Goal: Information Seeking & Learning: Learn about a topic

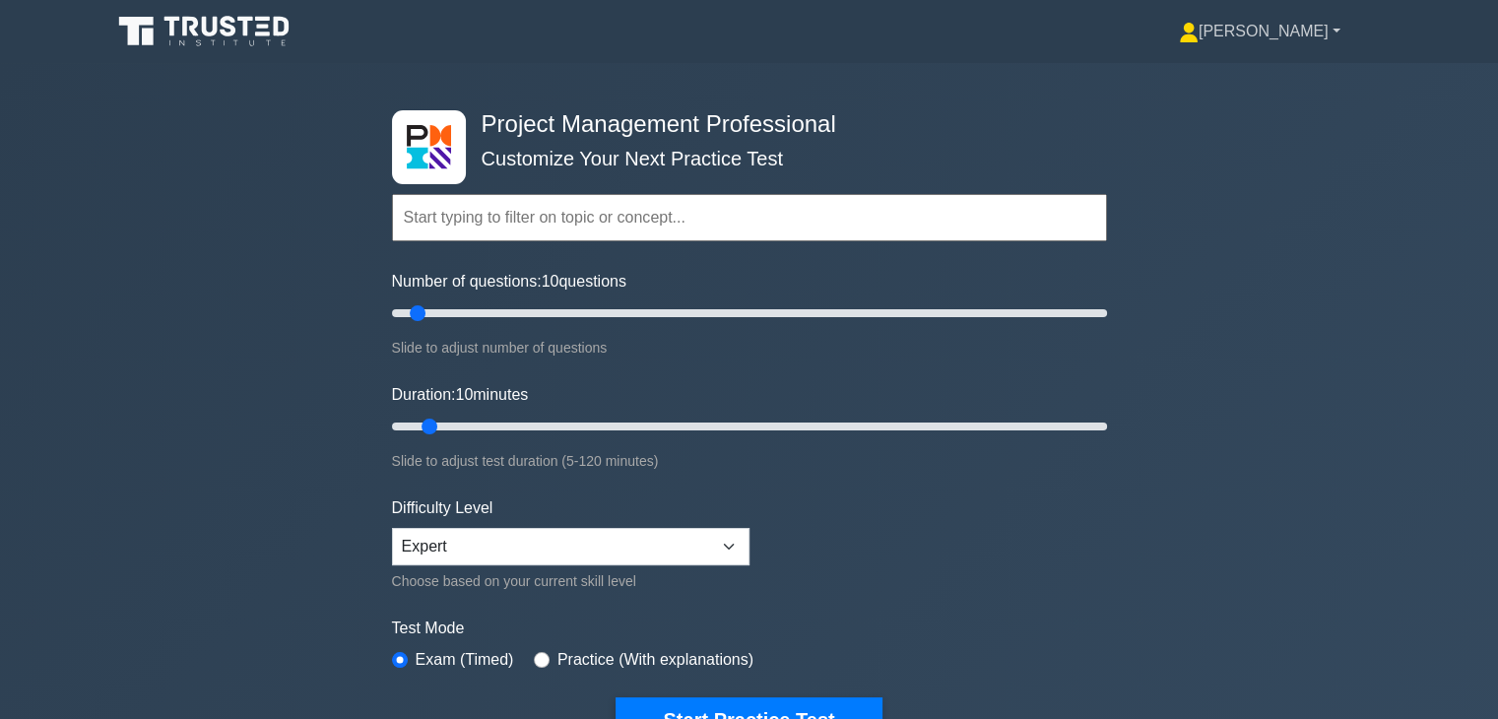
click at [1299, 34] on link "[PERSON_NAME]" at bounding box center [1259, 31] width 256 height 39
click at [1279, 70] on link "Profile" at bounding box center [1210, 78] width 156 height 32
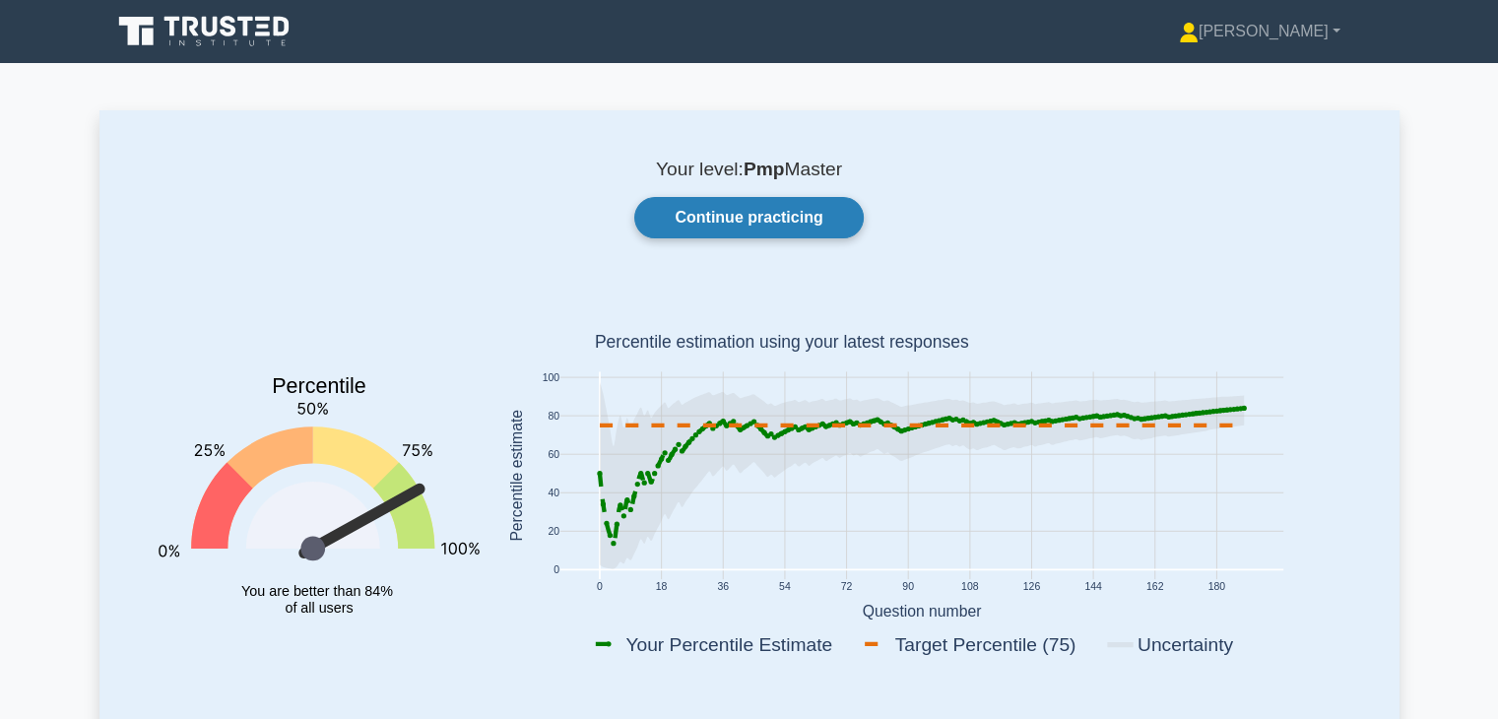
click at [786, 223] on link "Continue practicing" at bounding box center [748, 217] width 228 height 41
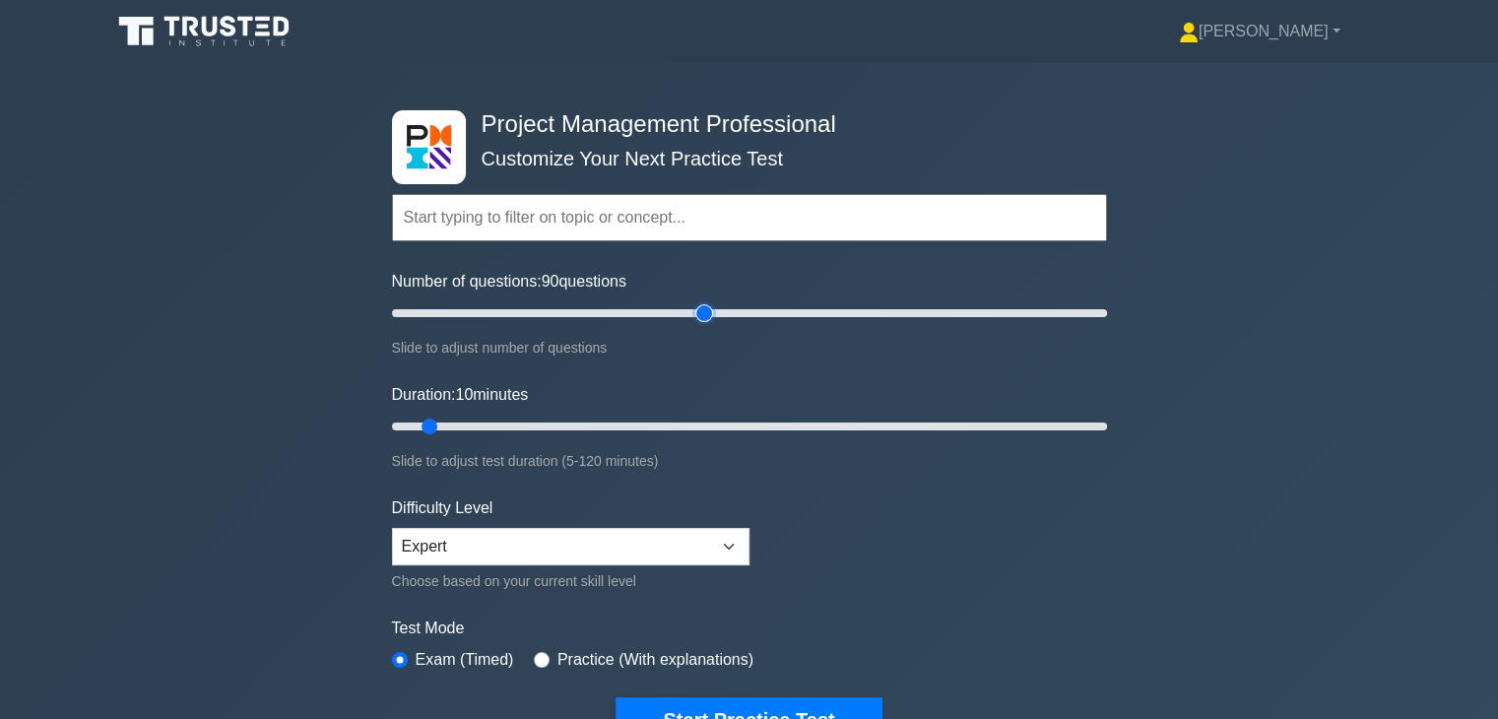
click at [708, 311] on input "Number of questions: 90 questions" at bounding box center [749, 313] width 715 height 24
click at [675, 311] on input "Number of questions: 80 questions" at bounding box center [749, 313] width 715 height 24
click at [627, 308] on input "Number of questions: 70 questions" at bounding box center [749, 313] width 715 height 24
type input "60"
click at [597, 310] on input "Number of questions: 60 questions" at bounding box center [749, 313] width 715 height 24
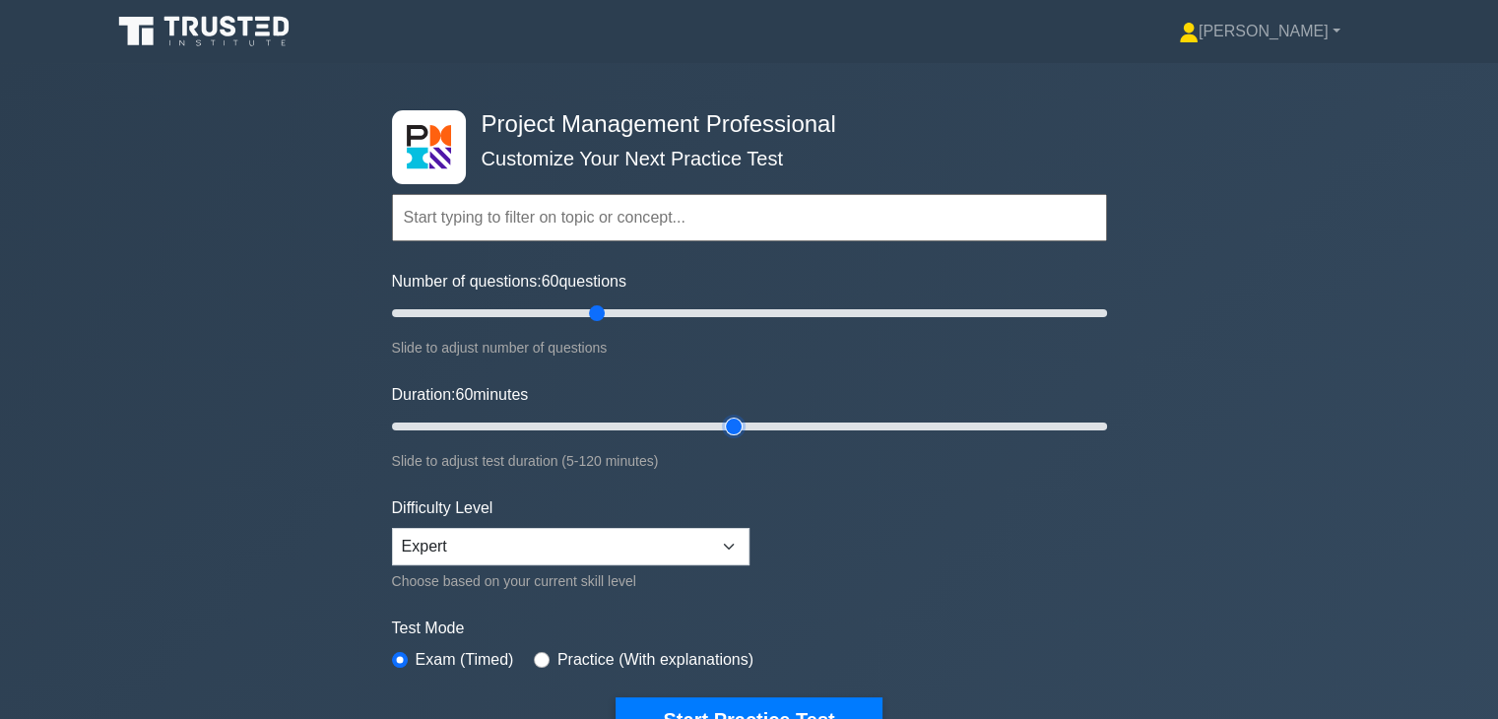
type input "60"
click at [718, 424] on input "Duration: 60 minutes" at bounding box center [749, 427] width 715 height 24
click at [707, 530] on select "Beginner Intermediate Expert" at bounding box center [570, 546] width 357 height 37
click at [392, 528] on select "Beginner Intermediate Expert" at bounding box center [570, 546] width 357 height 37
click at [748, 698] on button "Start Practice Test" at bounding box center [748, 719] width 266 height 45
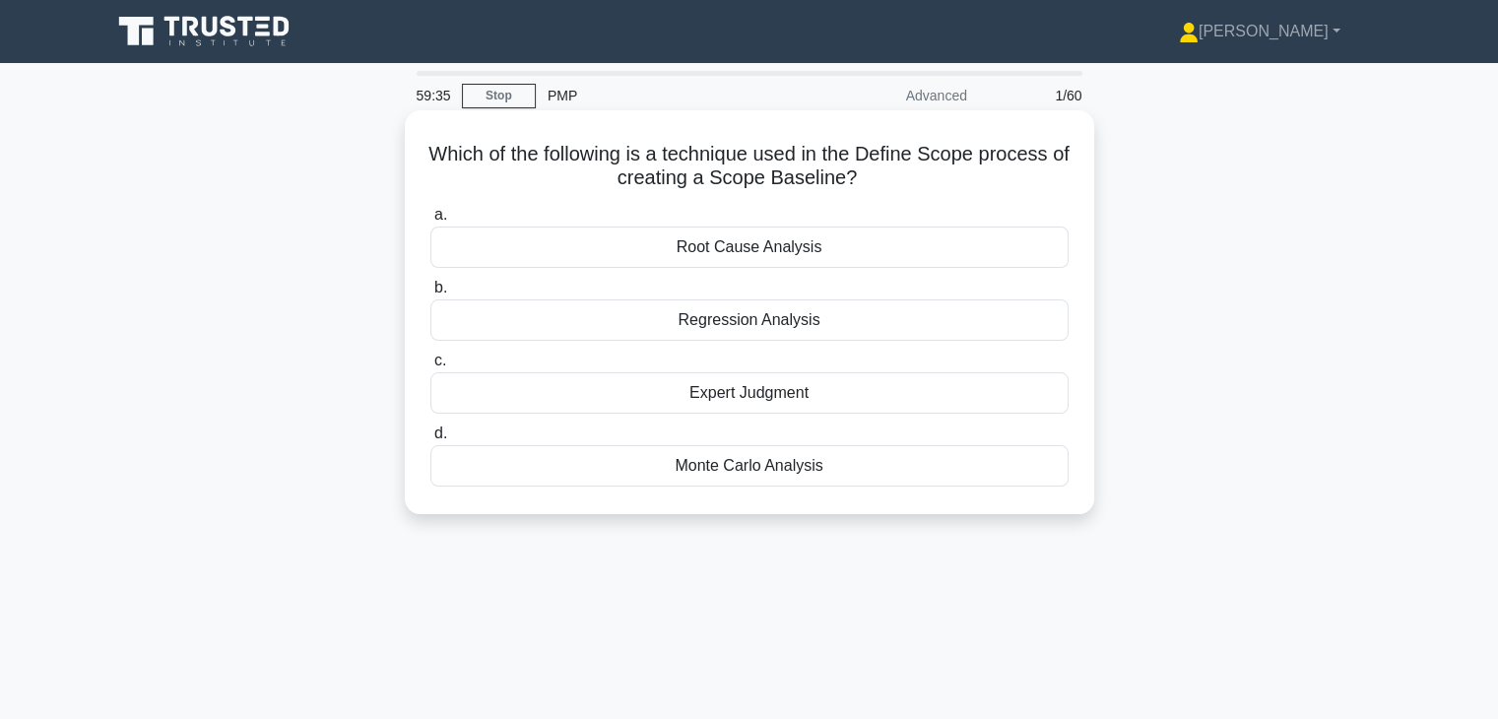
click at [786, 317] on div "Regression Analysis" at bounding box center [749, 319] width 638 height 41
click at [430, 294] on input "b. Regression Analysis" at bounding box center [430, 288] width 0 height 13
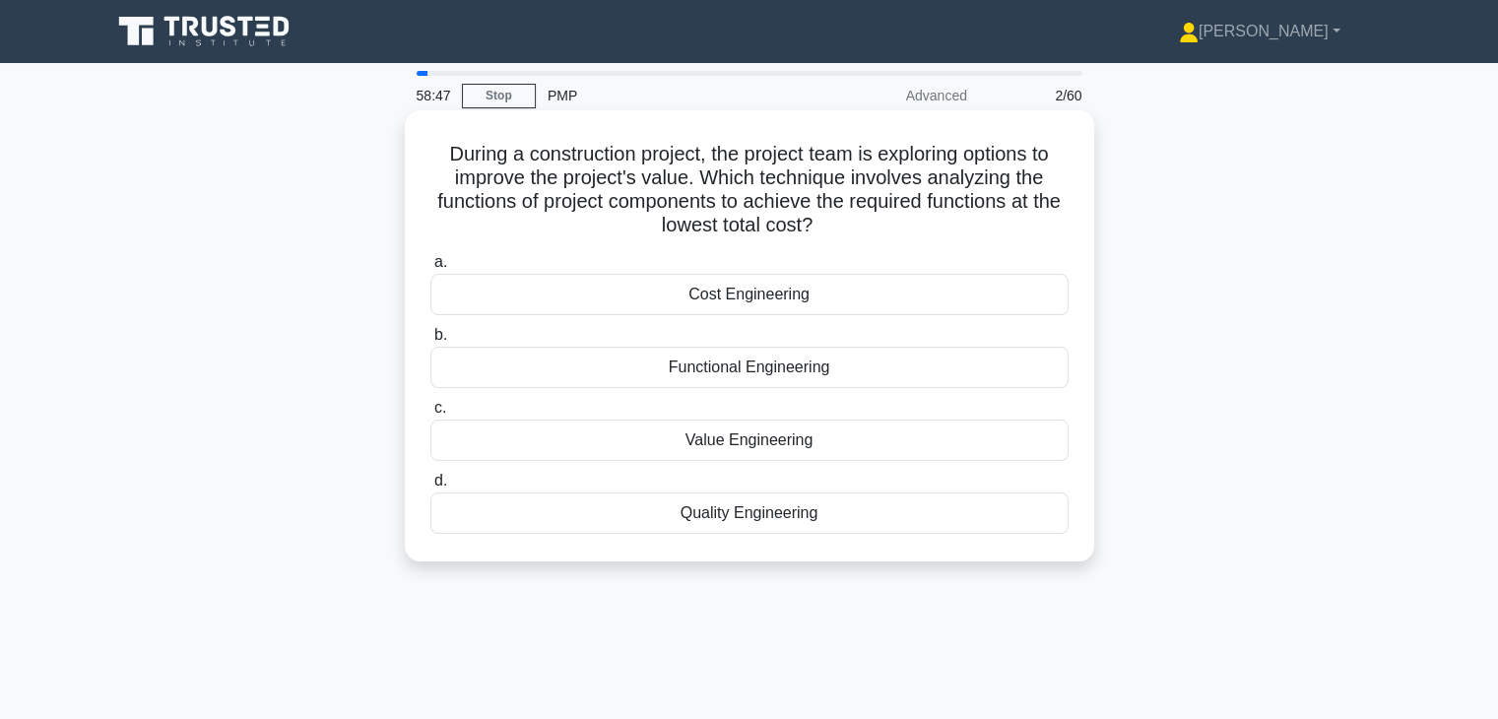
click at [787, 382] on div "Functional Engineering" at bounding box center [749, 367] width 638 height 41
click at [430, 342] on input "b. Functional Engineering" at bounding box center [430, 335] width 0 height 13
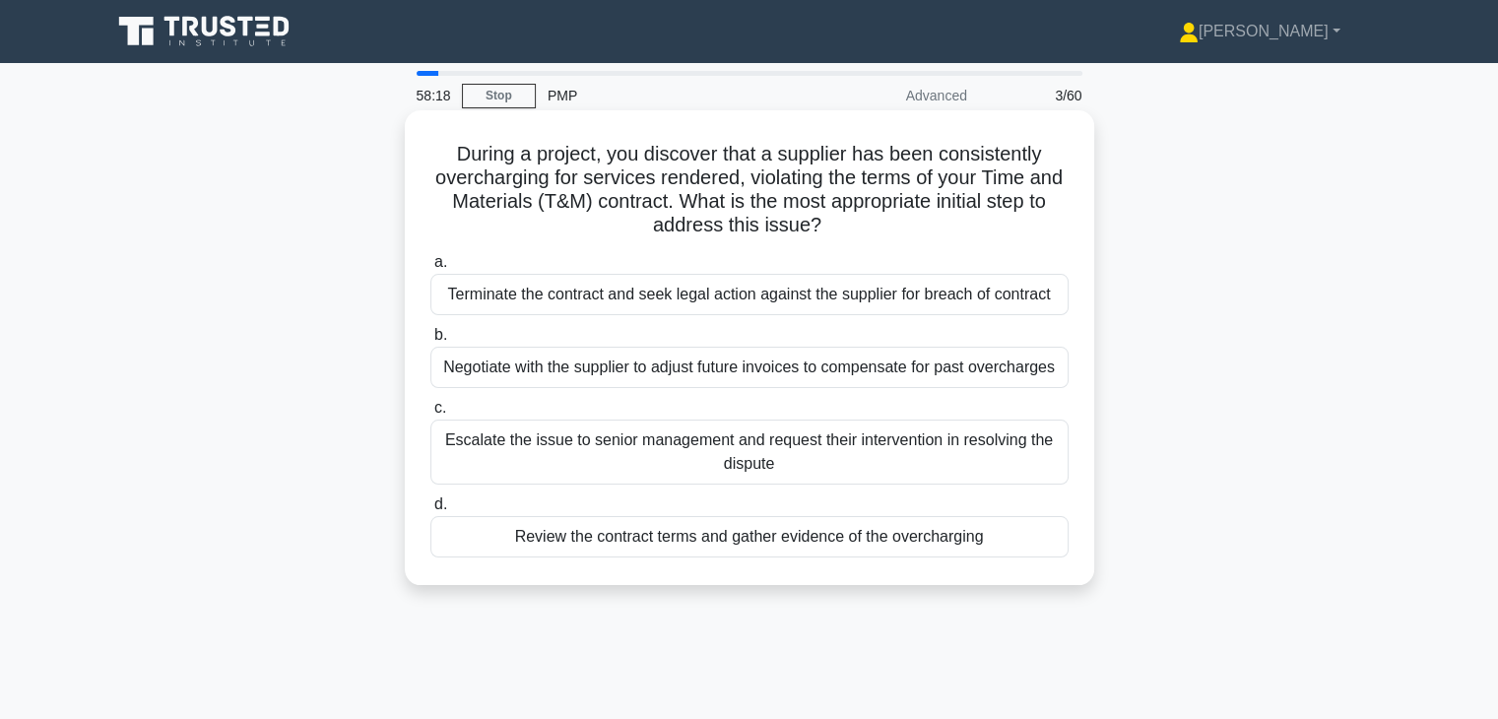
click at [775, 530] on div "Review the contract terms and gather evidence of the overcharging" at bounding box center [749, 536] width 638 height 41
click at [430, 511] on input "d. Review the contract terms and gather evidence of the overcharging" at bounding box center [430, 504] width 0 height 13
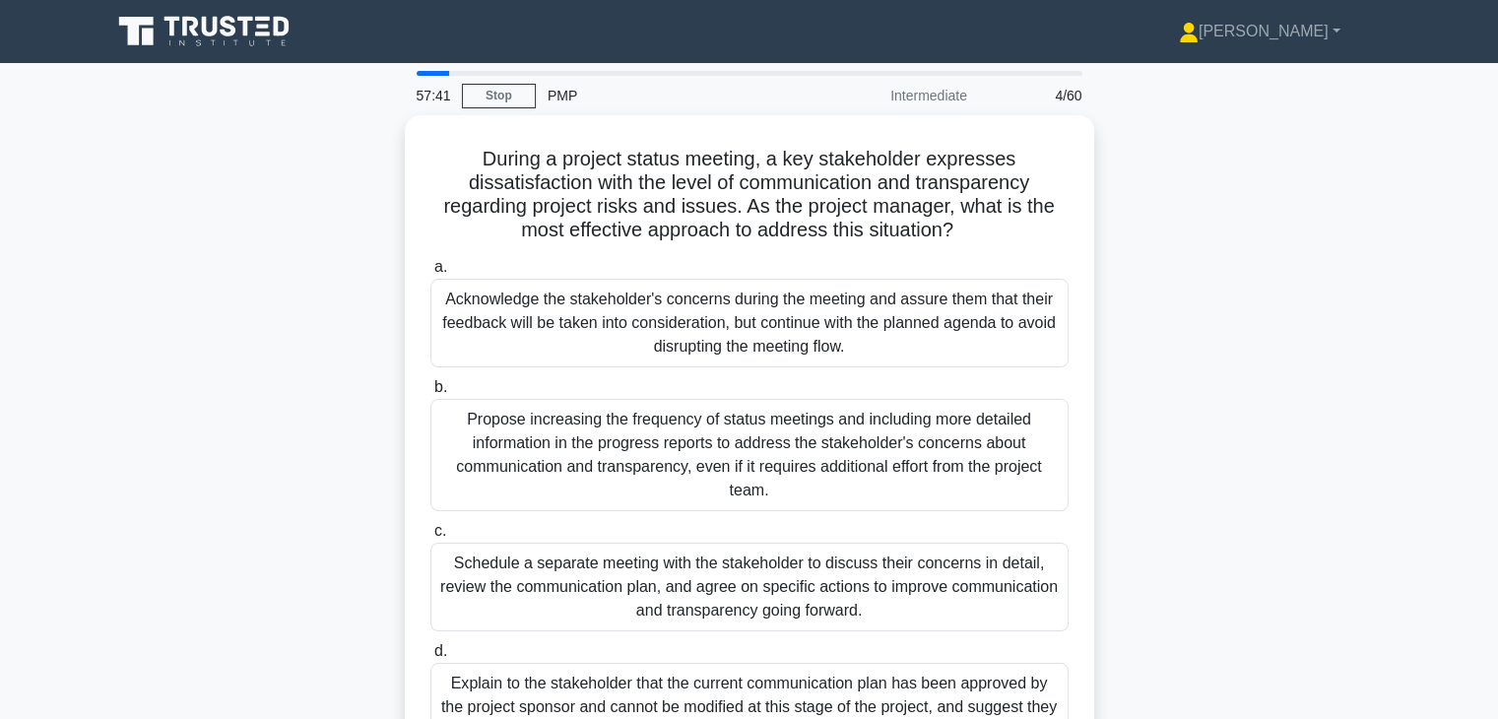
scroll to position [49, 0]
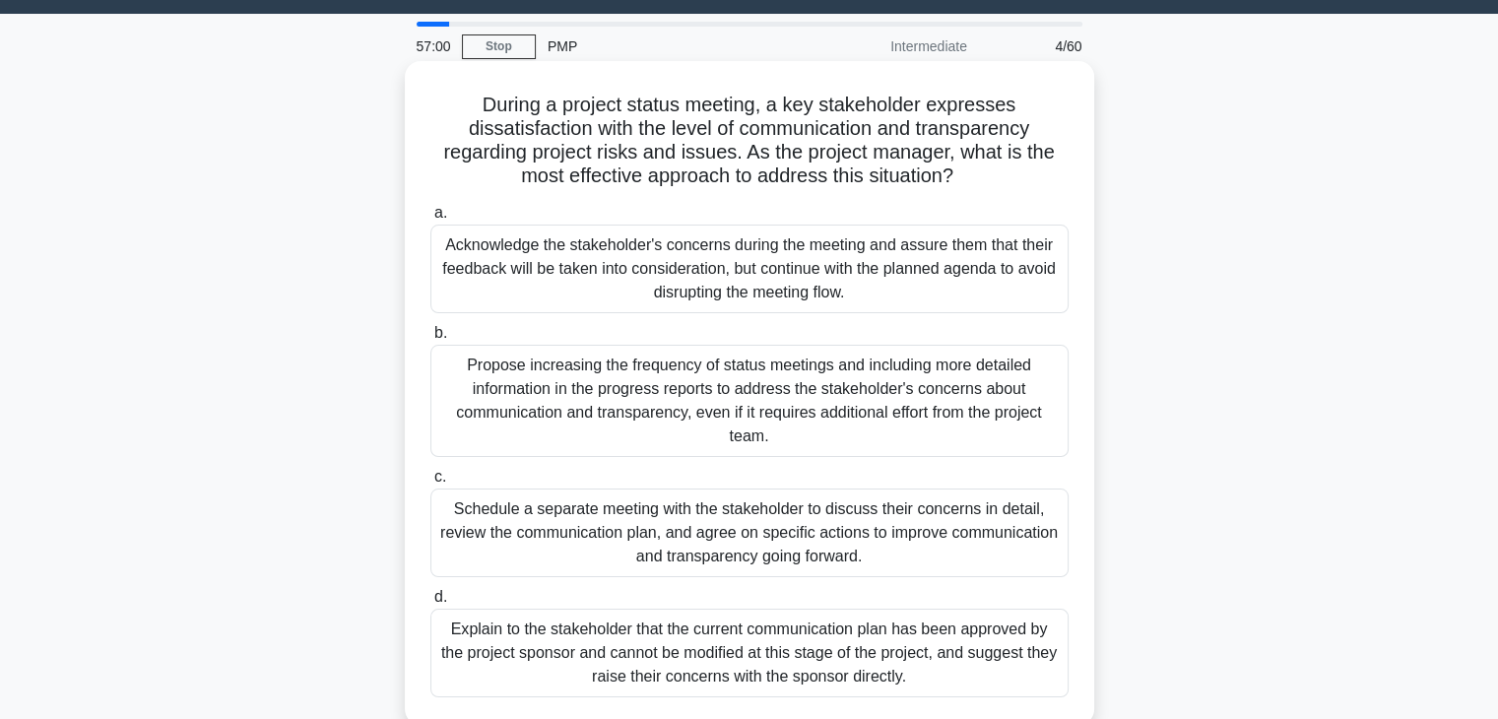
click at [868, 564] on div "Schedule a separate meeting with the stakeholder to discuss their concerns in d…" at bounding box center [749, 532] width 638 height 89
click at [430, 483] on input "c. Schedule a separate meeting with the stakeholder to discuss their concerns i…" at bounding box center [430, 477] width 0 height 13
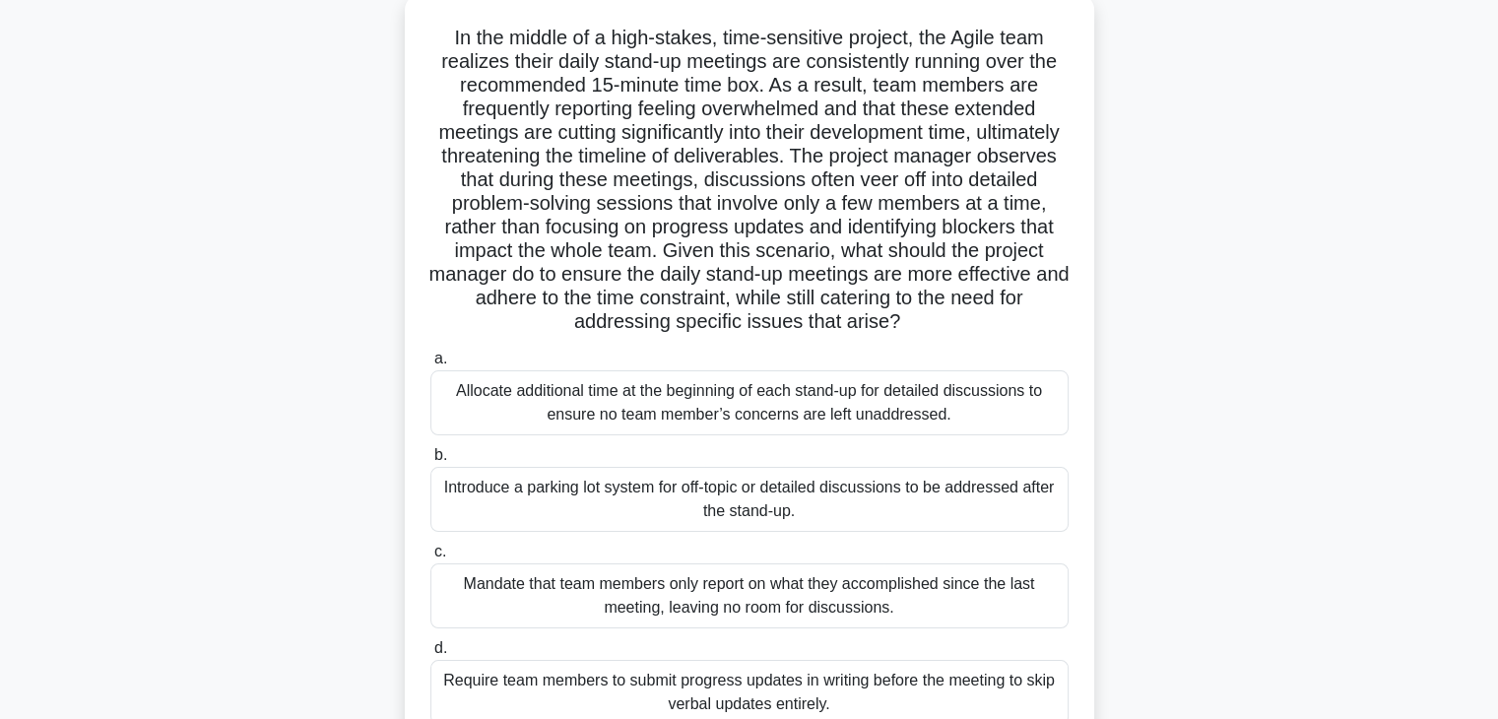
scroll to position [120, 0]
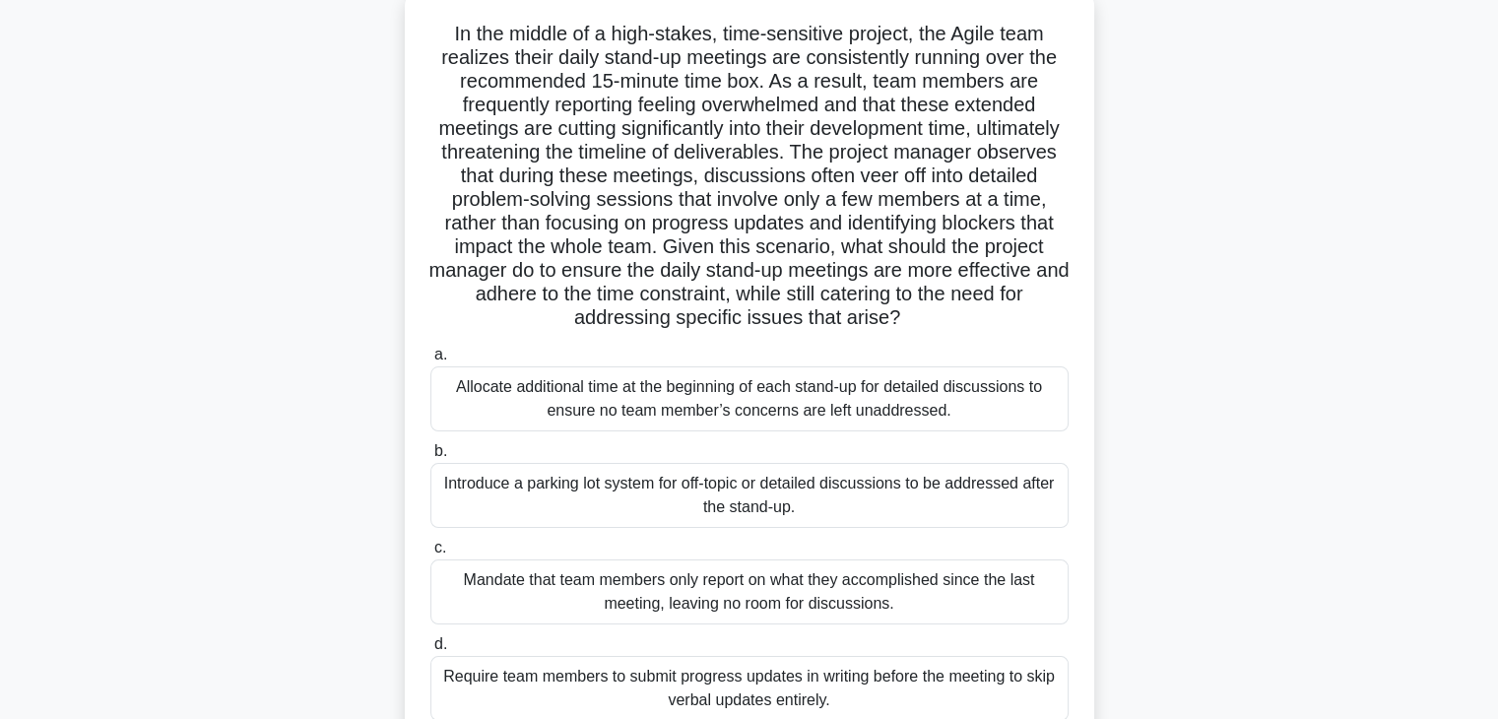
click at [961, 514] on div "Introduce a parking lot system for off-topic or detailed discussions to be addr…" at bounding box center [749, 495] width 638 height 65
click at [430, 458] on input "b. Introduce a parking lot system for off-topic or detailed discussions to be a…" at bounding box center [430, 451] width 0 height 13
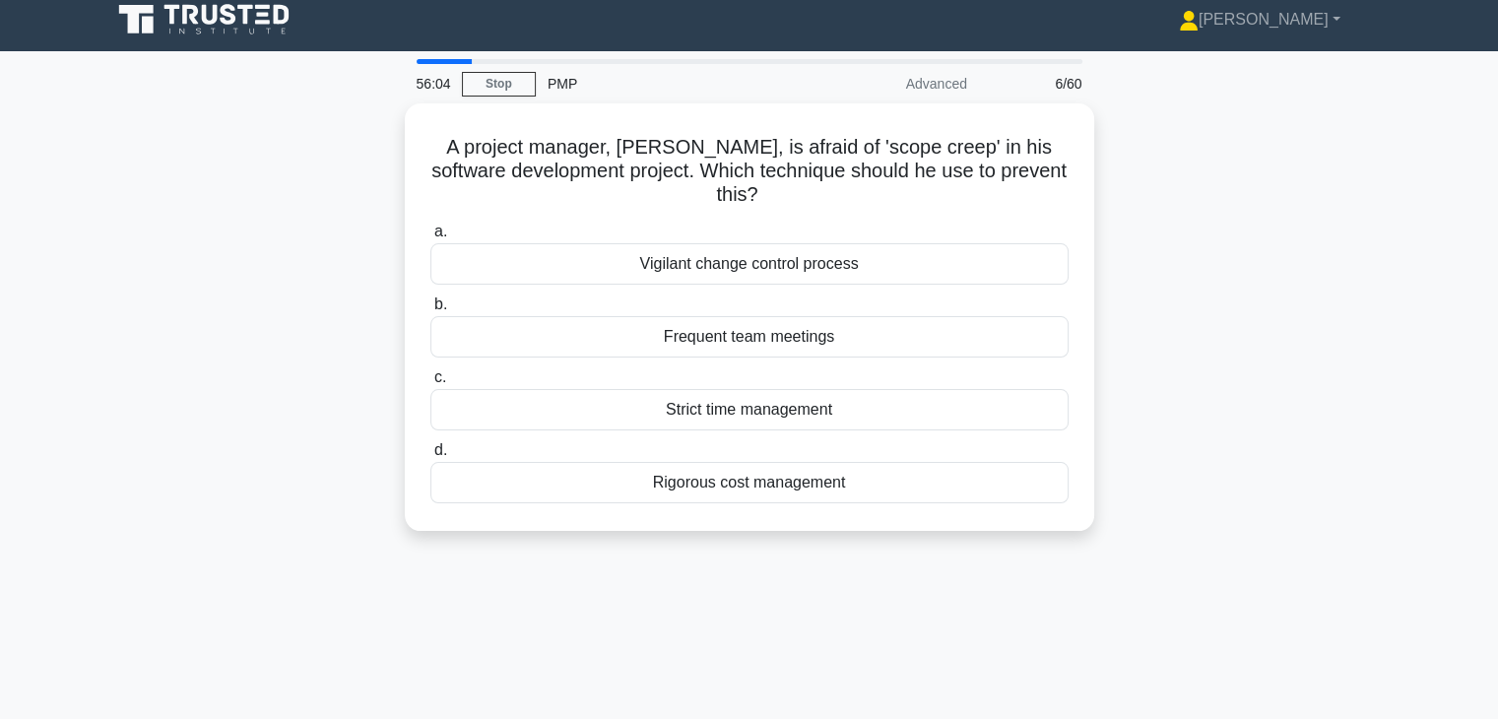
scroll to position [0, 0]
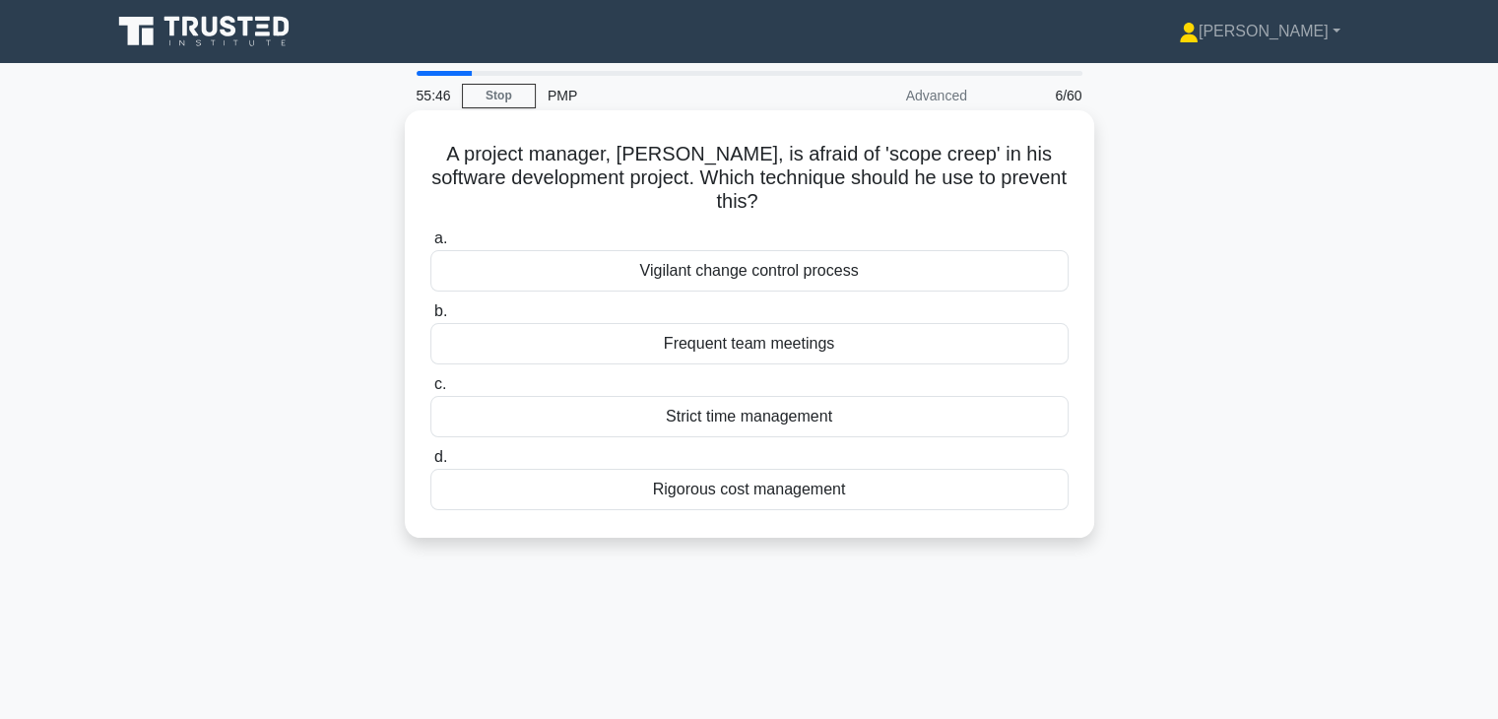
click at [958, 277] on div "Vigilant change control process" at bounding box center [749, 270] width 638 height 41
click at [430, 245] on input "a. Vigilant change control process" at bounding box center [430, 238] width 0 height 13
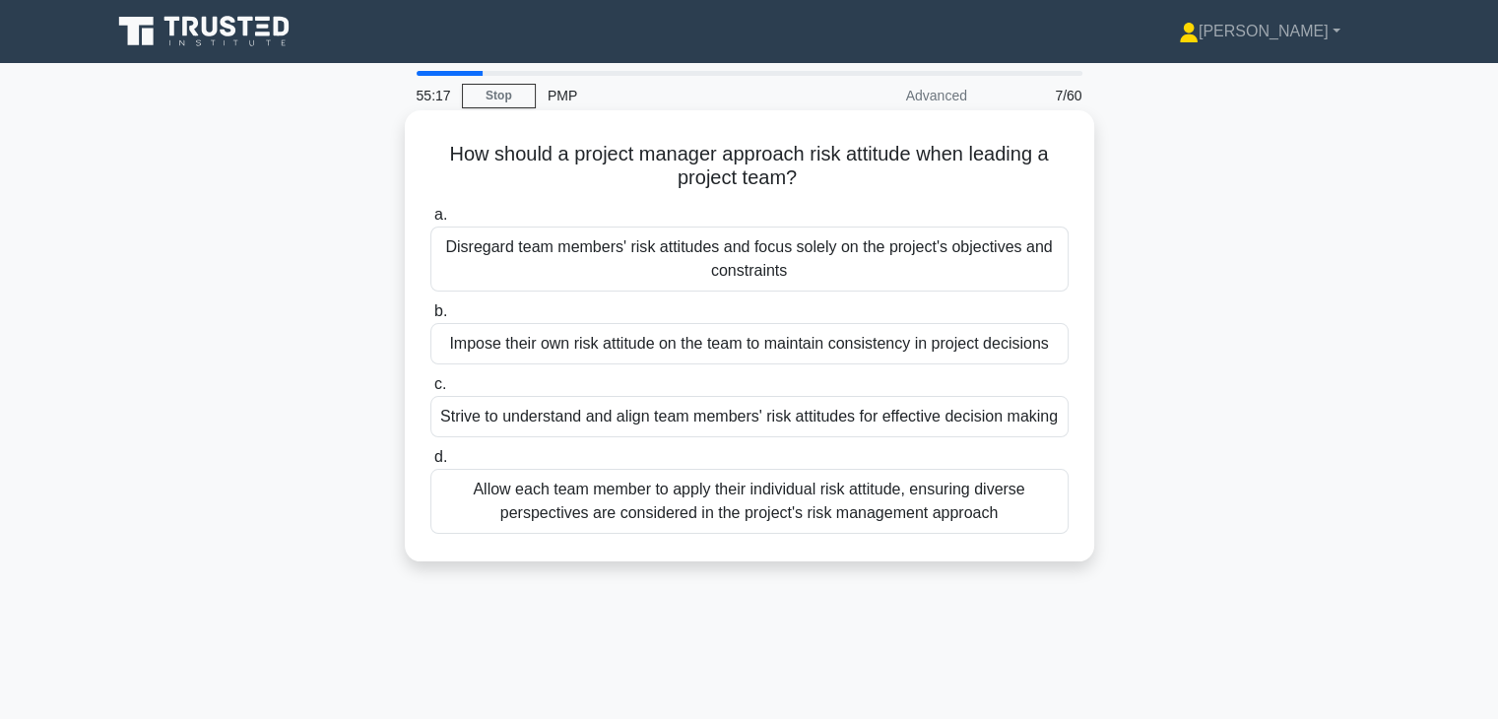
click at [811, 423] on div "Strive to understand and align team members' risk attitudes for effective decis…" at bounding box center [749, 416] width 638 height 41
click at [430, 391] on input "c. Strive to understand and align team members' risk attitudes for effective de…" at bounding box center [430, 384] width 0 height 13
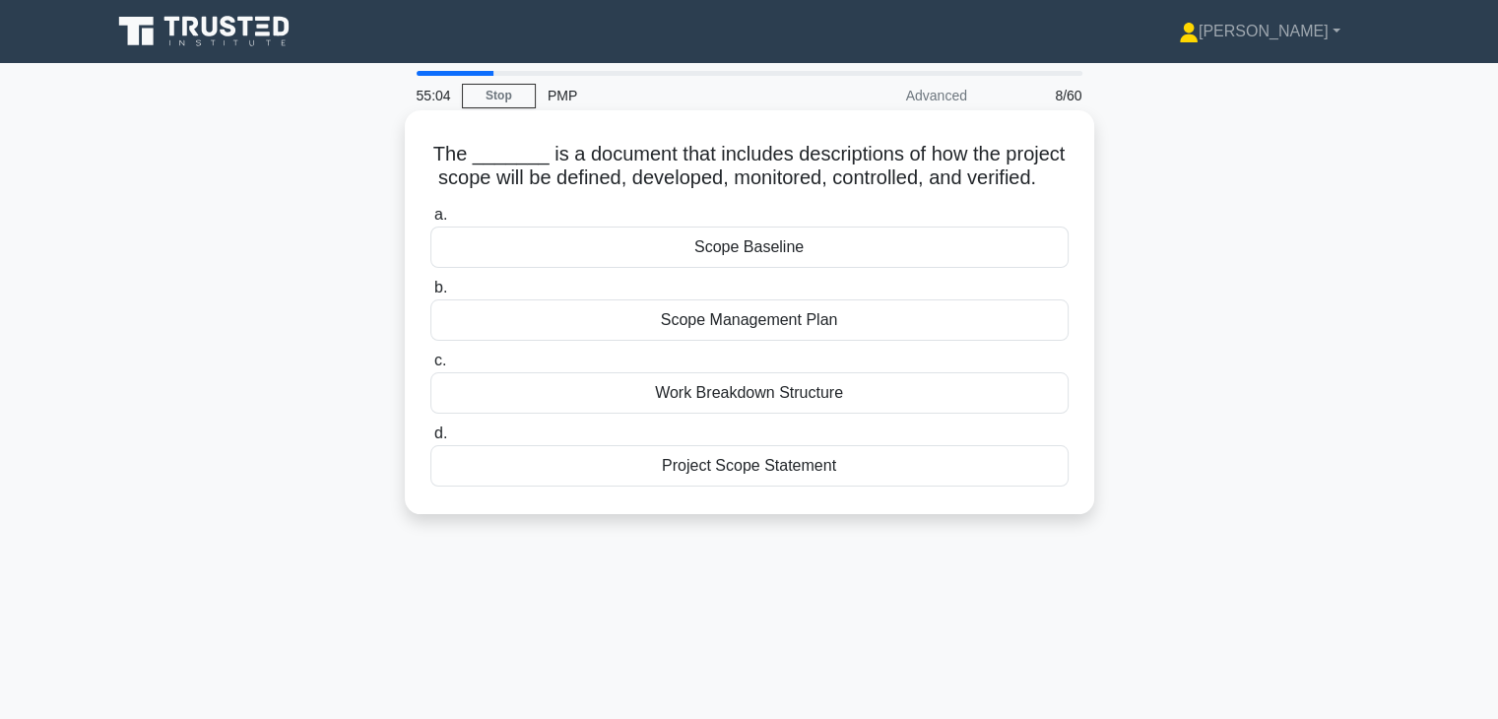
click at [993, 341] on div "Scope Management Plan" at bounding box center [749, 319] width 638 height 41
click at [430, 294] on input "b. Scope Management Plan" at bounding box center [430, 288] width 0 height 13
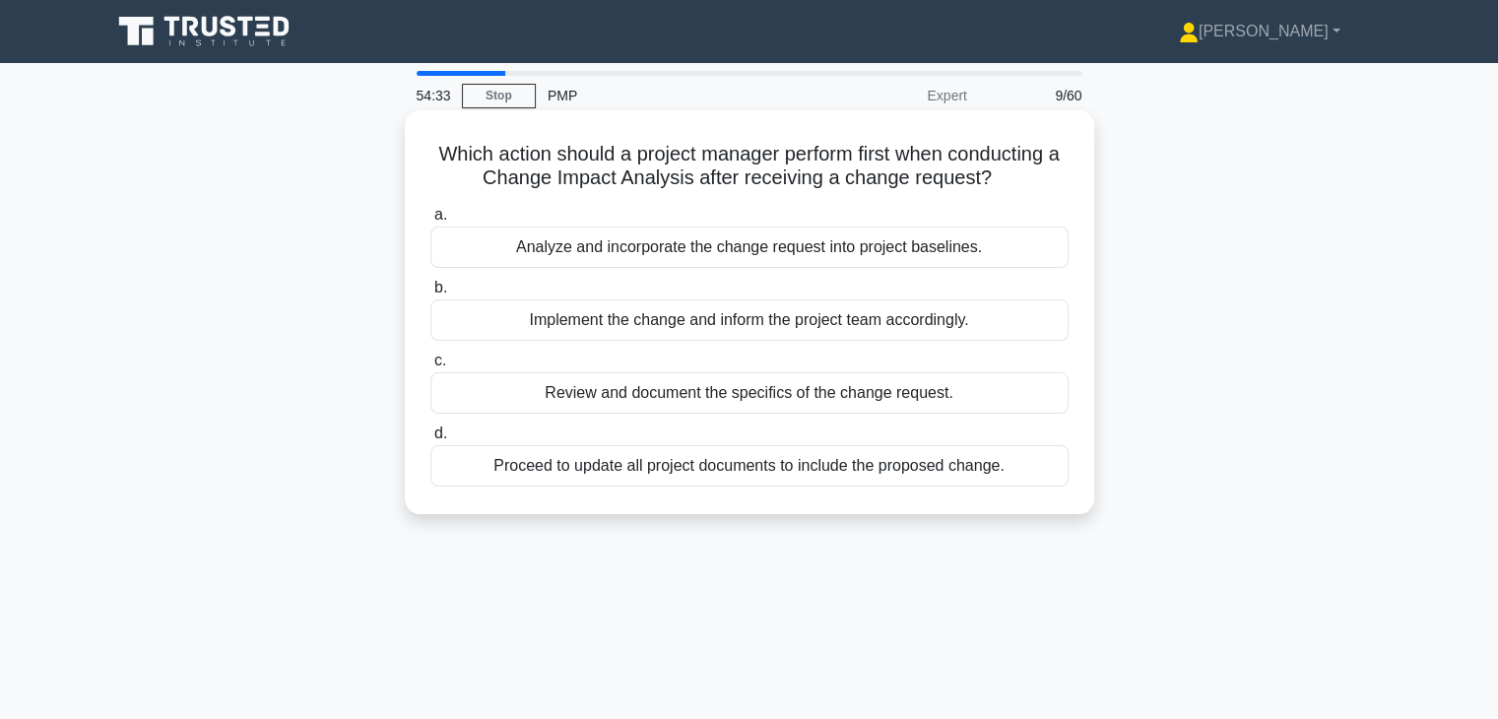
click at [946, 390] on div "Review and document the specifics of the change request." at bounding box center [749, 392] width 638 height 41
click at [430, 367] on input "c. Review and document the specifics of the change request." at bounding box center [430, 360] width 0 height 13
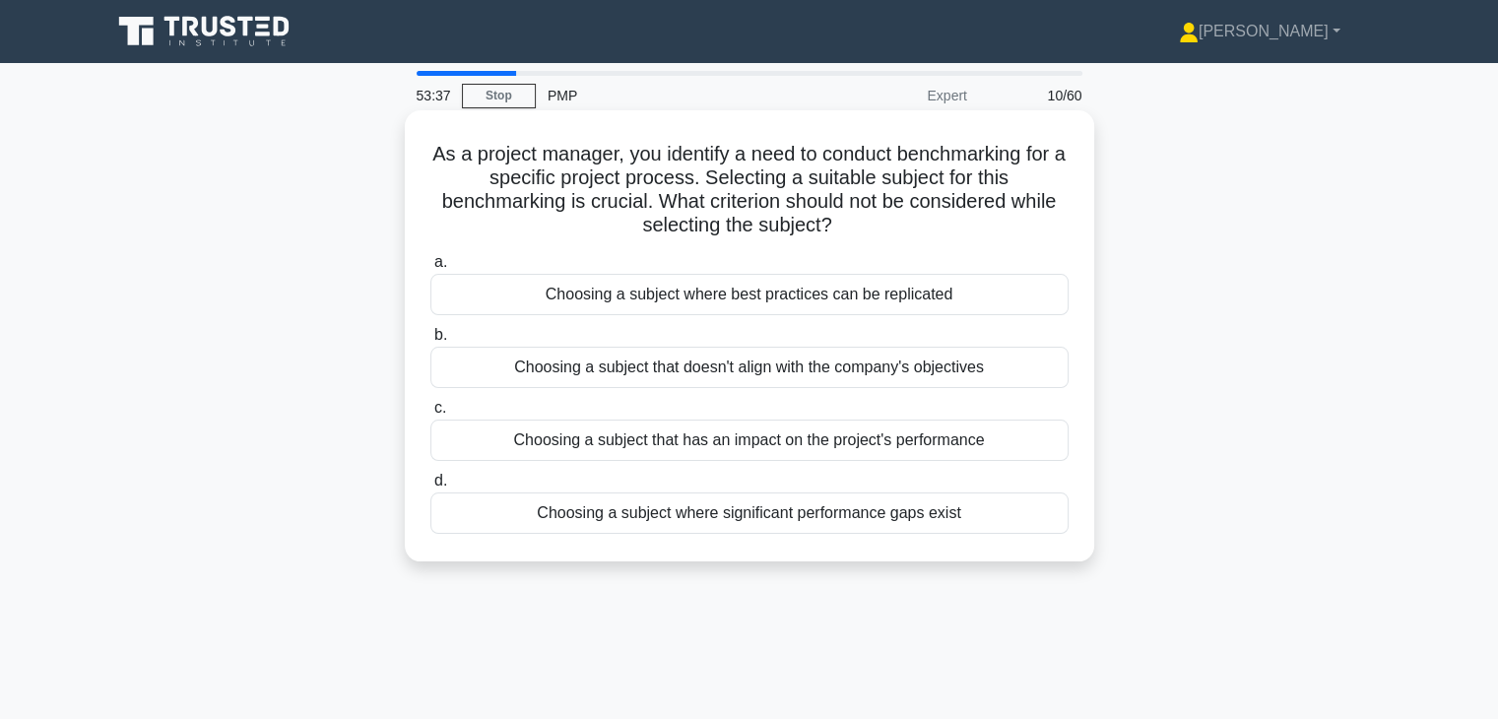
click at [1017, 383] on div "Choosing a subject that doesn't align with the company's objectives" at bounding box center [749, 367] width 638 height 41
click at [430, 342] on input "b. Choosing a subject that doesn't align with the company's objectives" at bounding box center [430, 335] width 0 height 13
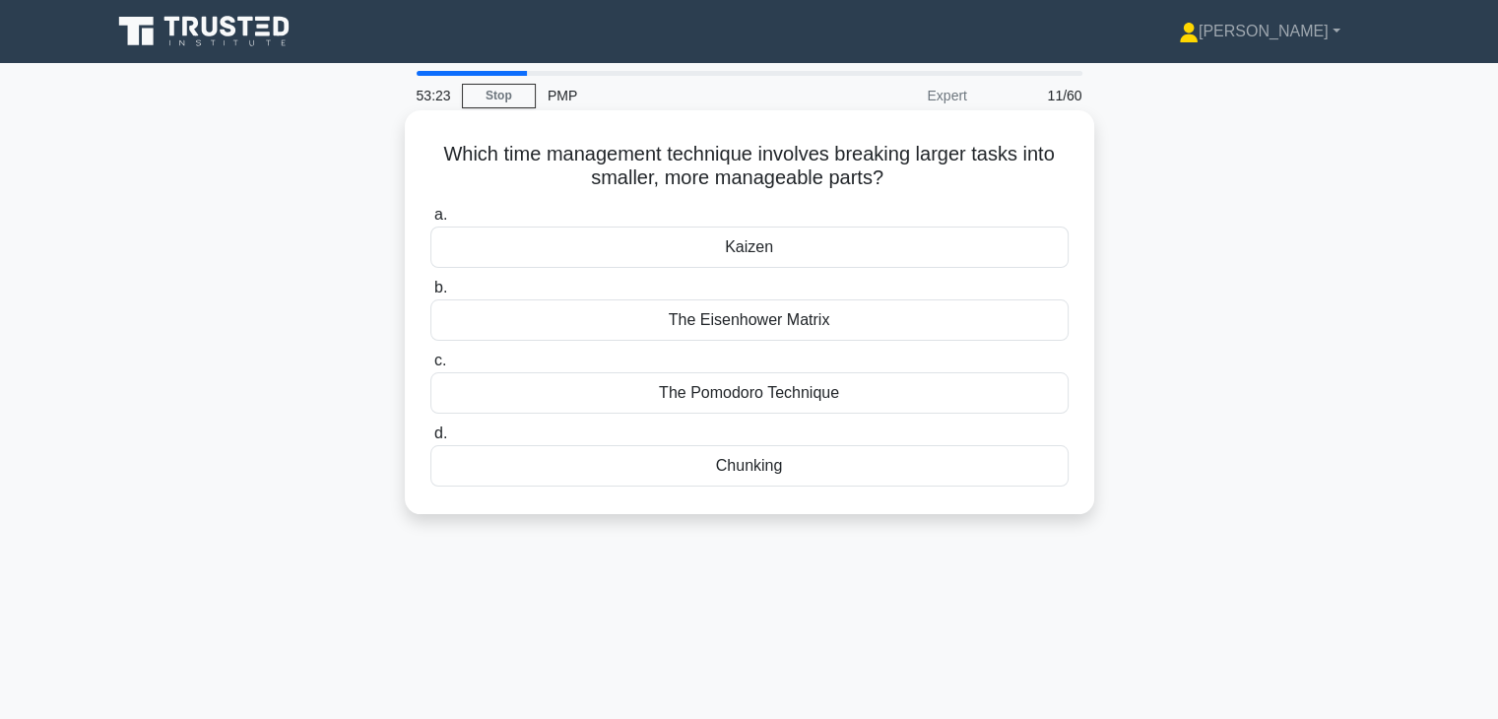
click at [935, 481] on div "Chunking" at bounding box center [749, 465] width 638 height 41
click at [430, 440] on input "d. Chunking" at bounding box center [430, 433] width 0 height 13
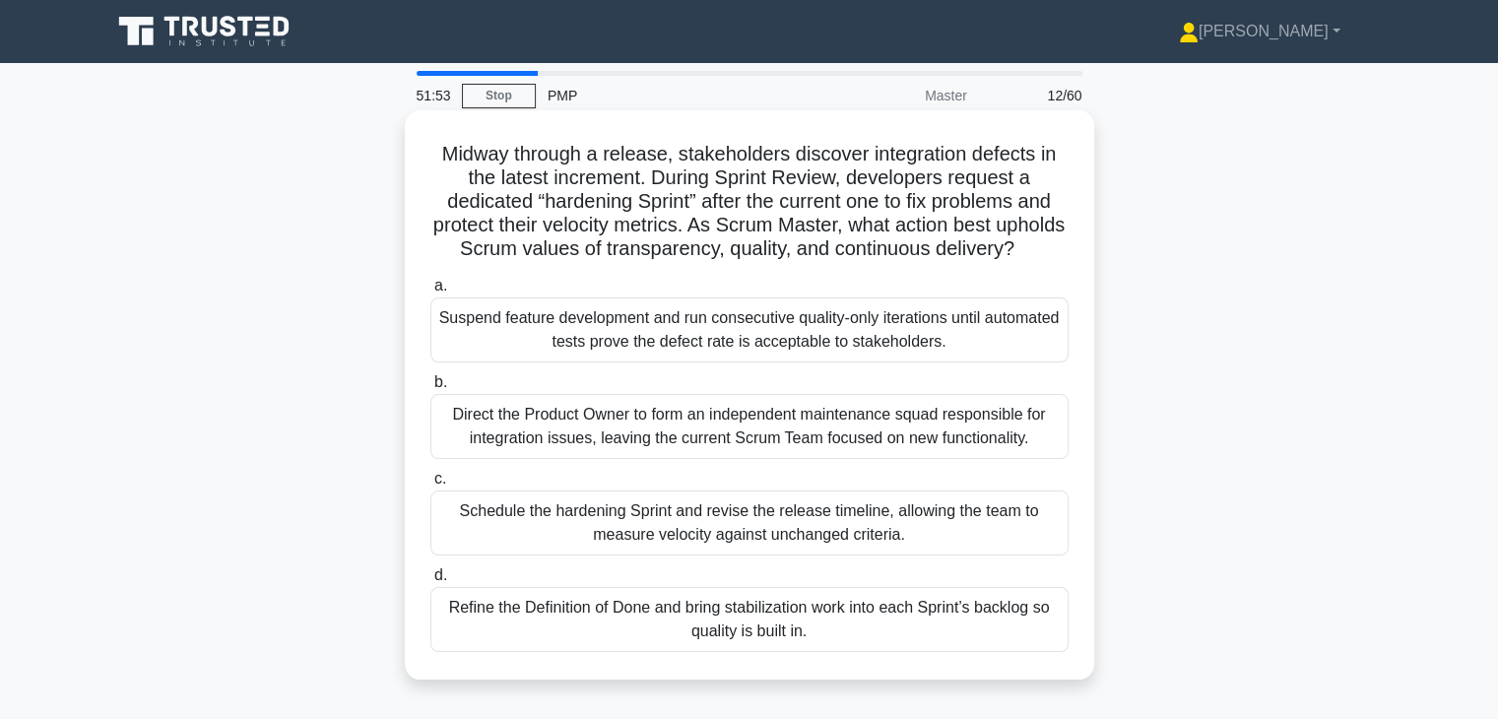
click at [982, 539] on div "Schedule the hardening Sprint and revise the release timeline, allowing the tea…" at bounding box center [749, 522] width 638 height 65
click at [430, 485] on input "c. Schedule the hardening Sprint and revise the release timeline, allowing the …" at bounding box center [430, 479] width 0 height 13
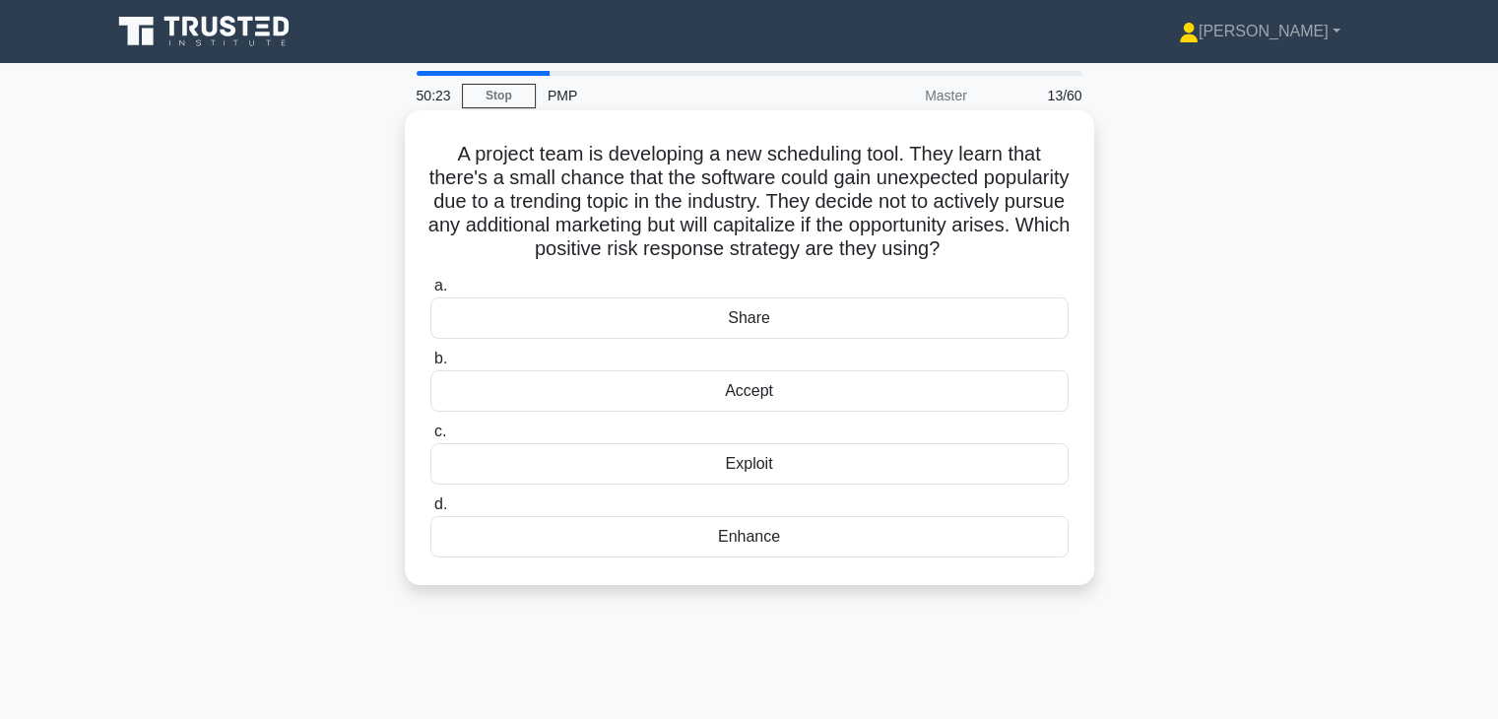
click at [779, 557] on div "Enhance" at bounding box center [749, 536] width 638 height 41
click at [430, 511] on input "d. Enhance" at bounding box center [430, 504] width 0 height 13
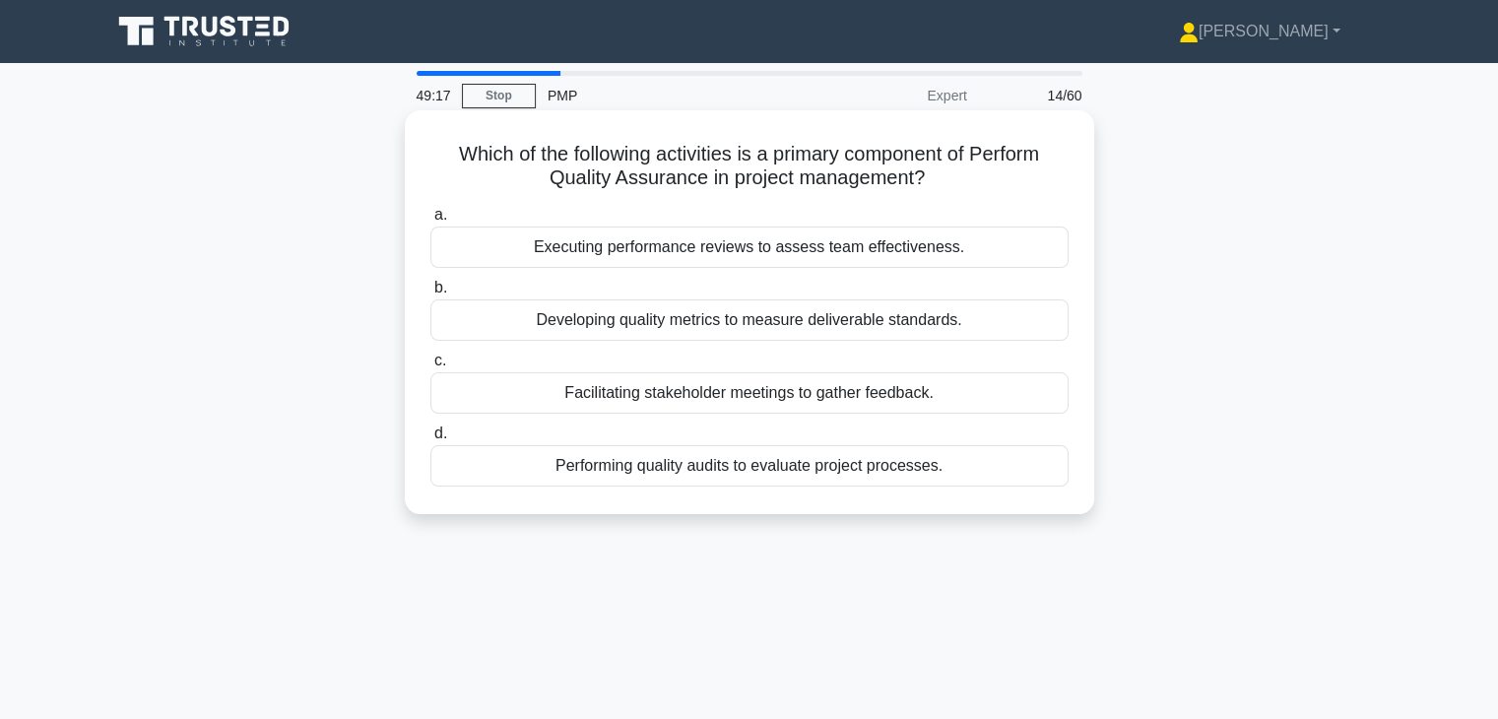
click at [812, 480] on div "Performing quality audits to evaluate project processes." at bounding box center [749, 465] width 638 height 41
click at [430, 440] on input "d. Performing quality audits to evaluate project processes." at bounding box center [430, 433] width 0 height 13
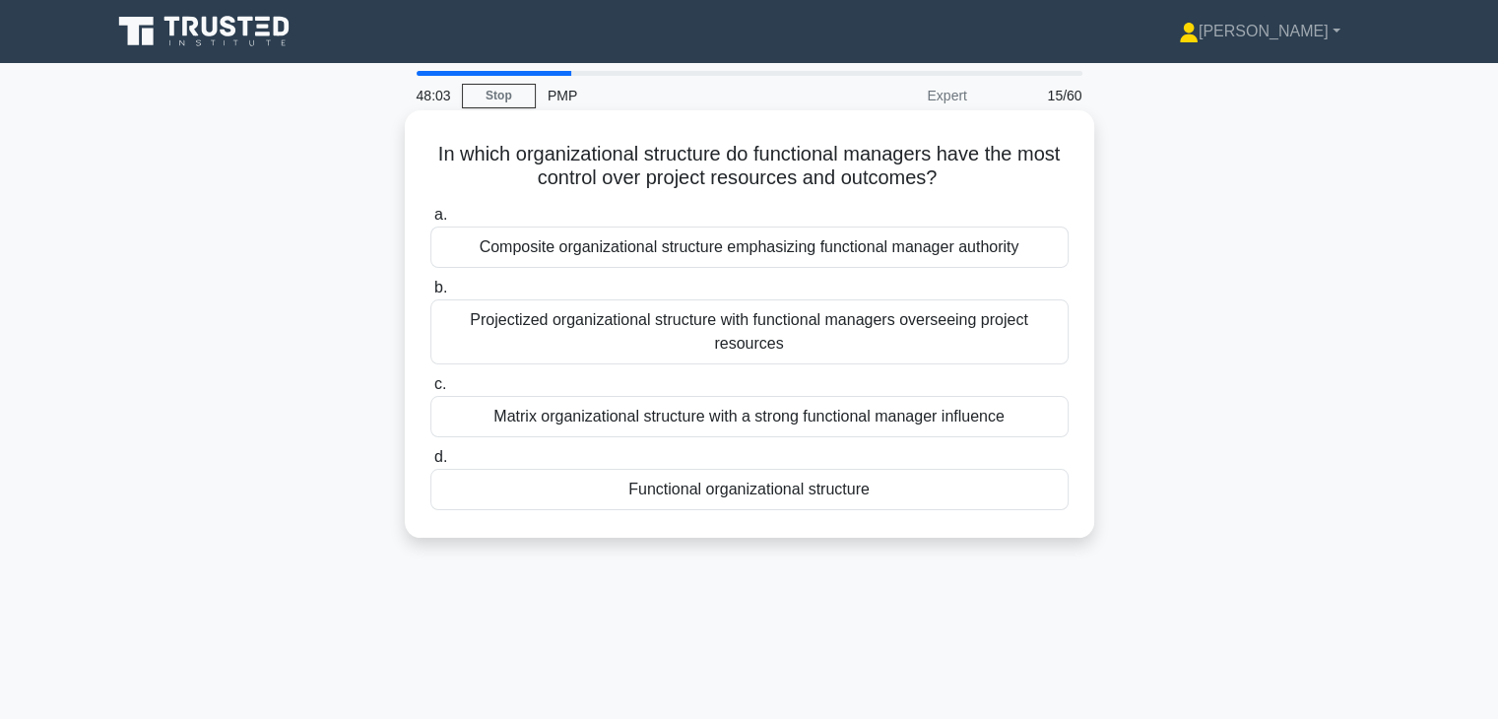
click at [771, 502] on div "Functional organizational structure" at bounding box center [749, 489] width 638 height 41
click at [430, 464] on input "d. Functional organizational structure" at bounding box center [430, 457] width 0 height 13
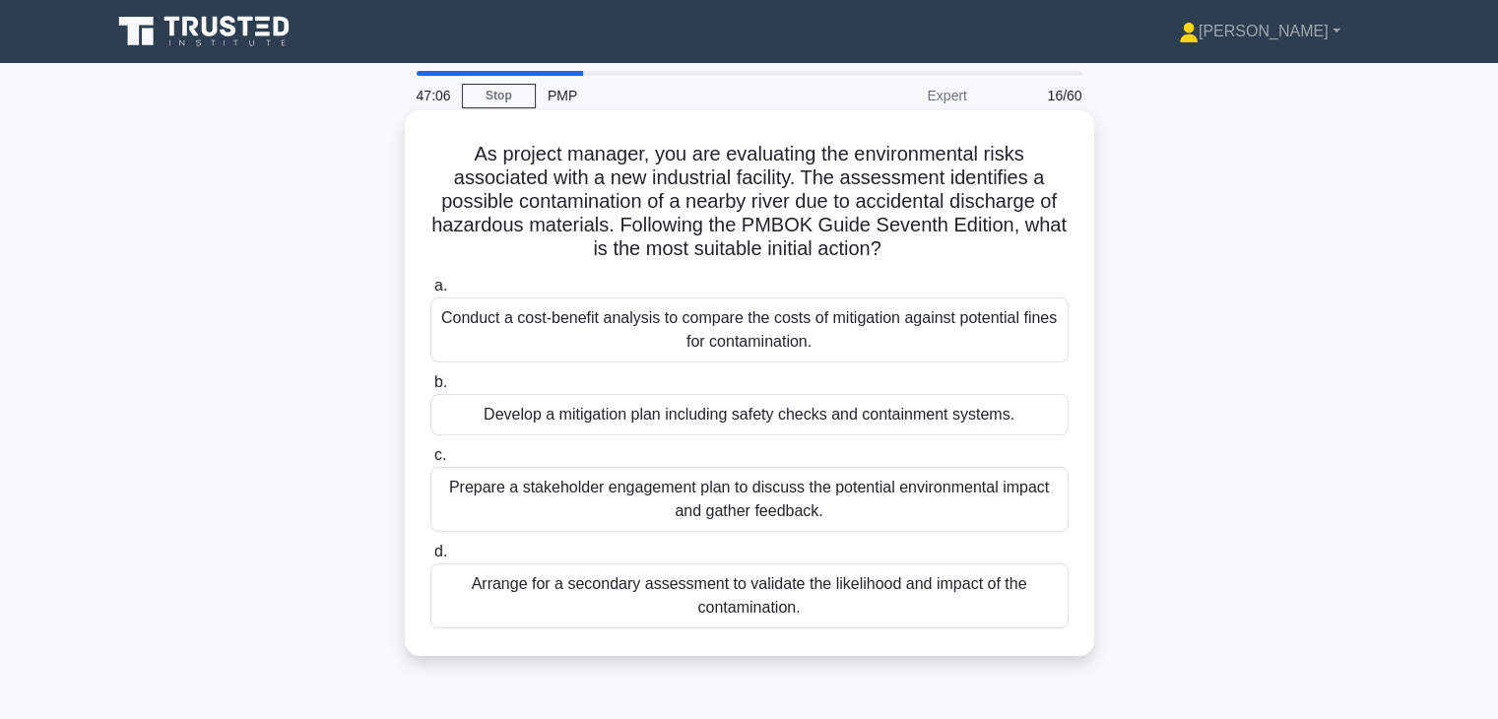
click at [1030, 608] on div "Arrange for a secondary assessment to validate the likelihood and impact of the…" at bounding box center [749, 595] width 638 height 65
click at [430, 558] on input "d. Arrange for a secondary assessment to validate the likelihood and impact of …" at bounding box center [430, 552] width 0 height 13
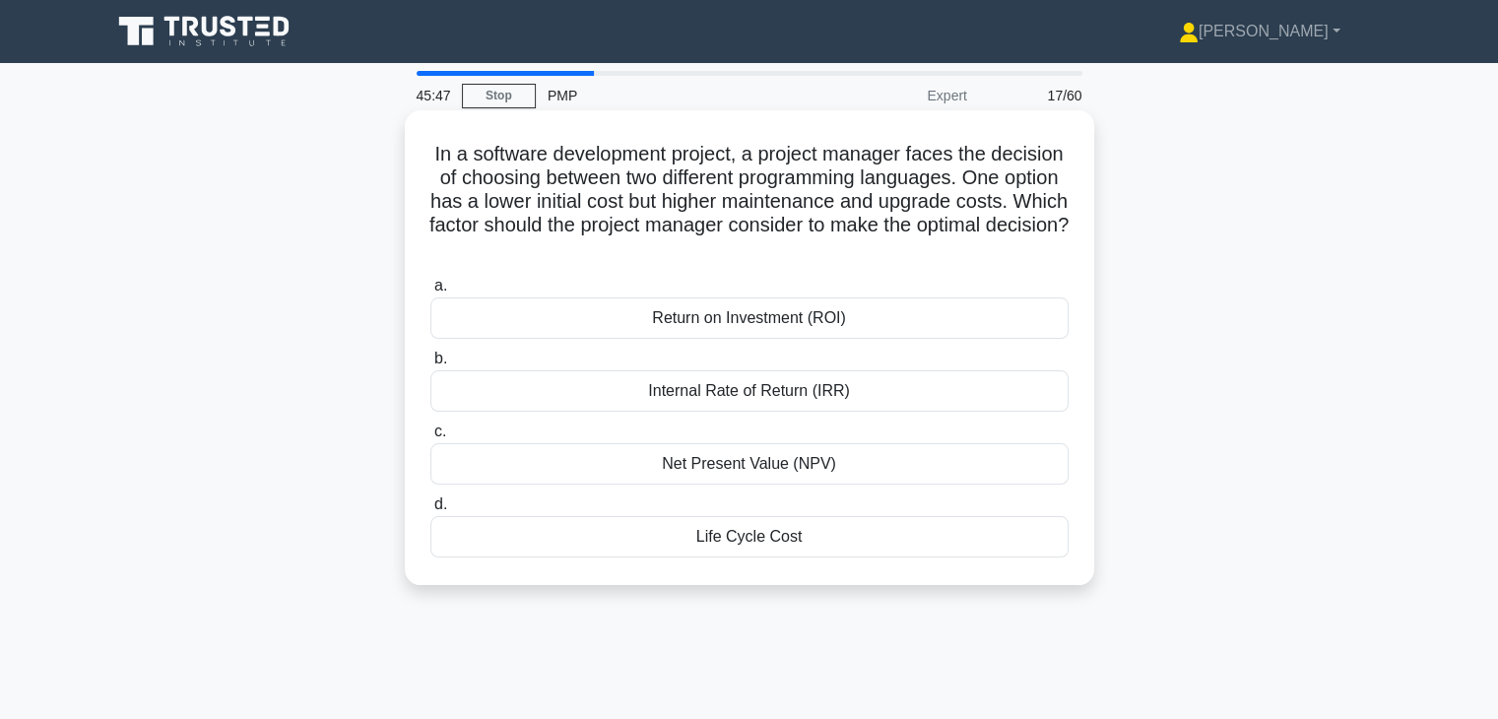
click at [1038, 408] on div "Internal Rate of Return (IRR)" at bounding box center [749, 390] width 638 height 41
click at [430, 365] on input "b. Internal Rate of Return (IRR)" at bounding box center [430, 359] width 0 height 13
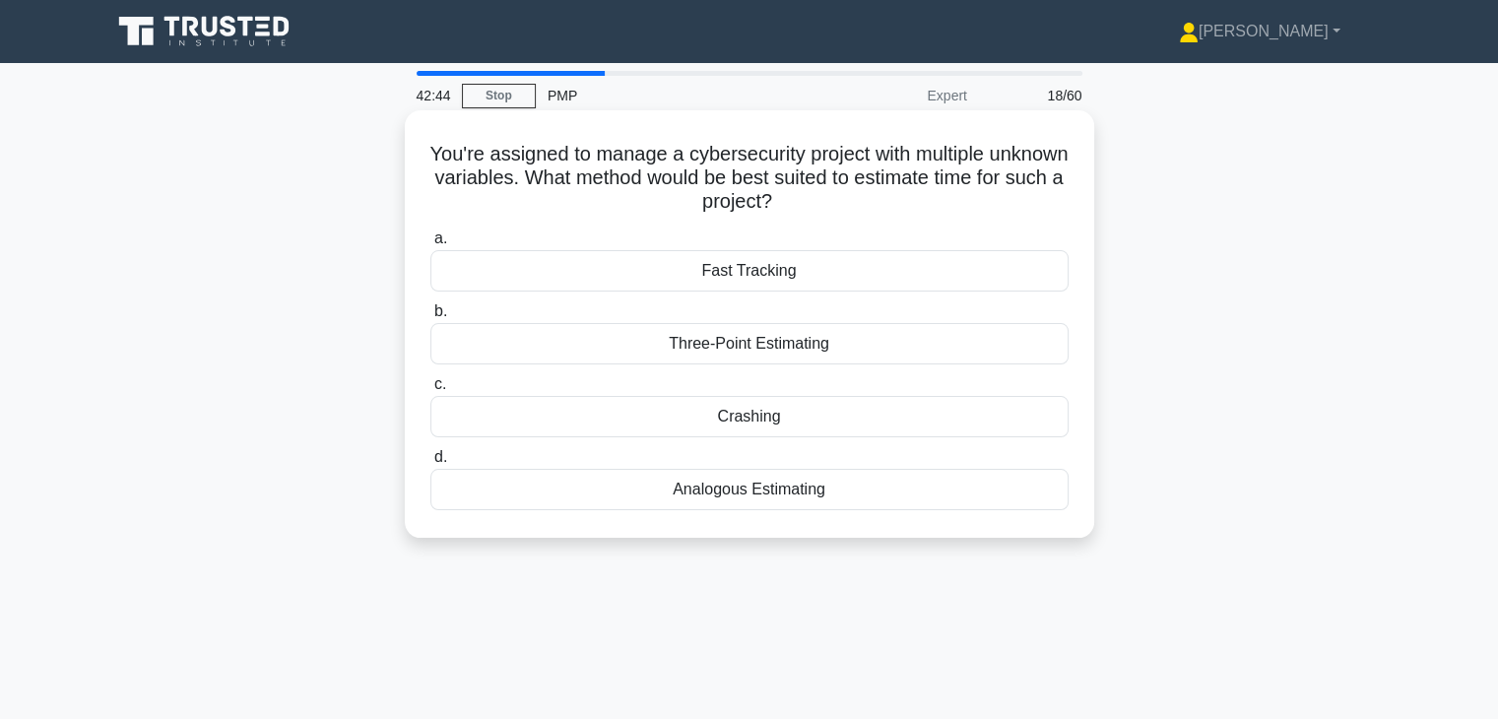
click at [928, 483] on div "Analogous Estimating" at bounding box center [749, 489] width 638 height 41
click at [430, 464] on input "d. Analogous Estimating" at bounding box center [430, 457] width 0 height 13
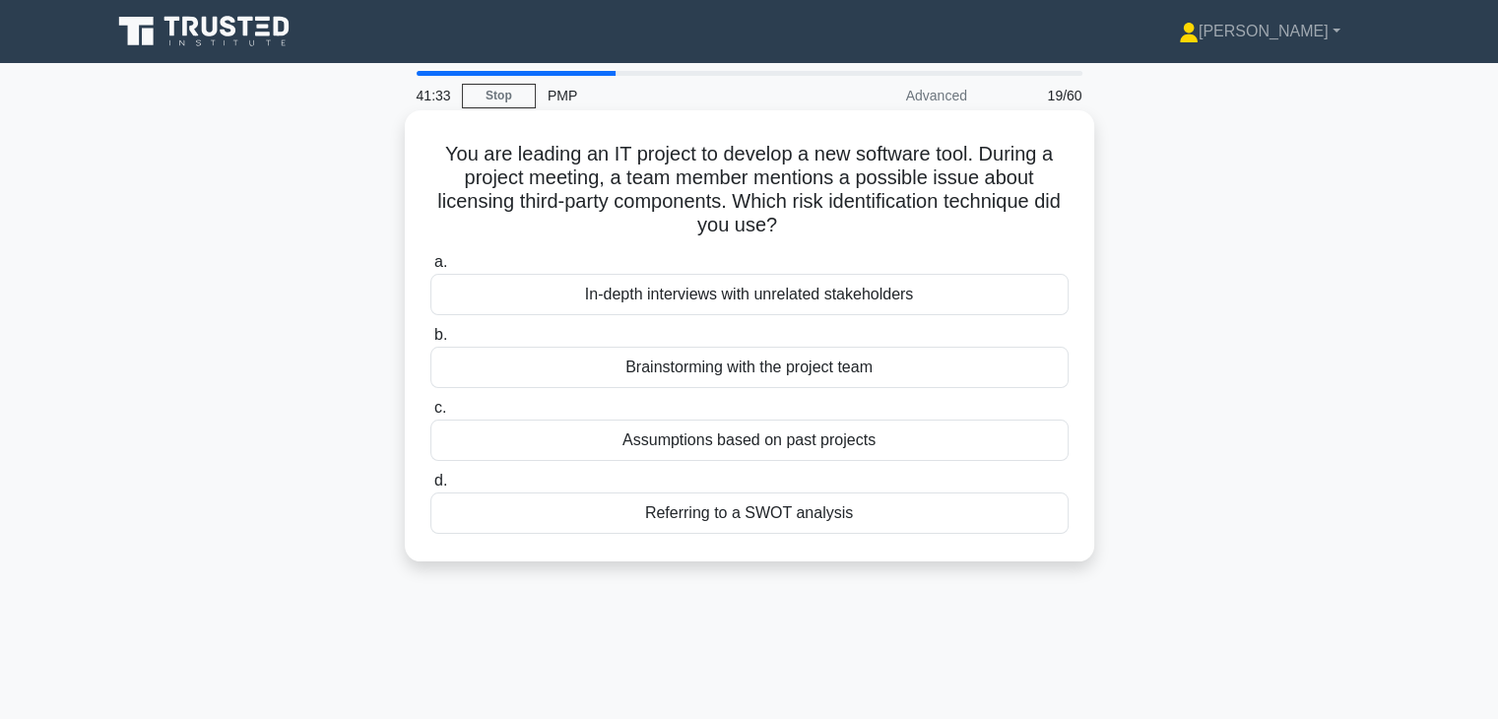
click at [977, 450] on div "Assumptions based on past projects" at bounding box center [749, 439] width 638 height 41
click at [430, 415] on input "c. Assumptions based on past projects" at bounding box center [430, 408] width 0 height 13
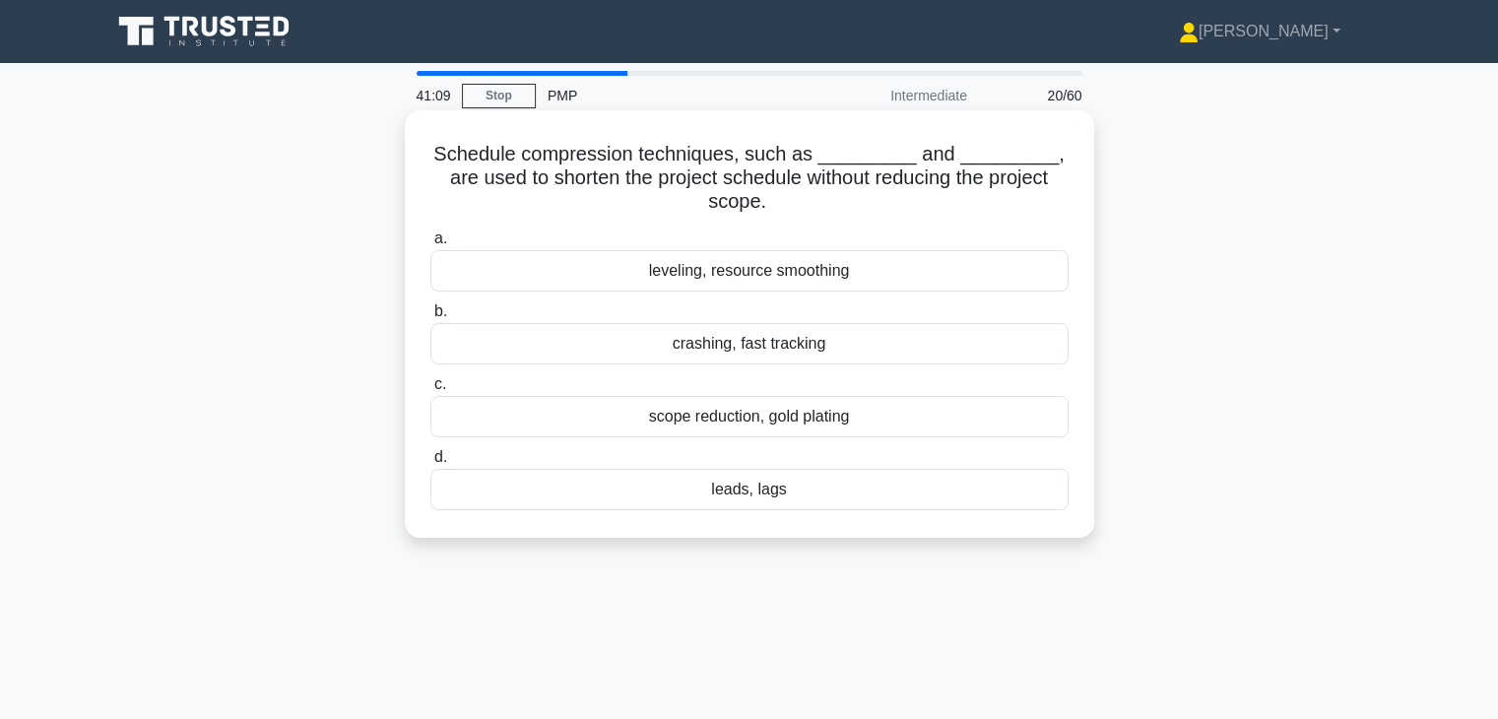
click at [933, 338] on div "crashing, fast tracking" at bounding box center [749, 343] width 638 height 41
click at [430, 318] on input "b. crashing, fast tracking" at bounding box center [430, 311] width 0 height 13
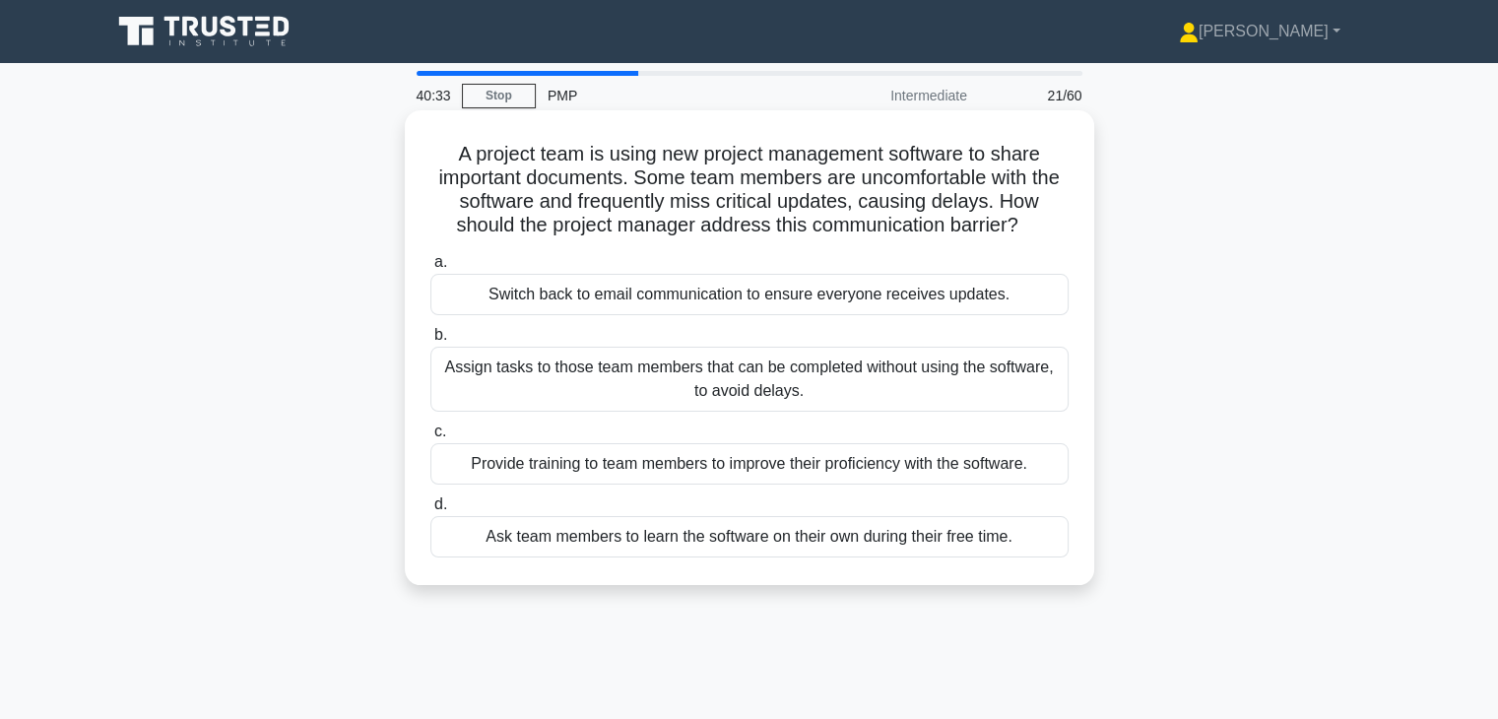
click at [983, 478] on div "Provide training to team members to improve their proficiency with the software." at bounding box center [749, 463] width 638 height 41
click at [430, 438] on input "c. Provide training to team members to improve their proficiency with the softw…" at bounding box center [430, 431] width 0 height 13
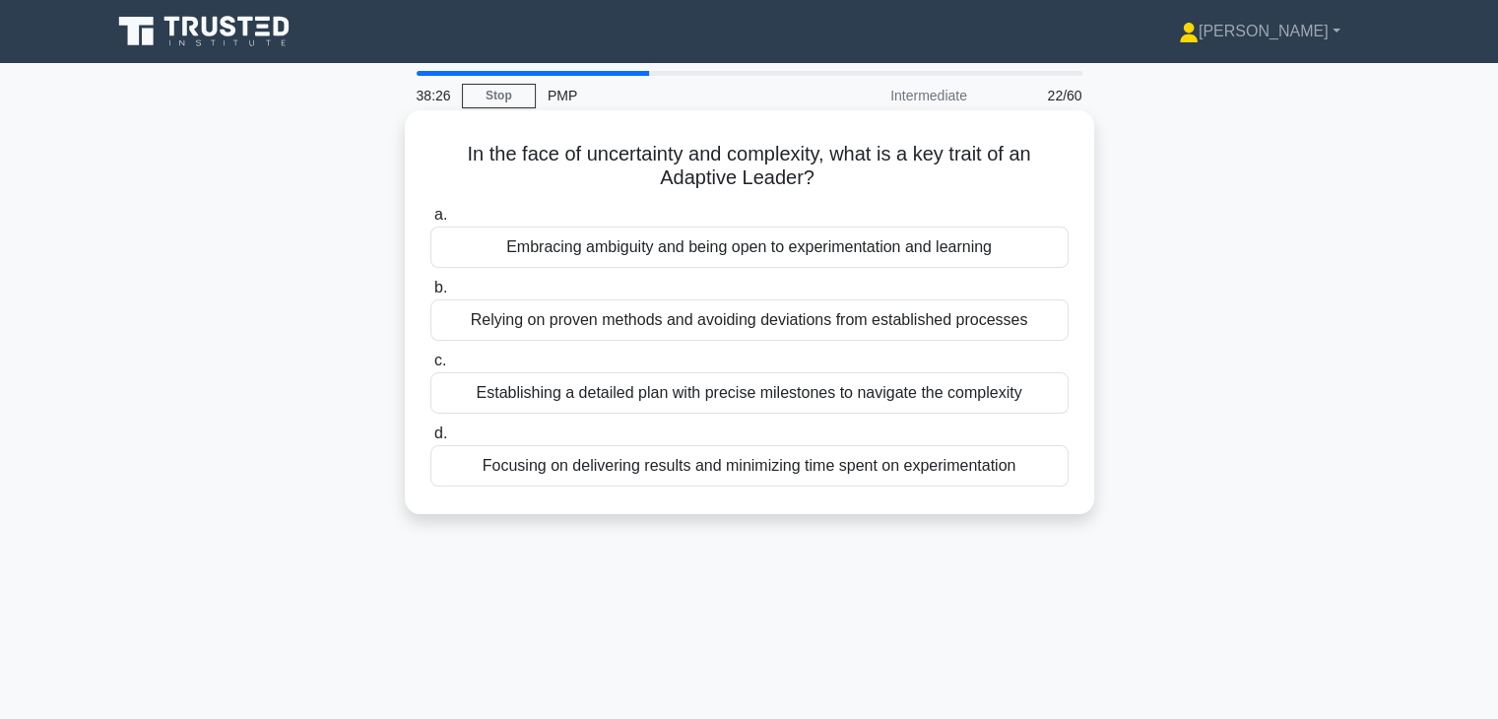
click at [1012, 257] on div "Embracing ambiguity and being open to experimentation and learning" at bounding box center [749, 246] width 638 height 41
click at [430, 222] on input "a. Embracing ambiguity and being open to experimentation and learning" at bounding box center [430, 215] width 0 height 13
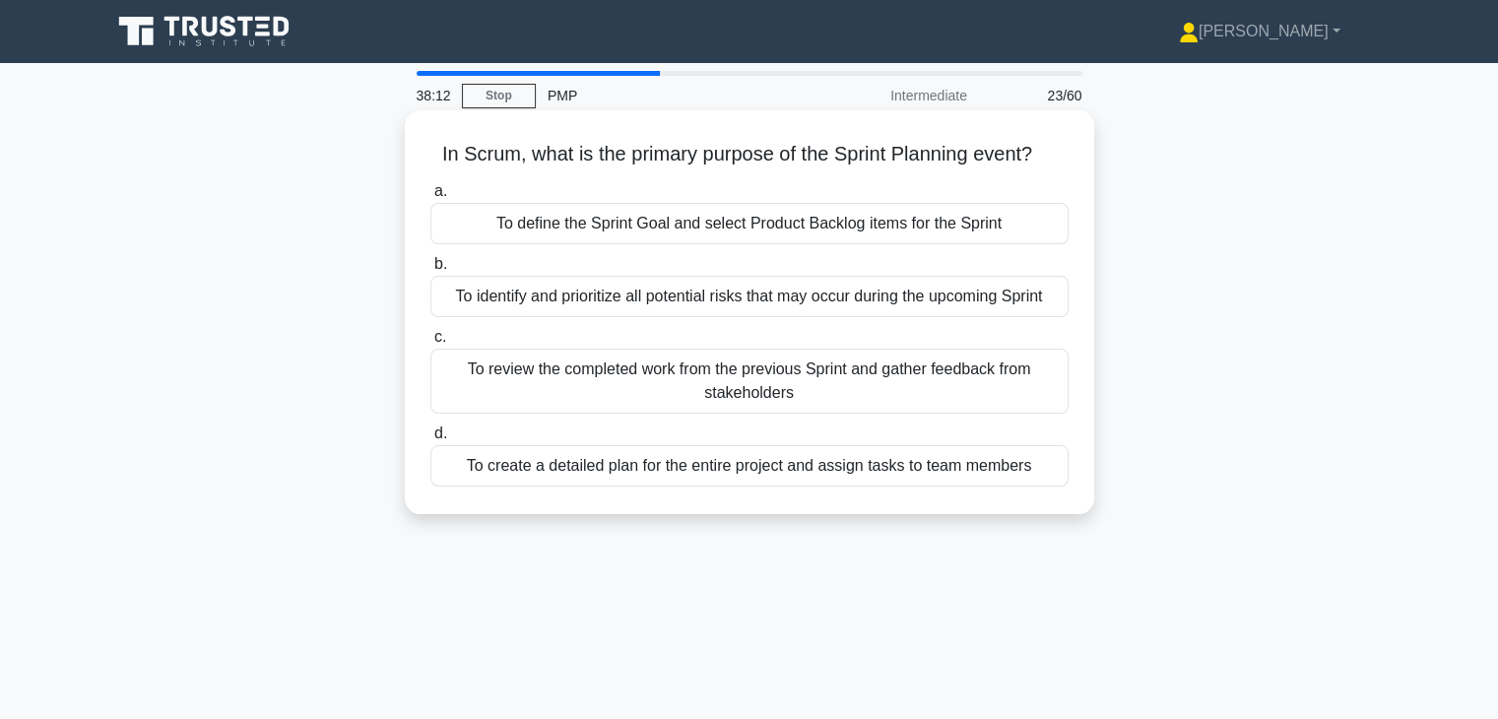
click at [977, 214] on div "To define the Sprint Goal and select Product Backlog items for the Sprint" at bounding box center [749, 223] width 638 height 41
click at [430, 198] on input "a. To define the Sprint Goal and select Product Backlog items for the Sprint" at bounding box center [430, 191] width 0 height 13
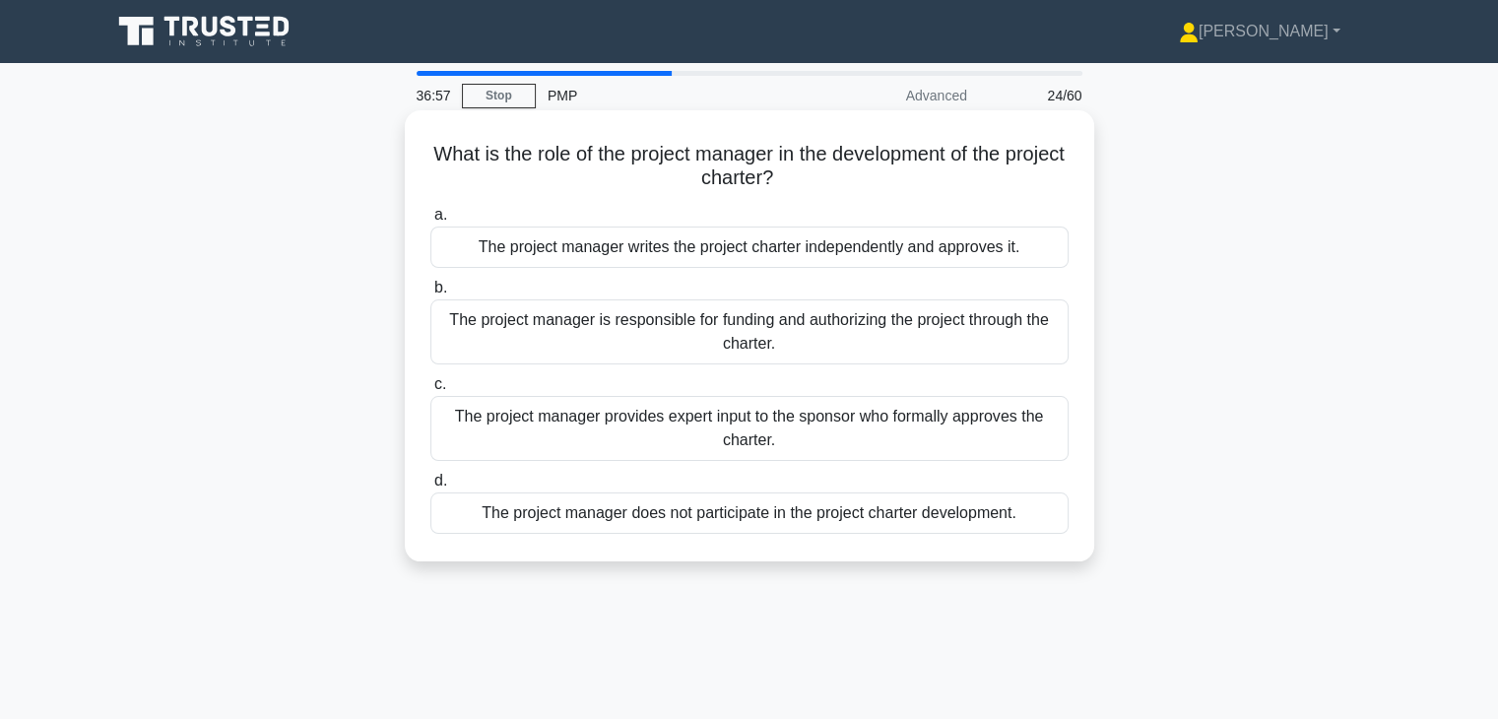
click at [600, 399] on div "The project manager provides expert input to the sponsor who formally approves …" at bounding box center [749, 428] width 638 height 65
click at [430, 391] on input "c. The project manager provides expert input to the sponsor who formally approv…" at bounding box center [430, 384] width 0 height 13
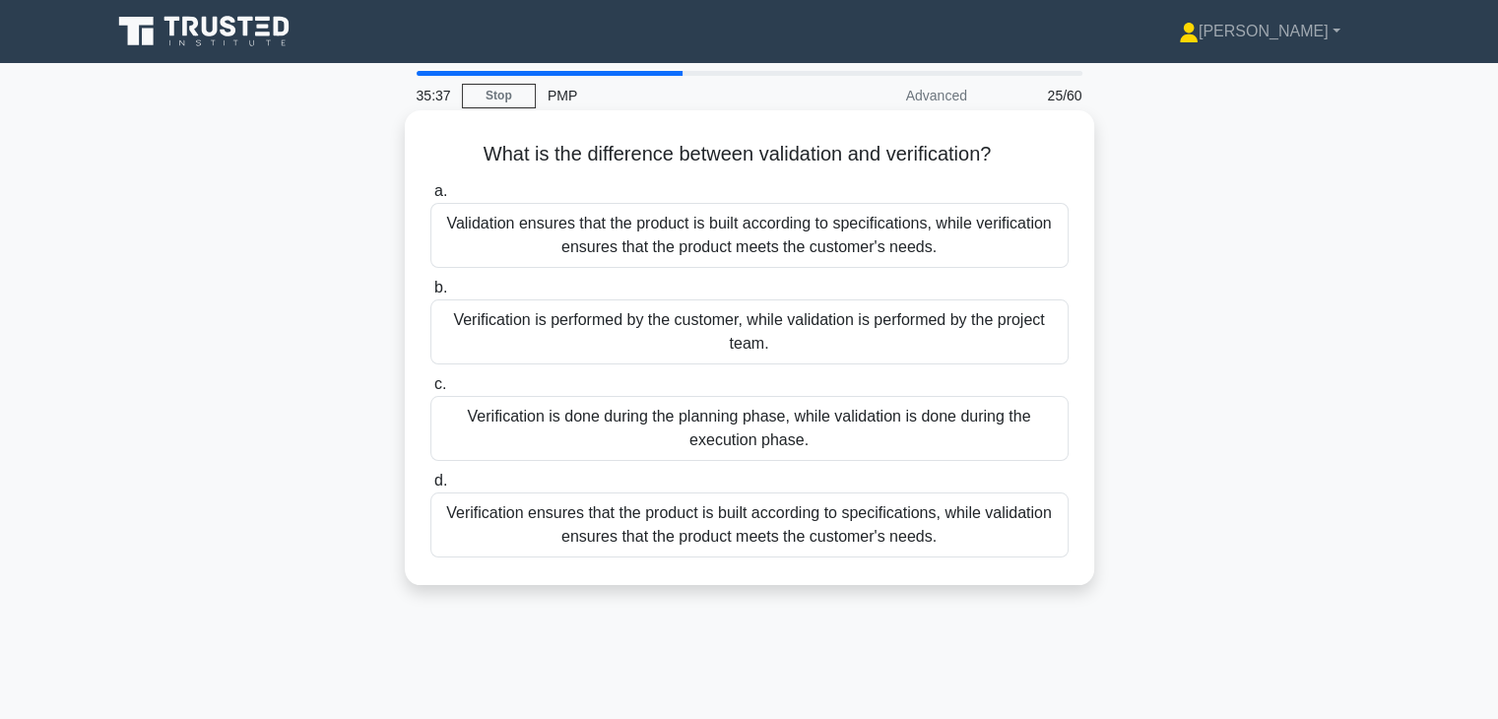
click at [676, 533] on div "Verification ensures that the product is built according to specifications, whi…" at bounding box center [749, 524] width 638 height 65
click at [430, 487] on input "d. Verification ensures that the product is built according to specifications, …" at bounding box center [430, 481] width 0 height 13
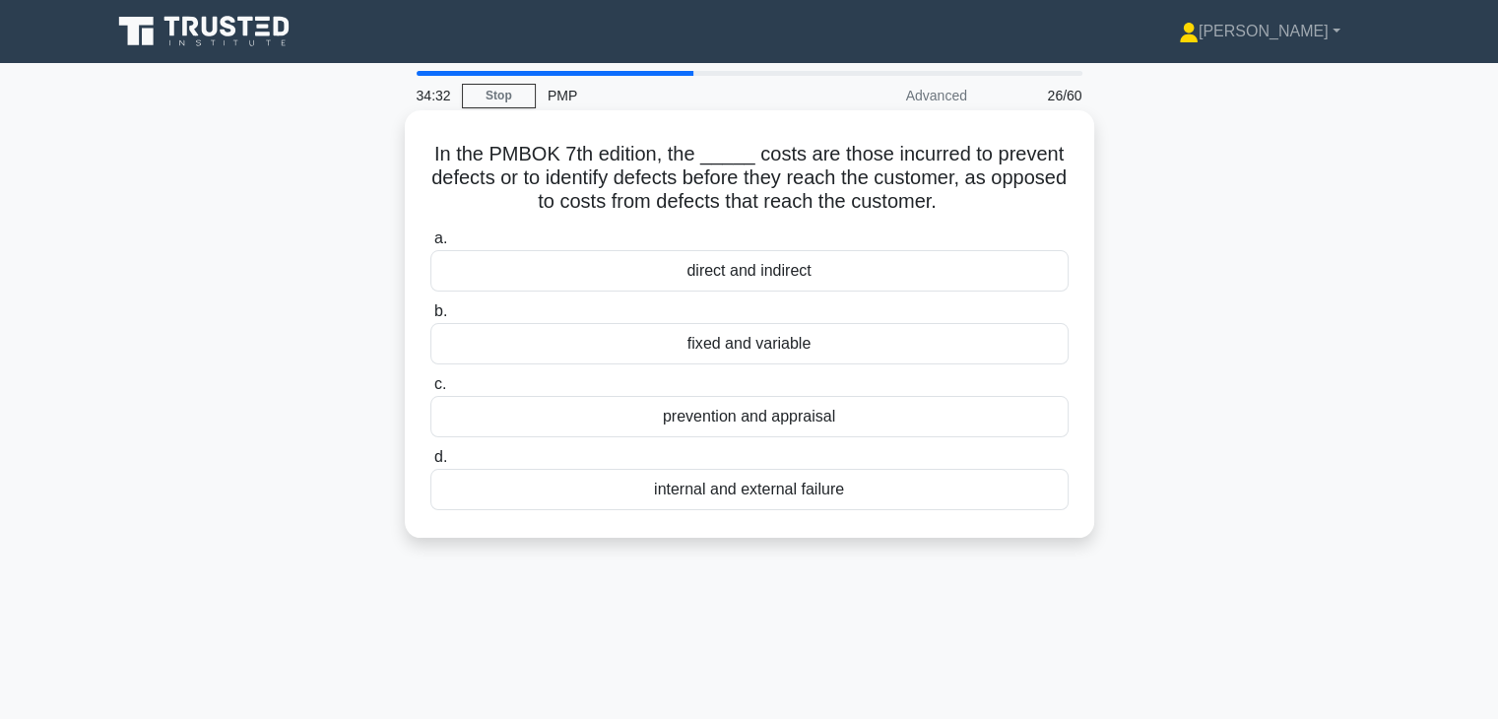
click at [805, 424] on div "prevention and appraisal" at bounding box center [749, 416] width 638 height 41
click at [430, 391] on input "c. prevention and appraisal" at bounding box center [430, 384] width 0 height 13
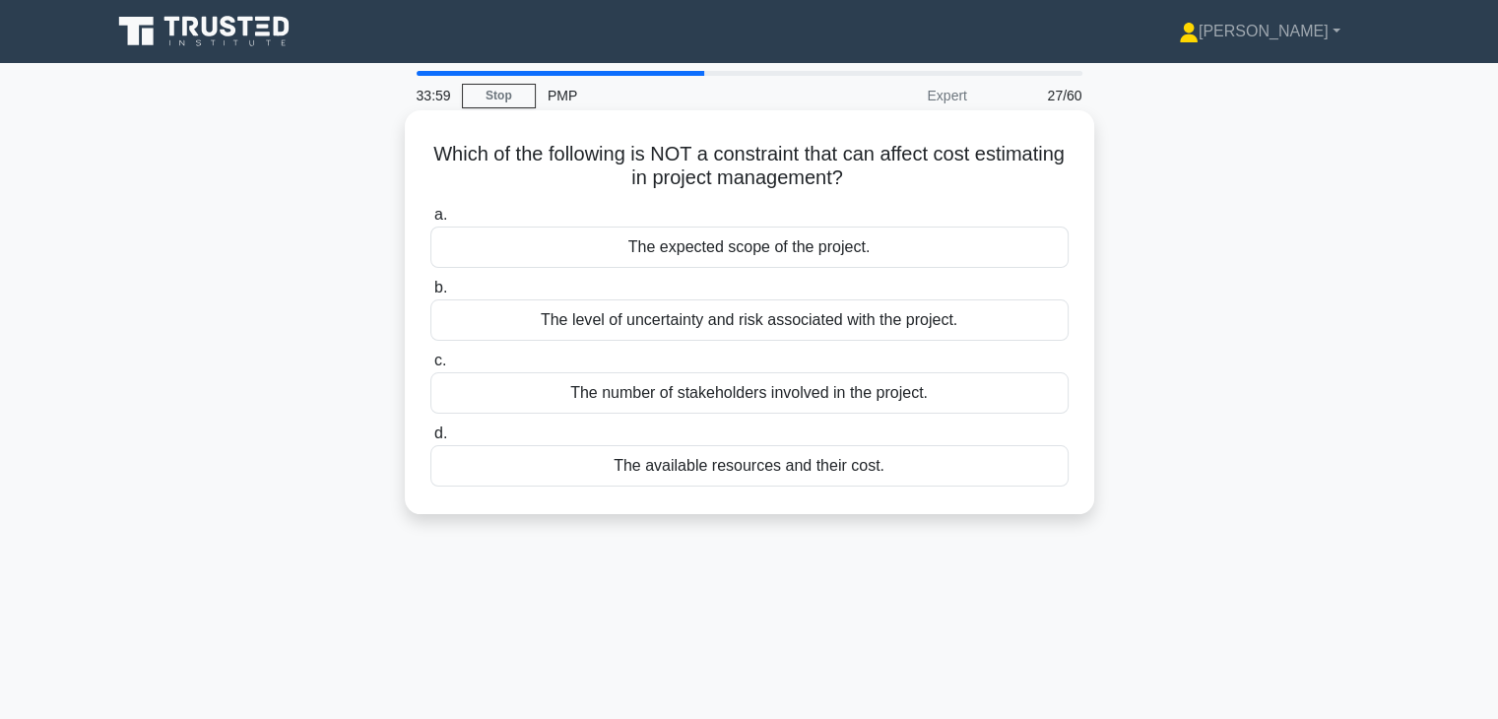
click at [1041, 407] on div "The number of stakeholders involved in the project." at bounding box center [749, 392] width 638 height 41
click at [430, 367] on input "c. The number of stakeholders involved in the project." at bounding box center [430, 360] width 0 height 13
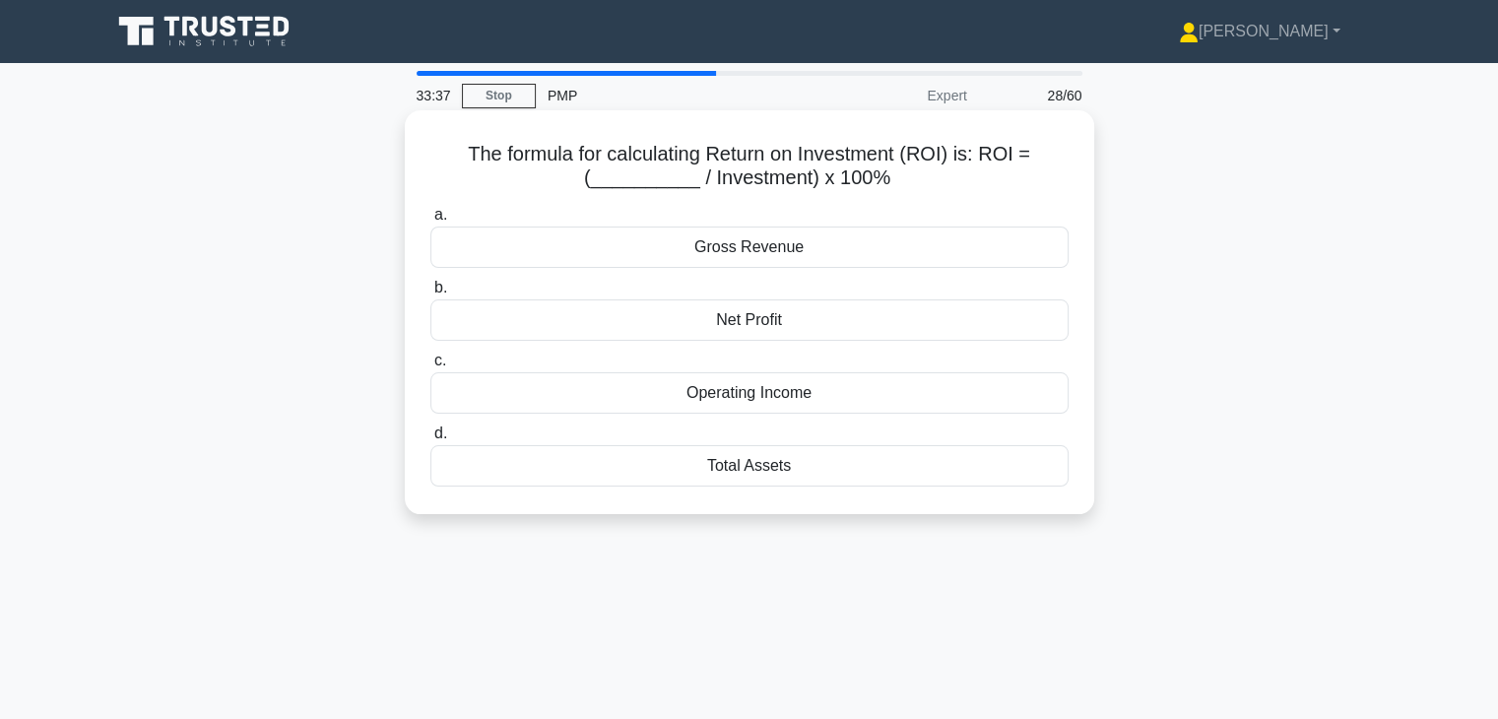
click at [912, 313] on div "Net Profit" at bounding box center [749, 319] width 638 height 41
click at [430, 294] on input "b. Net Profit" at bounding box center [430, 288] width 0 height 13
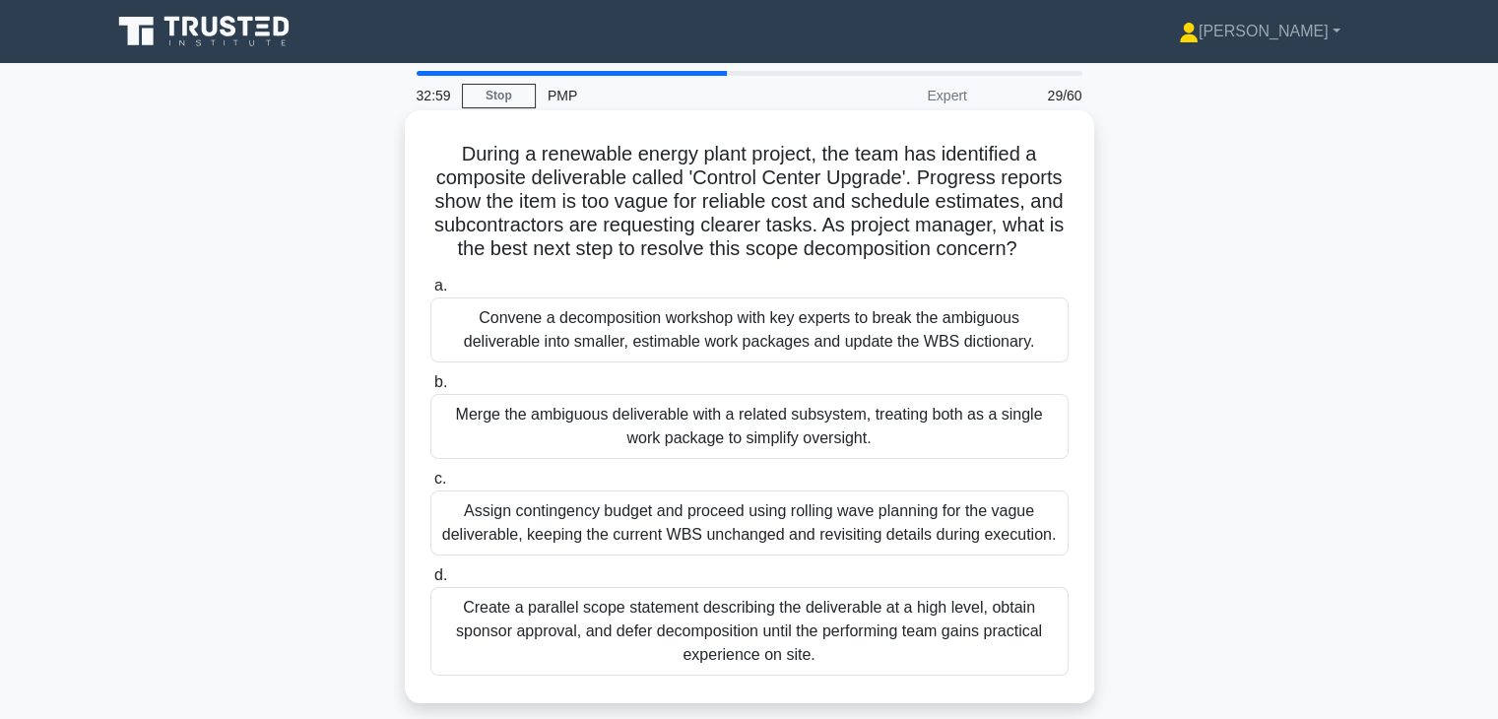
click at [944, 353] on div "Convene a decomposition workshop with key experts to break the ambiguous delive…" at bounding box center [749, 329] width 638 height 65
click at [430, 292] on input "a. Convene a decomposition workshop with key experts to break the ambiguous del…" at bounding box center [430, 286] width 0 height 13
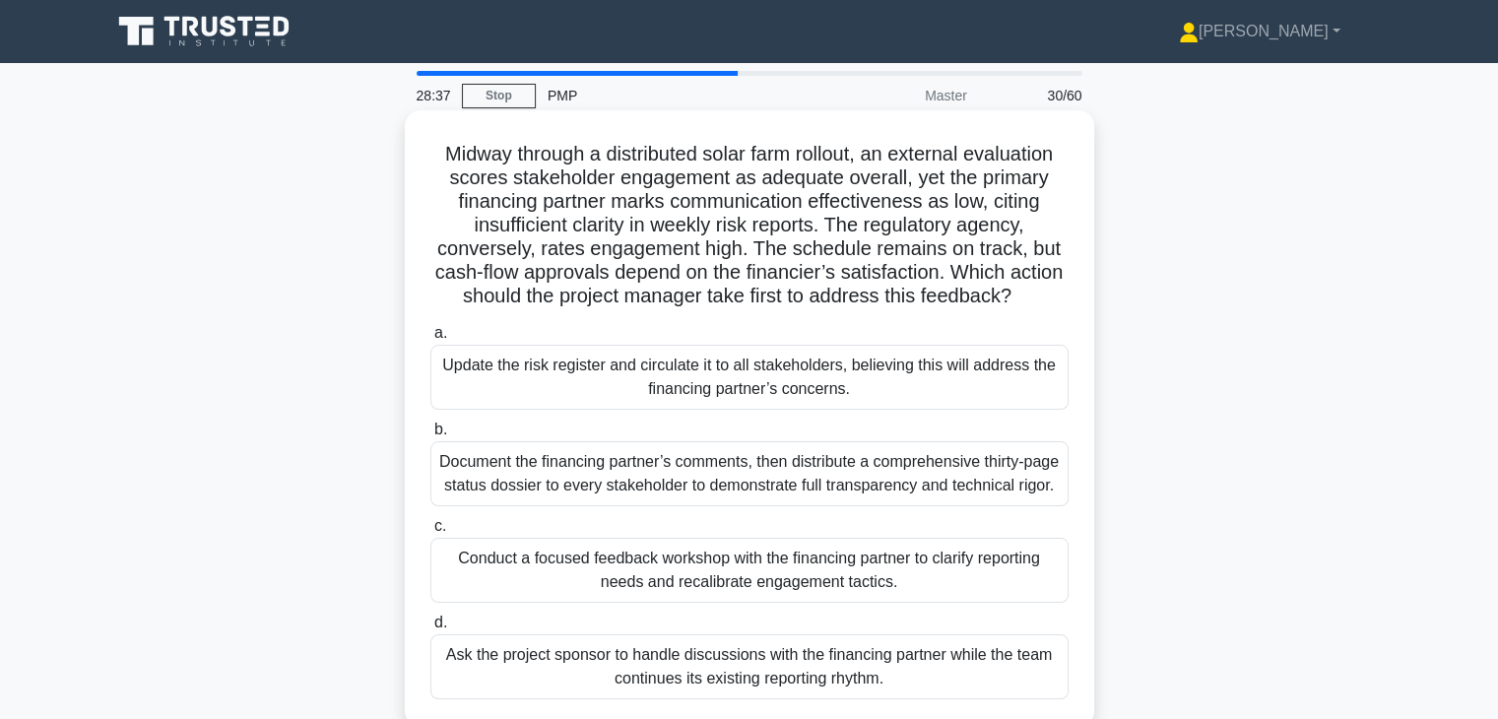
click at [1014, 603] on div "Conduct a focused feedback workshop with the financing partner to clarify repor…" at bounding box center [749, 570] width 638 height 65
click at [430, 533] on input "c. Conduct a focused feedback workshop with the financing partner to clarify re…" at bounding box center [430, 526] width 0 height 13
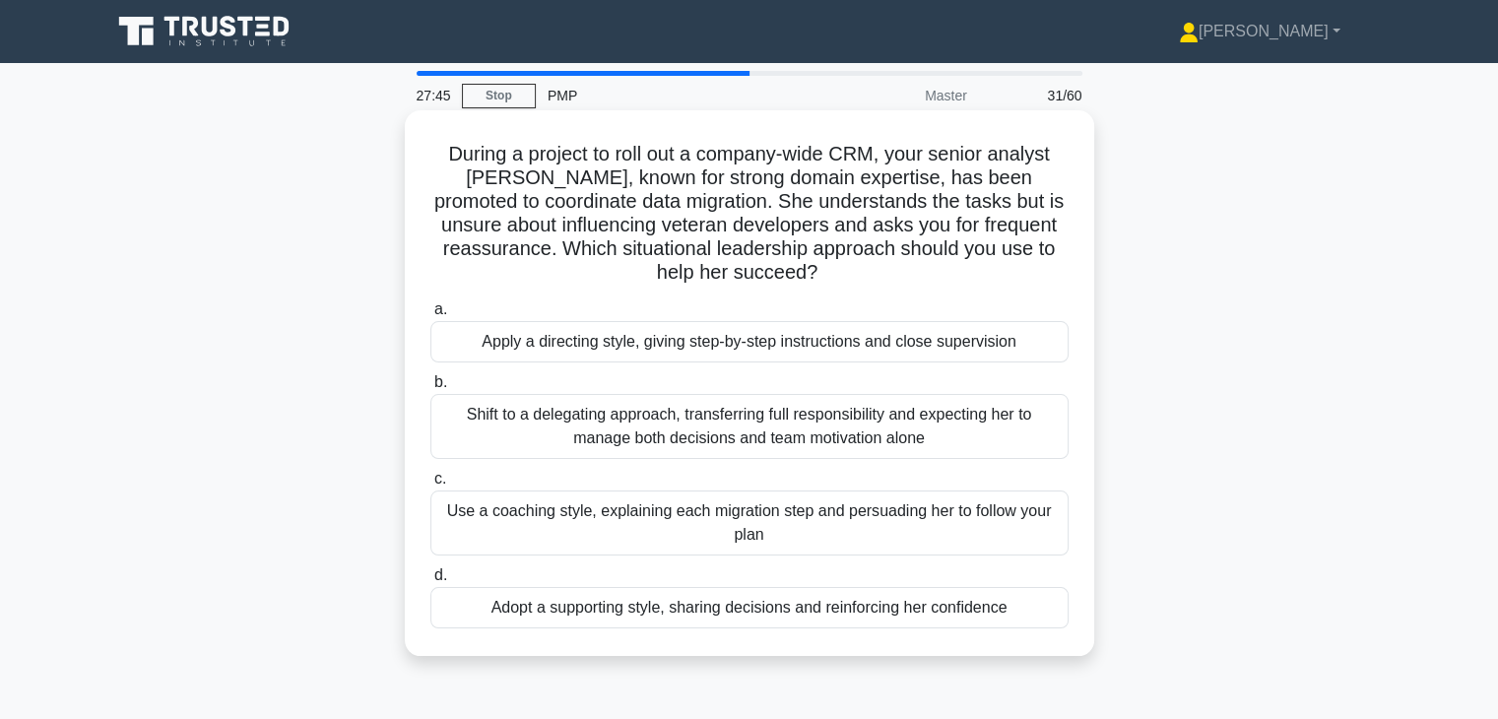
click at [965, 627] on div "Adopt a supporting style, sharing decisions and reinforcing her confidence" at bounding box center [749, 607] width 638 height 41
click at [430, 582] on input "d. Adopt a supporting style, sharing decisions and reinforcing her confidence" at bounding box center [430, 575] width 0 height 13
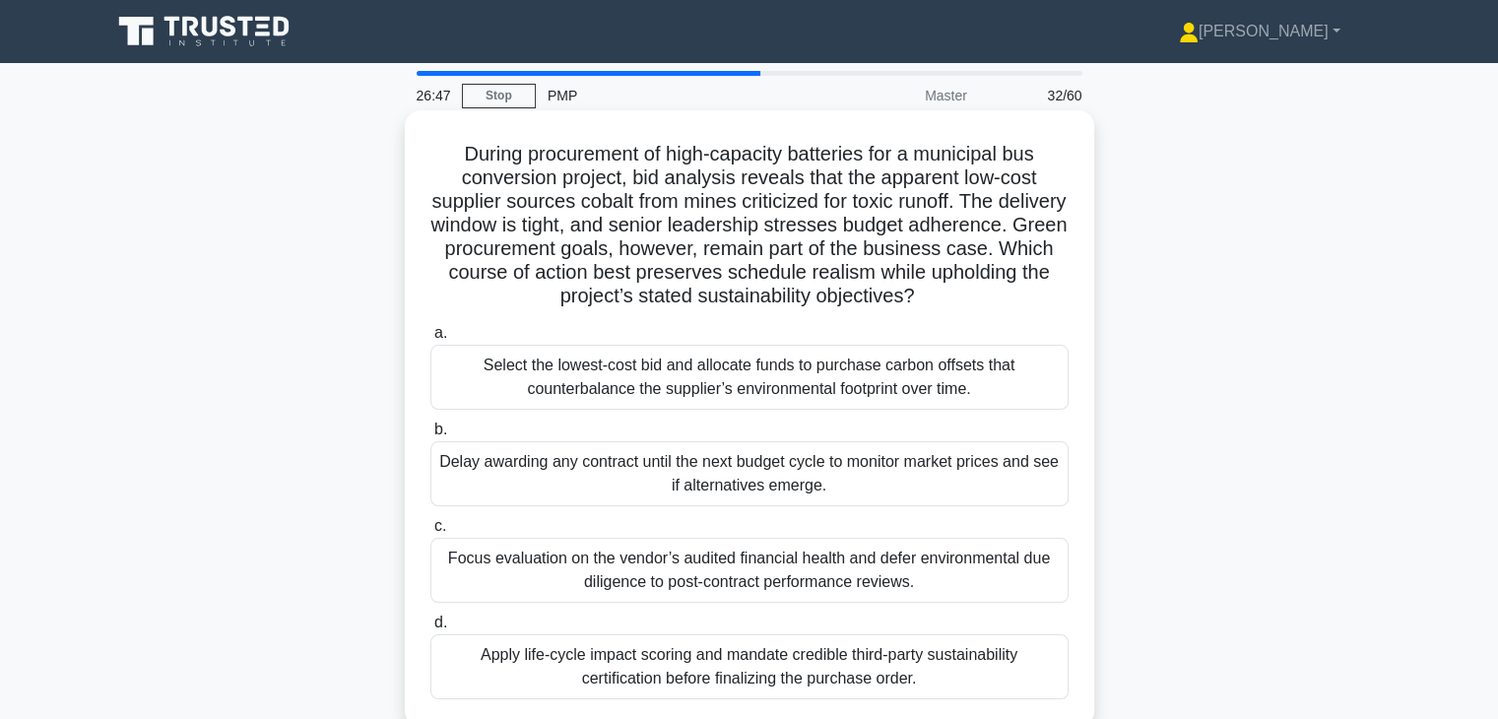
click at [939, 644] on div "Apply life-cycle impact scoring and mandate credible third-party sustainability…" at bounding box center [749, 666] width 638 height 65
click at [430, 629] on input "d. Apply life-cycle impact scoring and mandate credible third-party sustainabil…" at bounding box center [430, 622] width 0 height 13
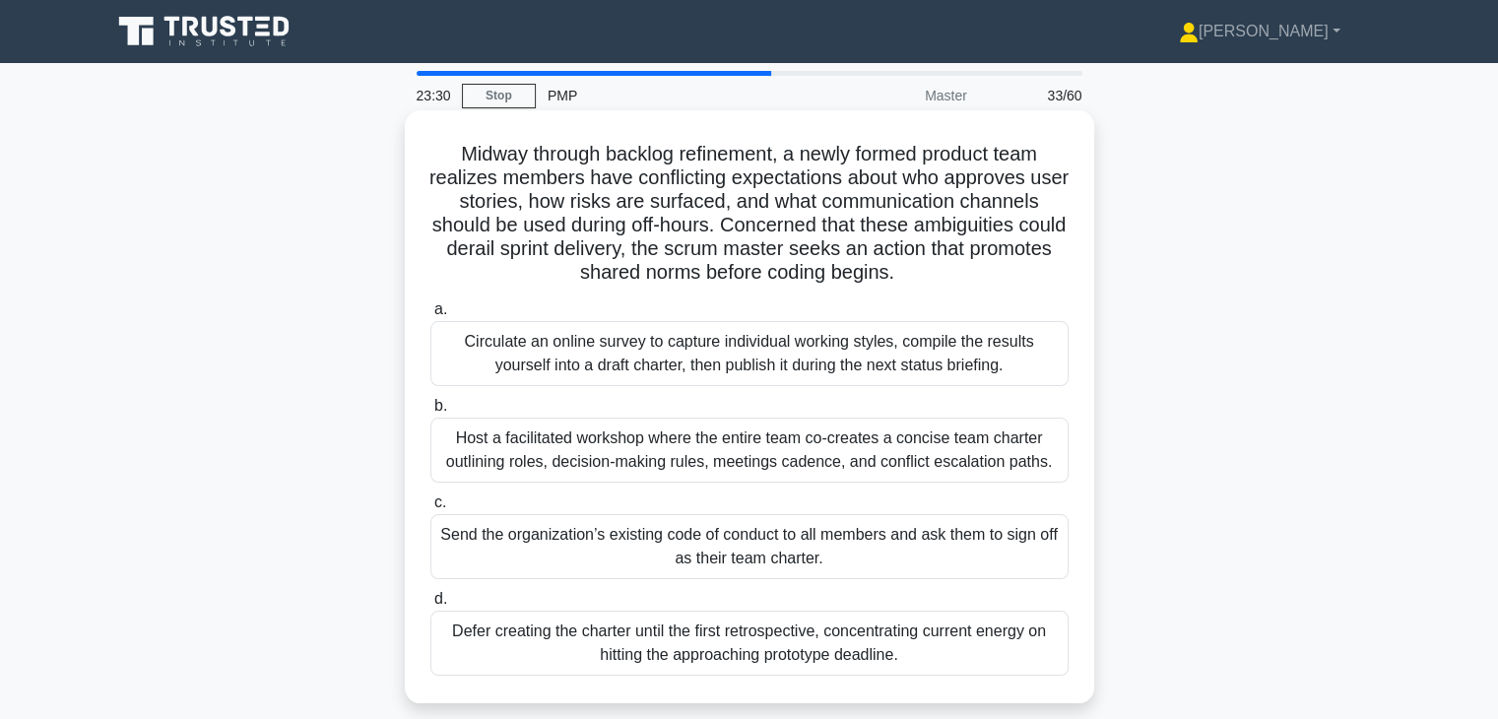
click at [1027, 474] on div "Host a facilitated workshop where the entire team co-creates a concise team cha…" at bounding box center [749, 450] width 638 height 65
click at [430, 413] on input "b. Host a facilitated workshop where the entire team co-creates a concise team …" at bounding box center [430, 406] width 0 height 13
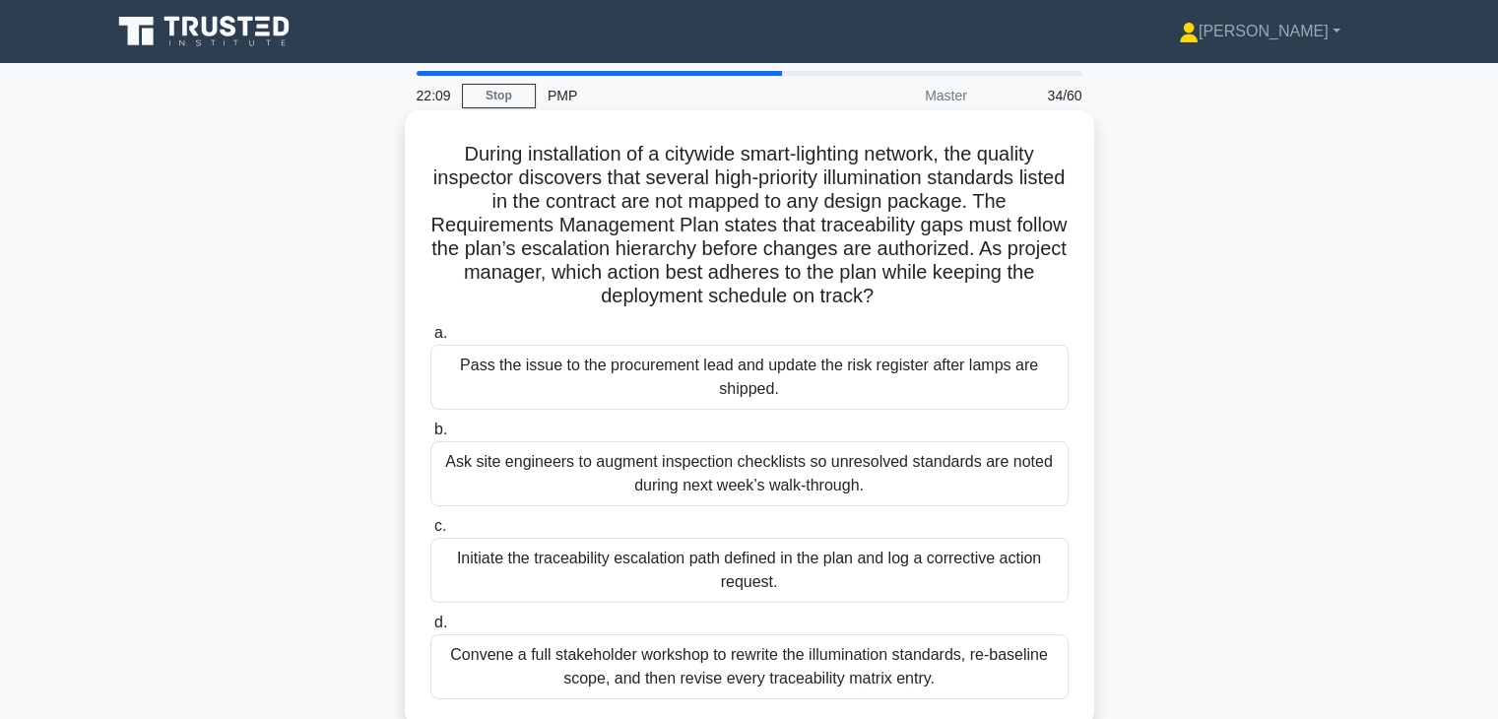
click at [910, 559] on div "Initiate the traceability escalation path defined in the plan and log a correct…" at bounding box center [749, 570] width 638 height 65
click at [430, 533] on input "c. Initiate the traceability escalation path defined in the plan and log a corr…" at bounding box center [430, 526] width 0 height 13
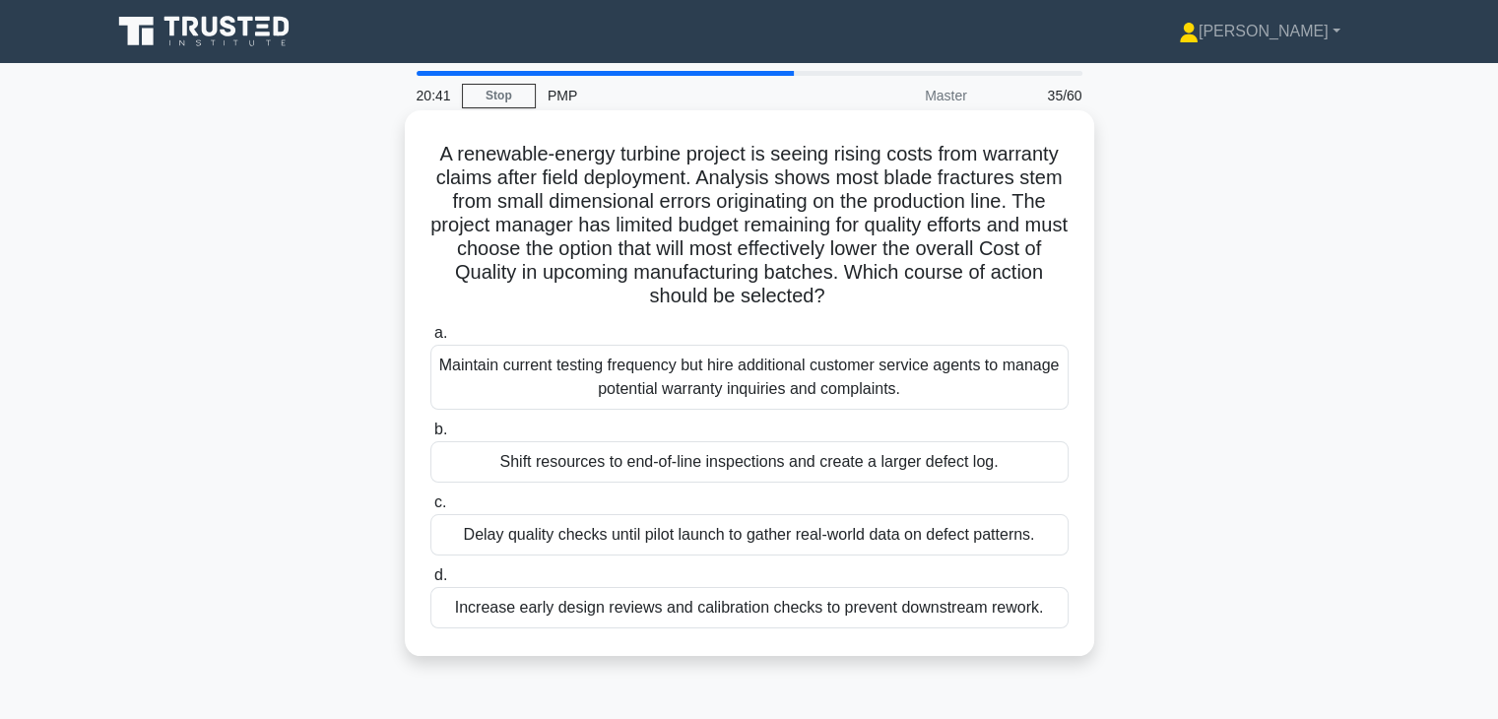
click at [1031, 598] on div "Increase early design reviews and calibration checks to prevent downstream rewo…" at bounding box center [749, 607] width 638 height 41
click at [430, 582] on input "d. Increase early design reviews and calibration checks to prevent downstream r…" at bounding box center [430, 575] width 0 height 13
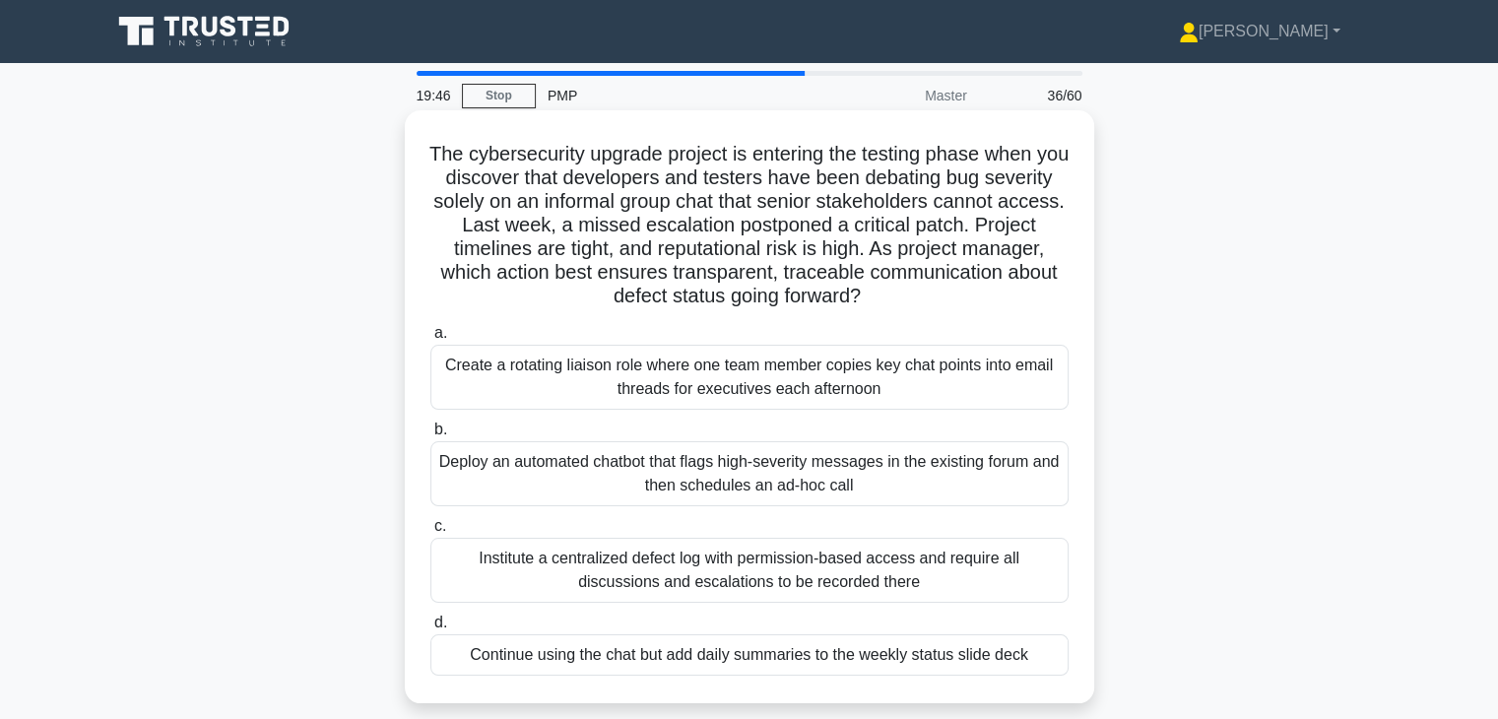
click at [1016, 545] on div "Institute a centralized defect log with permission-based access and require all…" at bounding box center [749, 570] width 638 height 65
click at [430, 533] on input "c. Institute a centralized defect log with permission-based access and require …" at bounding box center [430, 526] width 0 height 13
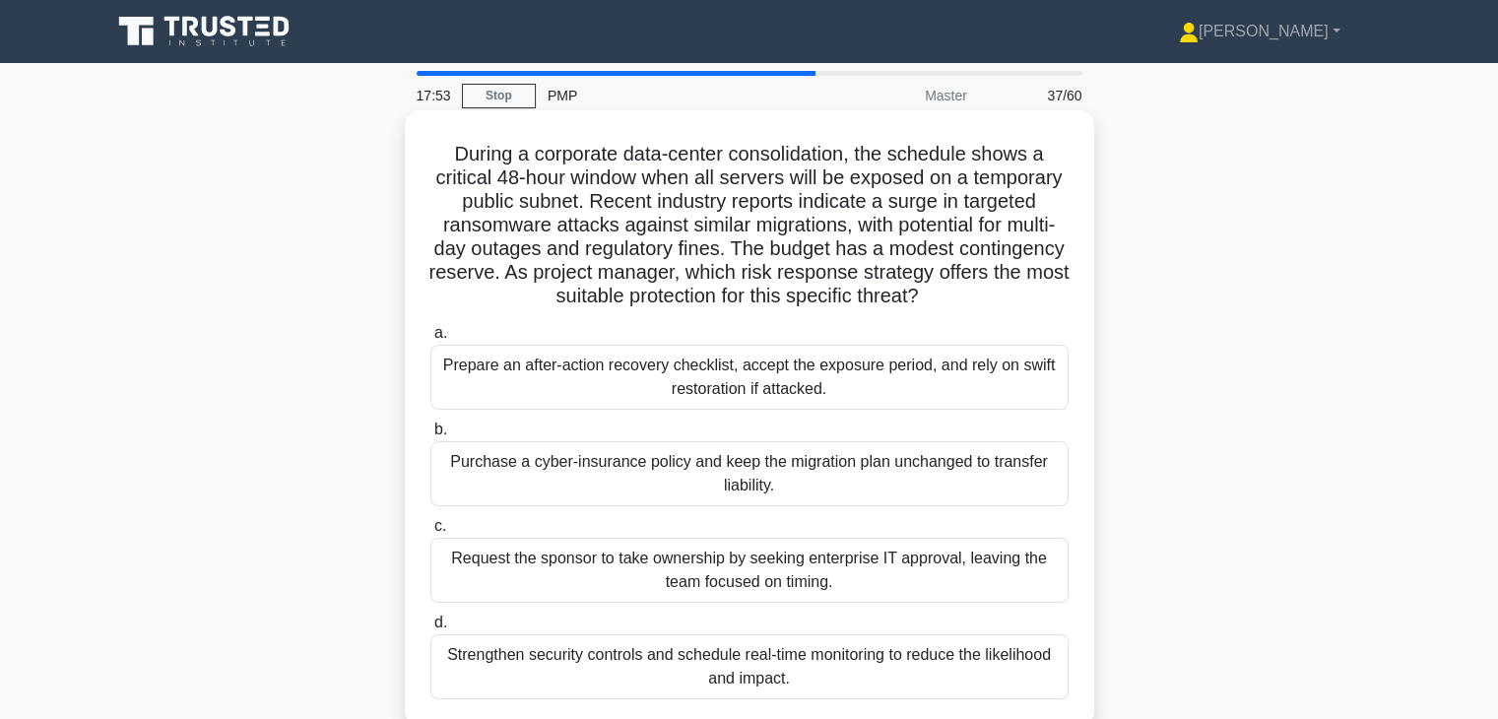
click at [992, 662] on div "Strengthen security controls and schedule real-time monitoring to reduce the li…" at bounding box center [749, 666] width 638 height 65
click at [430, 629] on input "d. Strengthen security controls and schedule real-time monitoring to reduce the…" at bounding box center [430, 622] width 0 height 13
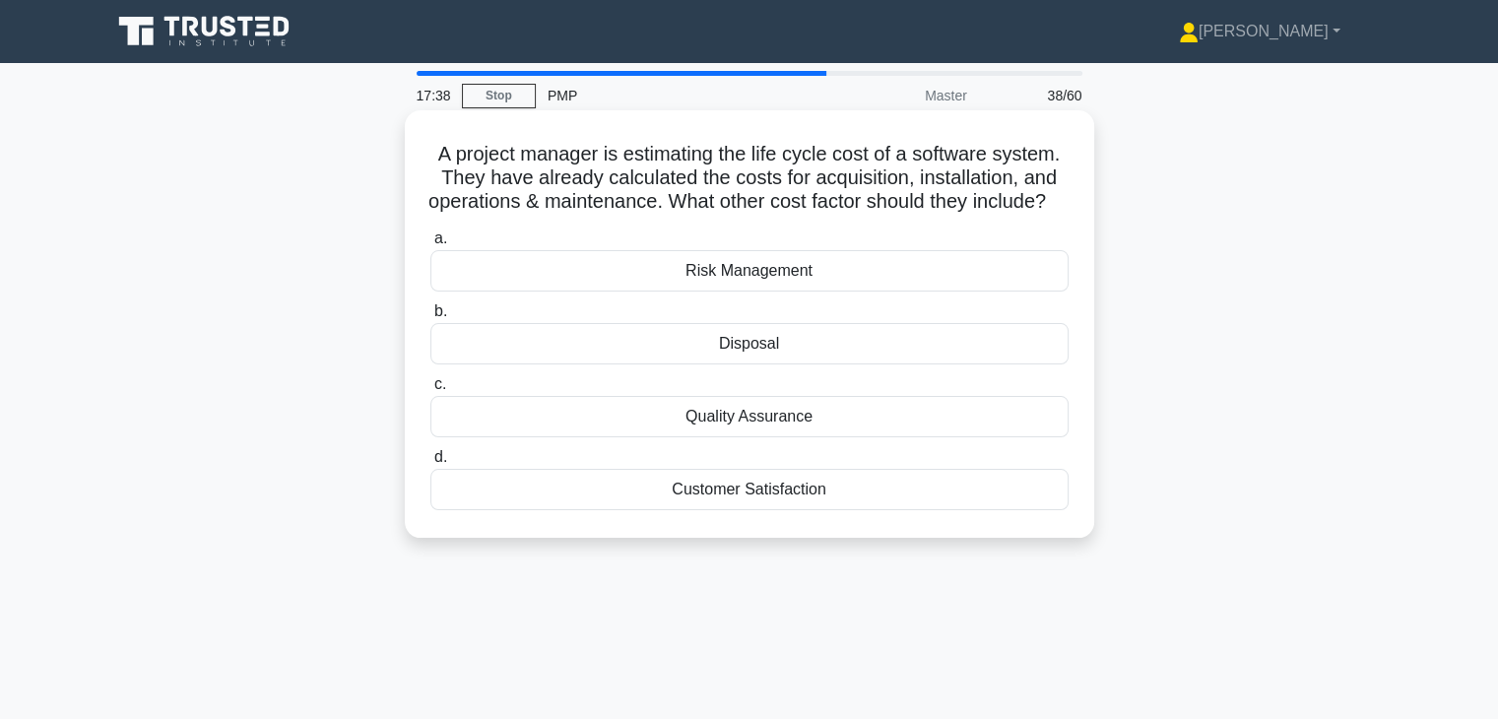
click at [937, 362] on div "Disposal" at bounding box center [749, 343] width 638 height 41
click at [430, 318] on input "b. Disposal" at bounding box center [430, 311] width 0 height 13
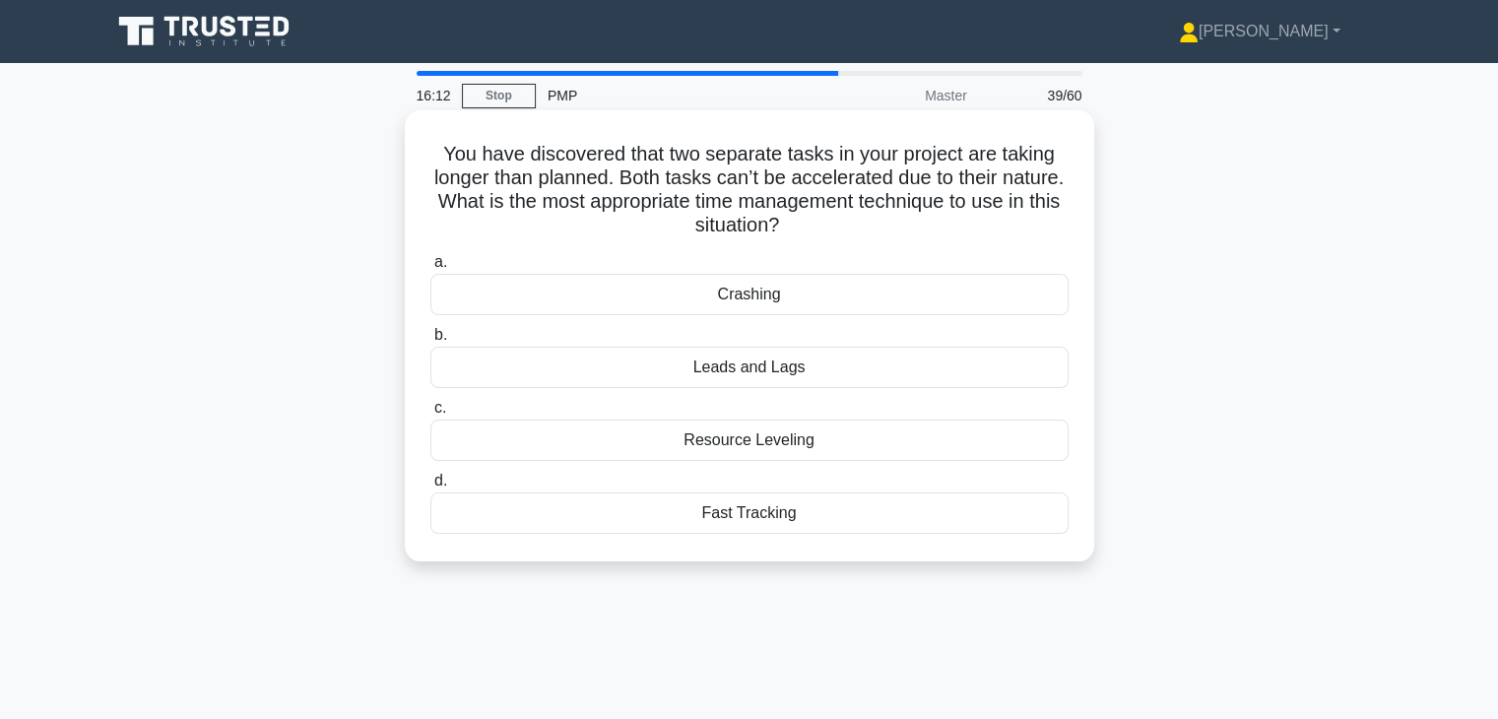
click at [915, 515] on div "Fast Tracking" at bounding box center [749, 512] width 638 height 41
click at [430, 487] on input "d. Fast Tracking" at bounding box center [430, 481] width 0 height 13
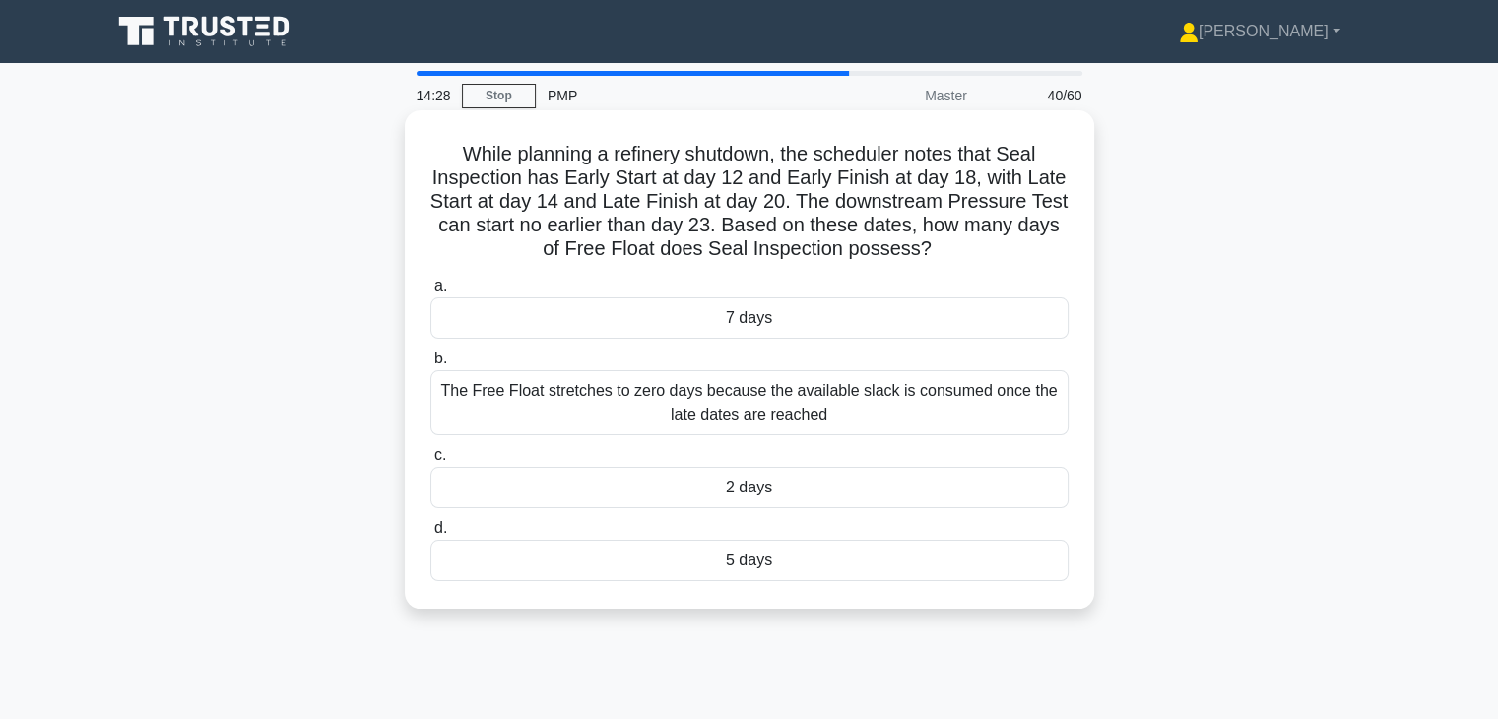
click at [922, 411] on div "The Free Float stretches to zero days because the available slack is consumed o…" at bounding box center [749, 402] width 638 height 65
click at [430, 365] on input "b. The Free Float stretches to zero days because the available slack is consume…" at bounding box center [430, 359] width 0 height 13
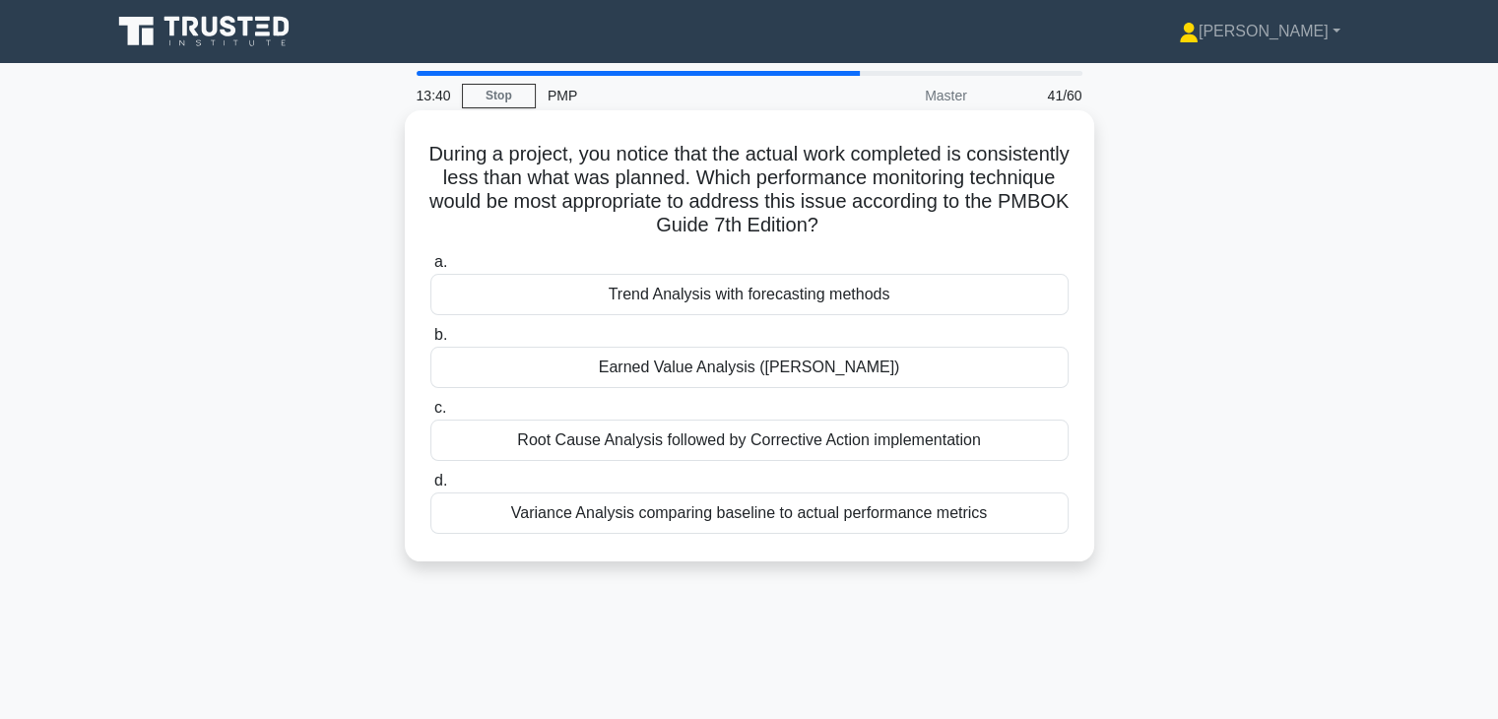
click at [905, 497] on div "Variance Analysis comparing baseline to actual performance metrics" at bounding box center [749, 512] width 638 height 41
click at [430, 487] on input "d. Variance Analysis comparing baseline to actual performance metrics" at bounding box center [430, 481] width 0 height 13
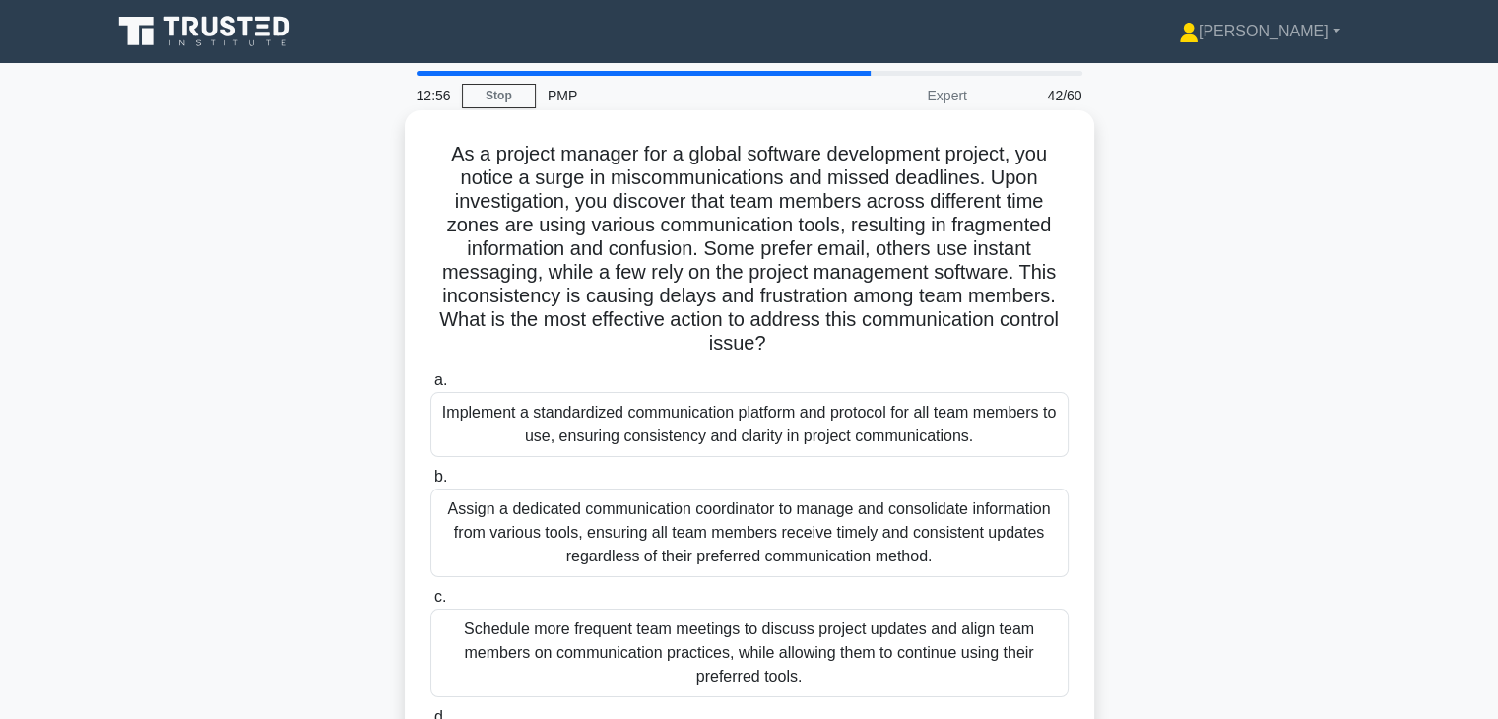
click at [994, 433] on div "Implement a standardized communication platform and protocol for all team membe…" at bounding box center [749, 424] width 638 height 65
click at [430, 387] on input "a. Implement a standardized communication platform and protocol for all team me…" at bounding box center [430, 380] width 0 height 13
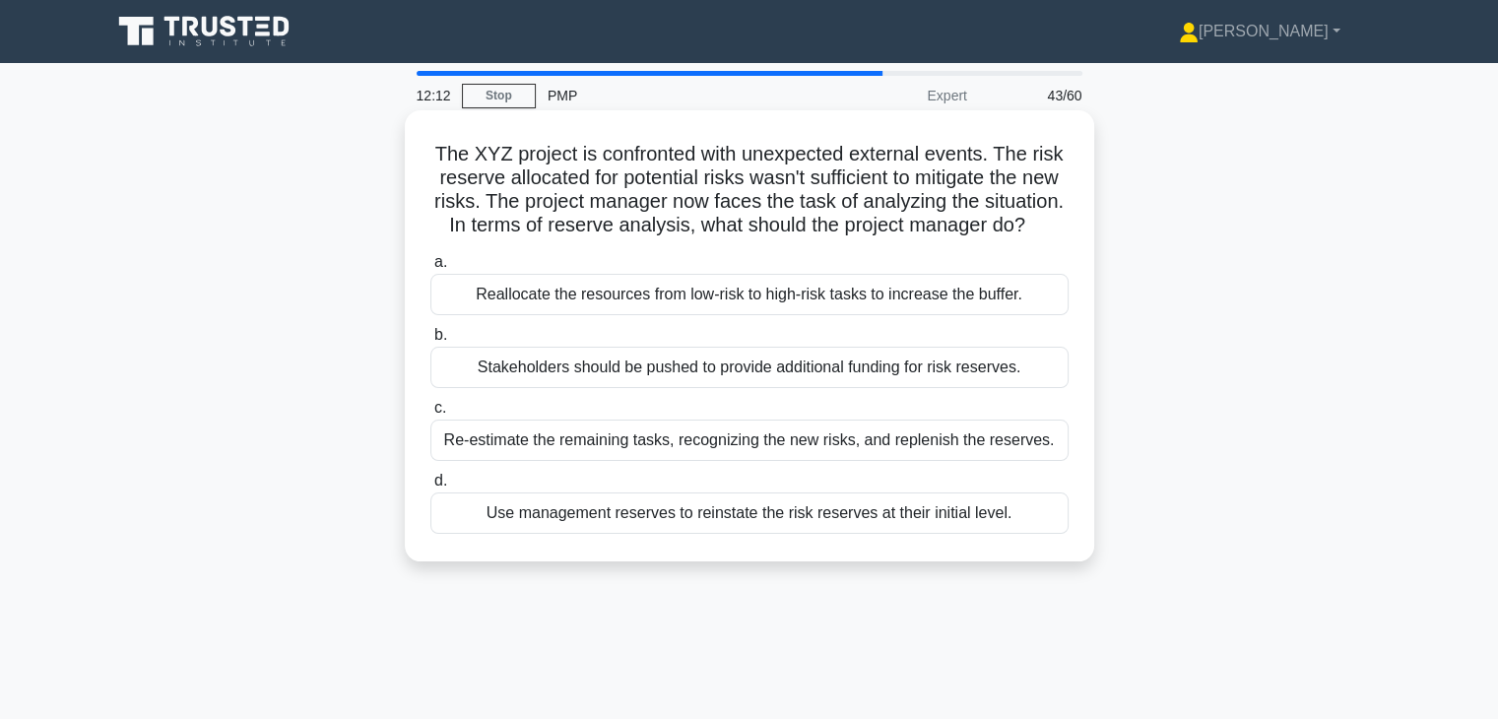
click at [999, 534] on div "Use management reserves to reinstate the risk reserves at their initial level." at bounding box center [749, 512] width 638 height 41
click at [430, 487] on input "d. Use management reserves to reinstate the risk reserves at their initial leve…" at bounding box center [430, 481] width 0 height 13
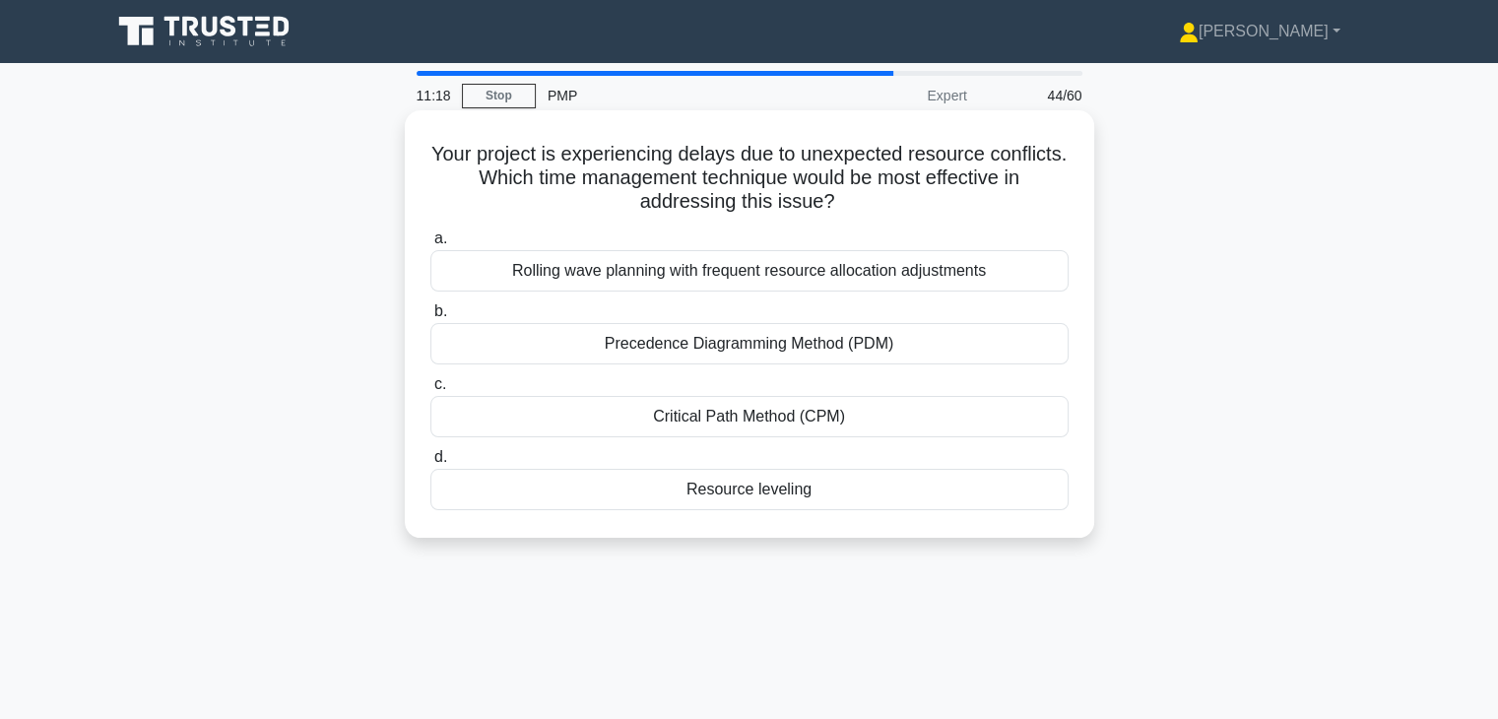
click at [1028, 490] on div "Resource leveling" at bounding box center [749, 489] width 638 height 41
click at [430, 464] on input "d. Resource leveling" at bounding box center [430, 457] width 0 height 13
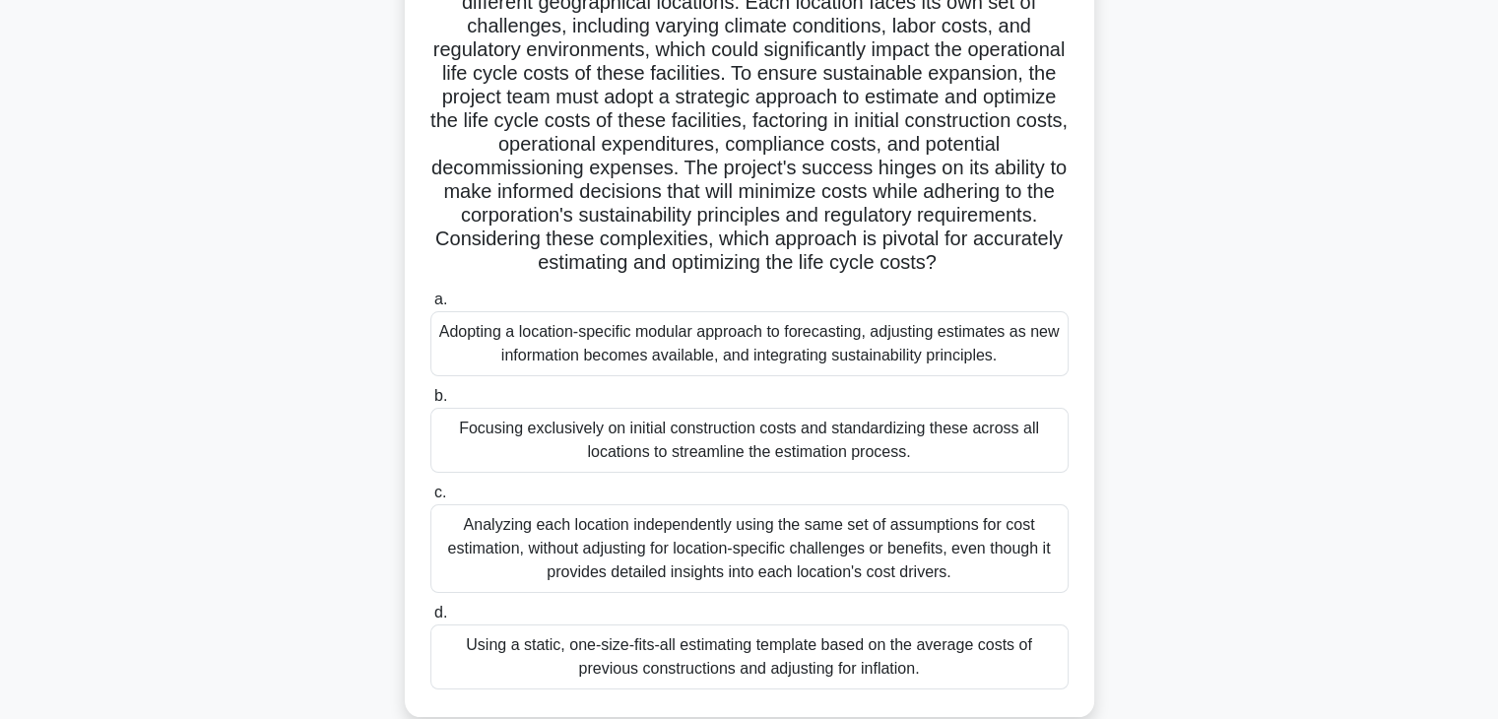
scroll to position [213, 0]
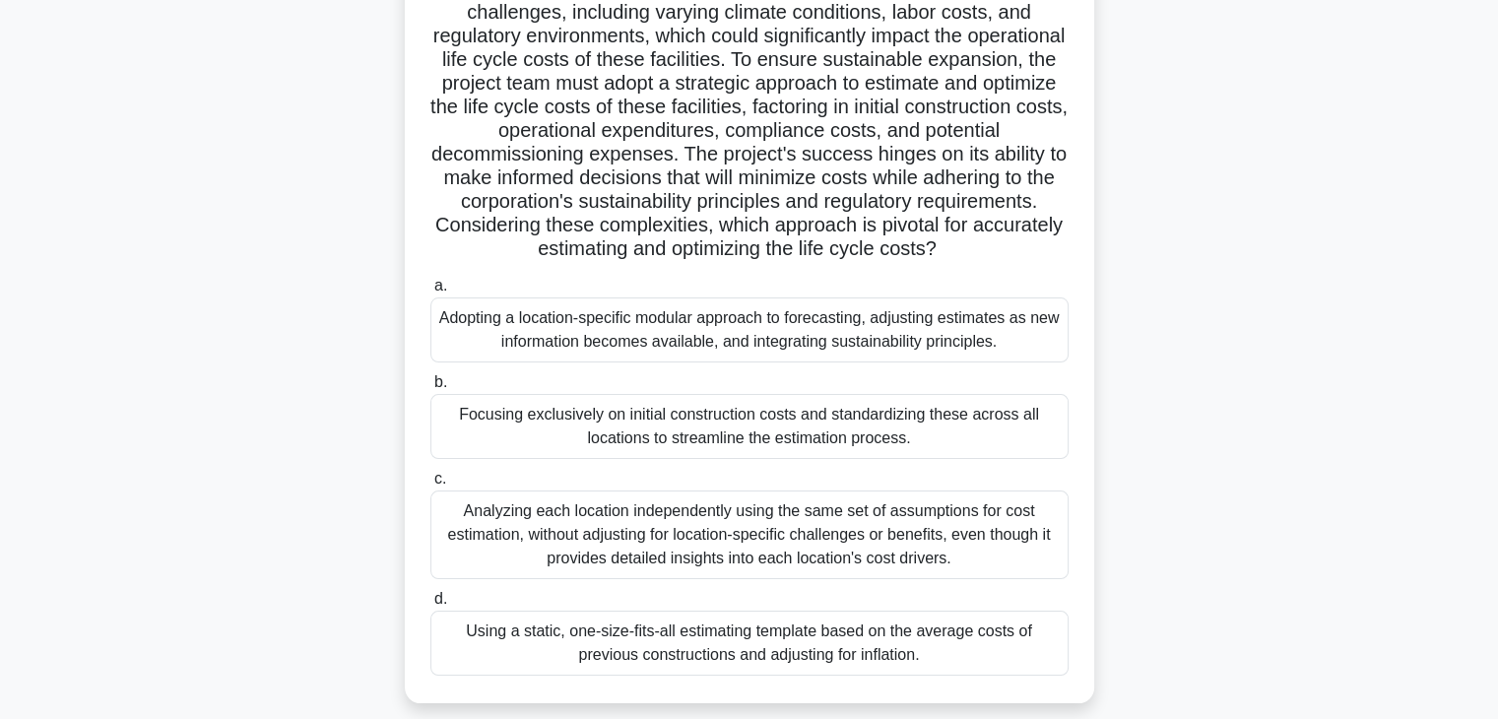
click at [1019, 336] on div "Adopting a location-specific modular approach to forecasting, adjusting estimat…" at bounding box center [749, 329] width 638 height 65
click at [430, 292] on input "a. Adopting a location-specific modular approach to forecasting, adjusting esti…" at bounding box center [430, 286] width 0 height 13
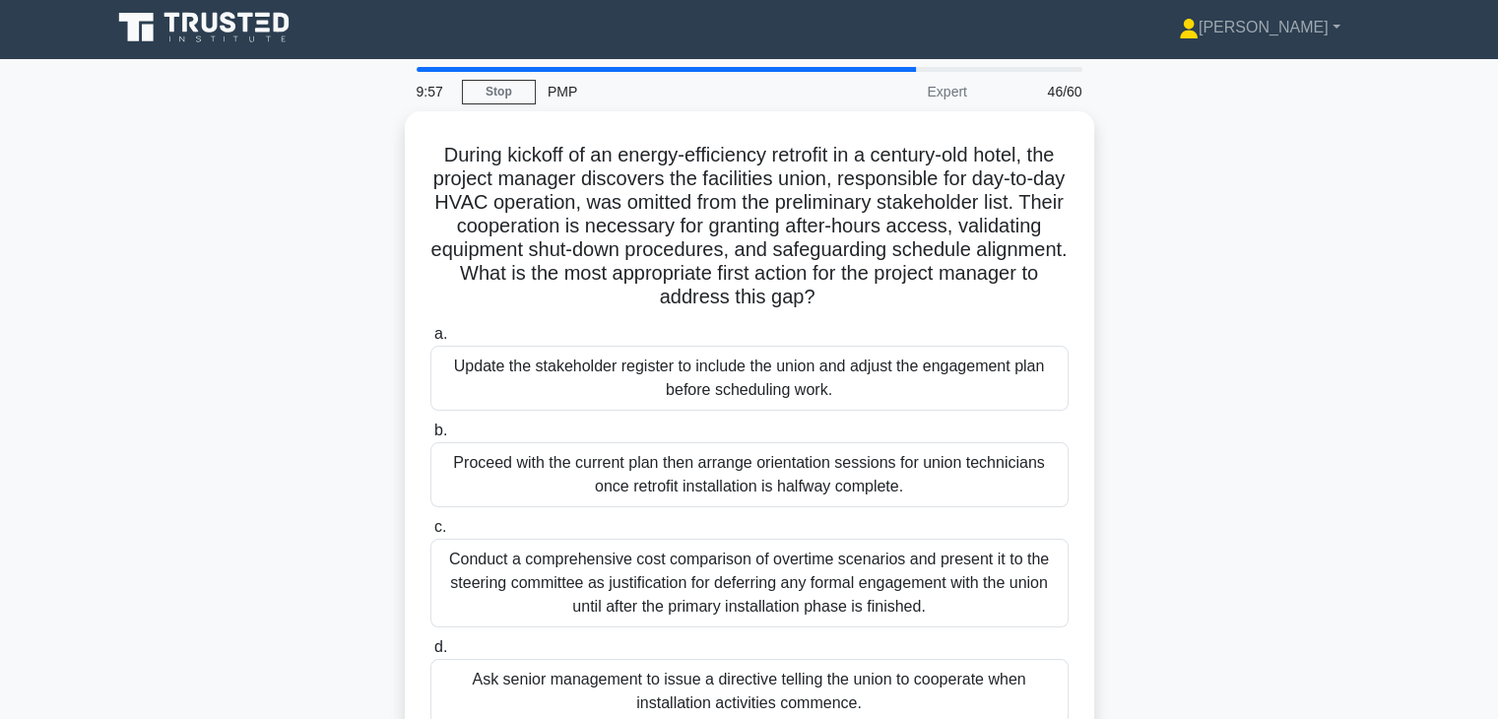
scroll to position [0, 0]
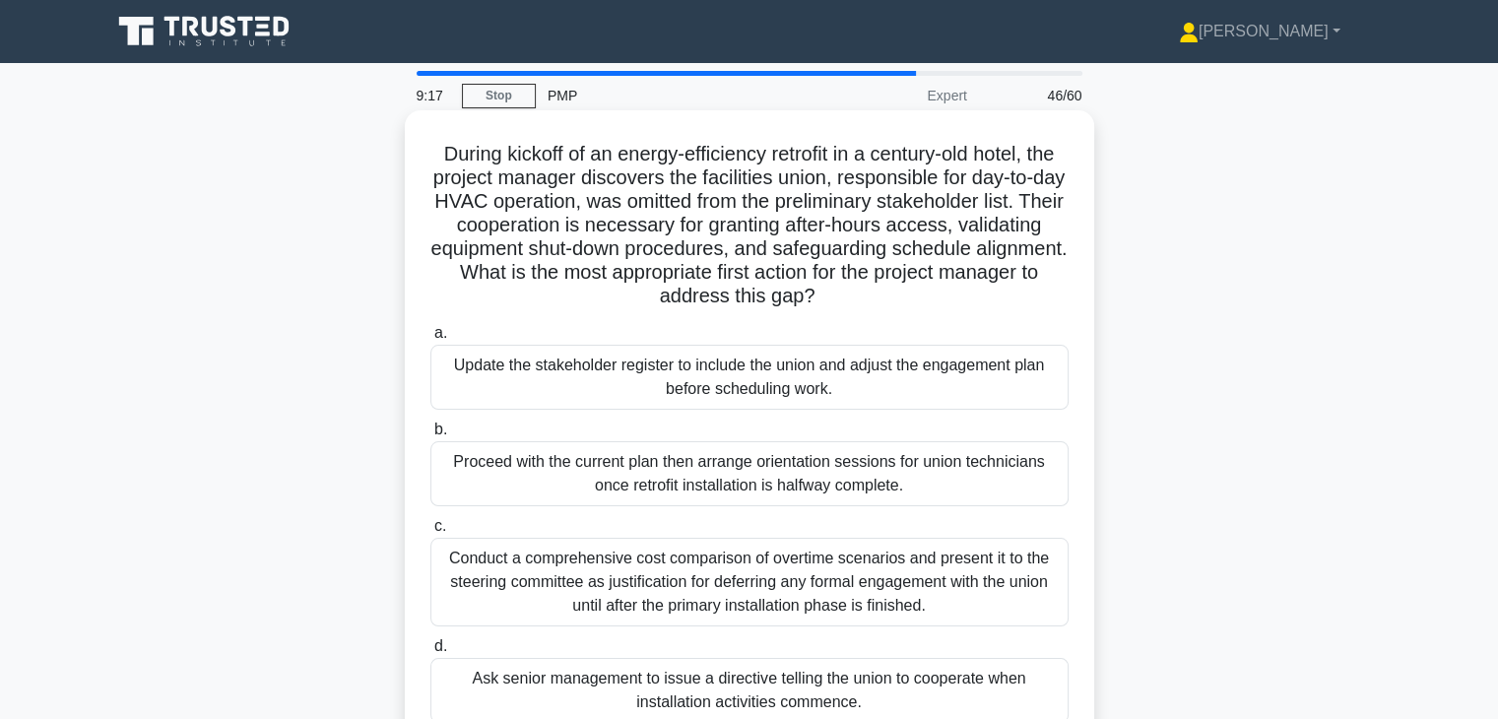
click at [932, 386] on div "Update the stakeholder register to include the union and adjust the engagement …" at bounding box center [749, 377] width 638 height 65
click at [430, 340] on input "a. Update the stakeholder register to include the union and adjust the engageme…" at bounding box center [430, 333] width 0 height 13
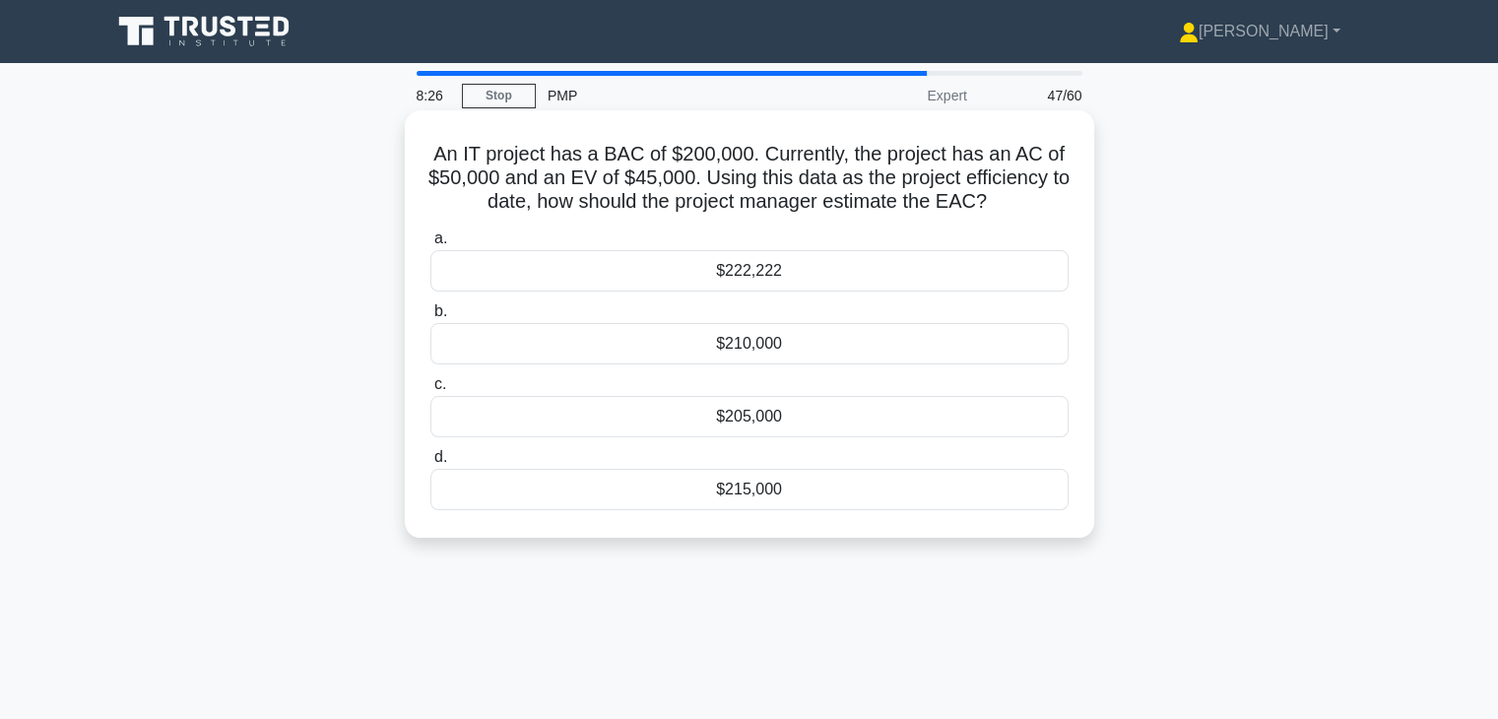
click at [974, 271] on div "$222,222" at bounding box center [749, 270] width 638 height 41
click at [430, 245] on input "a. $222,222" at bounding box center [430, 238] width 0 height 13
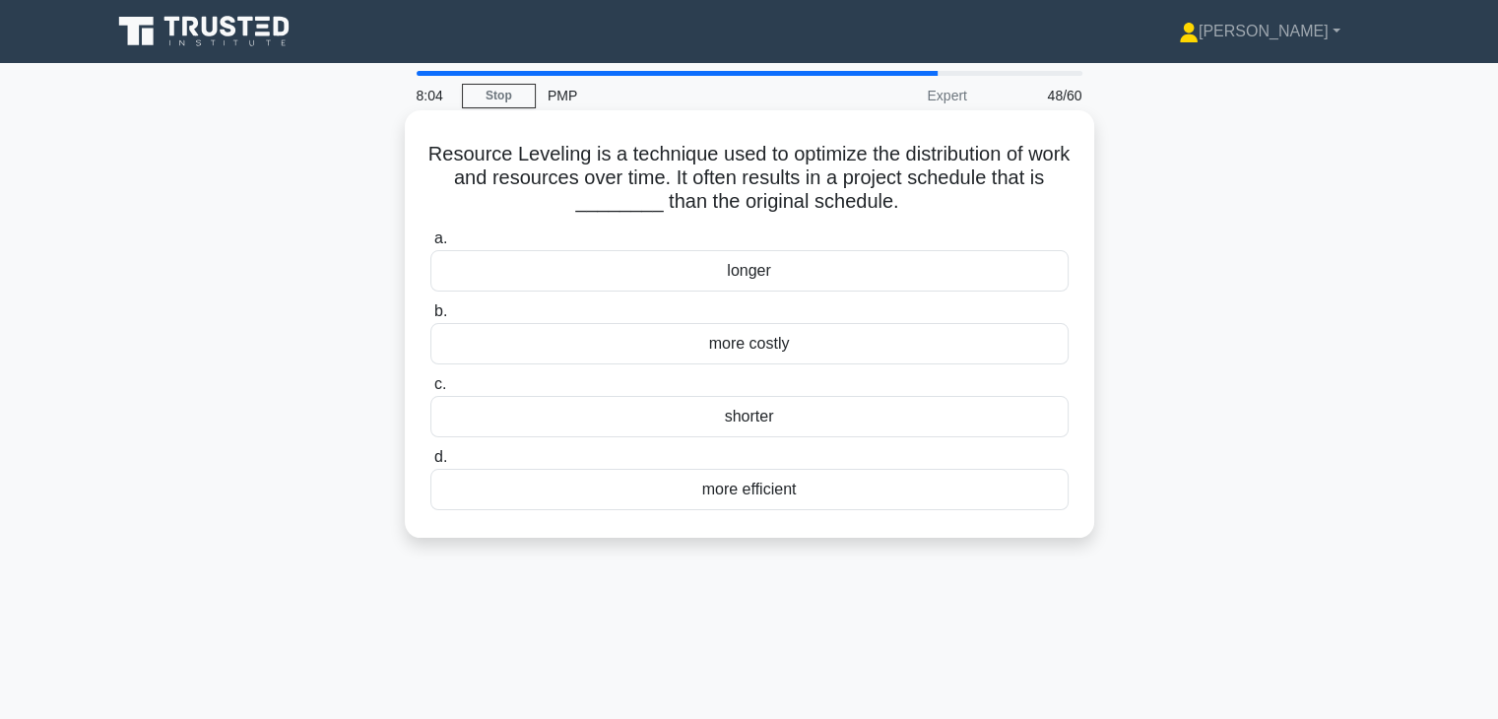
click at [932, 270] on div "longer" at bounding box center [749, 270] width 638 height 41
click at [430, 245] on input "a. longer" at bounding box center [430, 238] width 0 height 13
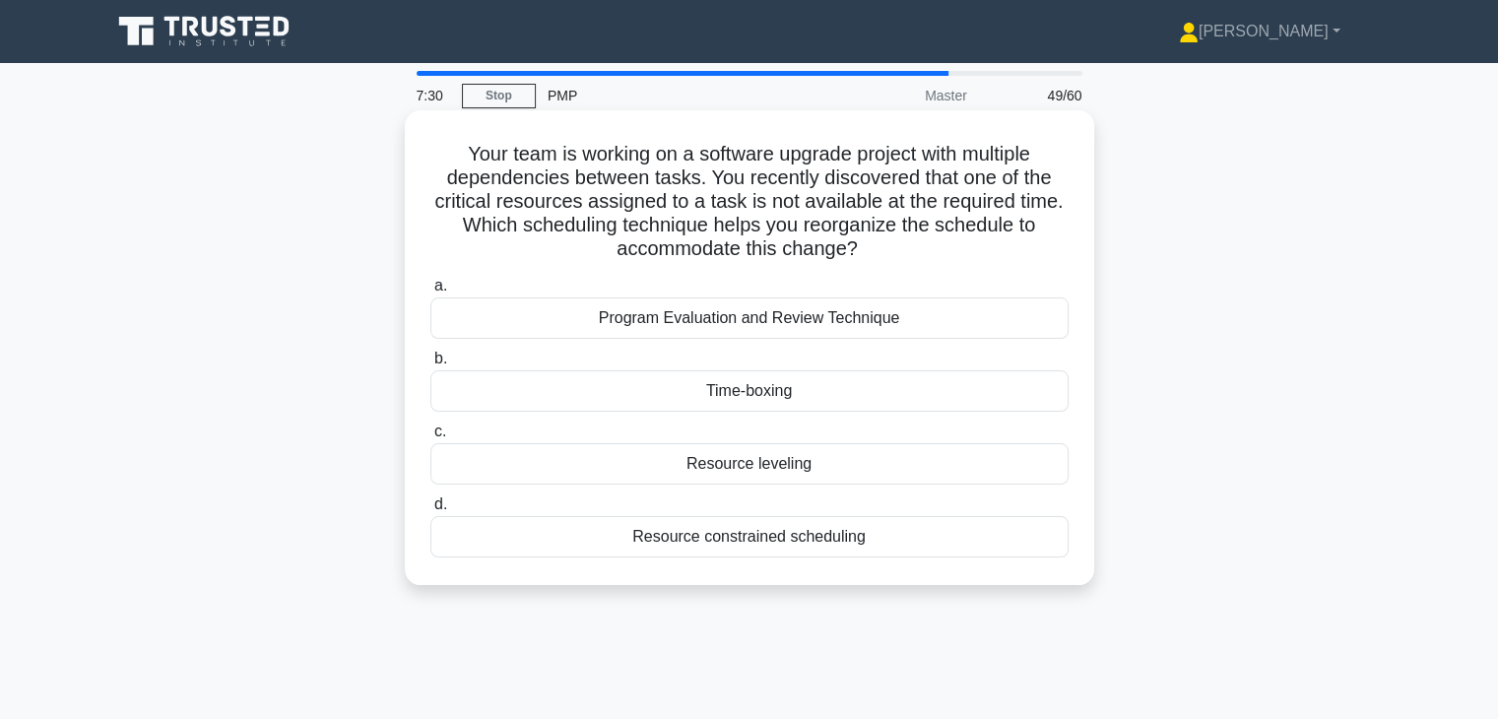
click at [936, 466] on div "Resource leveling" at bounding box center [749, 463] width 638 height 41
click at [430, 438] on input "c. Resource leveling" at bounding box center [430, 431] width 0 height 13
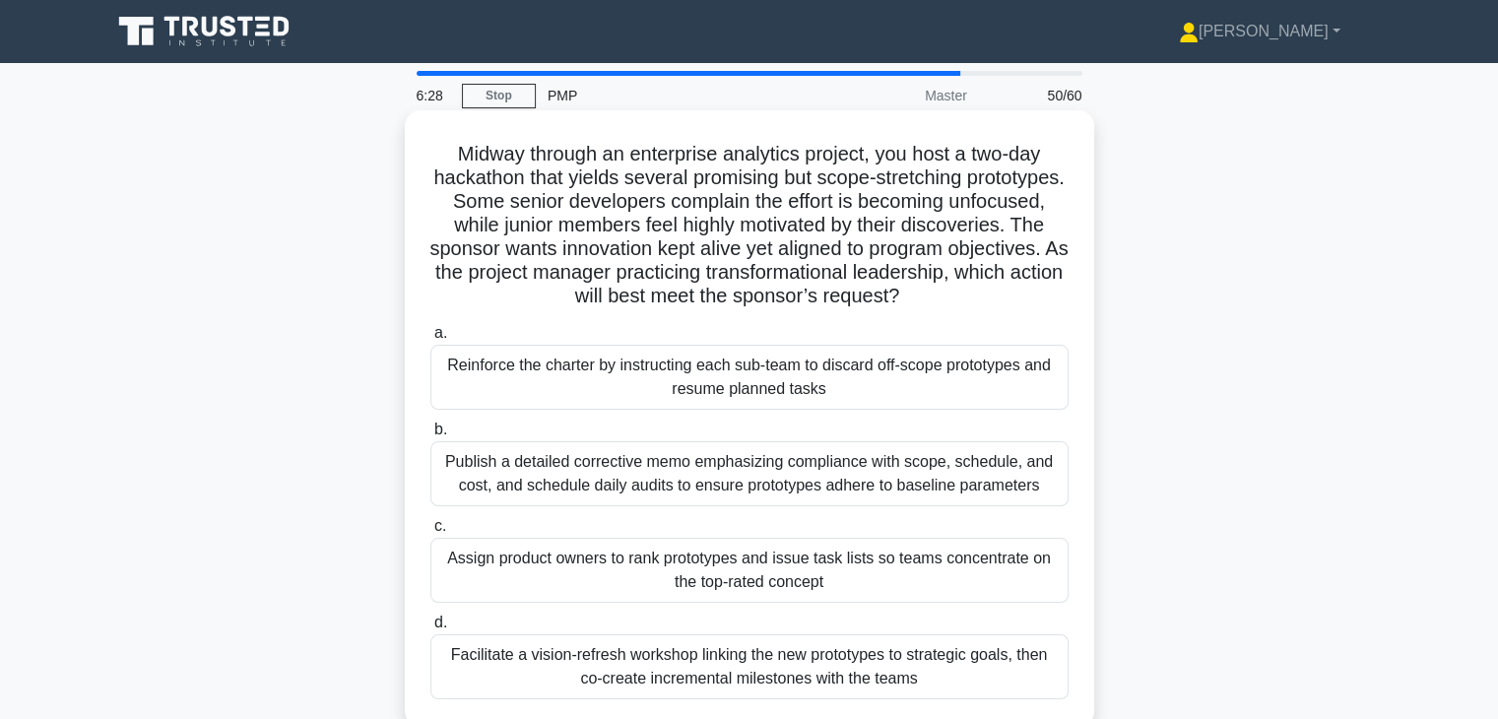
click at [882, 672] on div "Facilitate a vision-refresh workshop linking the new prototypes to strategic go…" at bounding box center [749, 666] width 638 height 65
click at [430, 629] on input "d. Facilitate a vision-refresh workshop linking the new prototypes to strategic…" at bounding box center [430, 622] width 0 height 13
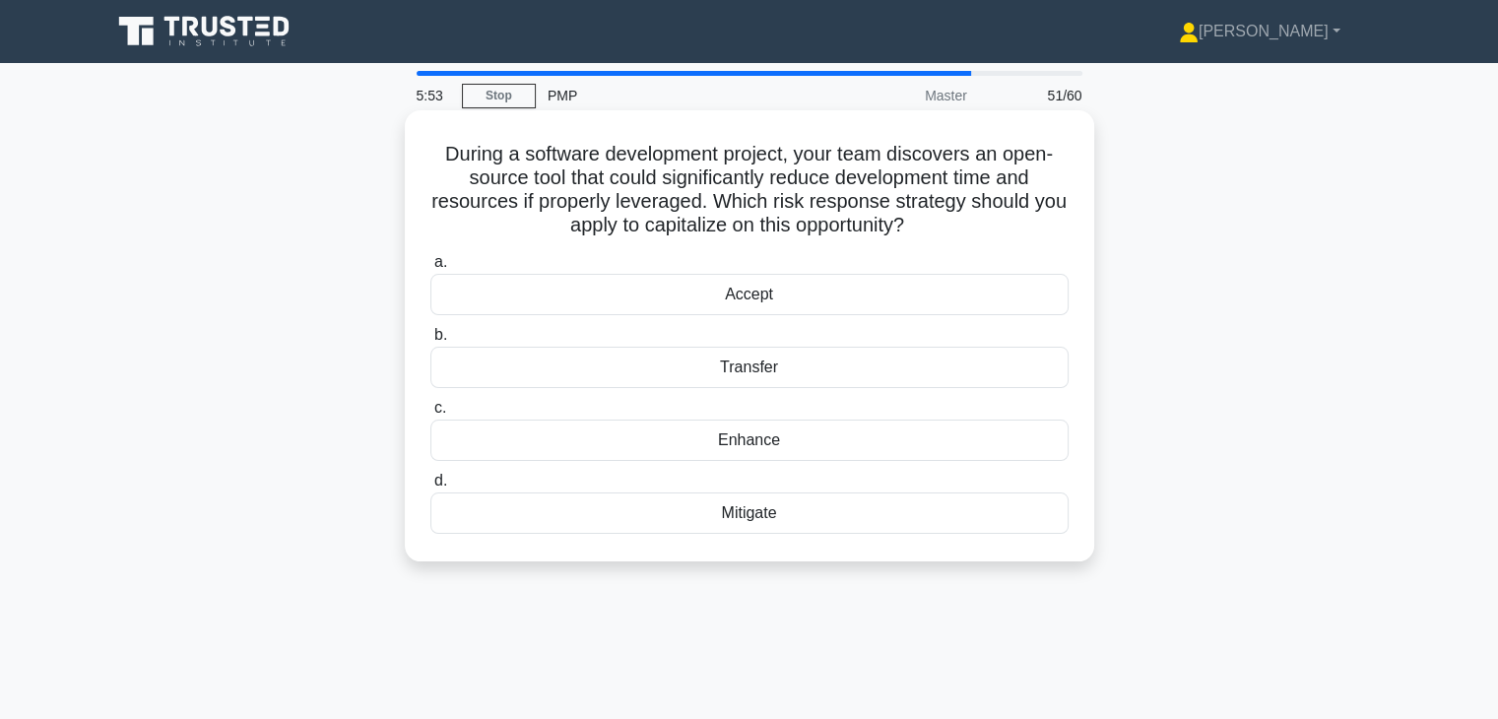
click at [995, 438] on div "Enhance" at bounding box center [749, 439] width 638 height 41
click at [430, 415] on input "c. Enhance" at bounding box center [430, 408] width 0 height 13
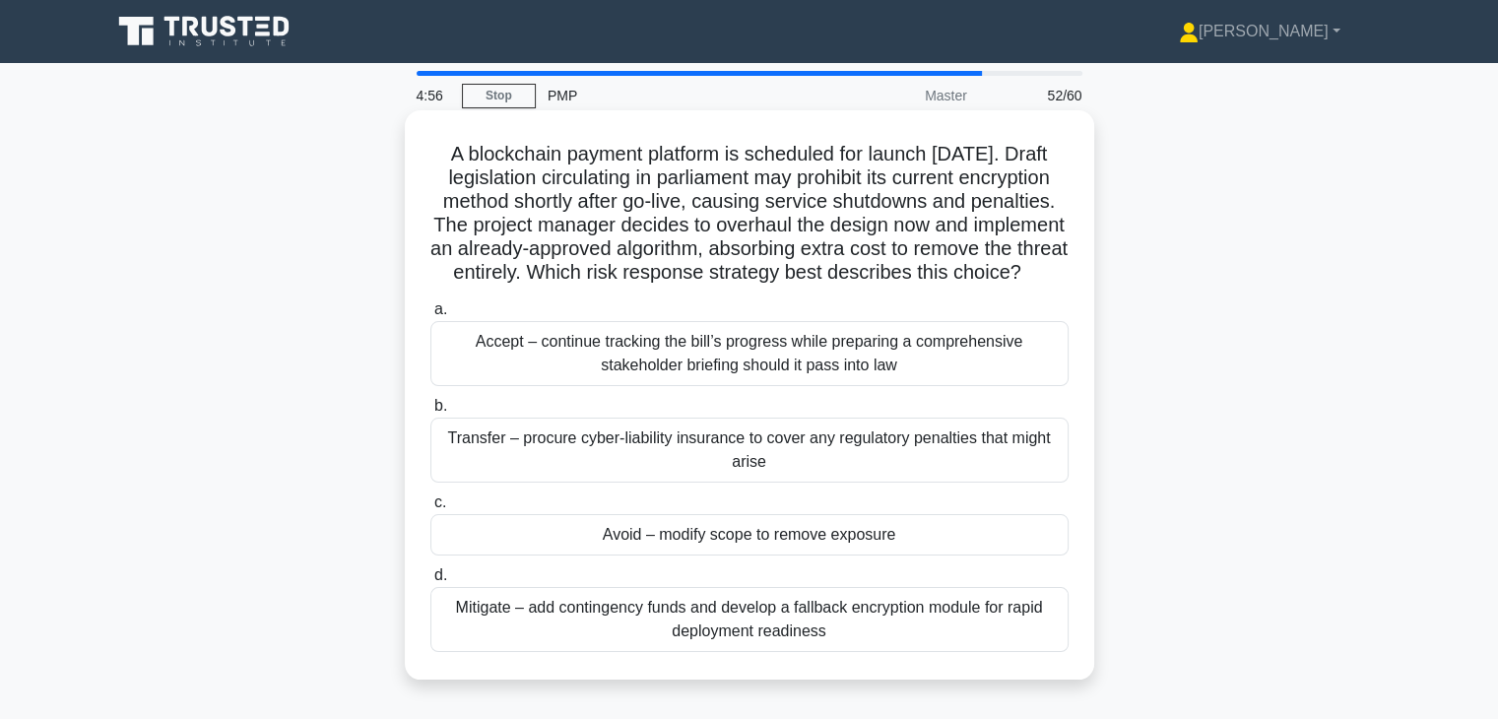
click at [957, 639] on div "Mitigate – add contingency funds and develop a fallback encryption module for r…" at bounding box center [749, 619] width 638 height 65
click at [430, 582] on input "d. Mitigate – add contingency funds and develop a fallback encryption module fo…" at bounding box center [430, 575] width 0 height 13
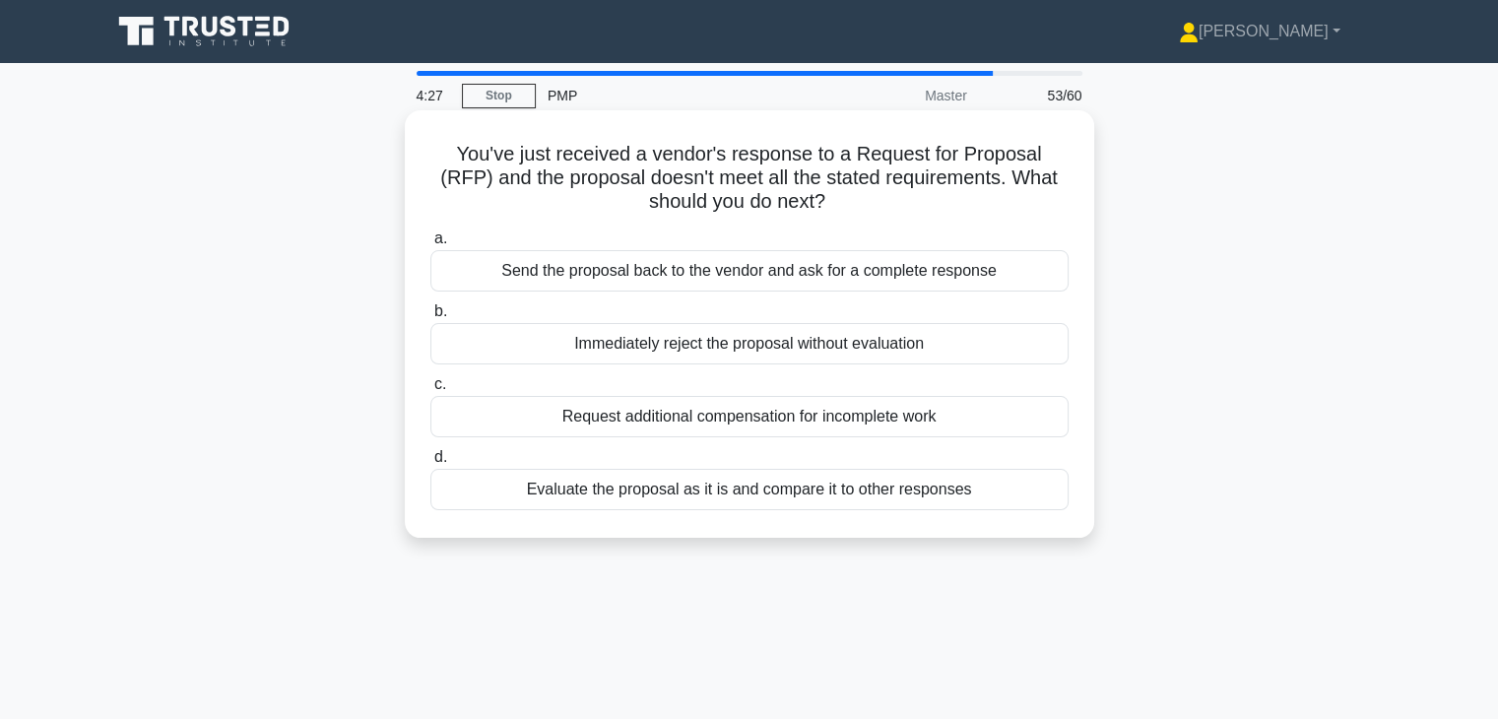
click at [1033, 495] on div "Evaluate the proposal as it is and compare it to other responses" at bounding box center [749, 489] width 638 height 41
click at [430, 464] on input "d. Evaluate the proposal as it is and compare it to other responses" at bounding box center [430, 457] width 0 height 13
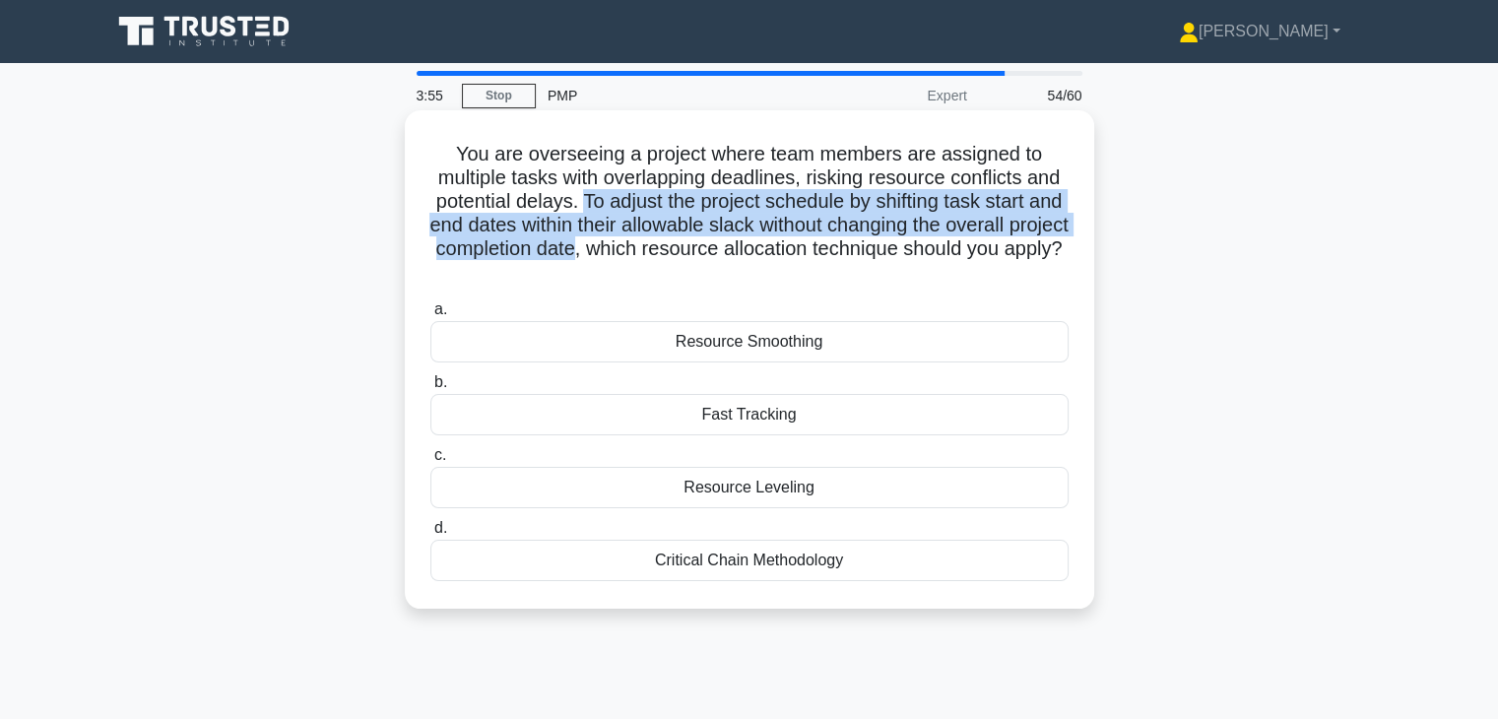
drag, startPoint x: 597, startPoint y: 201, endPoint x: 657, endPoint y: 250, distance: 77.7
click at [657, 250] on h5 "You are overseeing a project where team members are assigned to multiple tasks …" at bounding box center [749, 214] width 642 height 144
copy h5 "To adjust the project schedule by shifting task start and end dates within thei…"
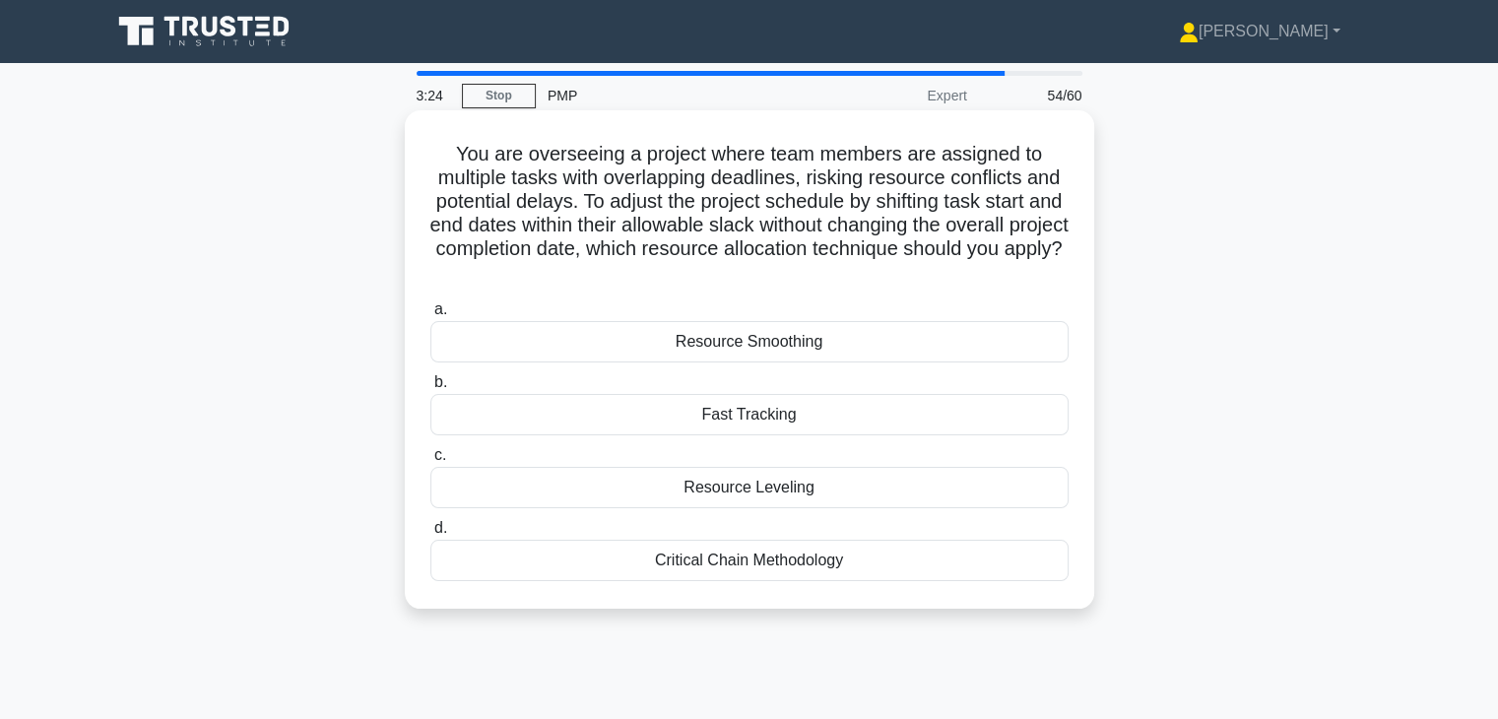
click at [693, 342] on div "Resource Smoothing" at bounding box center [749, 341] width 638 height 41
click at [430, 316] on input "a. Resource Smoothing" at bounding box center [430, 309] width 0 height 13
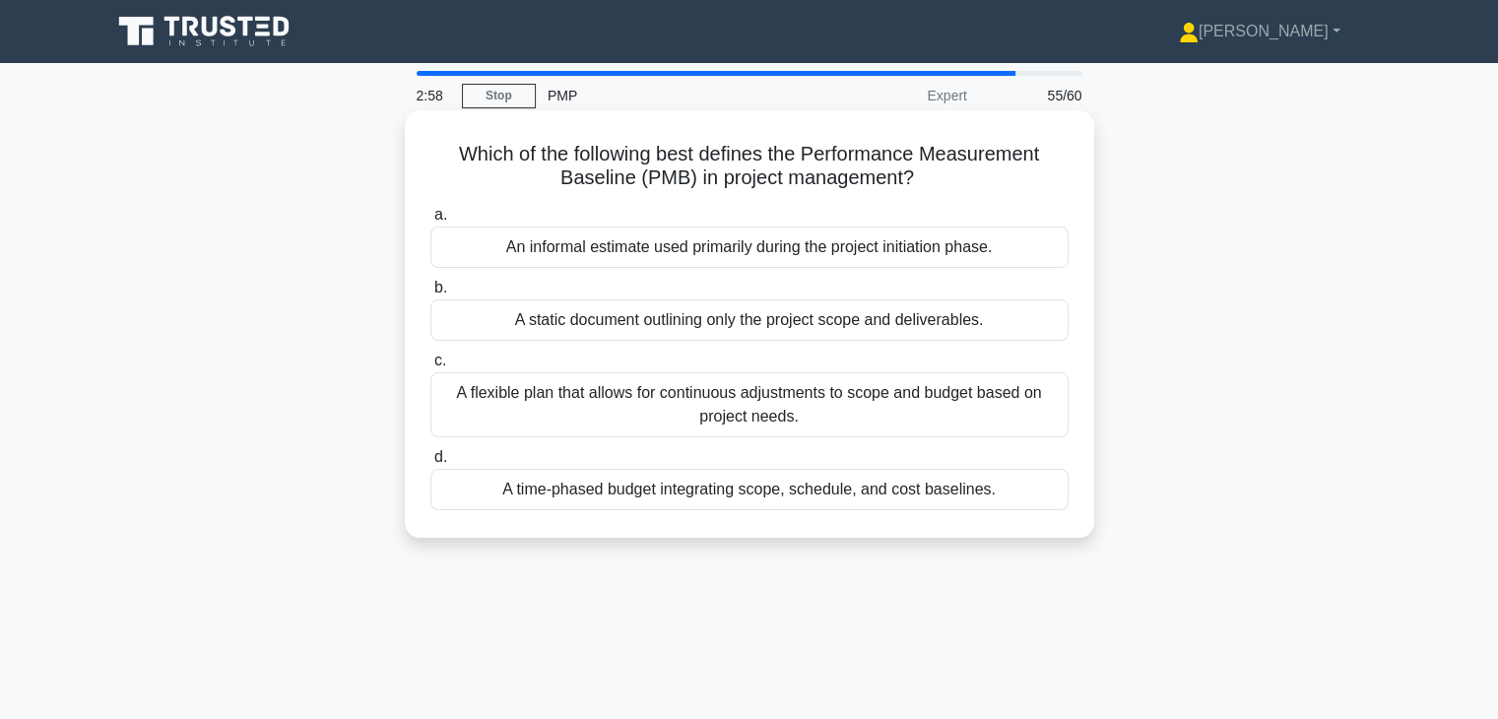
click at [930, 504] on div "A time-phased budget integrating scope, schedule, and cost baselines." at bounding box center [749, 489] width 638 height 41
click at [430, 464] on input "d. A time-phased budget integrating scope, schedule, and cost baselines." at bounding box center [430, 457] width 0 height 13
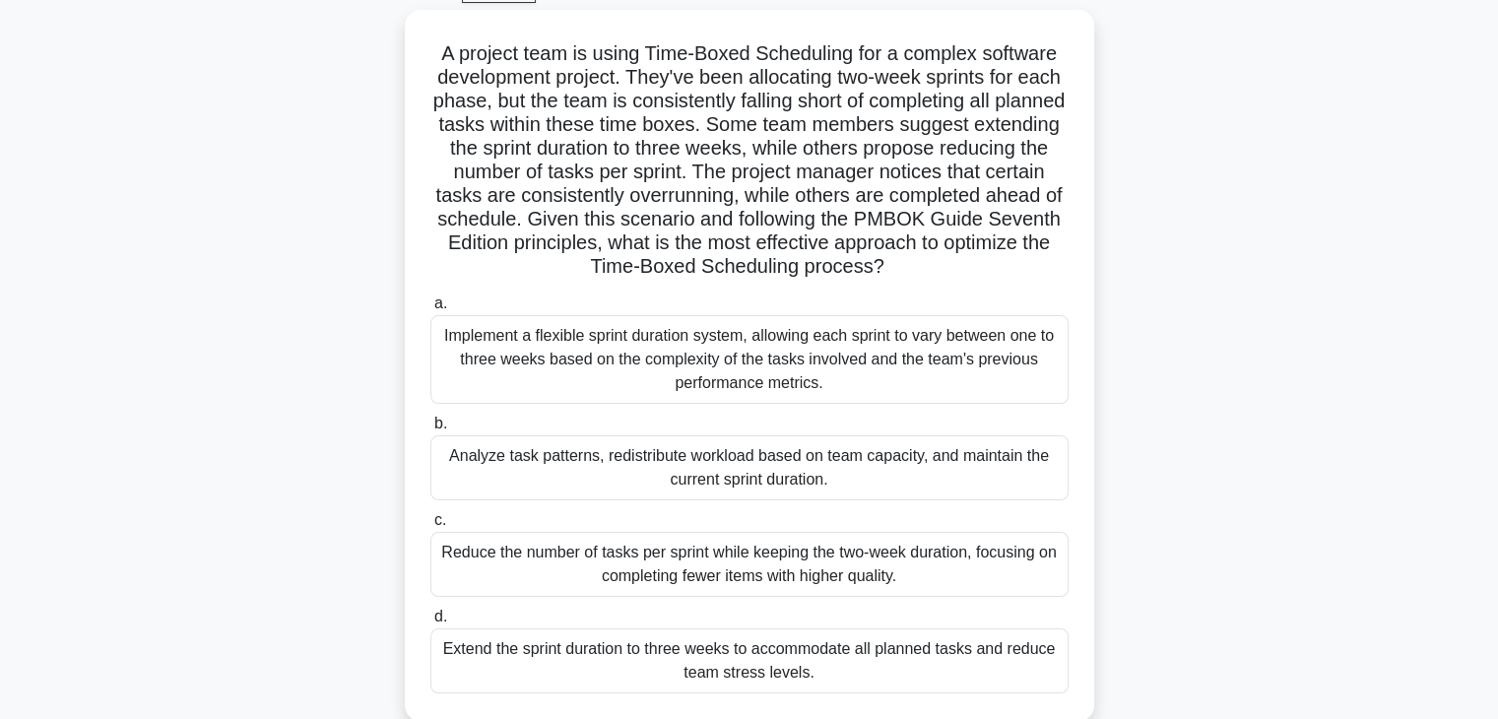
scroll to position [106, 0]
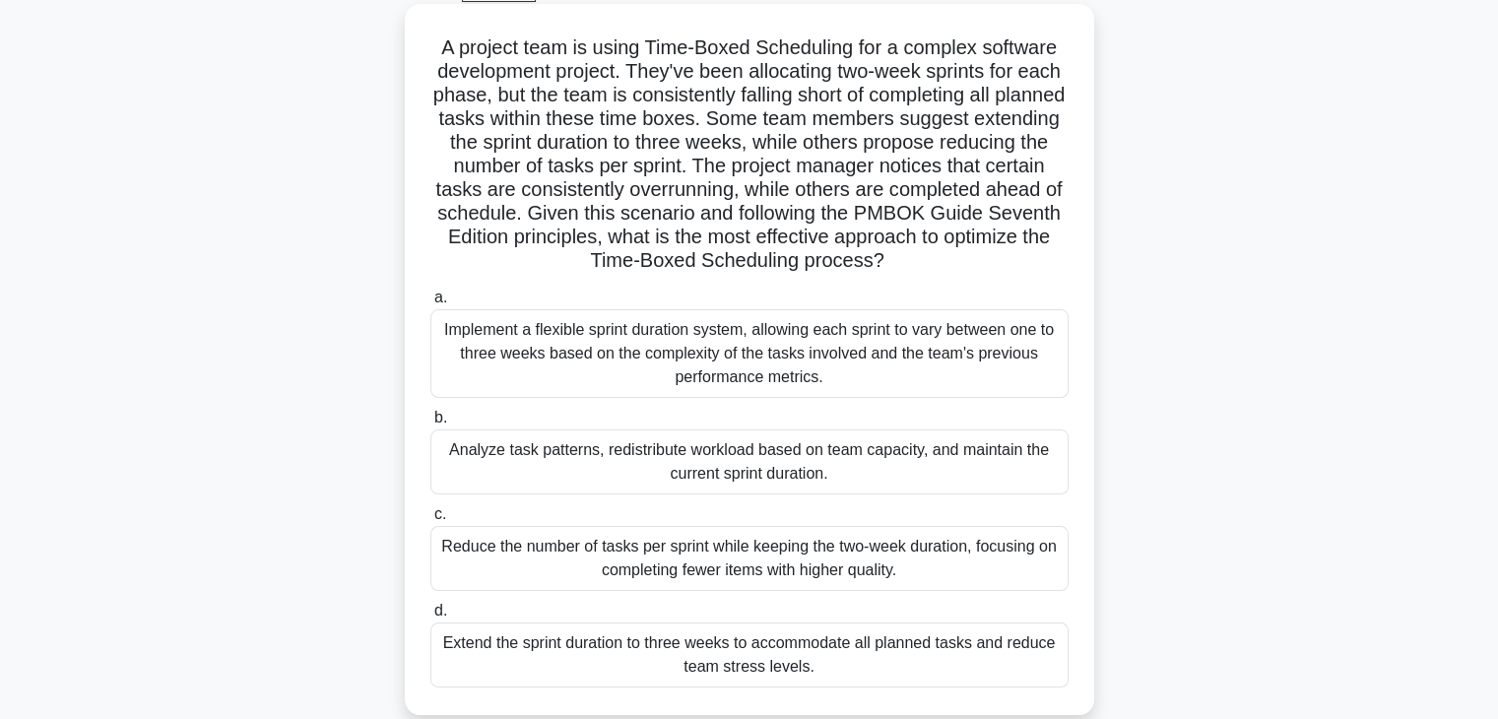
click at [986, 445] on div "Analyze task patterns, redistribute workload based on team capacity, and mainta…" at bounding box center [749, 461] width 638 height 65
click at [430, 424] on input "b. Analyze task patterns, redistribute workload based on team capacity, and mai…" at bounding box center [430, 418] width 0 height 13
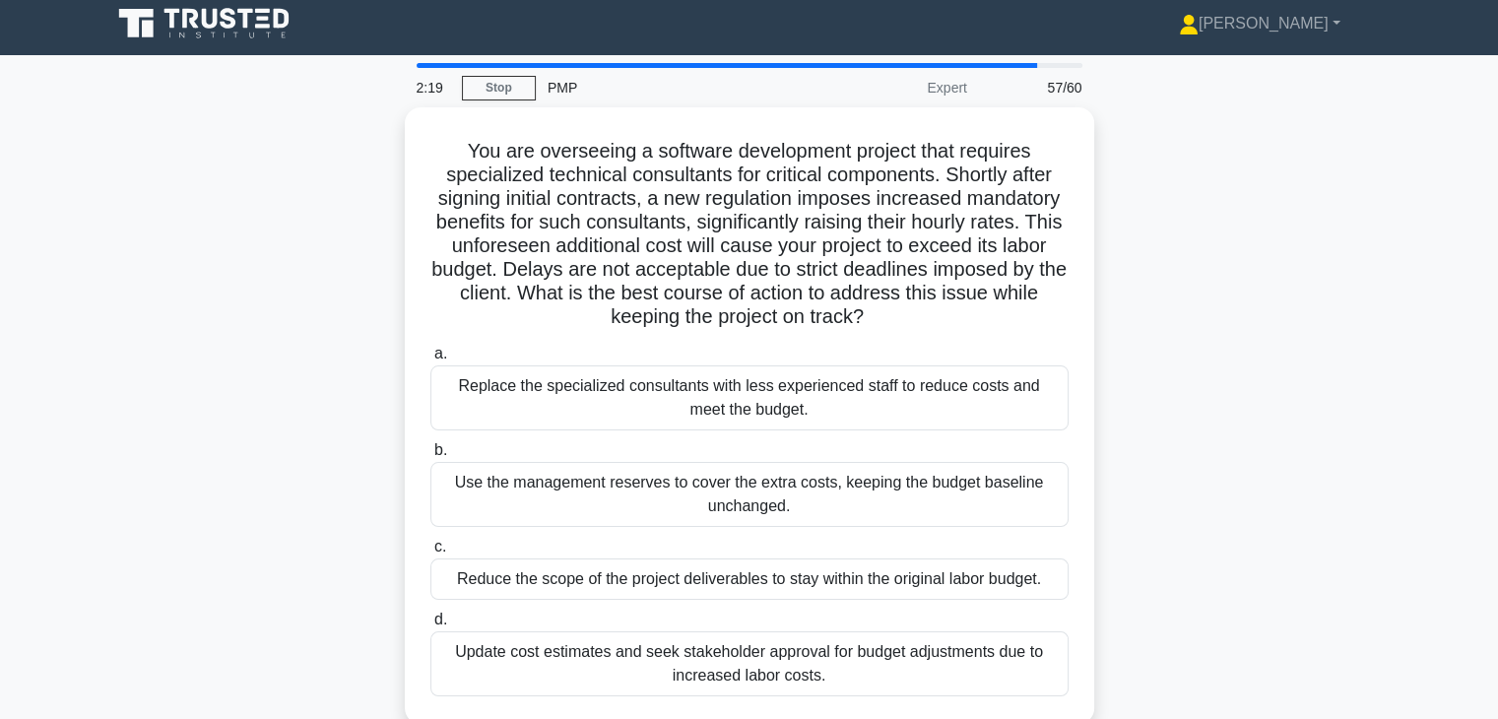
scroll to position [0, 0]
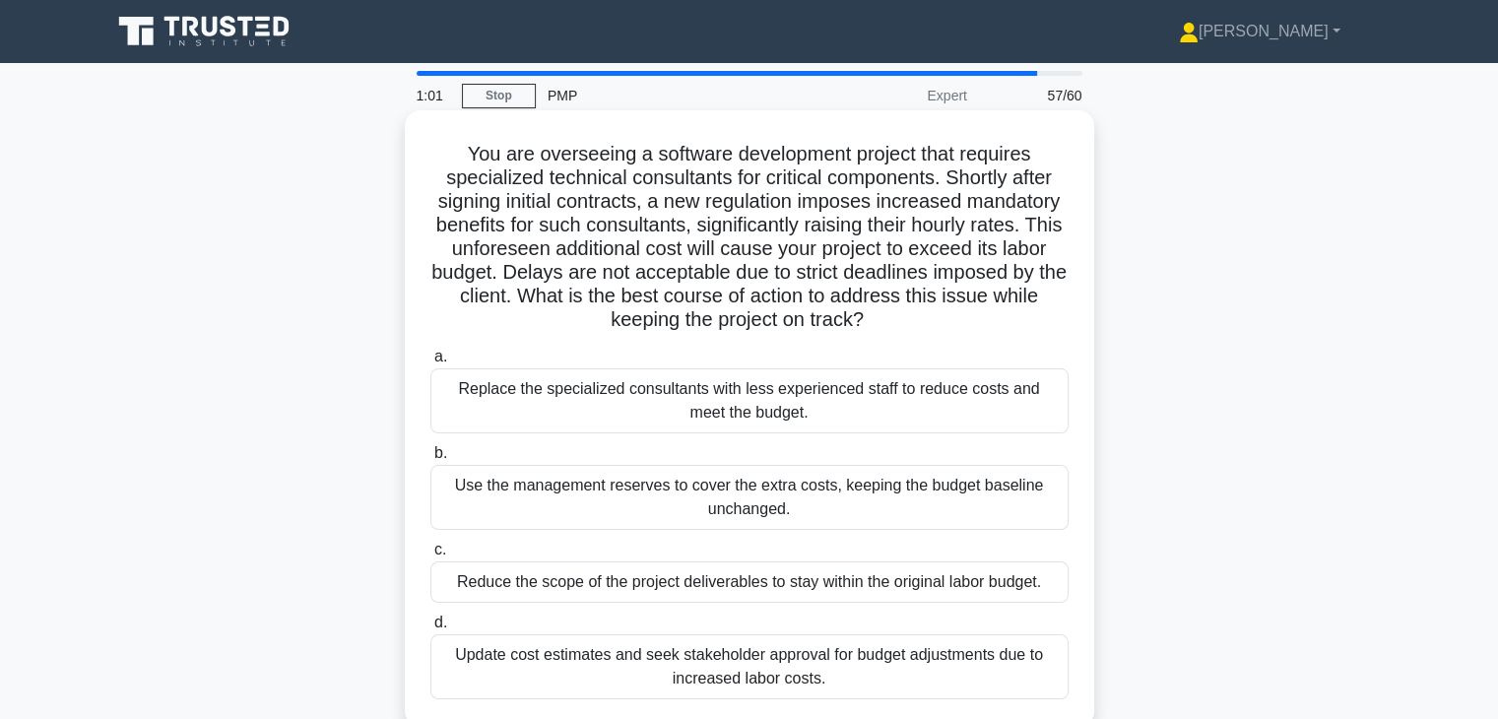
click at [945, 517] on div "Use the management reserves to cover the extra costs, keeping the budget baseli…" at bounding box center [749, 497] width 638 height 65
click at [430, 460] on input "b. Use the management reserves to cover the extra costs, keeping the budget bas…" at bounding box center [430, 453] width 0 height 13
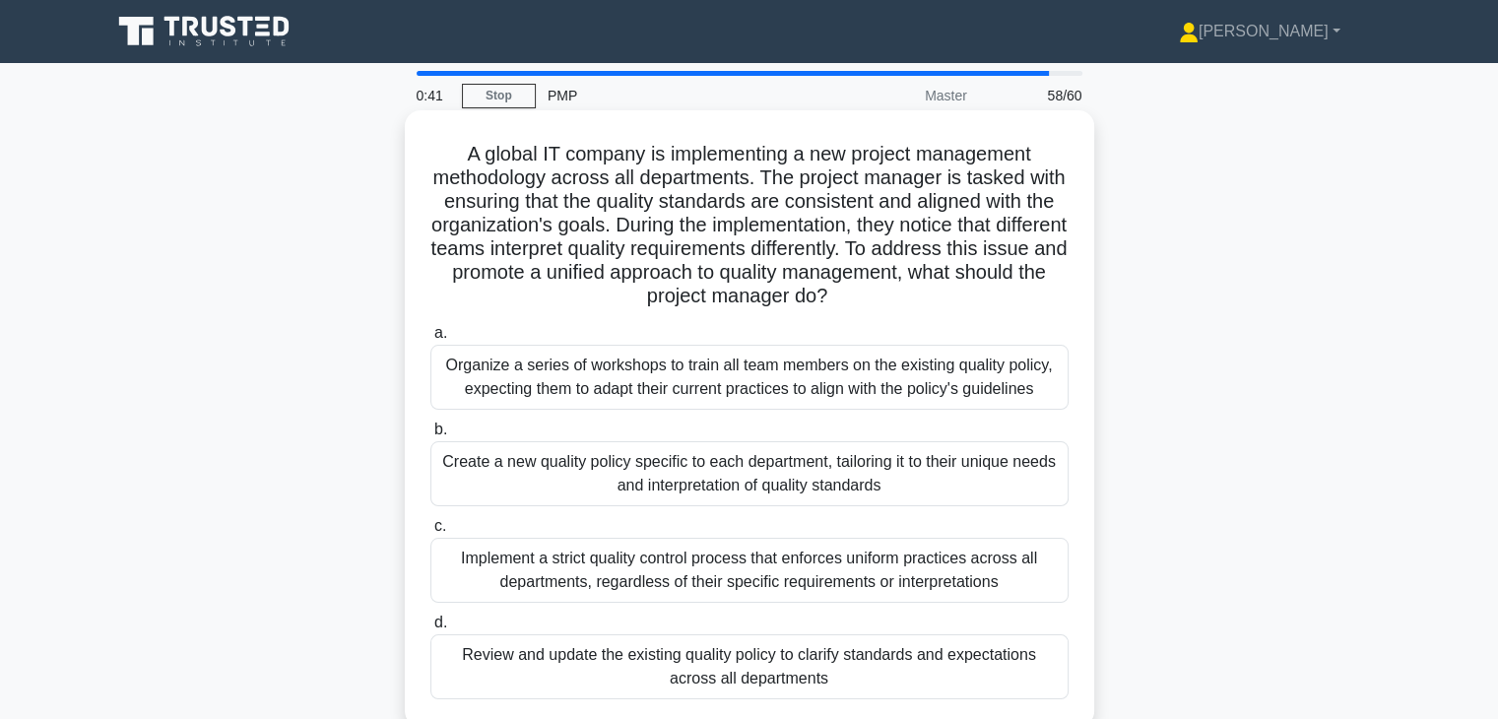
click at [953, 361] on div "Organize a series of workshops to train all team members on the existing qualit…" at bounding box center [749, 377] width 638 height 65
click at [430, 340] on input "a. Organize a series of workshops to train all team members on the existing qua…" at bounding box center [430, 333] width 0 height 13
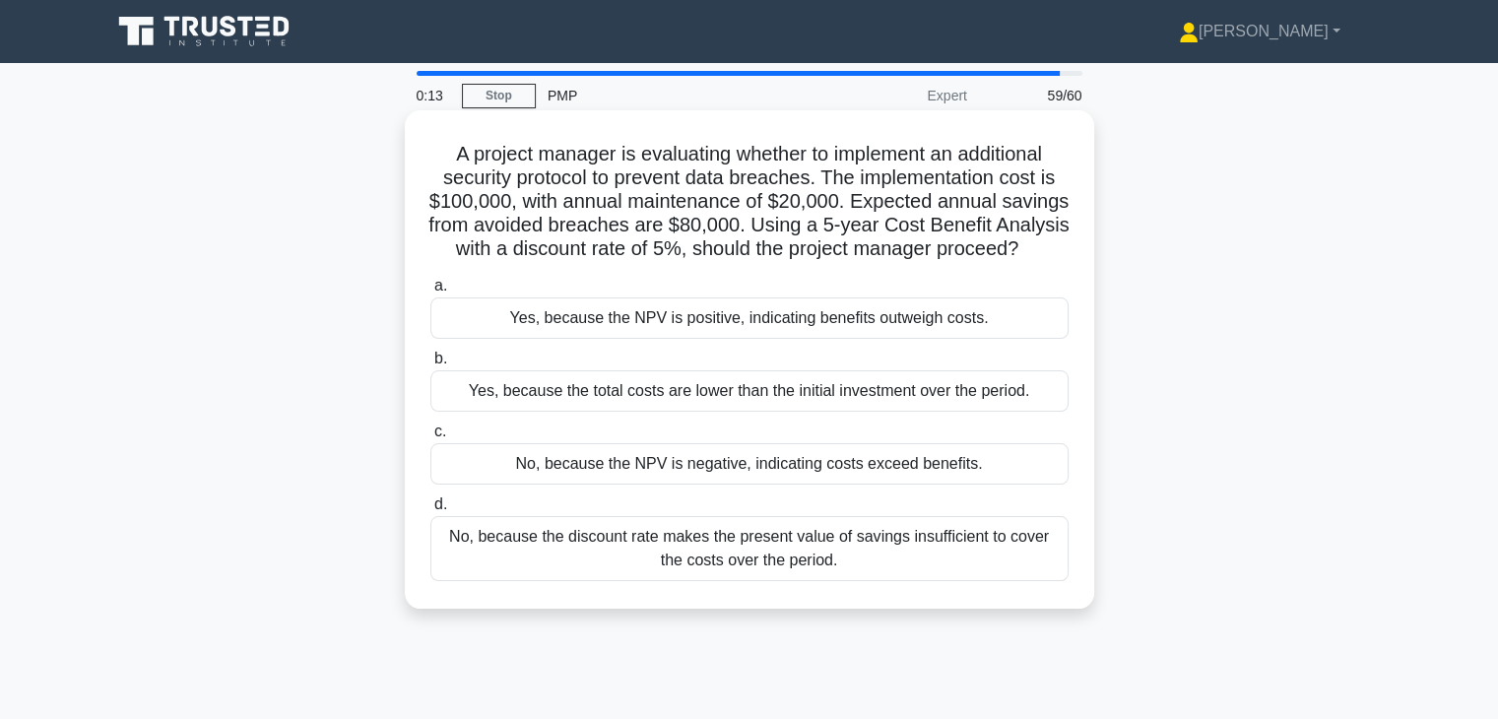
click at [796, 412] on div "Yes, because the total costs are lower than the initial investment over the per…" at bounding box center [749, 390] width 638 height 41
click at [430, 365] on input "b. Yes, because the total costs are lower than the initial investment over the …" at bounding box center [430, 359] width 0 height 13
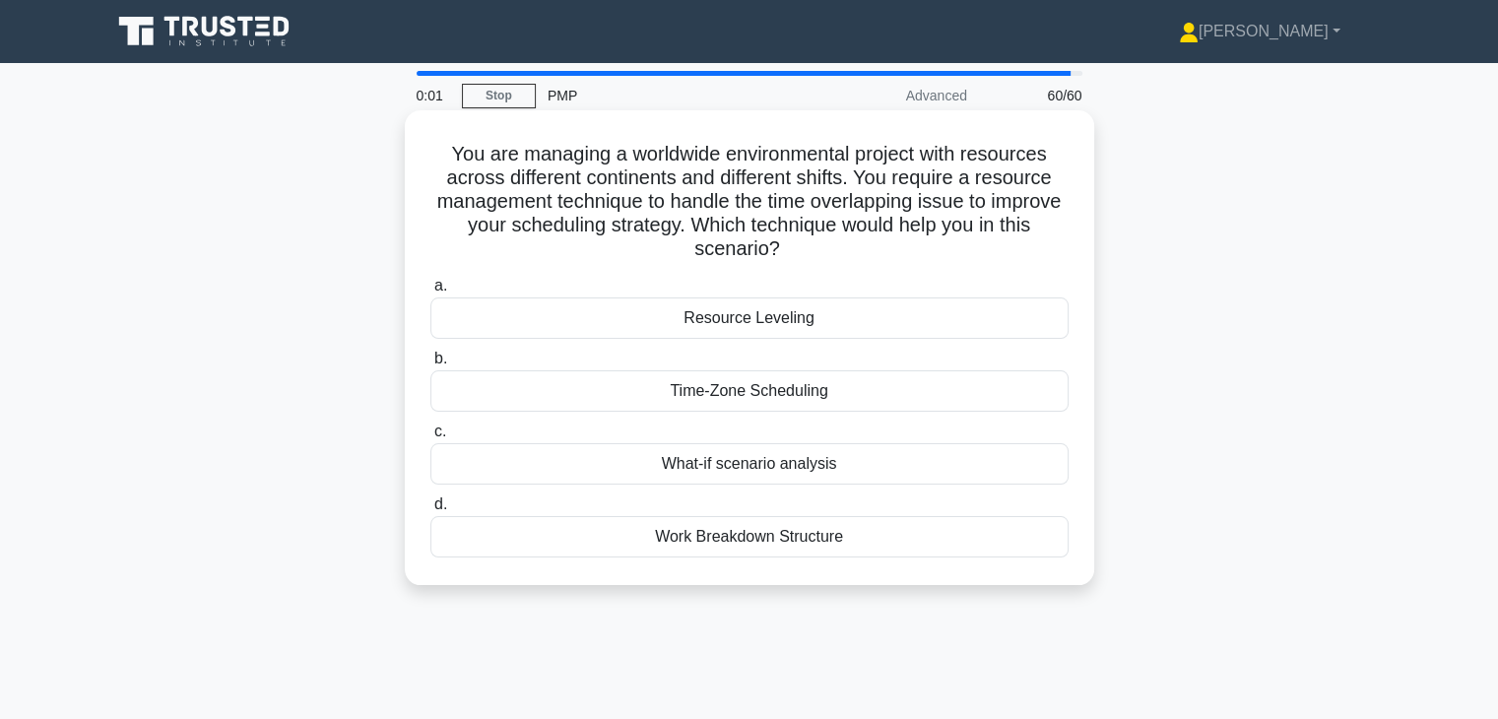
click at [818, 323] on div "Resource Leveling" at bounding box center [749, 317] width 638 height 41
click at [430, 292] on input "a. Resource Leveling" at bounding box center [430, 286] width 0 height 13
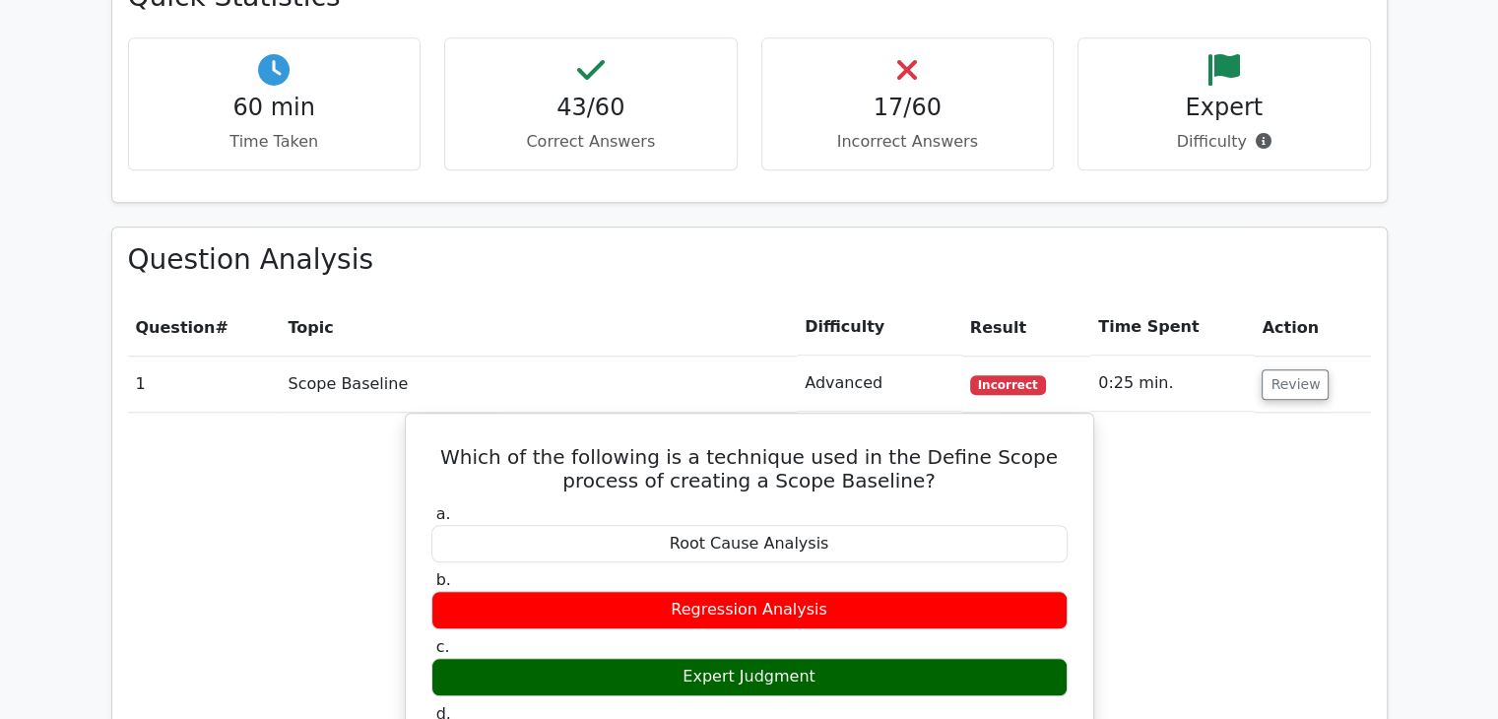
scroll to position [1956, 0]
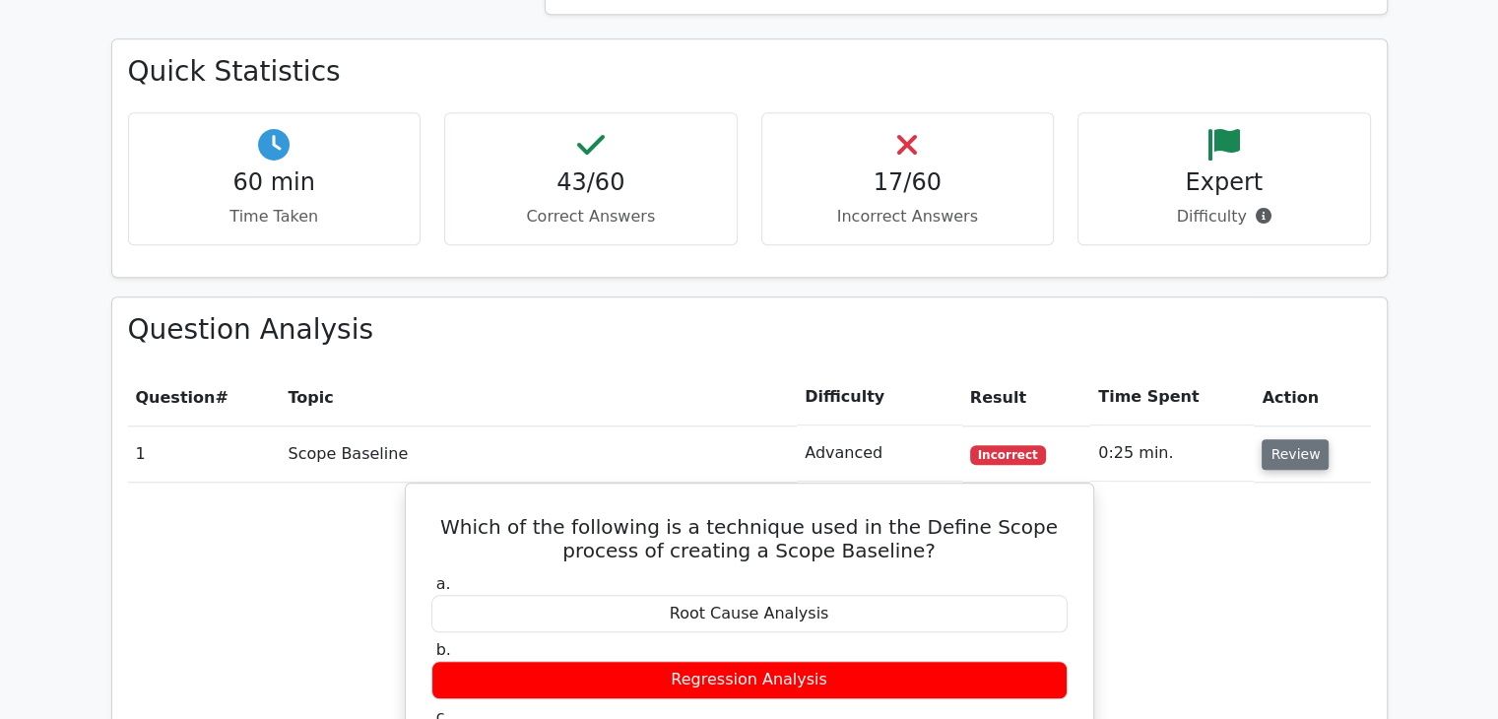
click at [1300, 459] on button "Review" at bounding box center [1294, 454] width 67 height 31
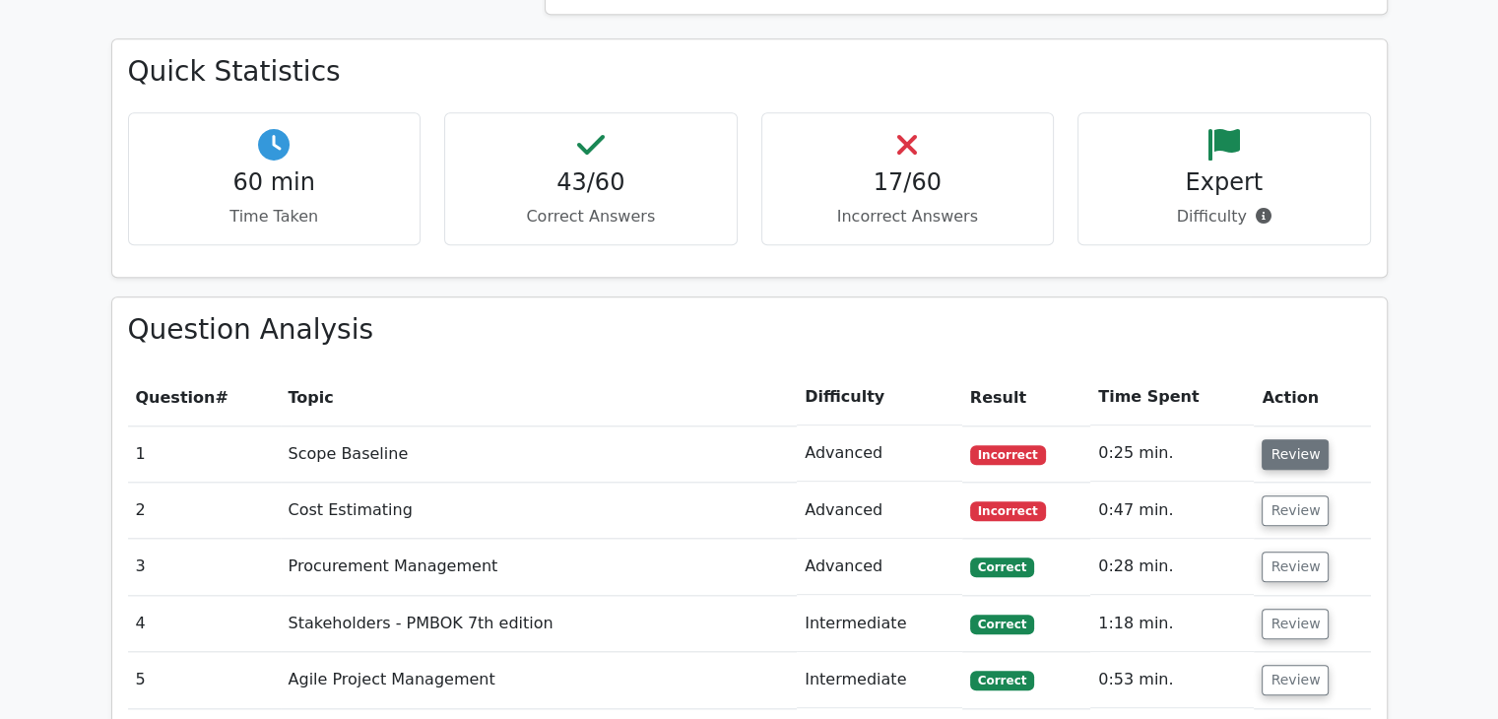
click at [1300, 459] on button "Review" at bounding box center [1294, 454] width 67 height 31
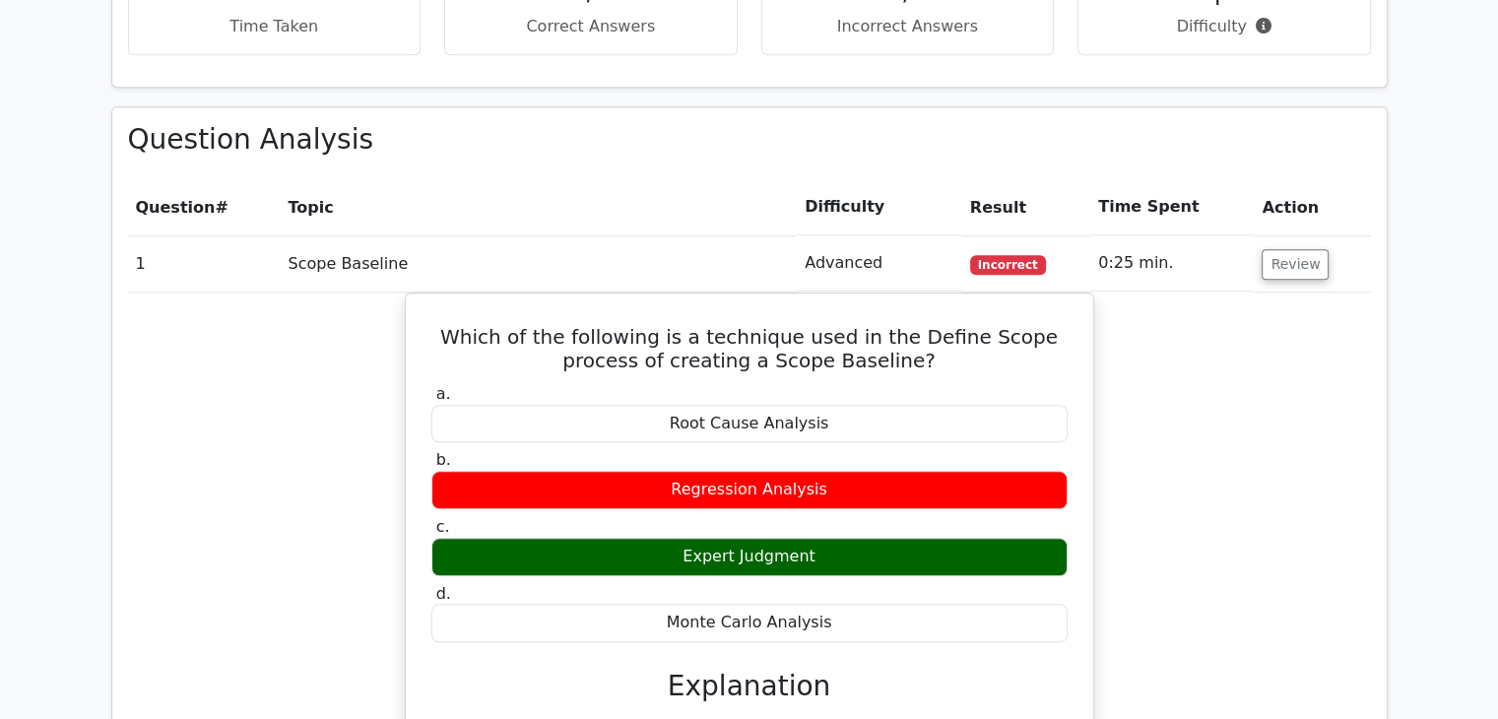
scroll to position [2139, 0]
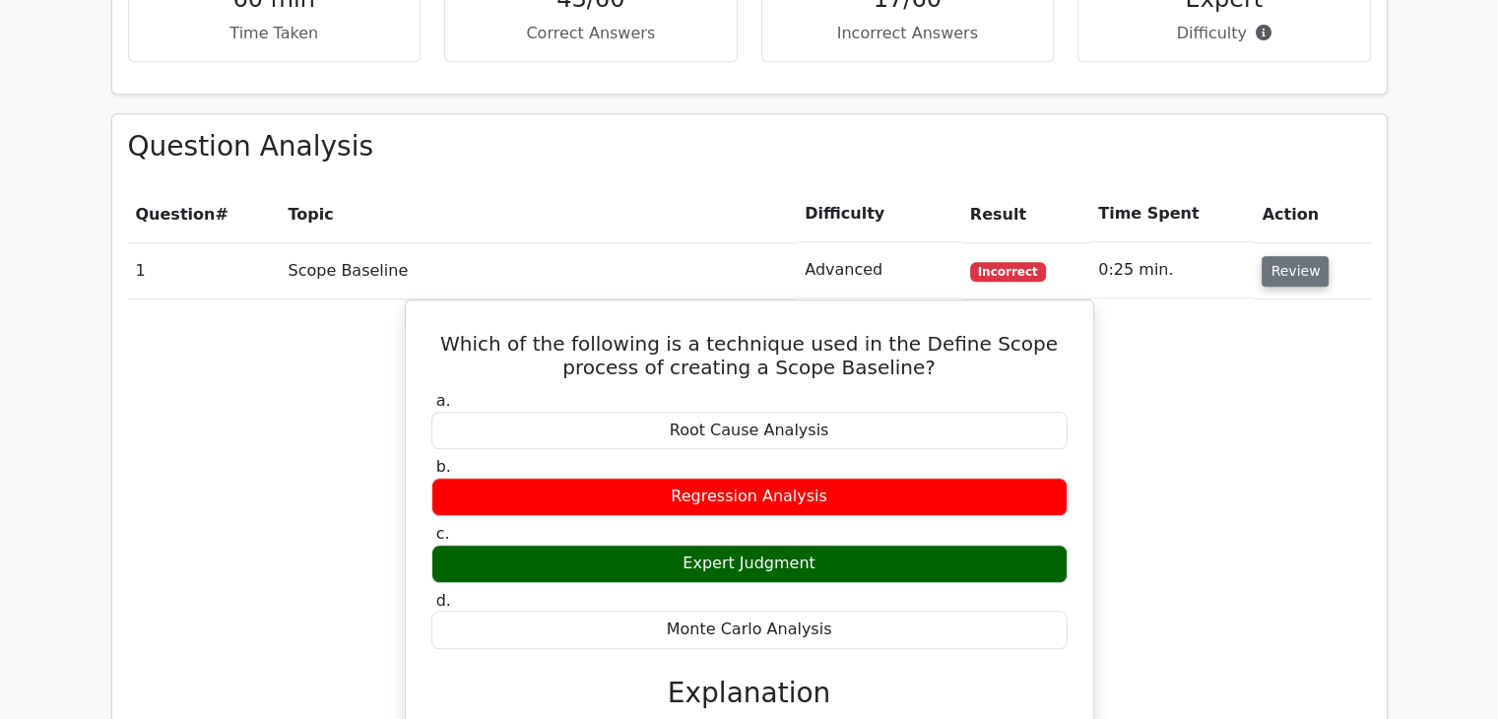
click at [1297, 263] on button "Review" at bounding box center [1294, 271] width 67 height 31
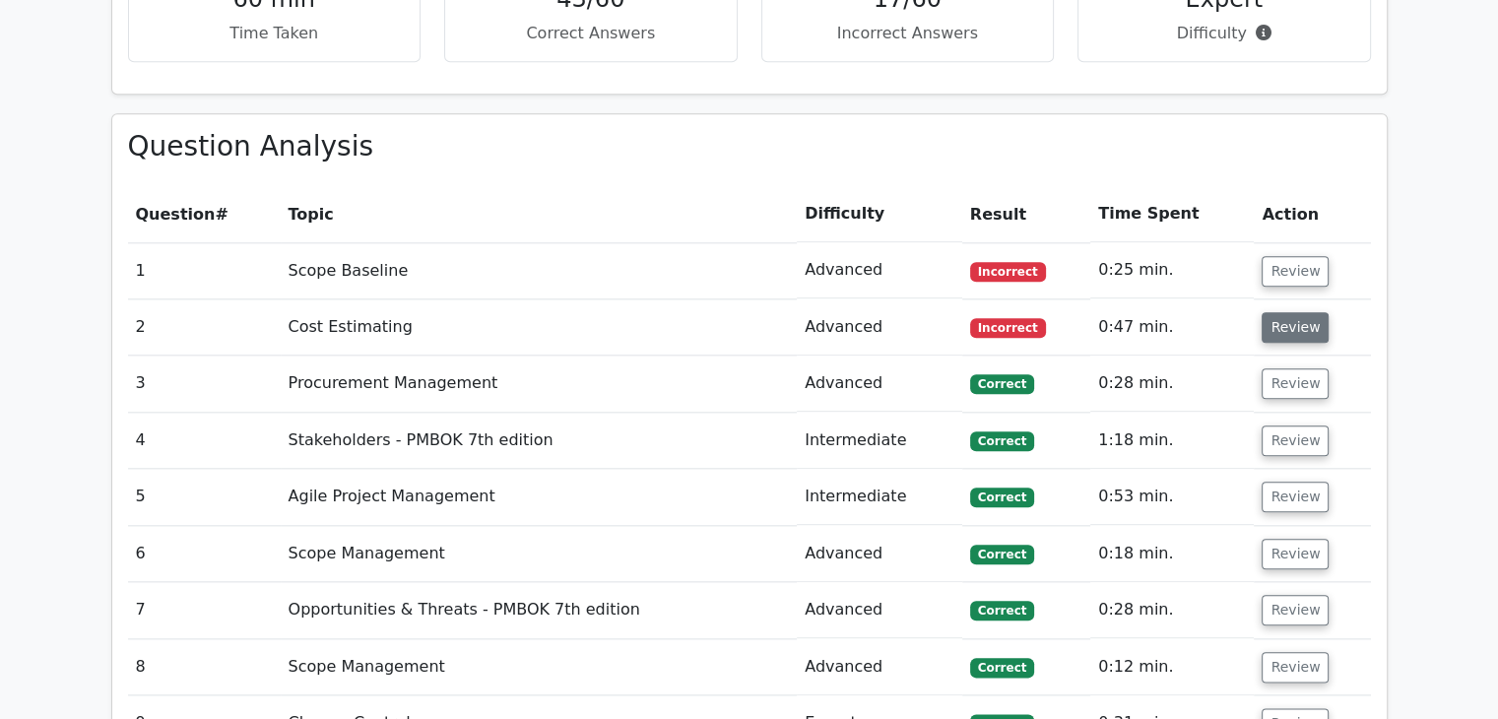
click at [1296, 333] on button "Review" at bounding box center [1294, 327] width 67 height 31
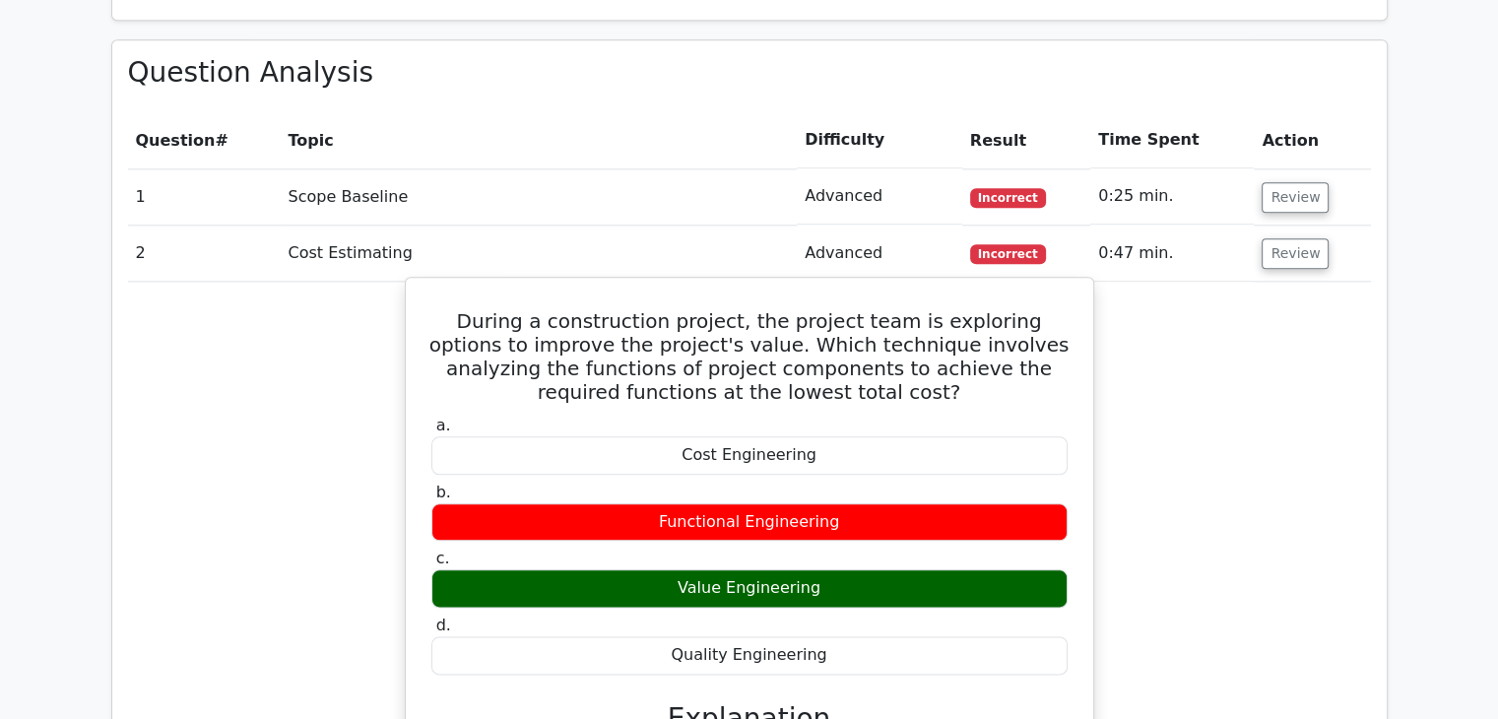
scroll to position [2186, 0]
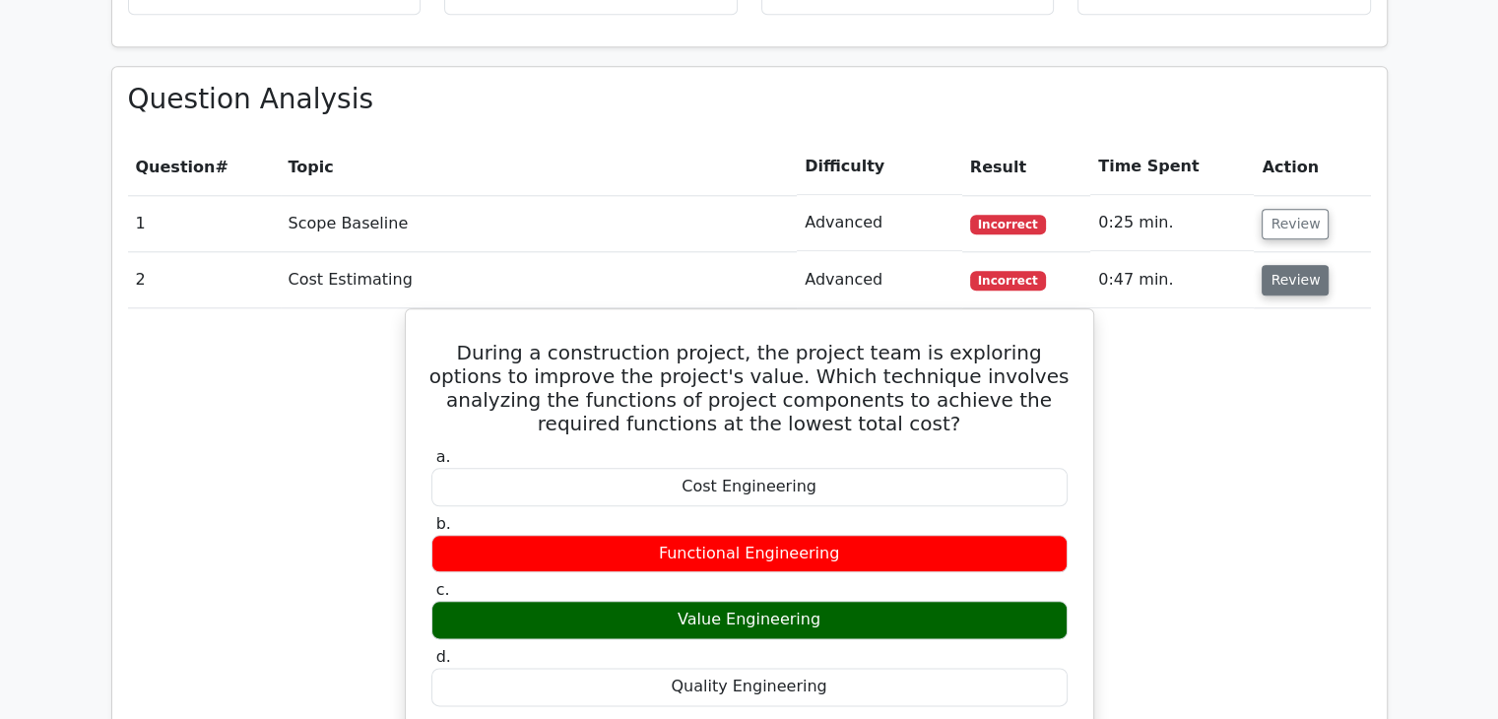
click at [1292, 285] on button "Review" at bounding box center [1294, 280] width 67 height 31
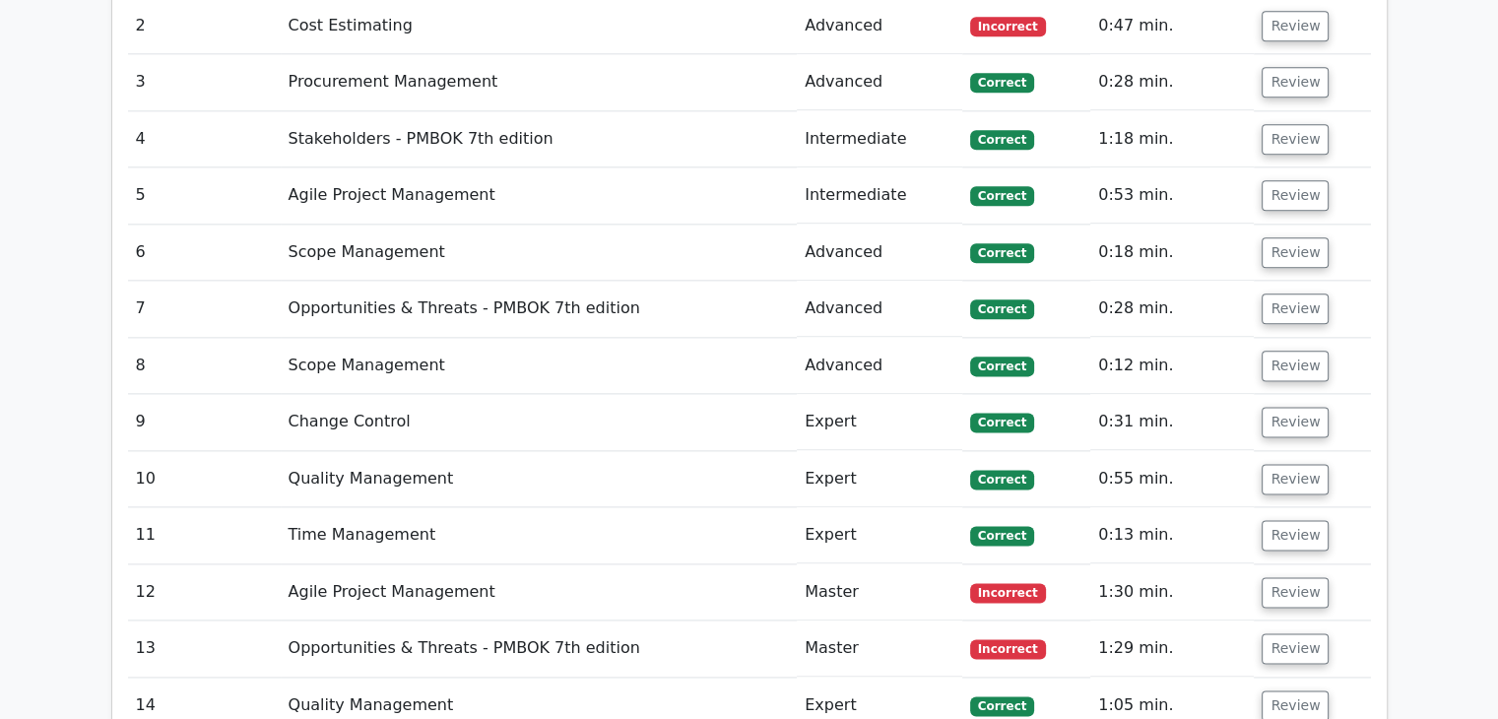
scroll to position [2485, 0]
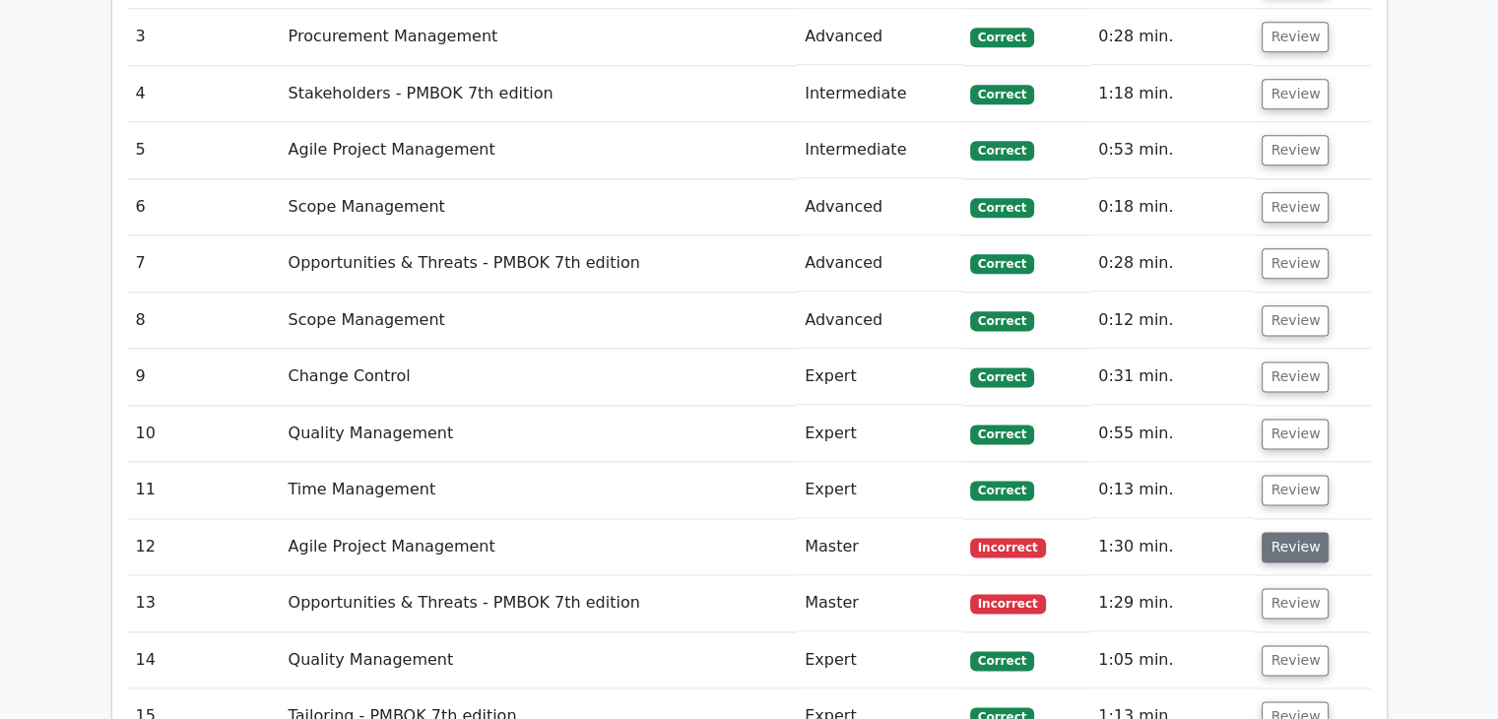
click at [1263, 539] on button "Review" at bounding box center [1294, 547] width 67 height 31
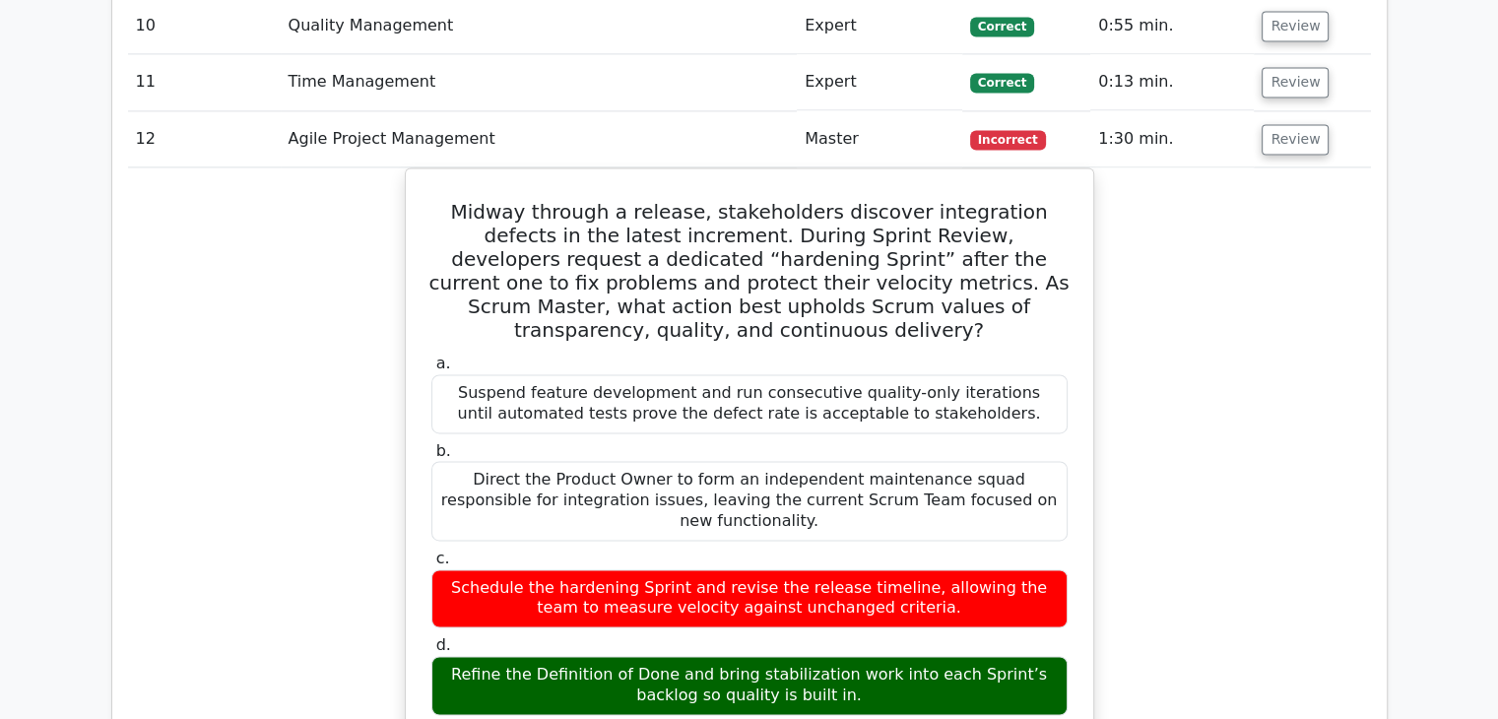
scroll to position [2889, 0]
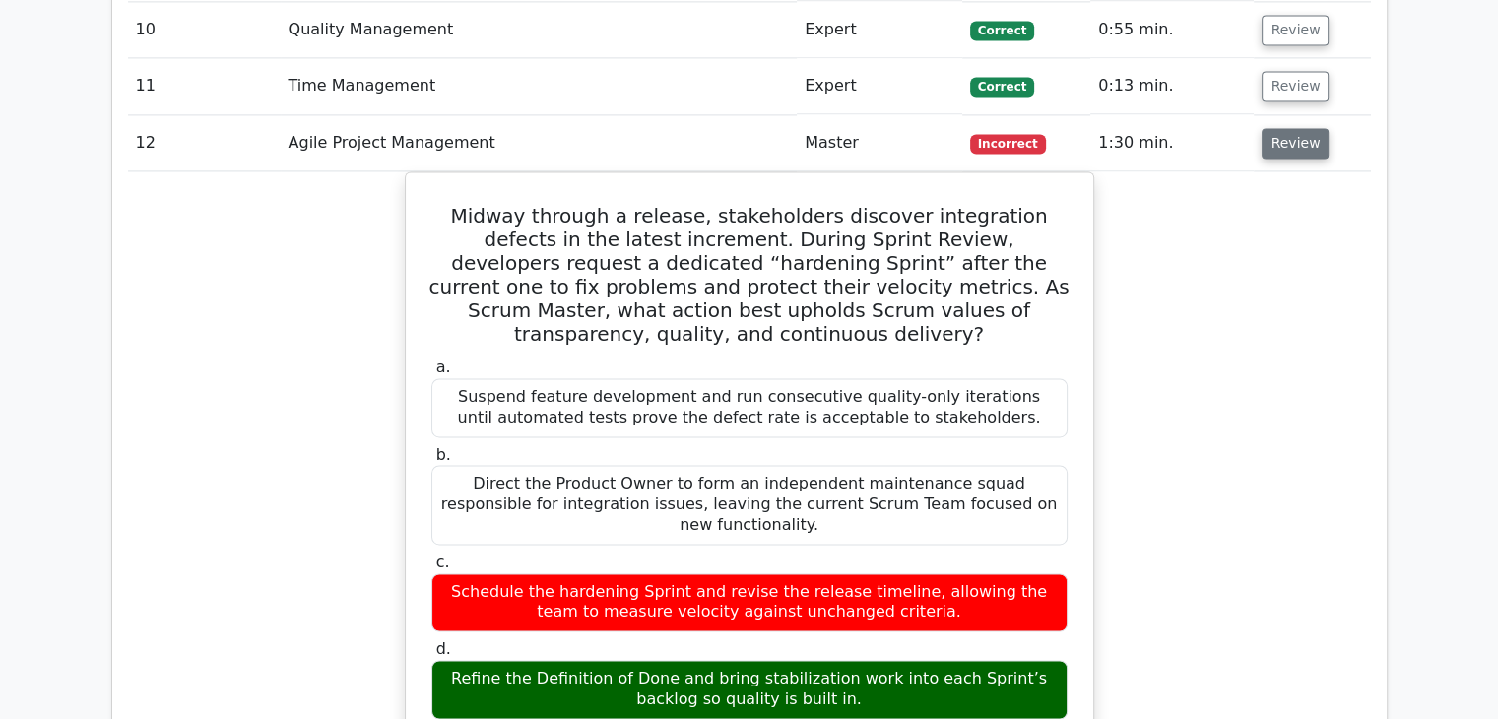
click at [1293, 131] on button "Review" at bounding box center [1294, 143] width 67 height 31
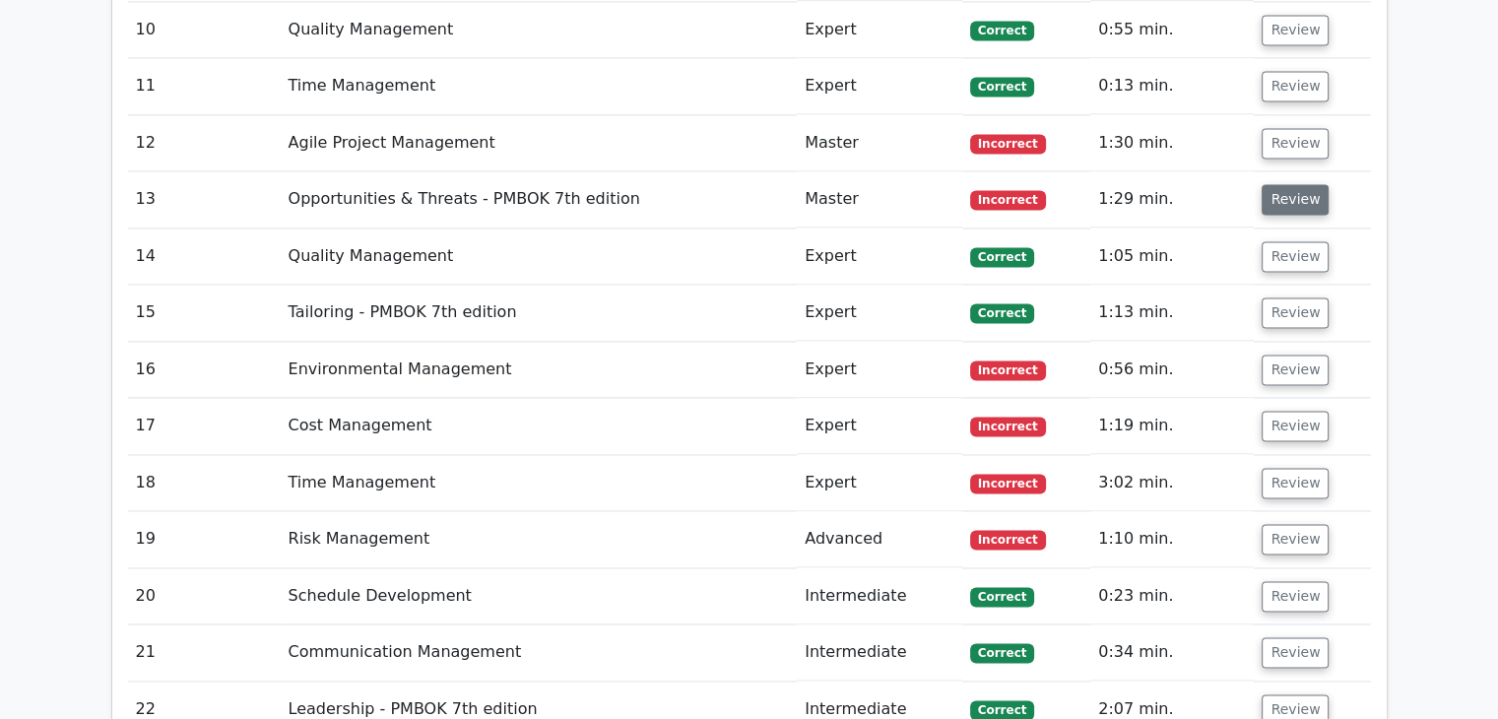
click at [1294, 201] on button "Review" at bounding box center [1294, 199] width 67 height 31
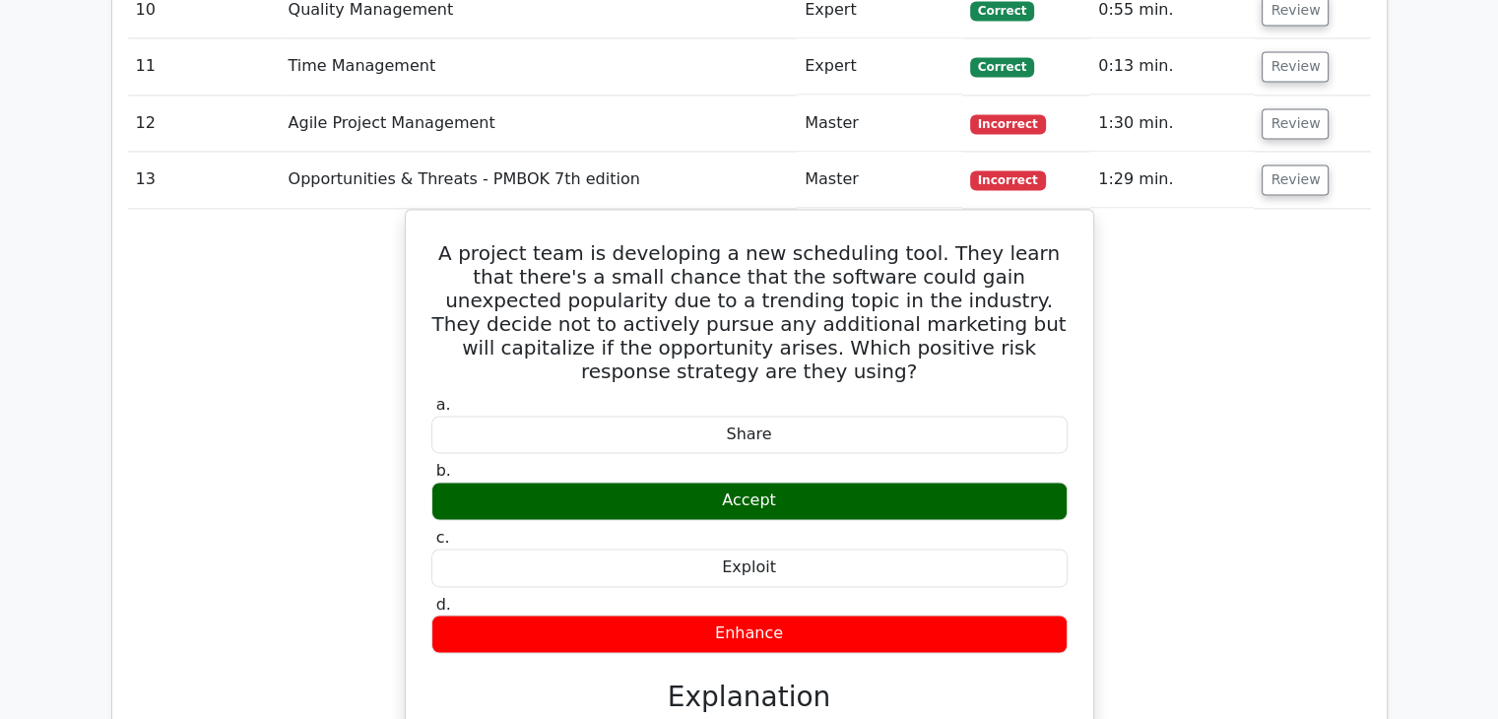
scroll to position [2891, 0]
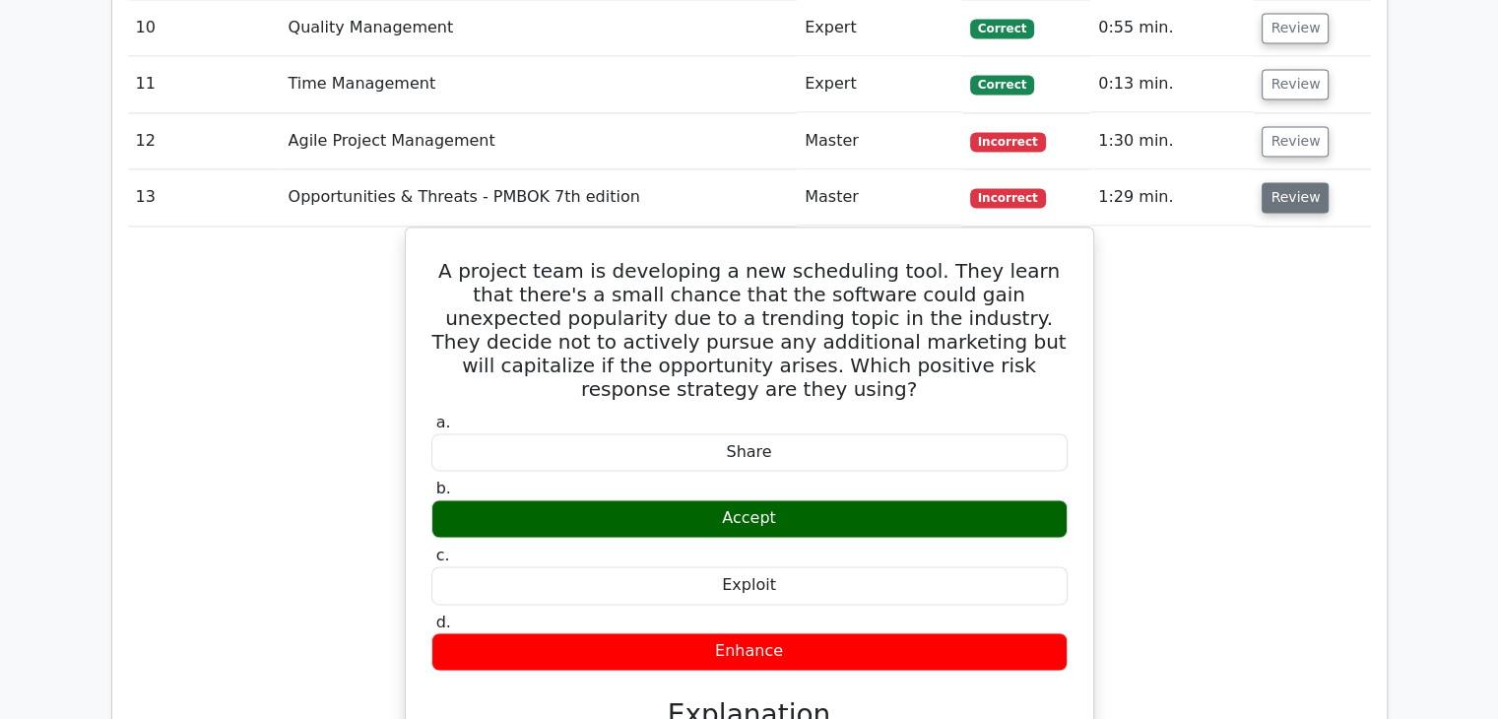
click at [1297, 183] on button "Review" at bounding box center [1294, 197] width 67 height 31
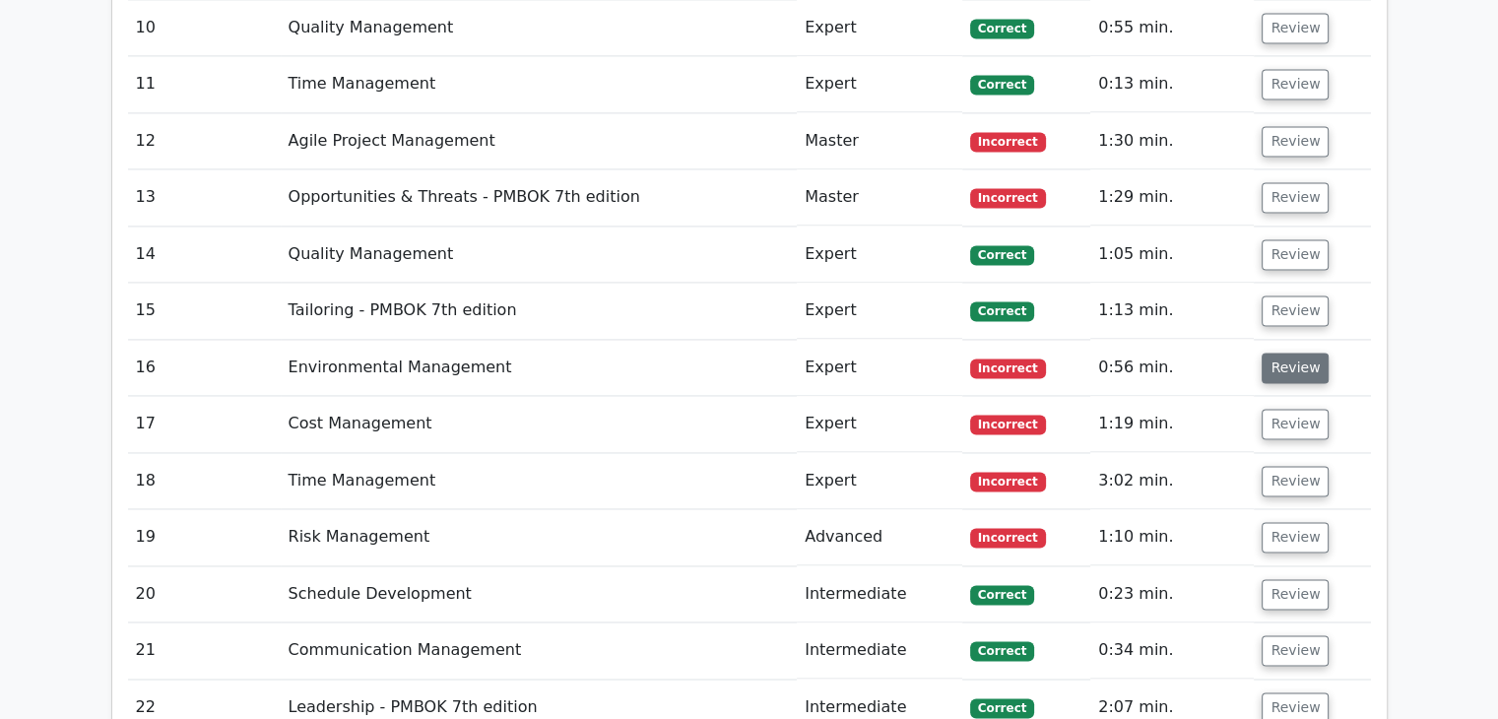
click at [1291, 361] on button "Review" at bounding box center [1294, 368] width 67 height 31
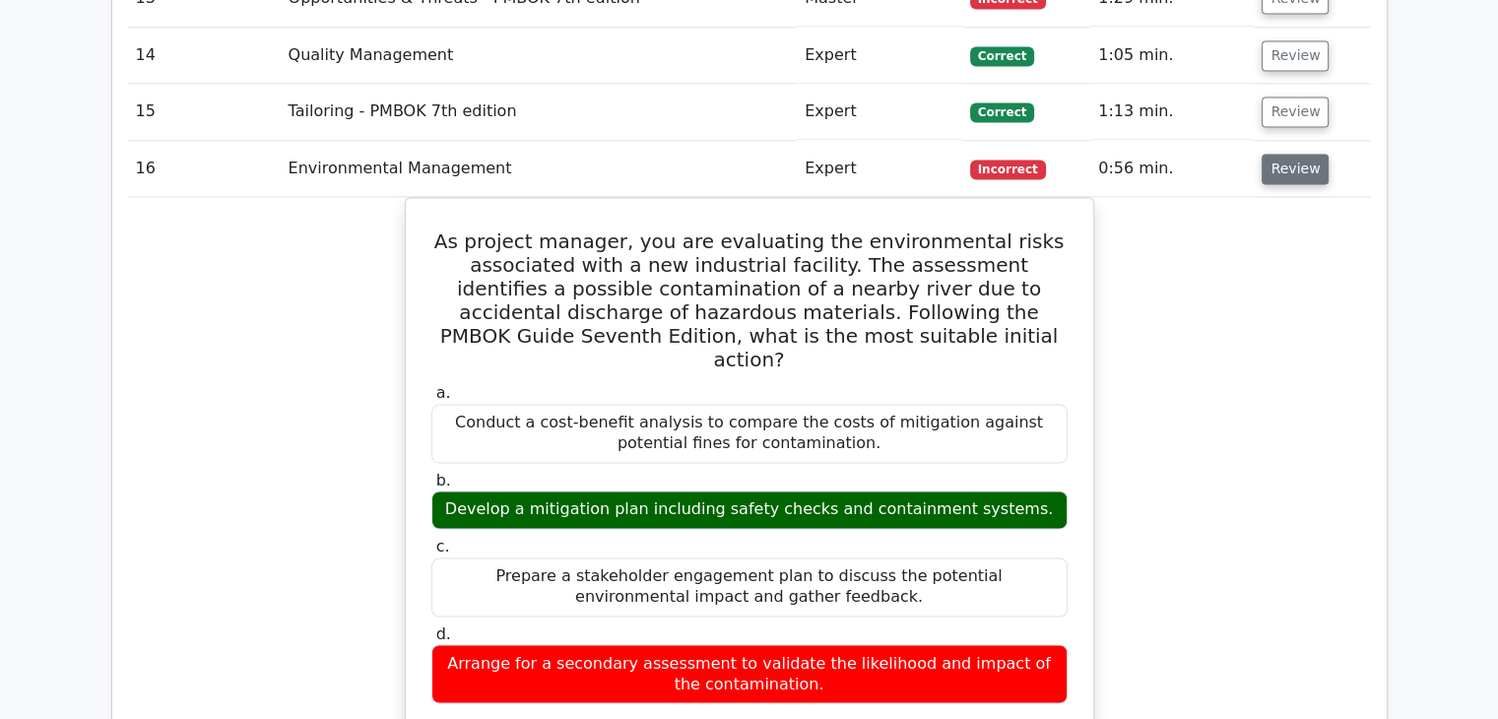
scroll to position [3072, 0]
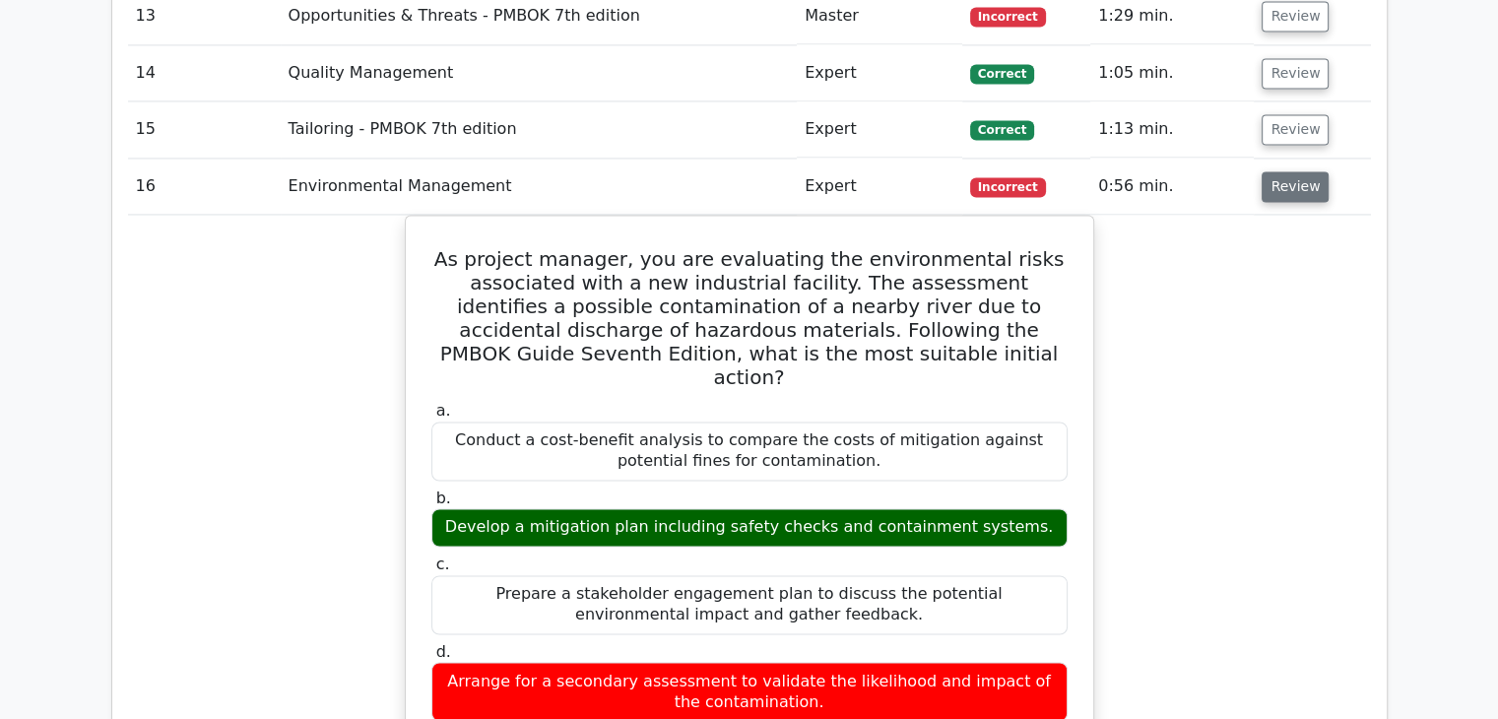
click at [1294, 171] on button "Review" at bounding box center [1294, 186] width 67 height 31
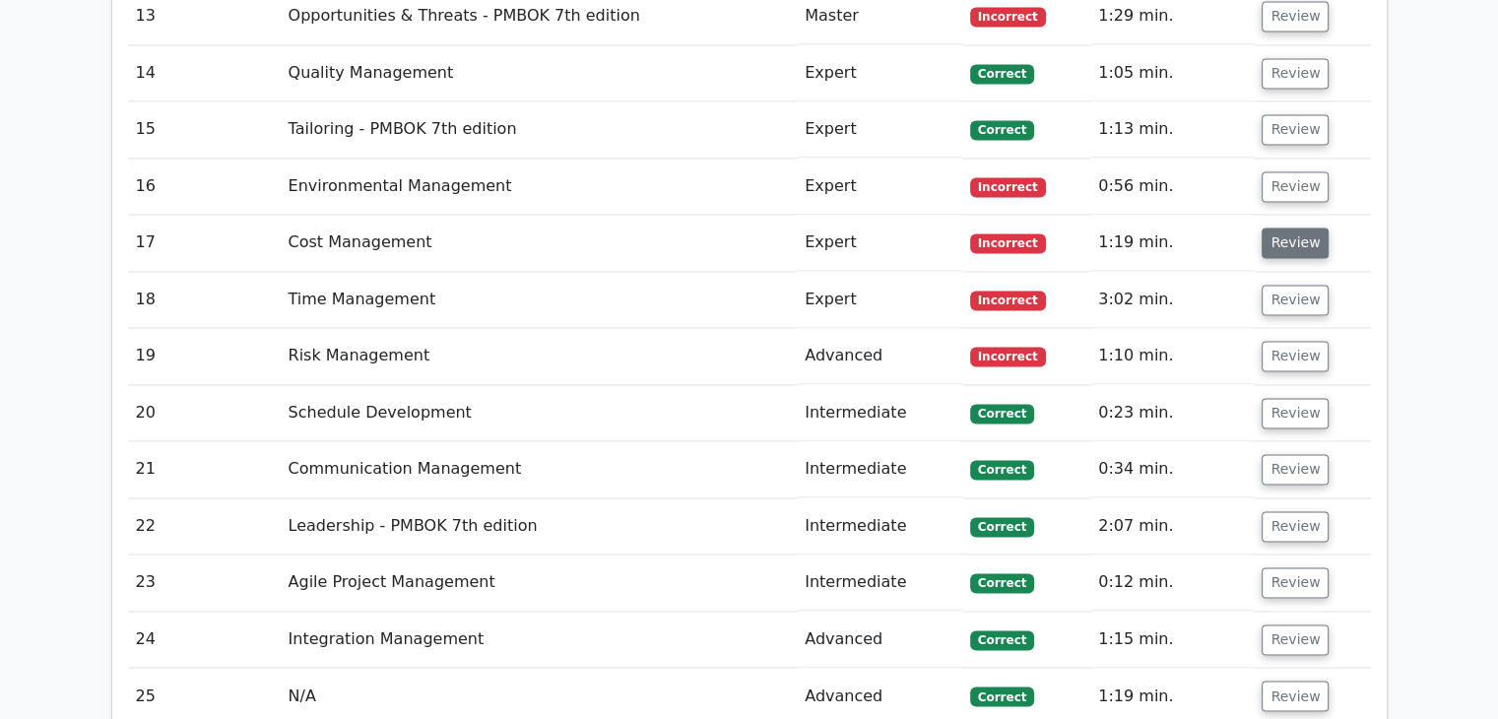
click at [1289, 252] on button "Review" at bounding box center [1294, 242] width 67 height 31
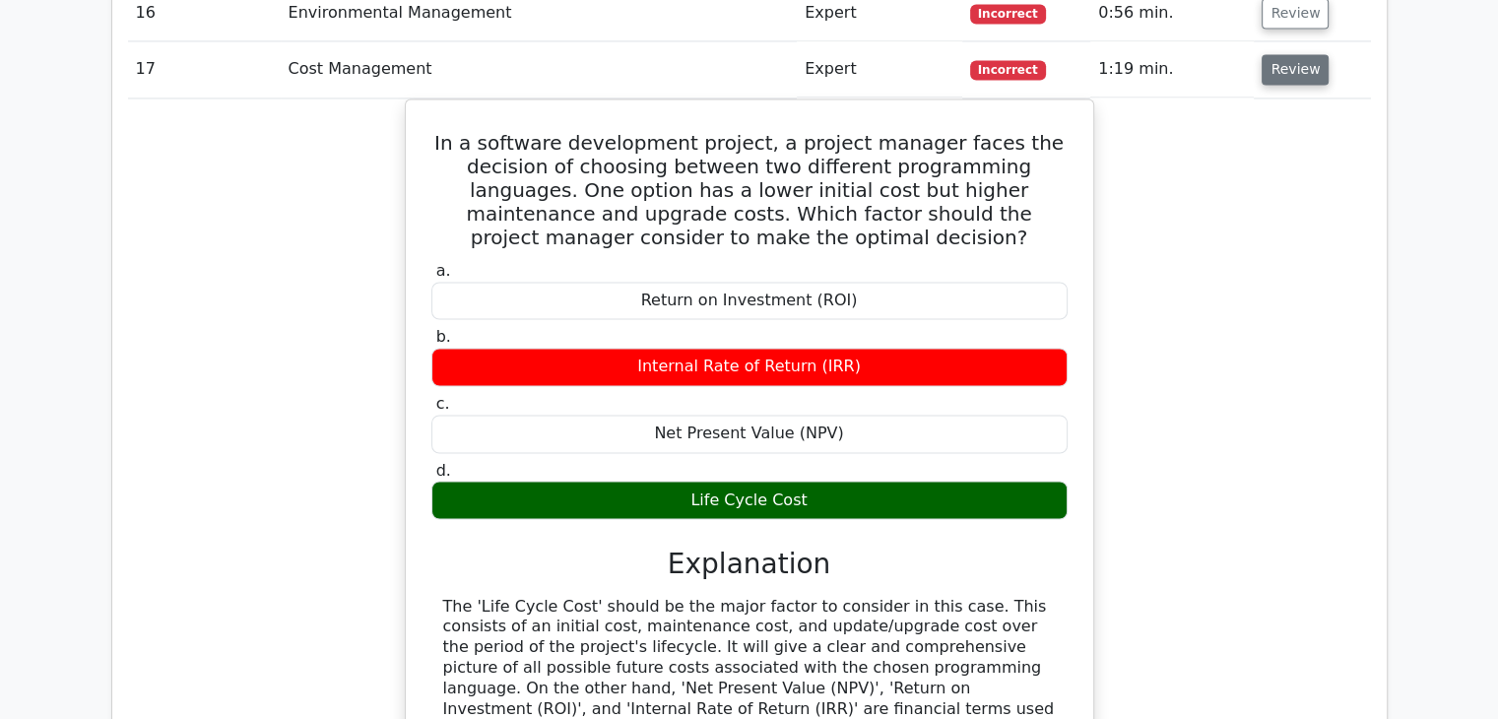
scroll to position [3249, 0]
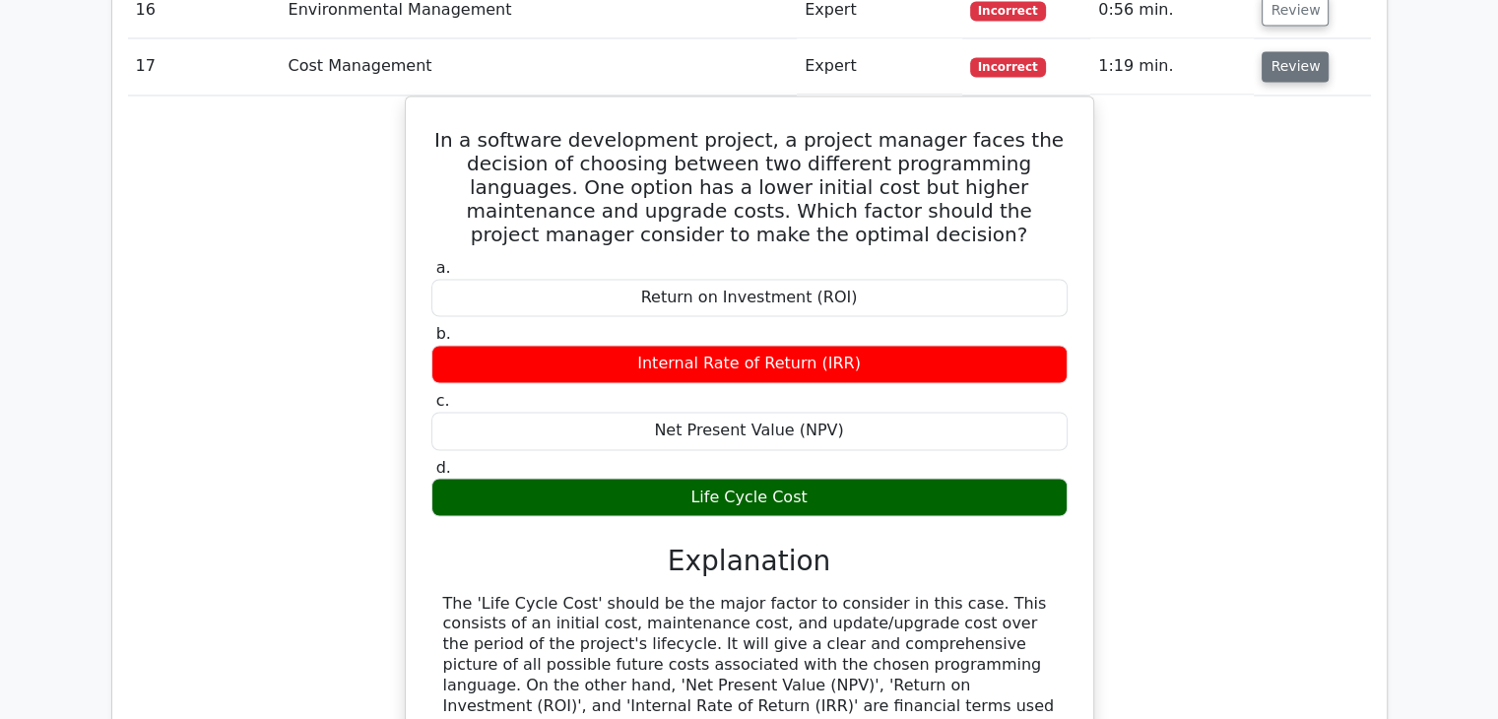
click at [1300, 53] on button "Review" at bounding box center [1294, 66] width 67 height 31
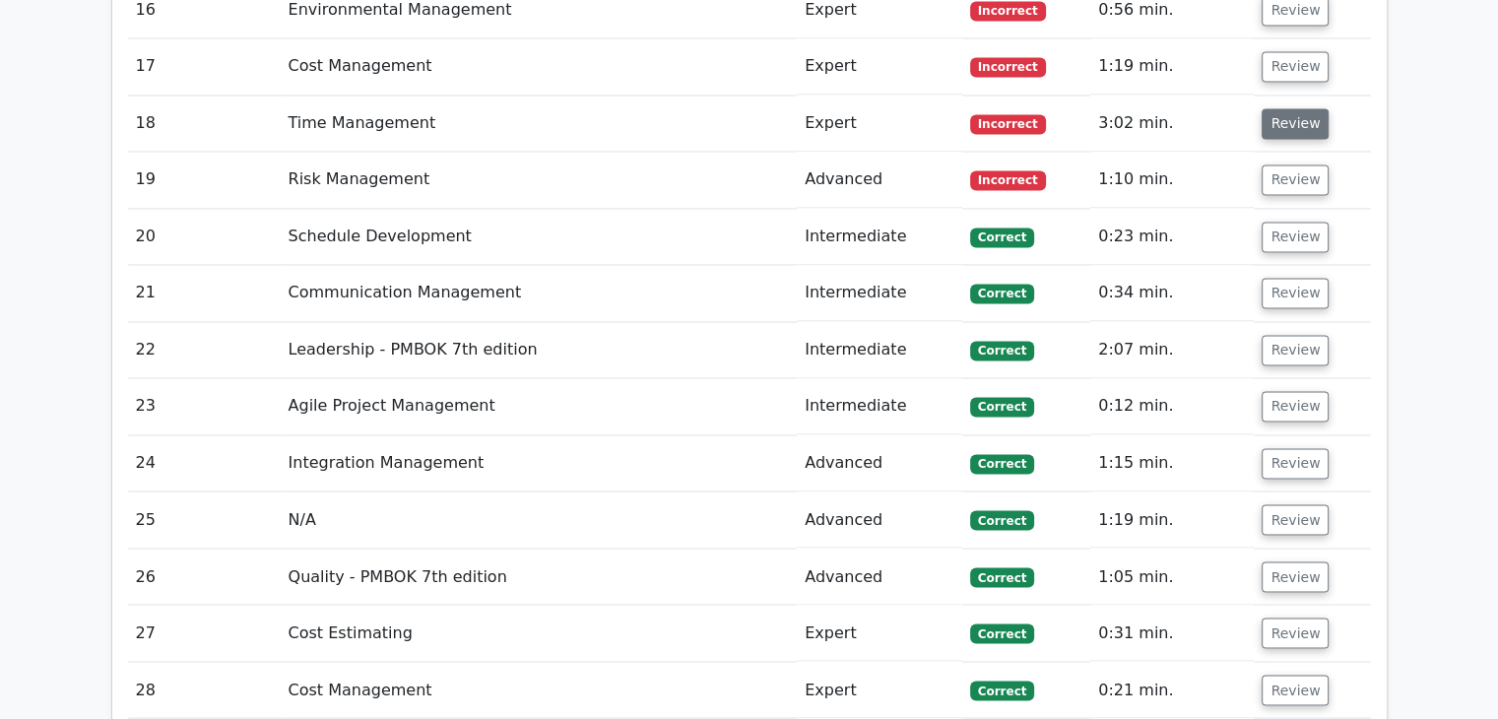
click at [1294, 108] on button "Review" at bounding box center [1294, 123] width 67 height 31
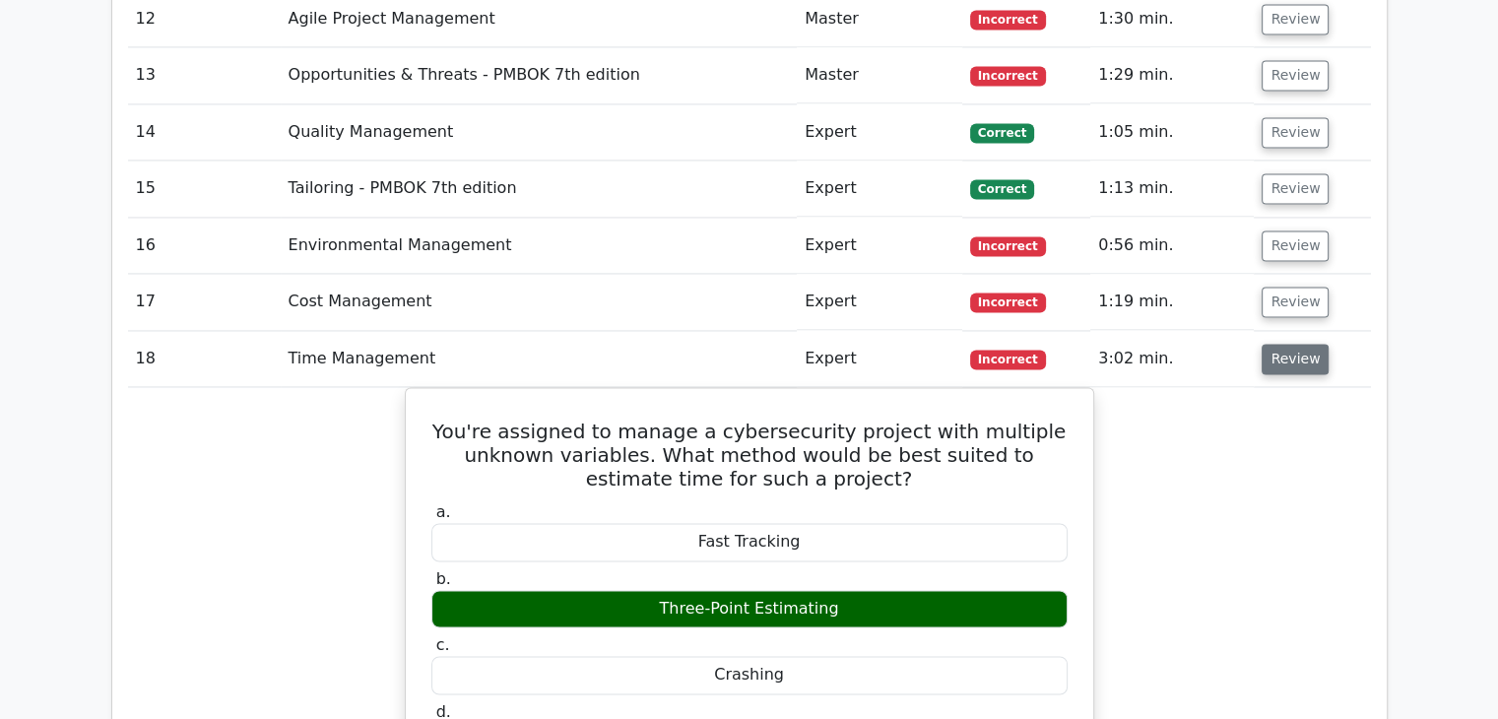
scroll to position [3015, 0]
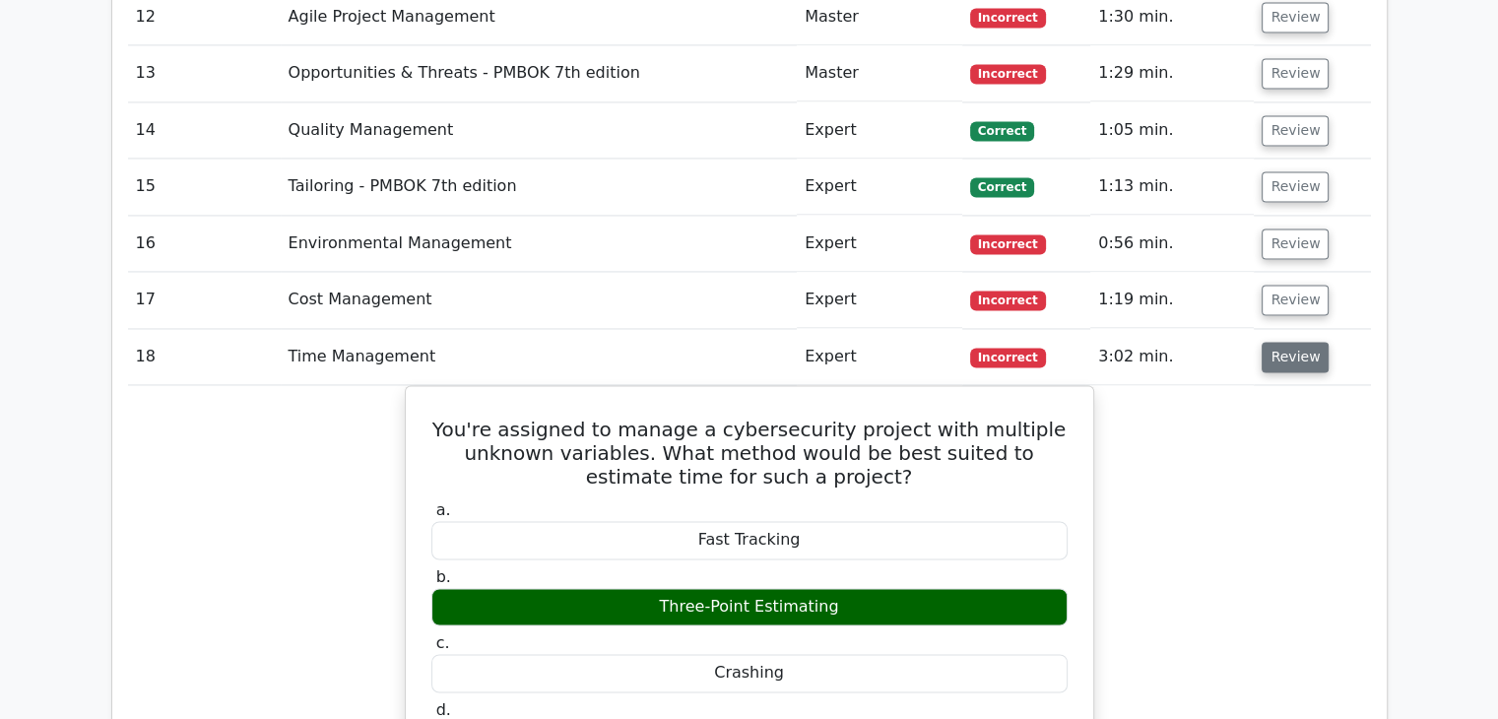
click at [1290, 348] on button "Review" at bounding box center [1294, 357] width 67 height 31
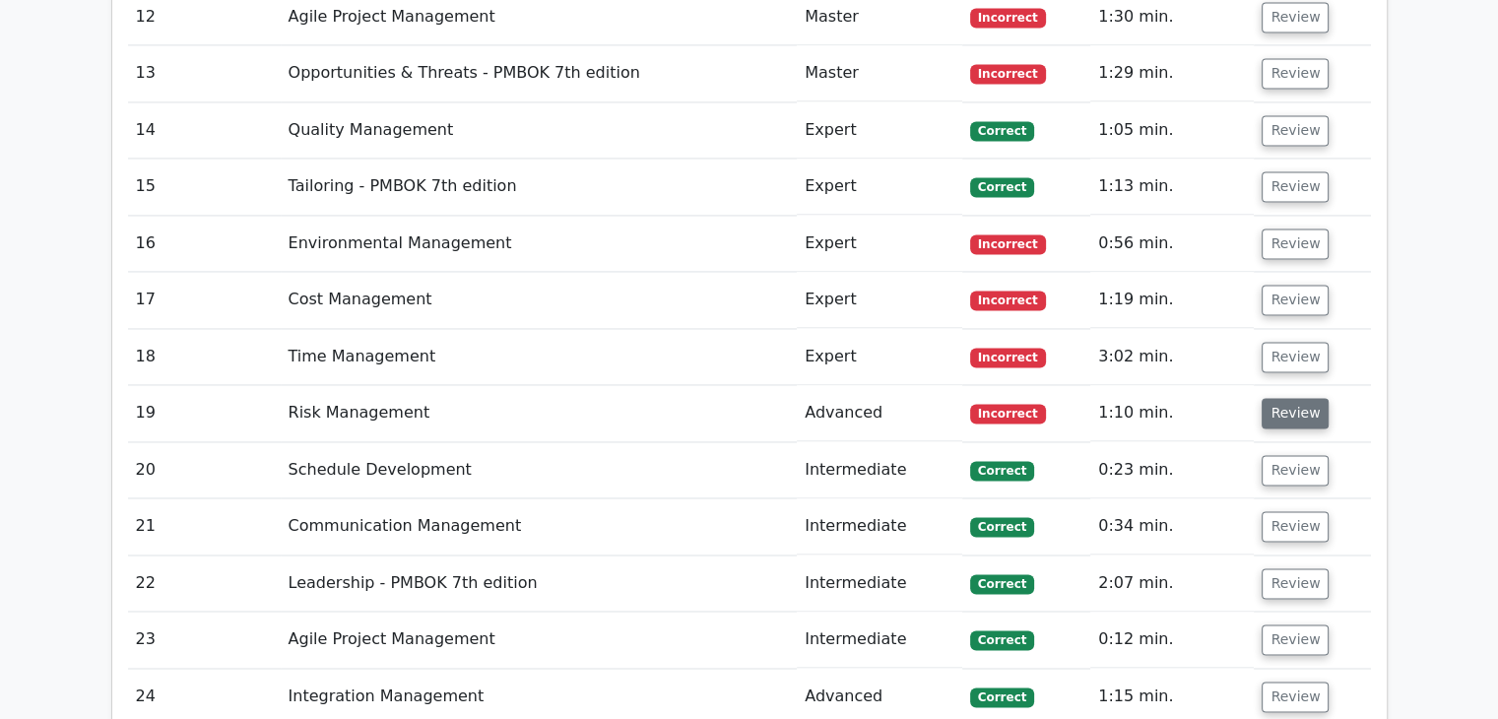
click at [1301, 407] on button "Review" at bounding box center [1294, 413] width 67 height 31
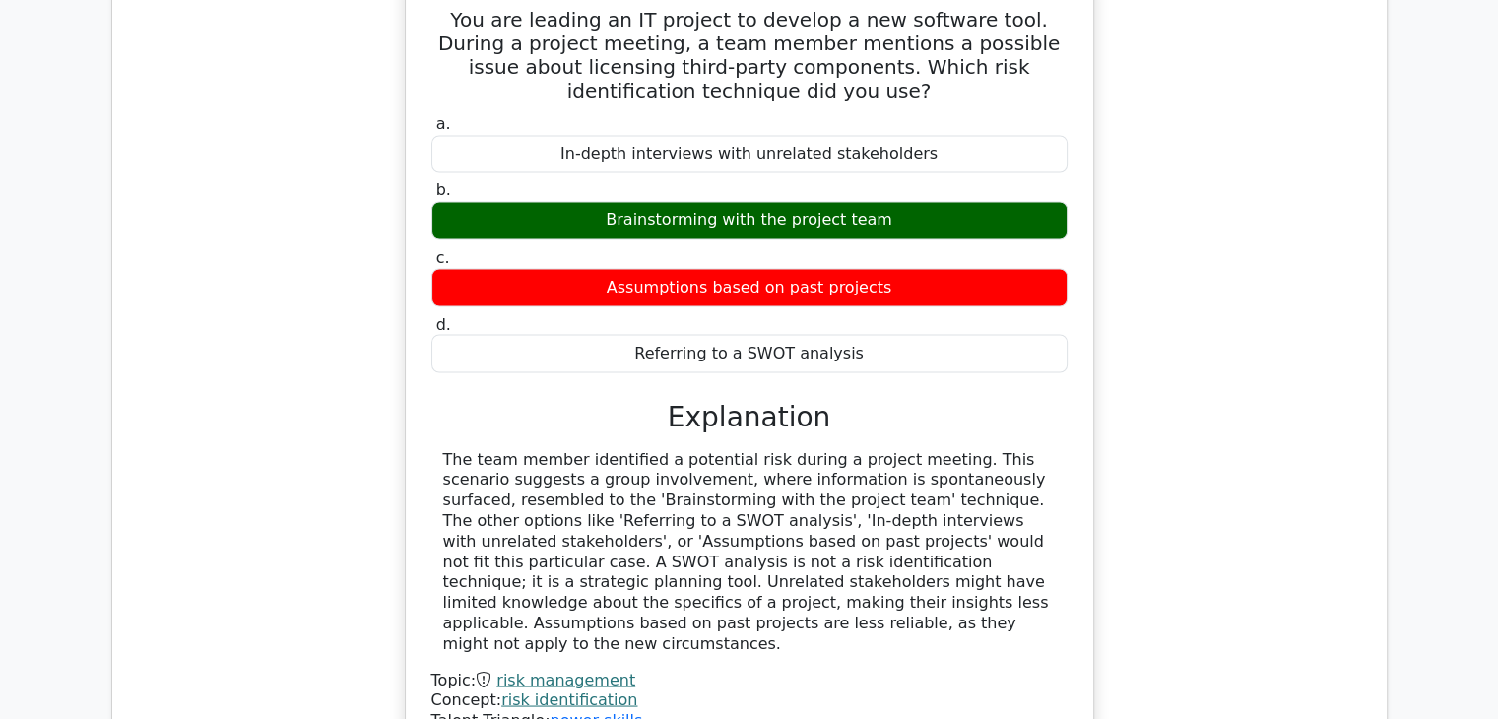
scroll to position [3222, 0]
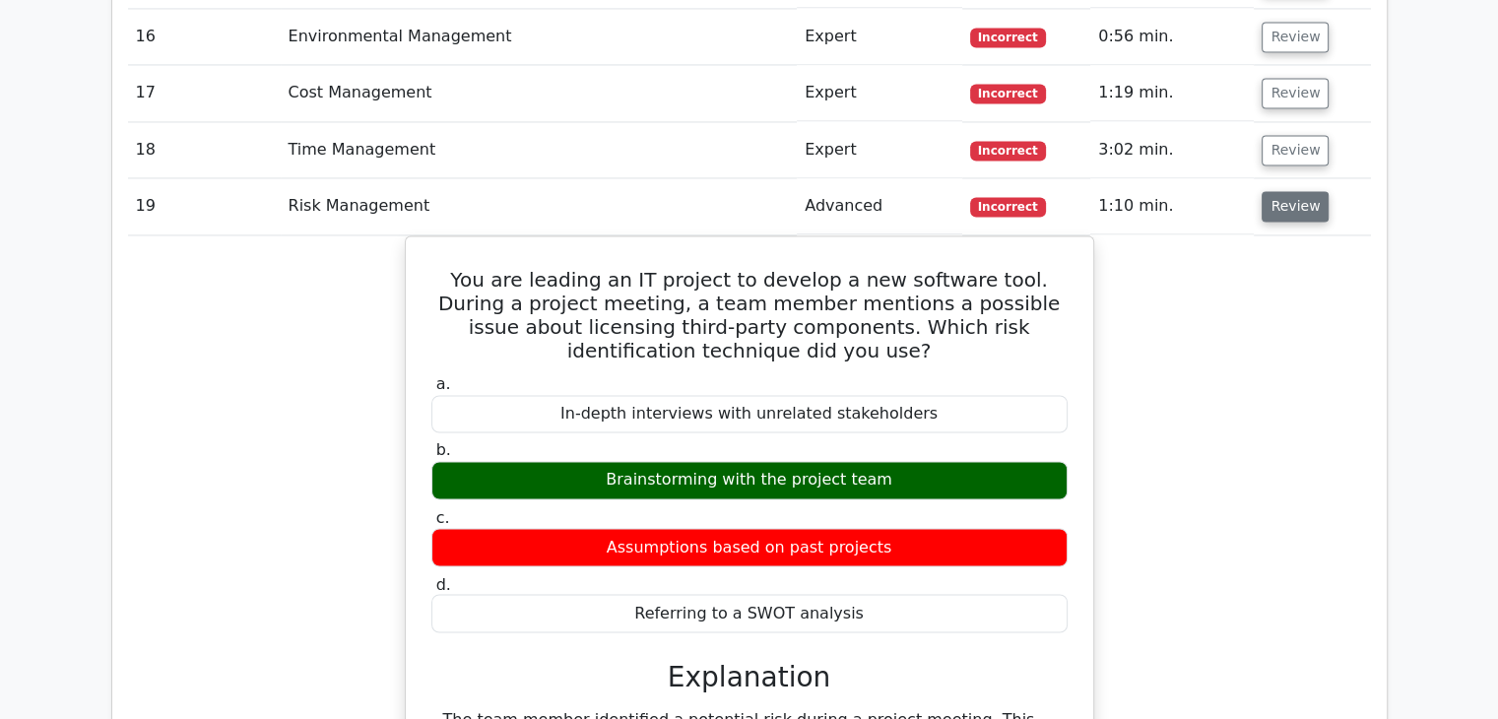
click at [1313, 206] on button "Review" at bounding box center [1294, 206] width 67 height 31
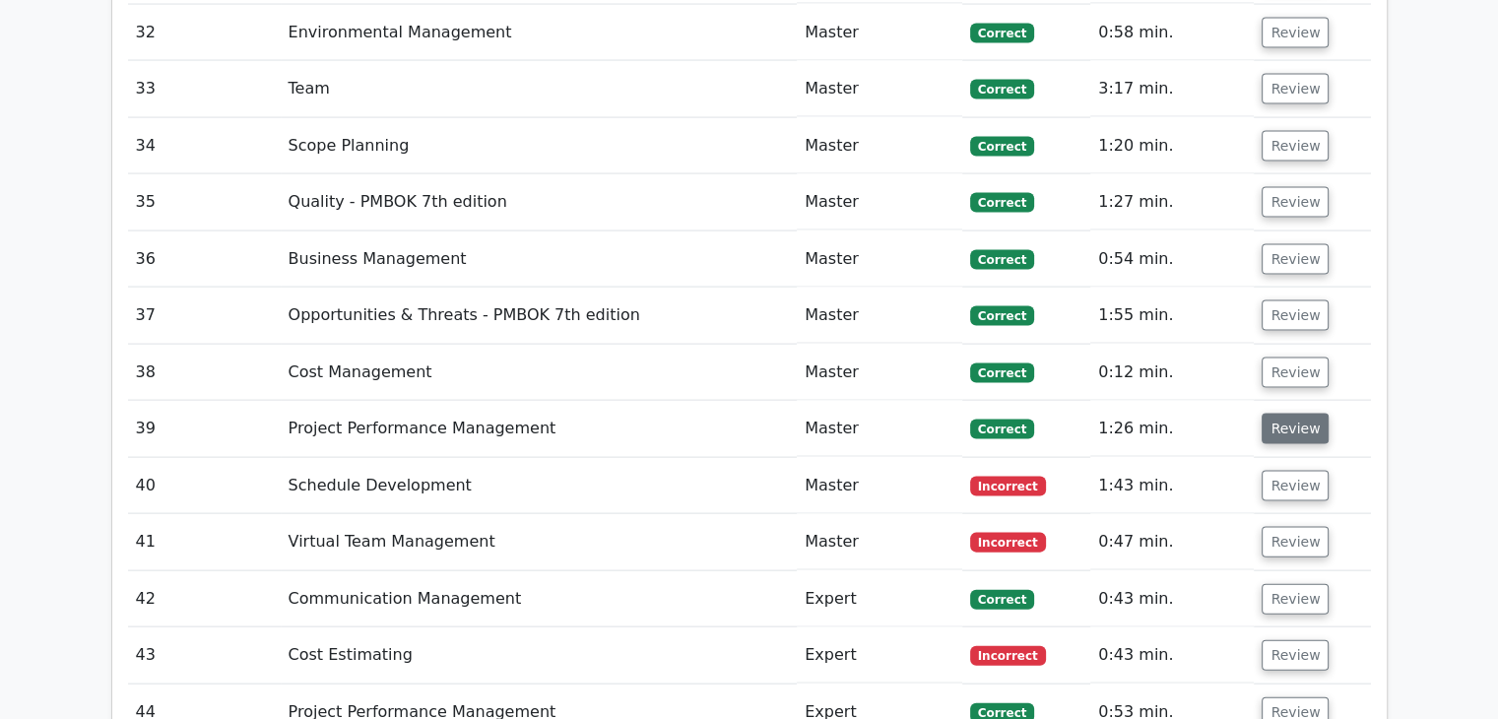
scroll to position [4136, 0]
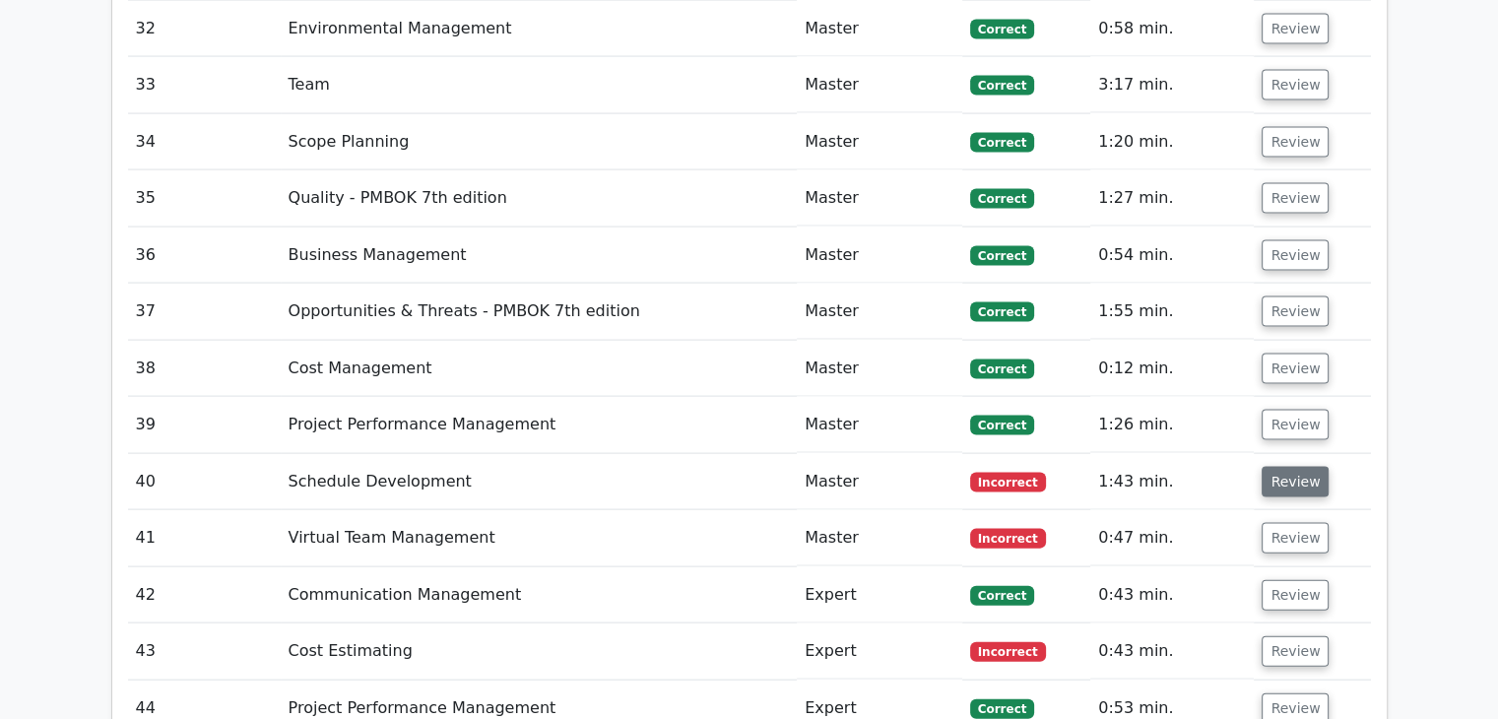
click at [1280, 473] on button "Review" at bounding box center [1294, 482] width 67 height 31
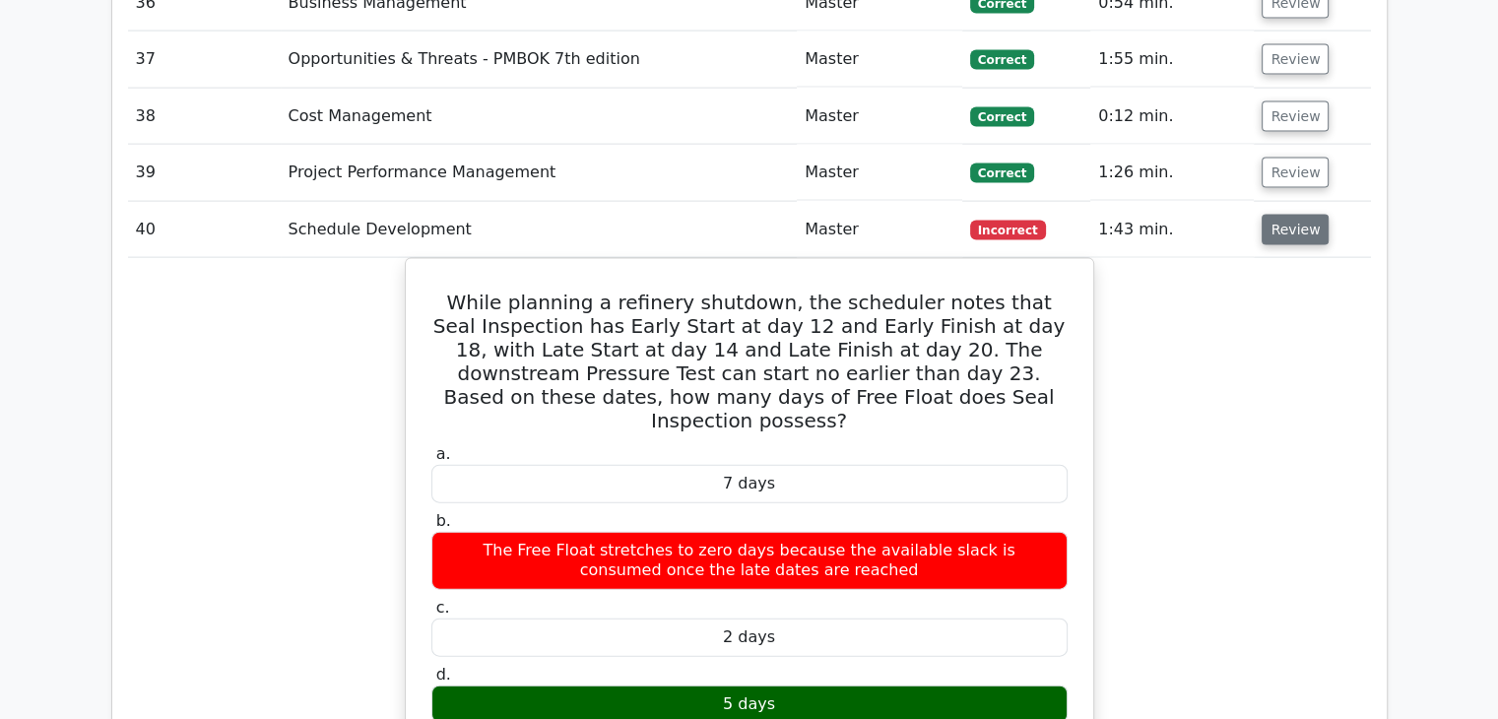
scroll to position [4386, 0]
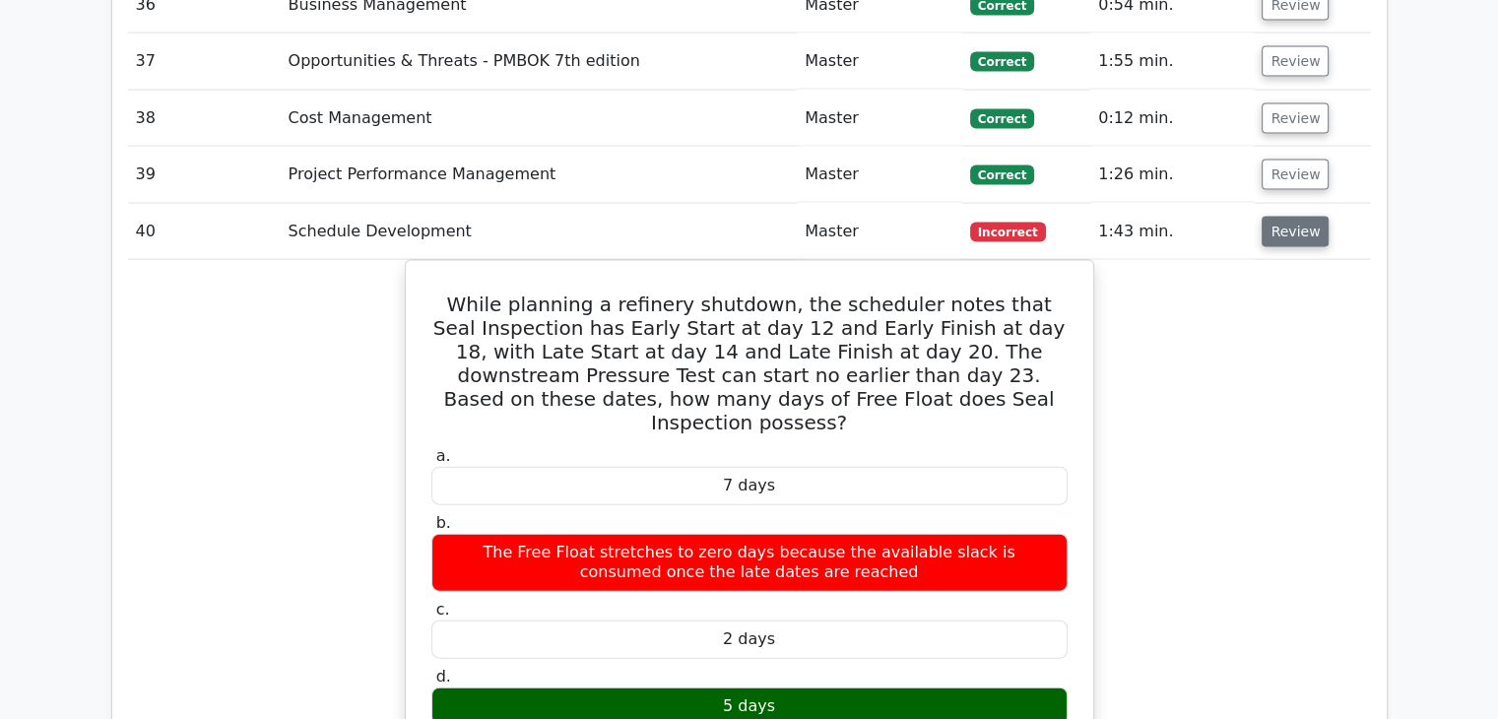
click at [1289, 231] on button "Review" at bounding box center [1294, 232] width 67 height 31
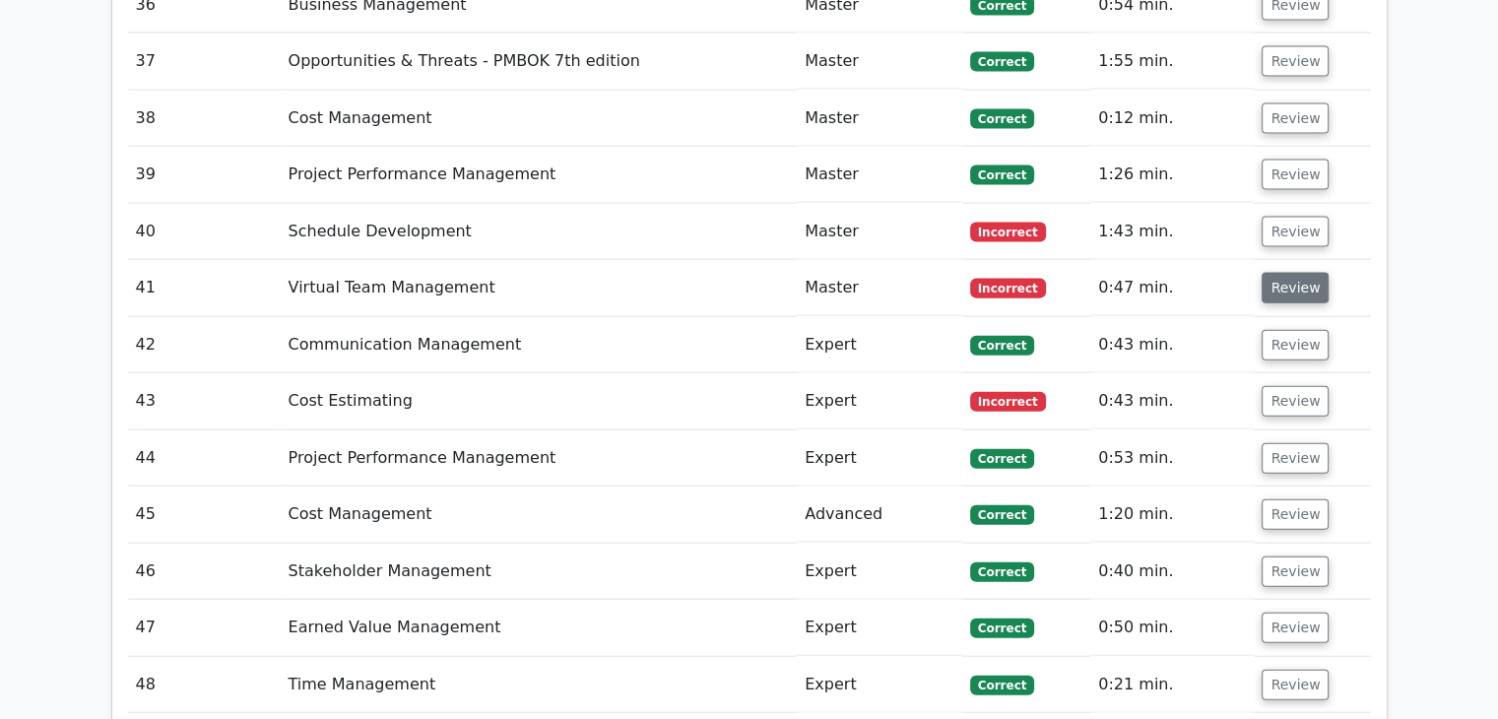
click at [1288, 273] on button "Review" at bounding box center [1294, 288] width 67 height 31
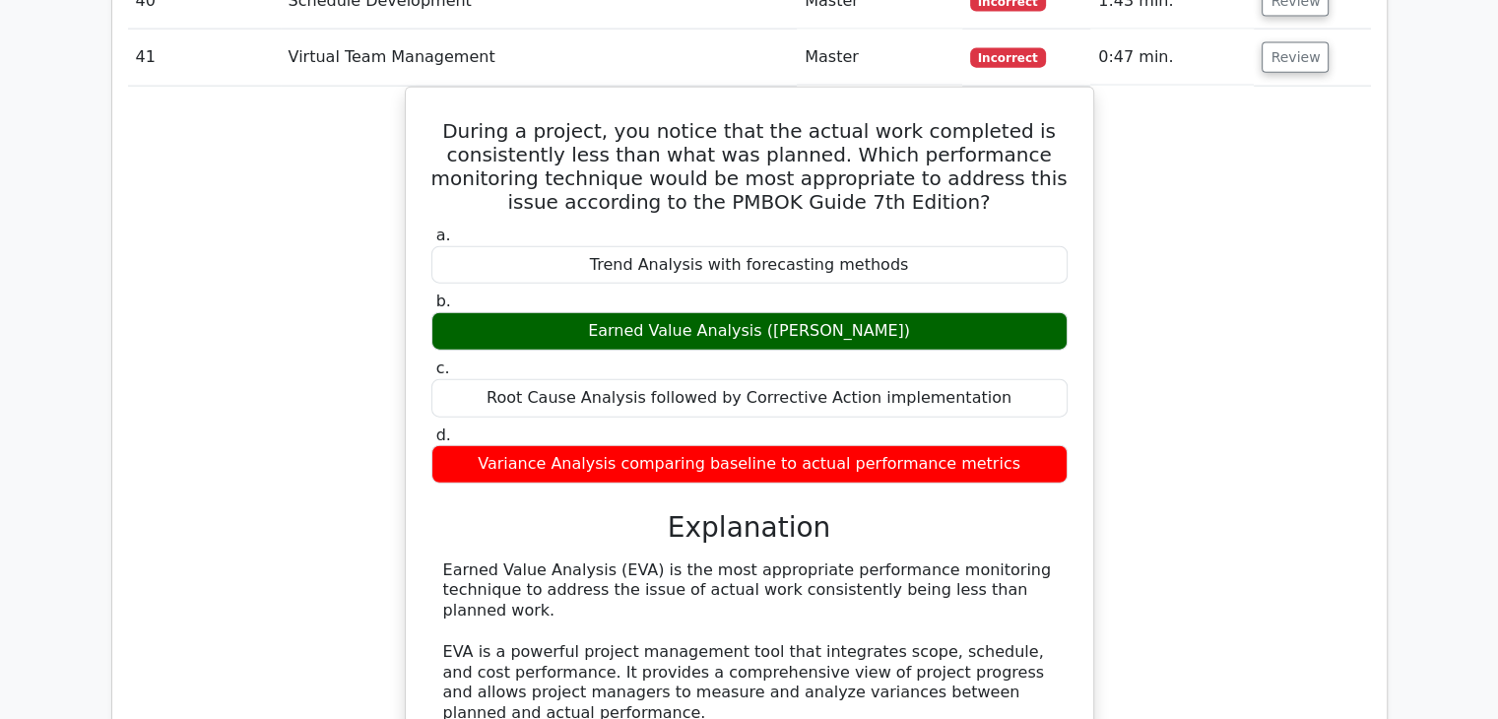
scroll to position [4607, 0]
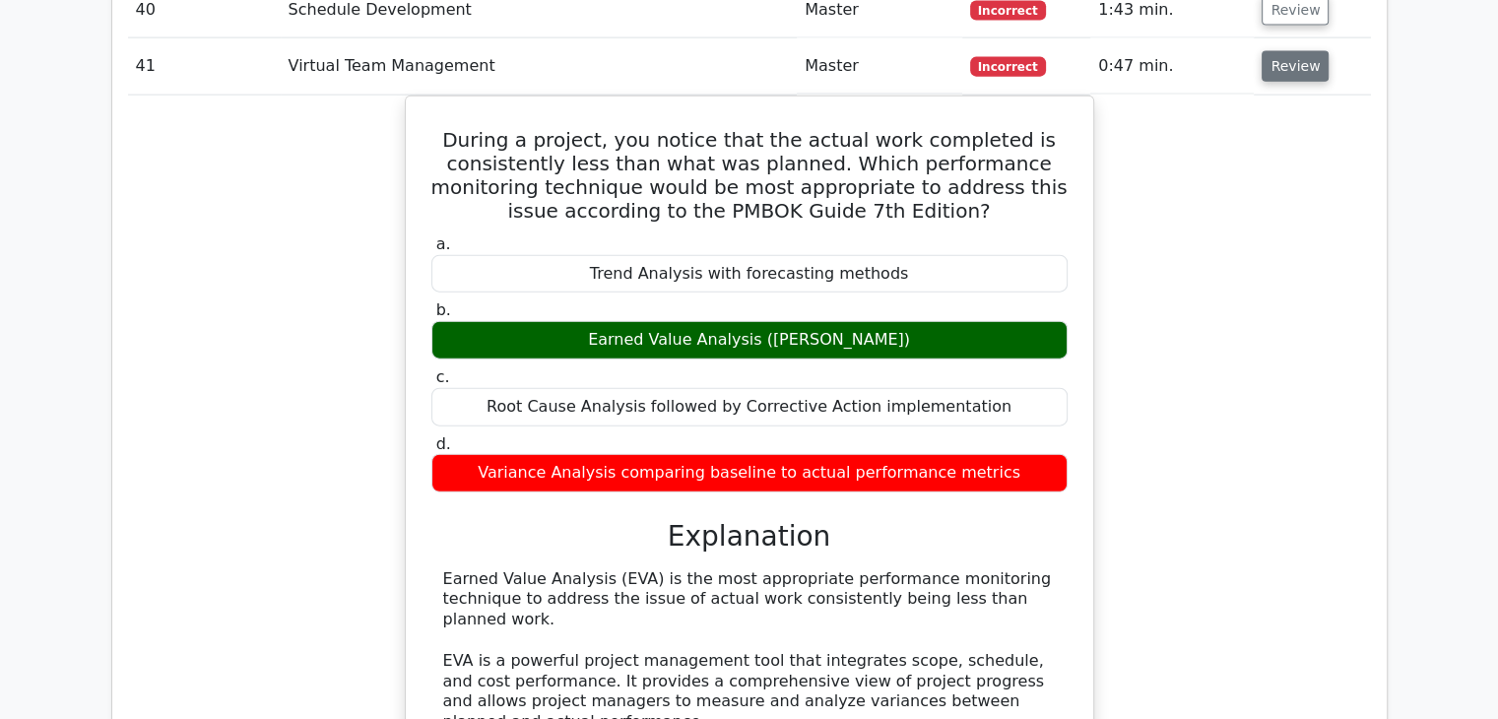
click at [1282, 58] on button "Review" at bounding box center [1294, 66] width 67 height 31
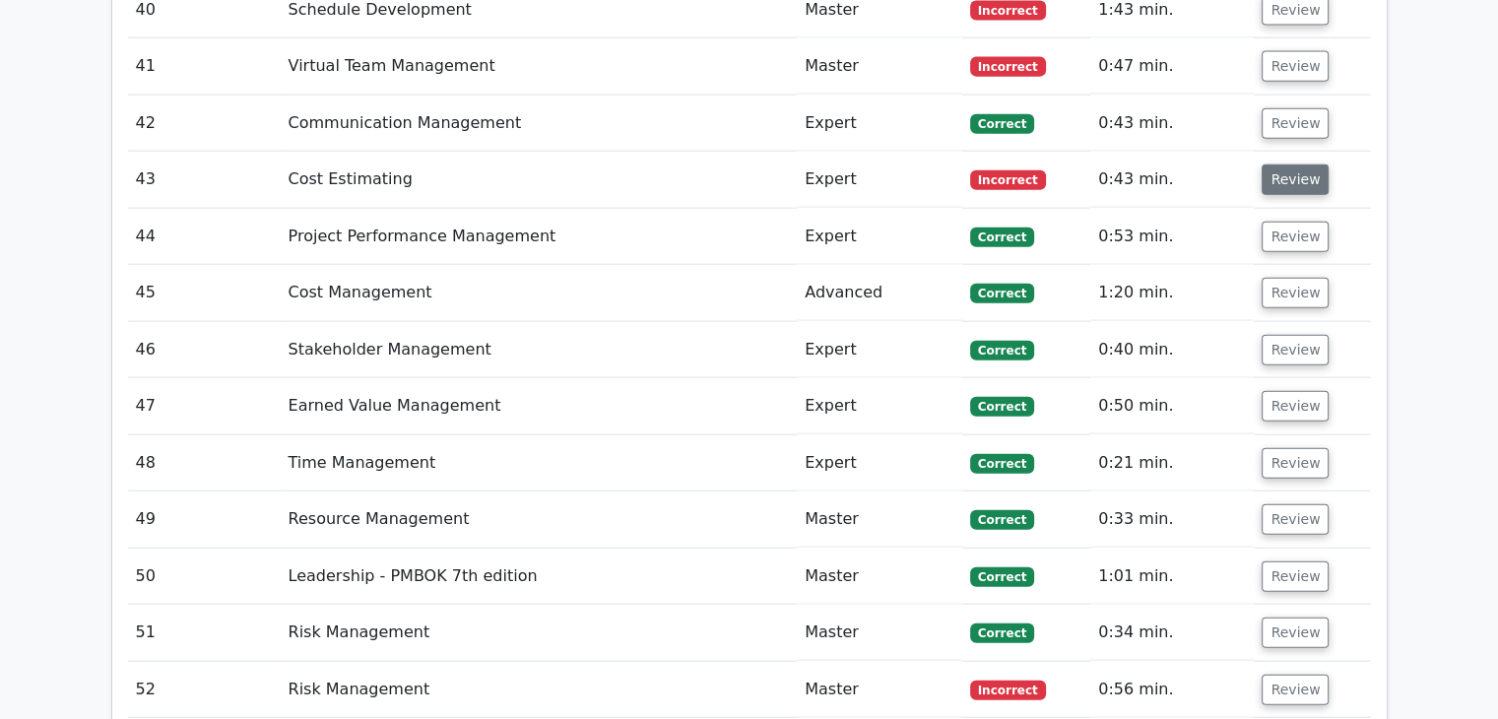
click at [1281, 180] on button "Review" at bounding box center [1294, 179] width 67 height 31
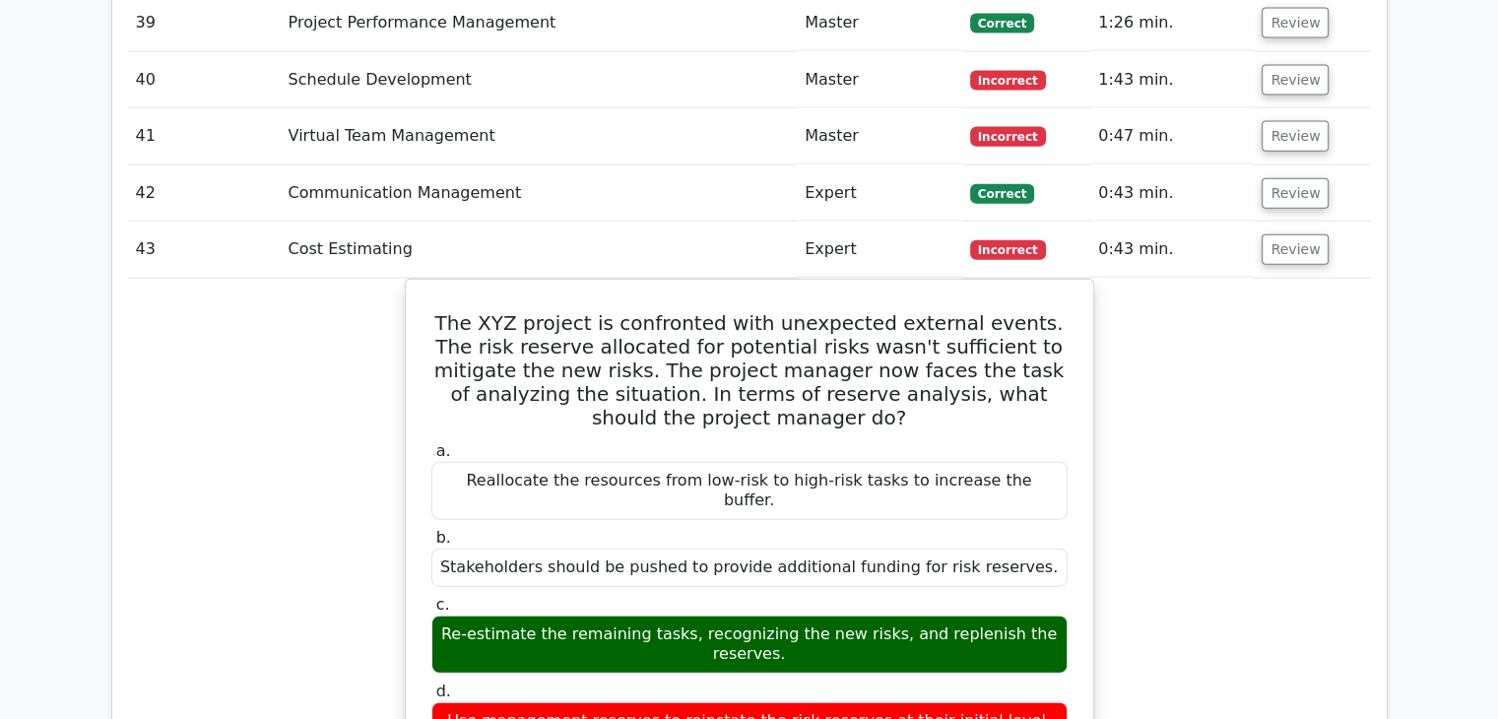
scroll to position [4538, 0]
click at [1296, 237] on button "Review" at bounding box center [1294, 249] width 67 height 31
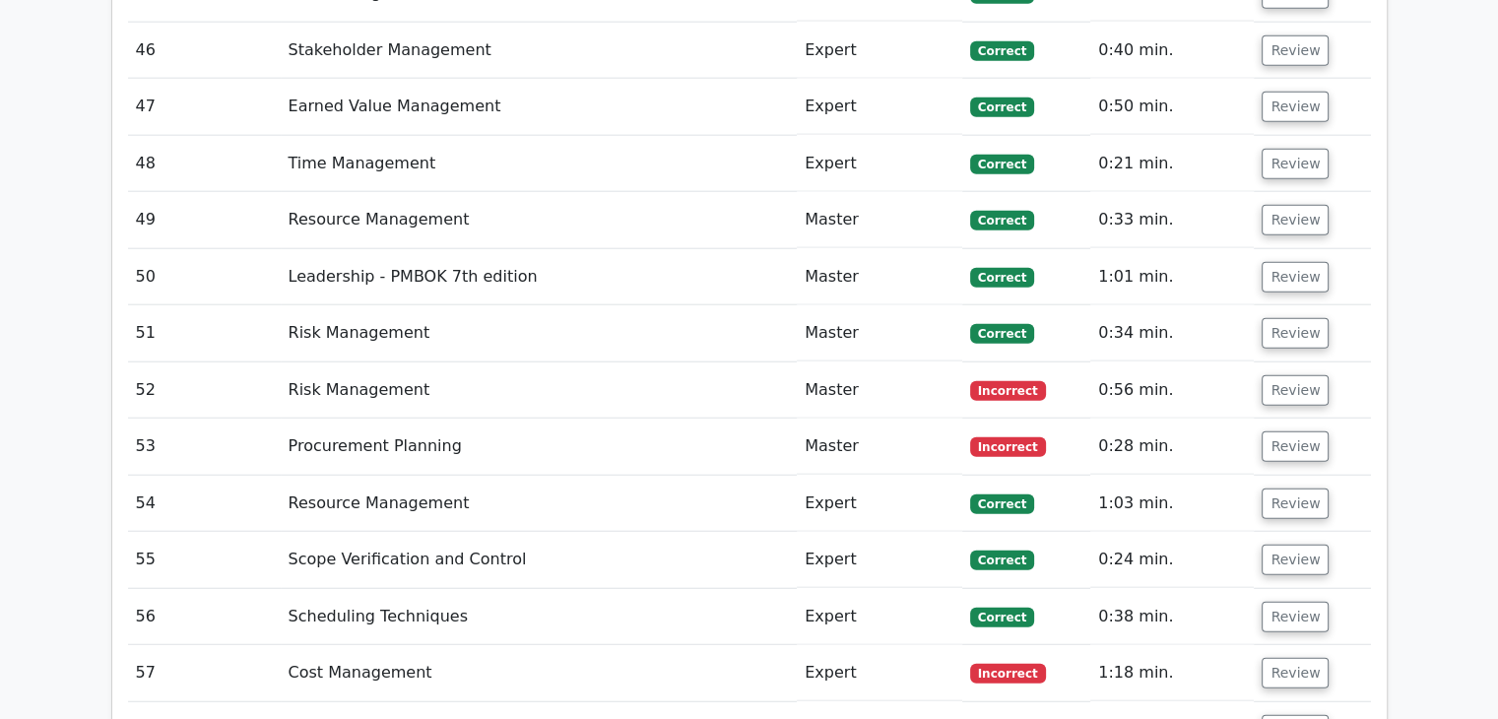
scroll to position [4910, 0]
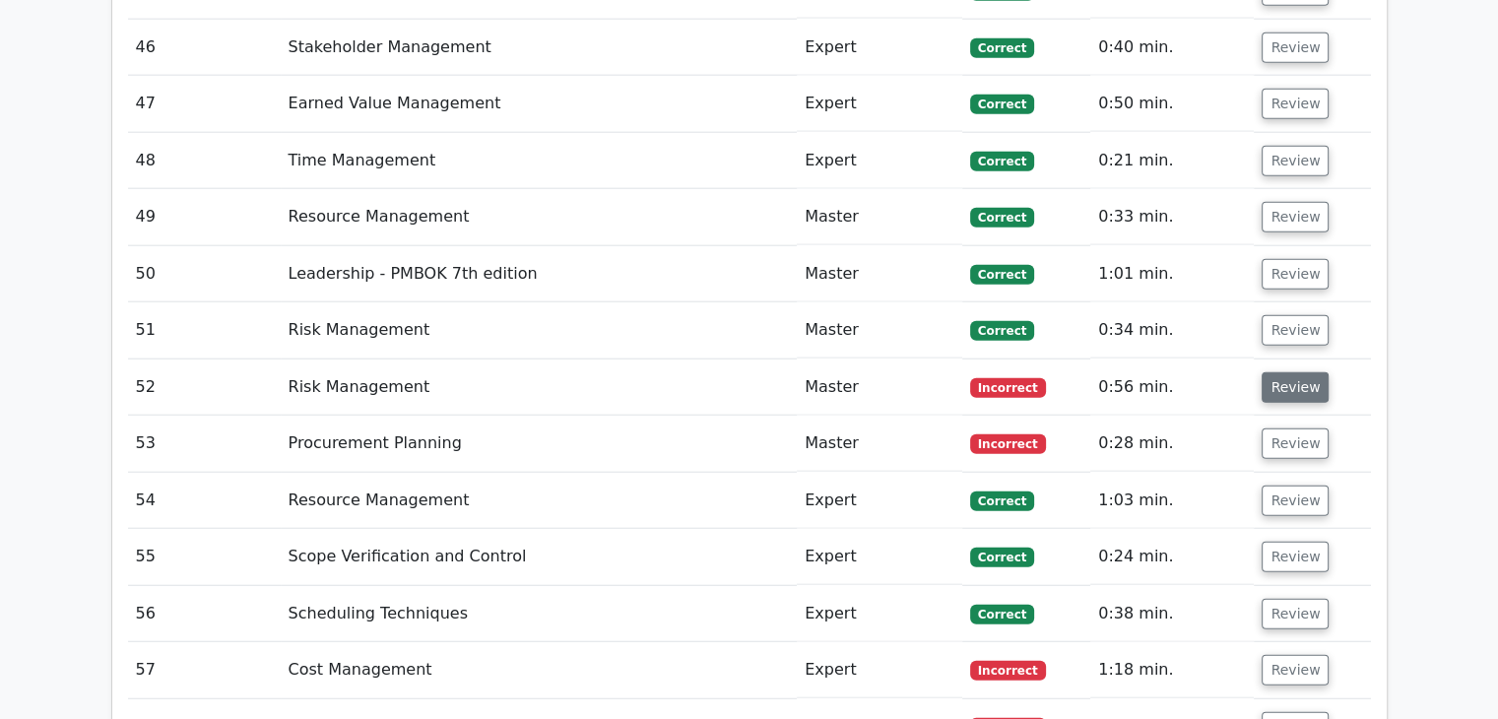
click at [1279, 373] on button "Review" at bounding box center [1294, 387] width 67 height 31
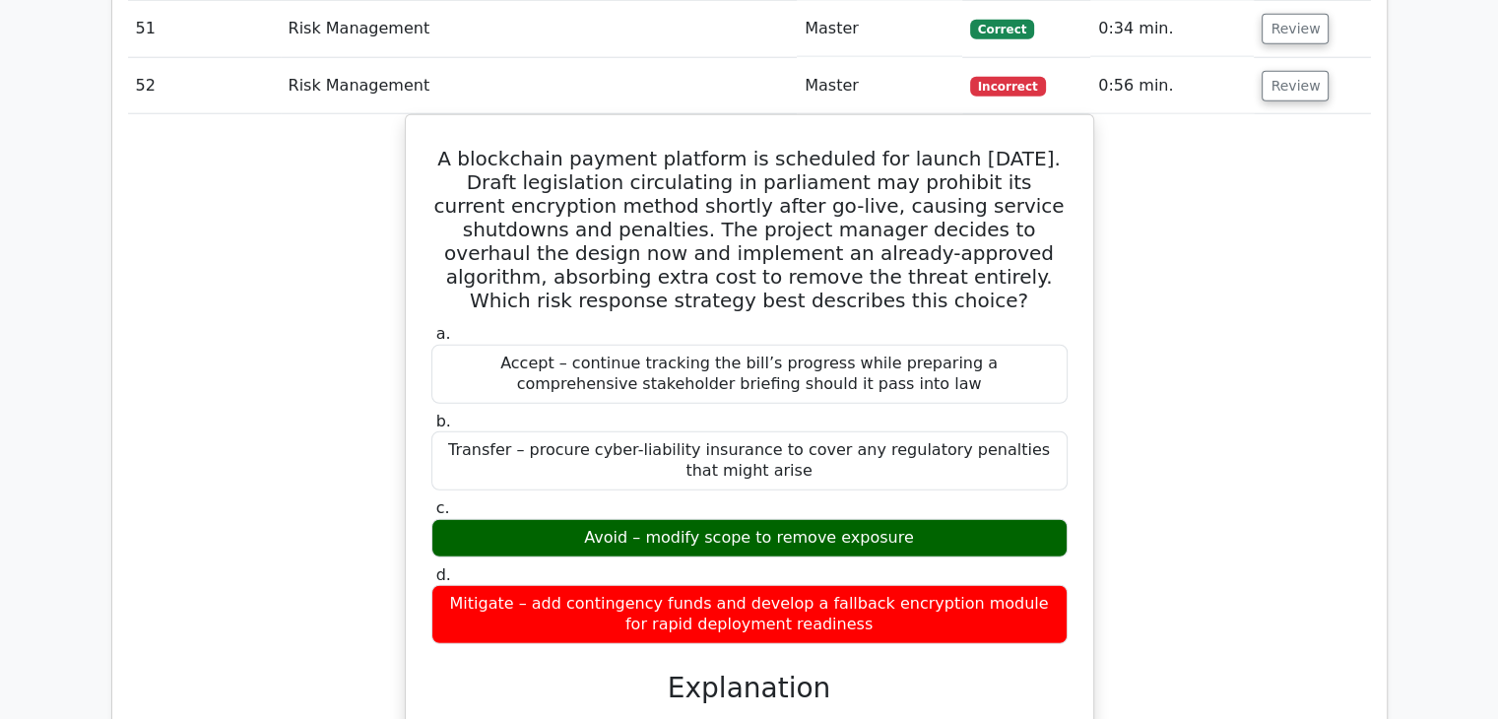
scroll to position [5210, 0]
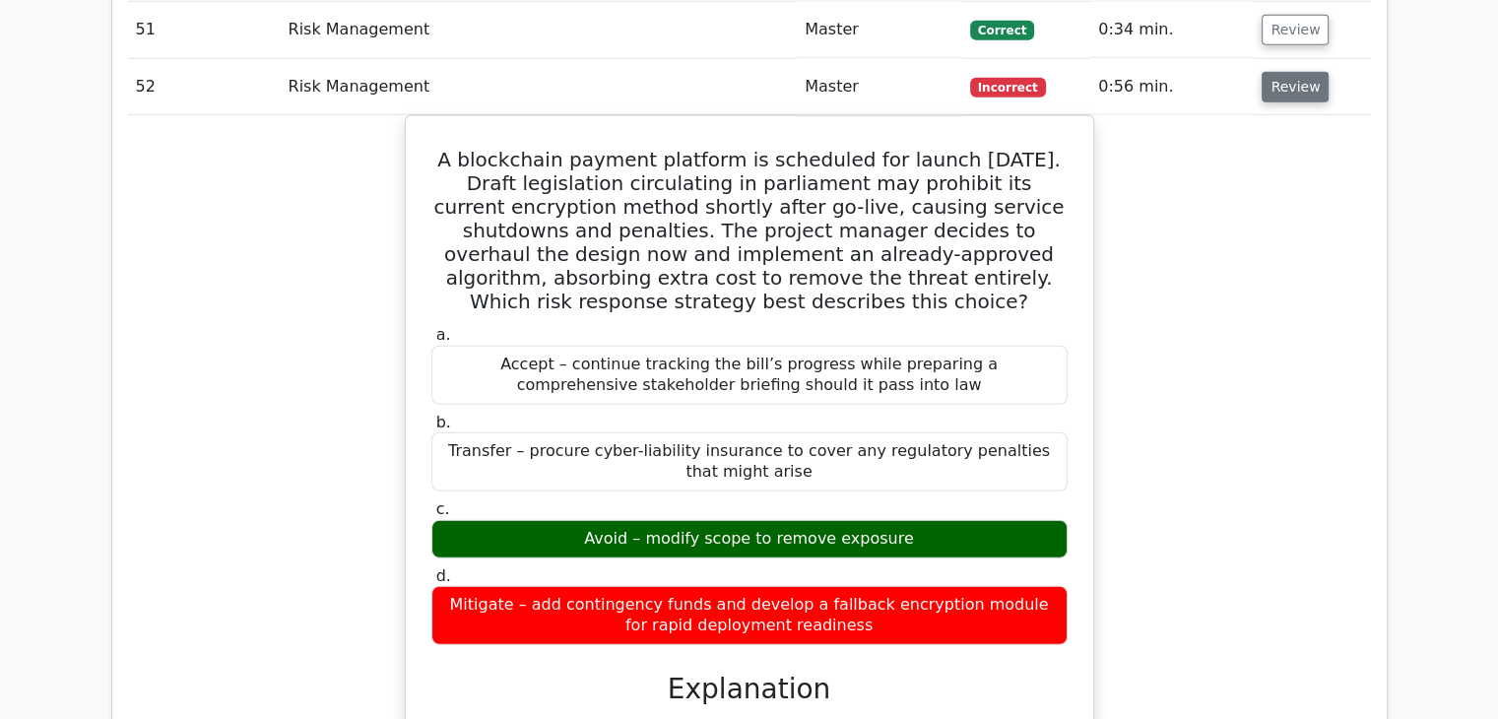
click at [1267, 83] on button "Review" at bounding box center [1294, 87] width 67 height 31
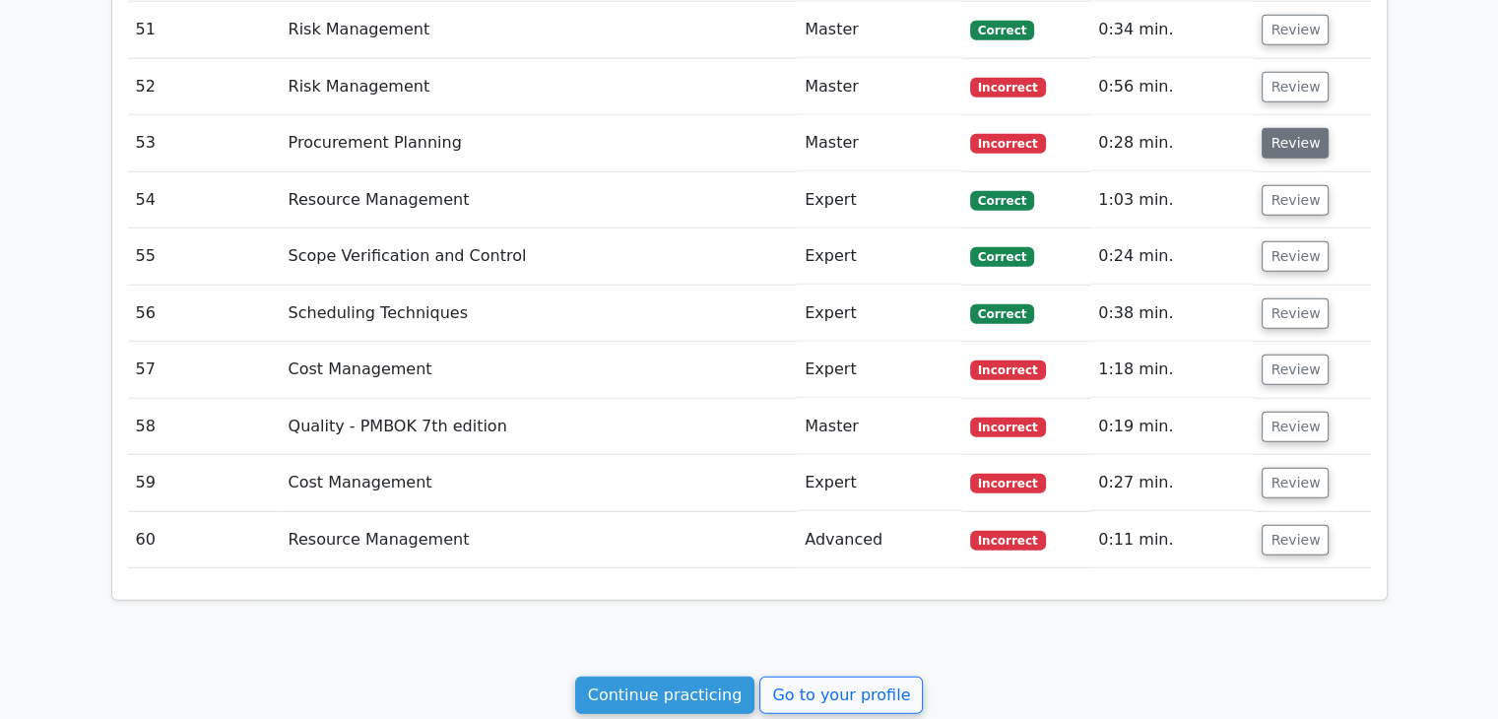
click at [1280, 140] on button "Review" at bounding box center [1294, 143] width 67 height 31
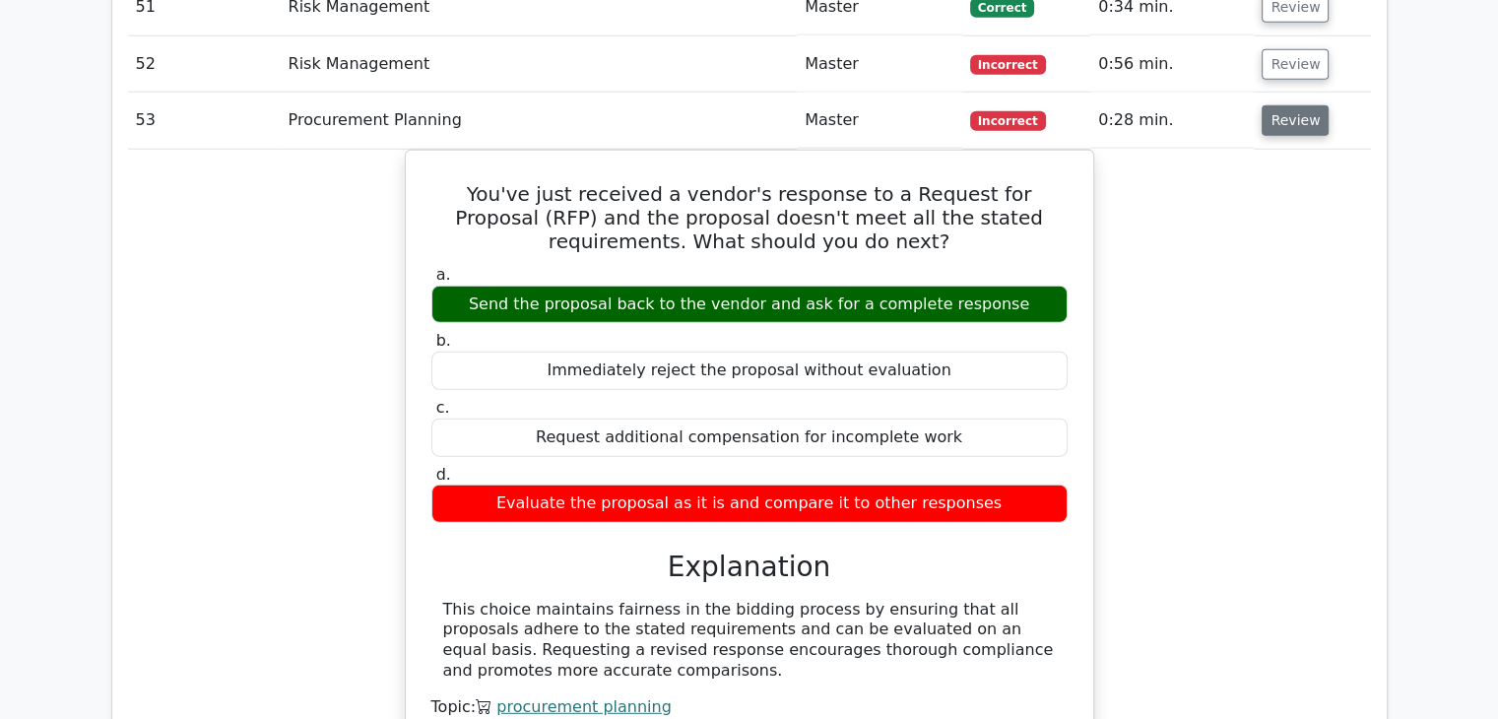
scroll to position [5218, 0]
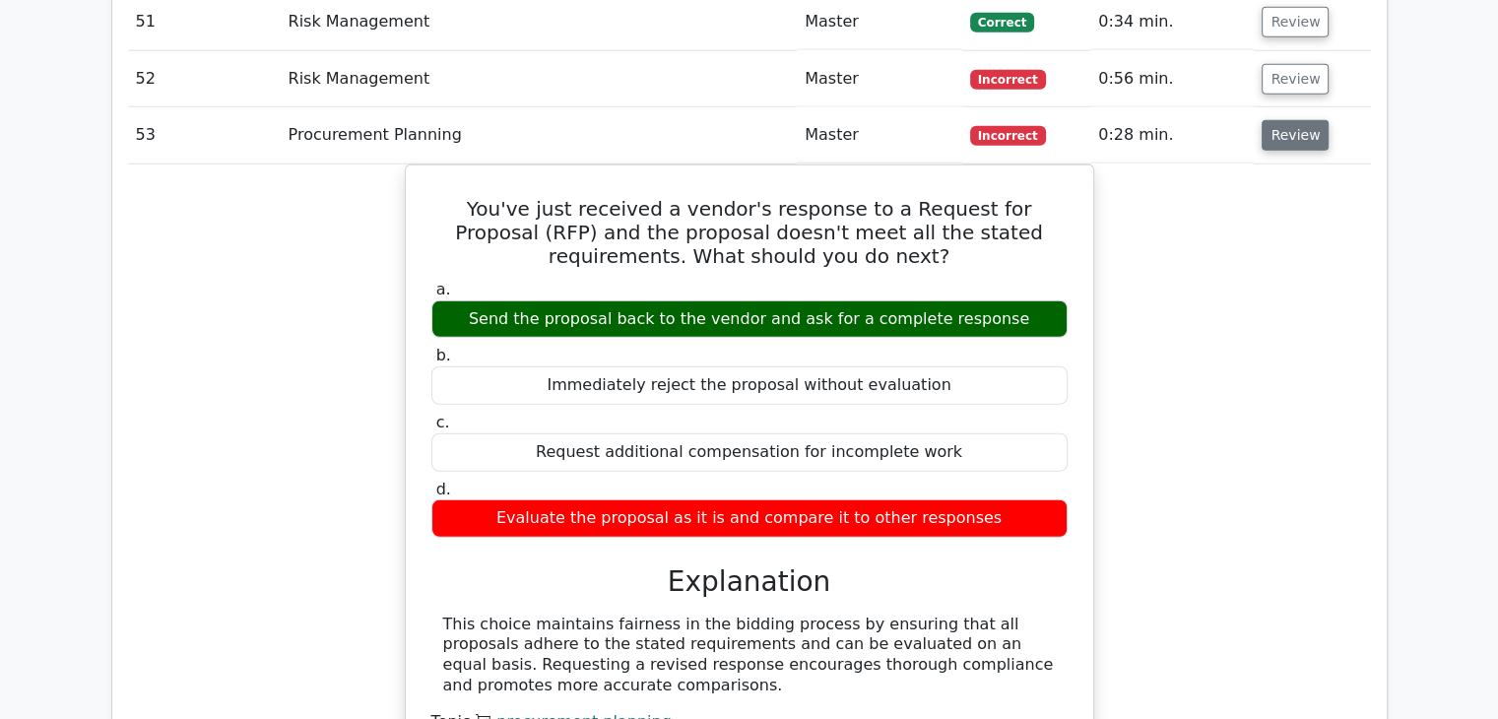
click at [1296, 123] on button "Review" at bounding box center [1294, 135] width 67 height 31
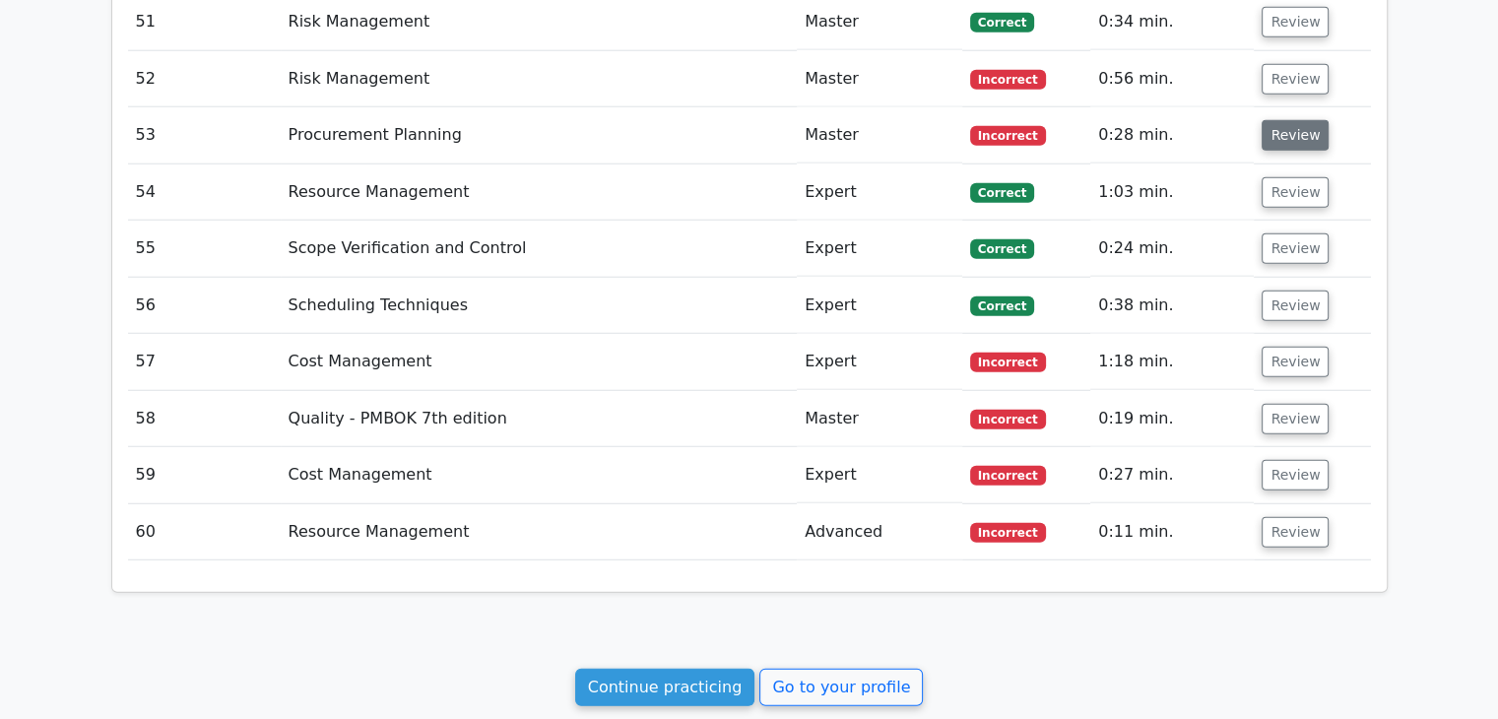
click at [1287, 120] on button "Review" at bounding box center [1294, 135] width 67 height 31
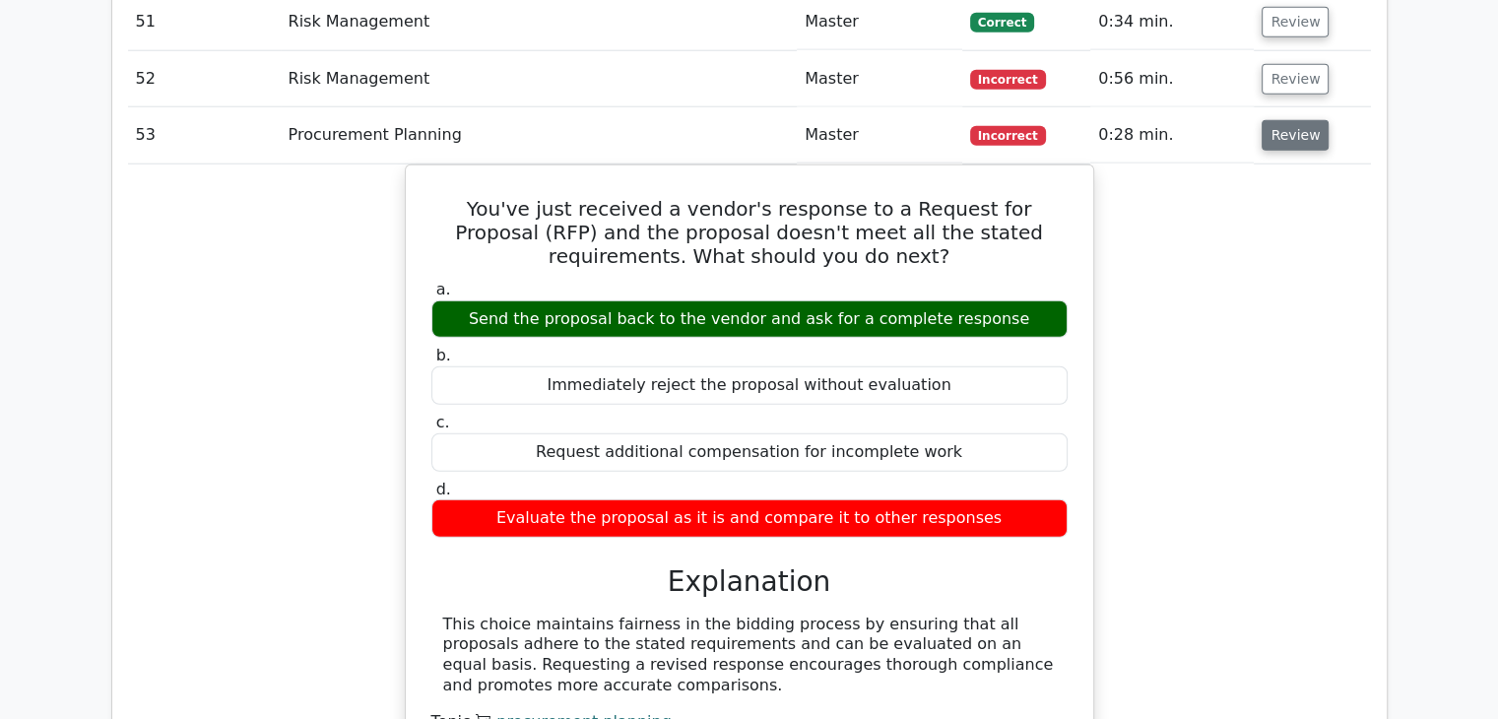
click at [1272, 127] on button "Review" at bounding box center [1294, 135] width 67 height 31
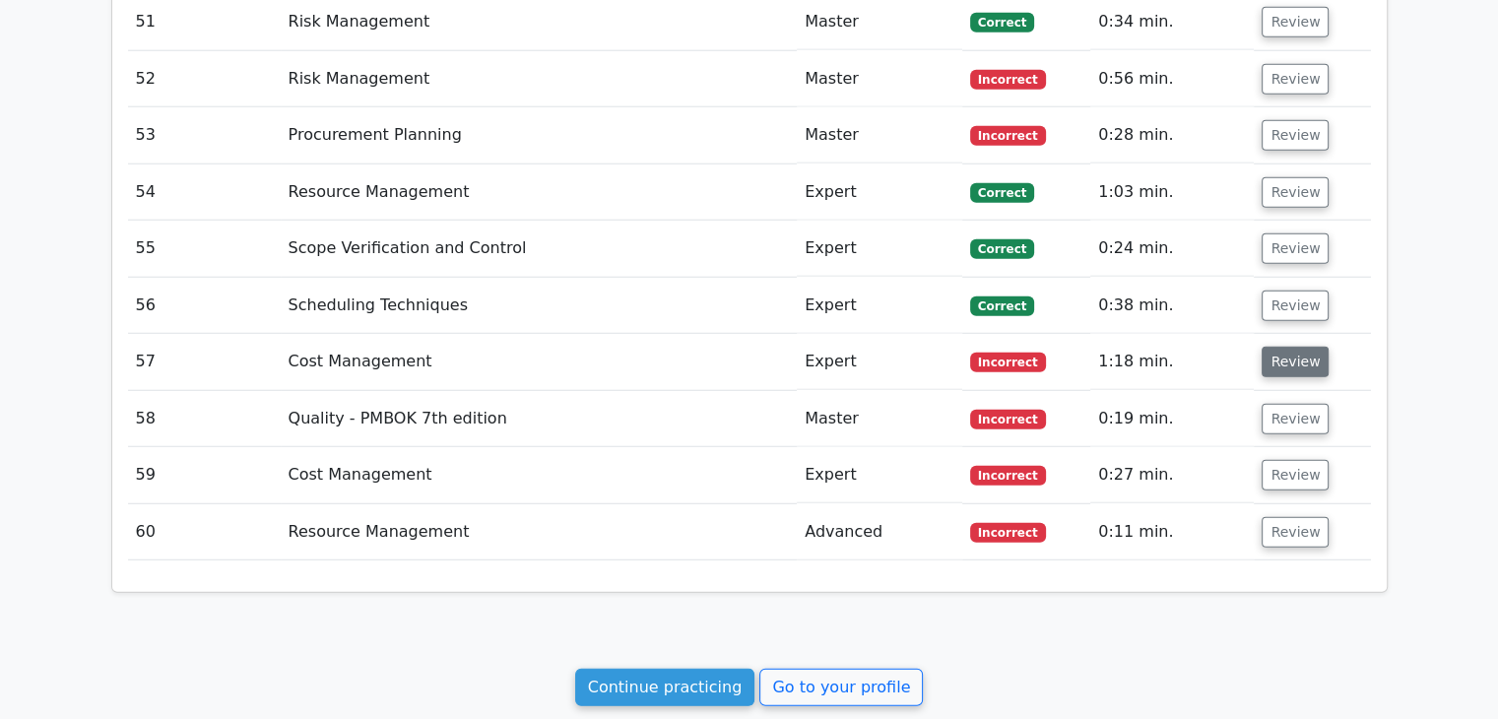
click at [1296, 347] on button "Review" at bounding box center [1294, 362] width 67 height 31
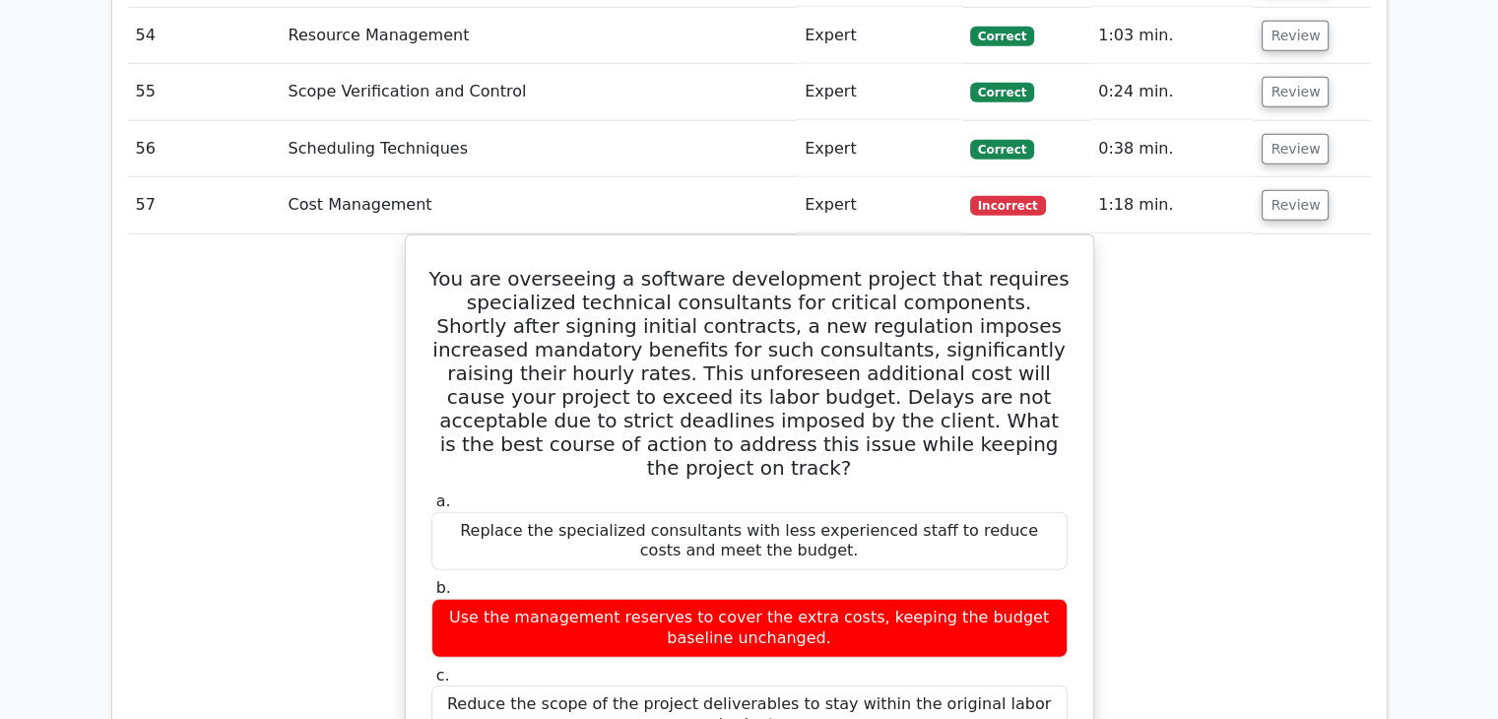
scroll to position [5373, 0]
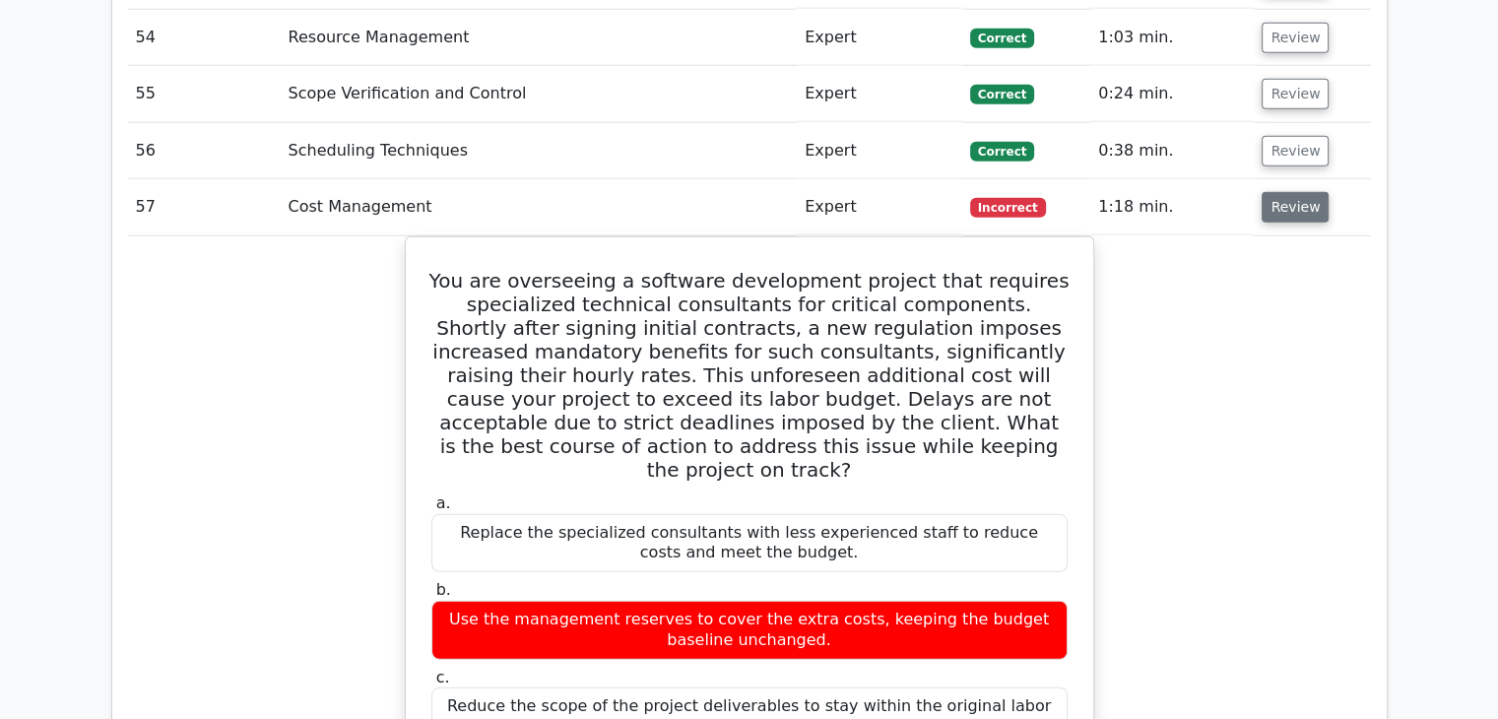
click at [1284, 192] on button "Review" at bounding box center [1294, 207] width 67 height 31
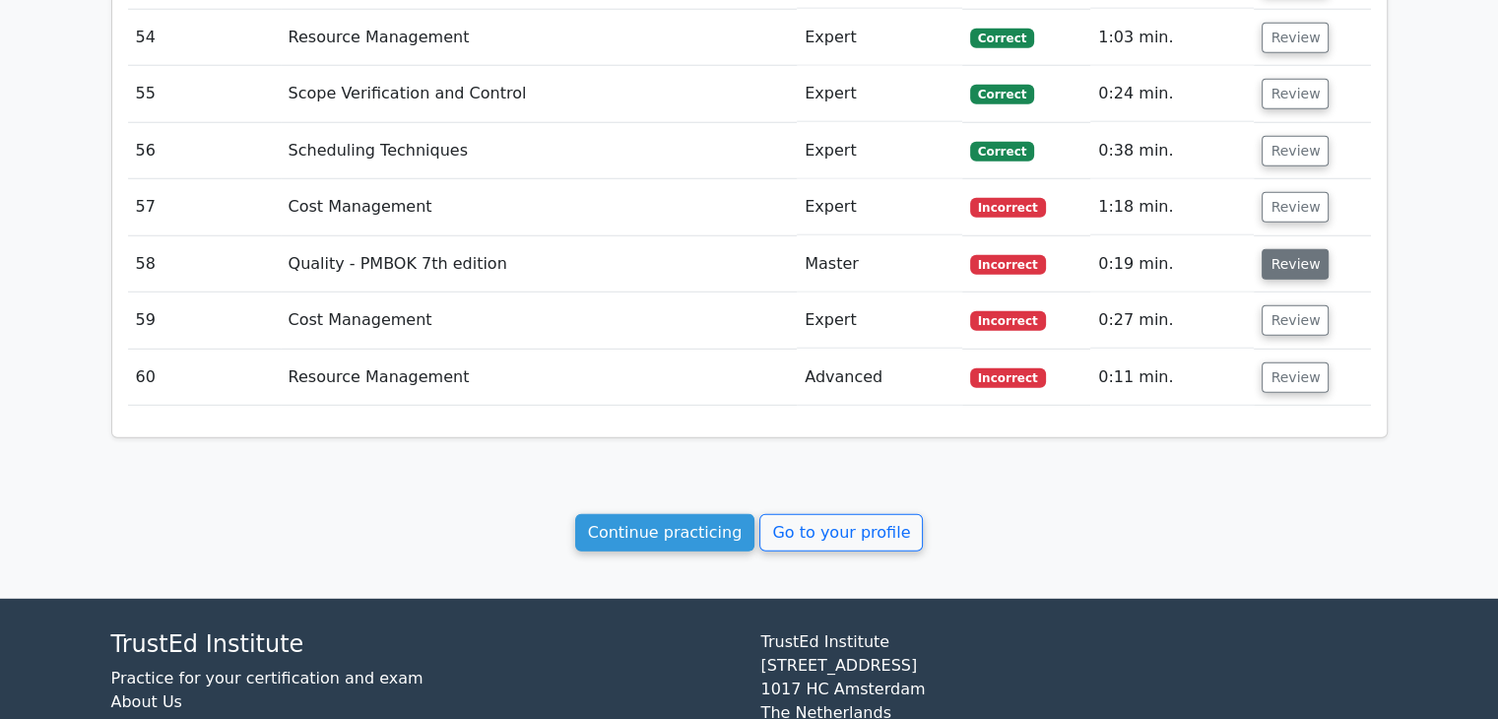
click at [1284, 249] on button "Review" at bounding box center [1294, 264] width 67 height 31
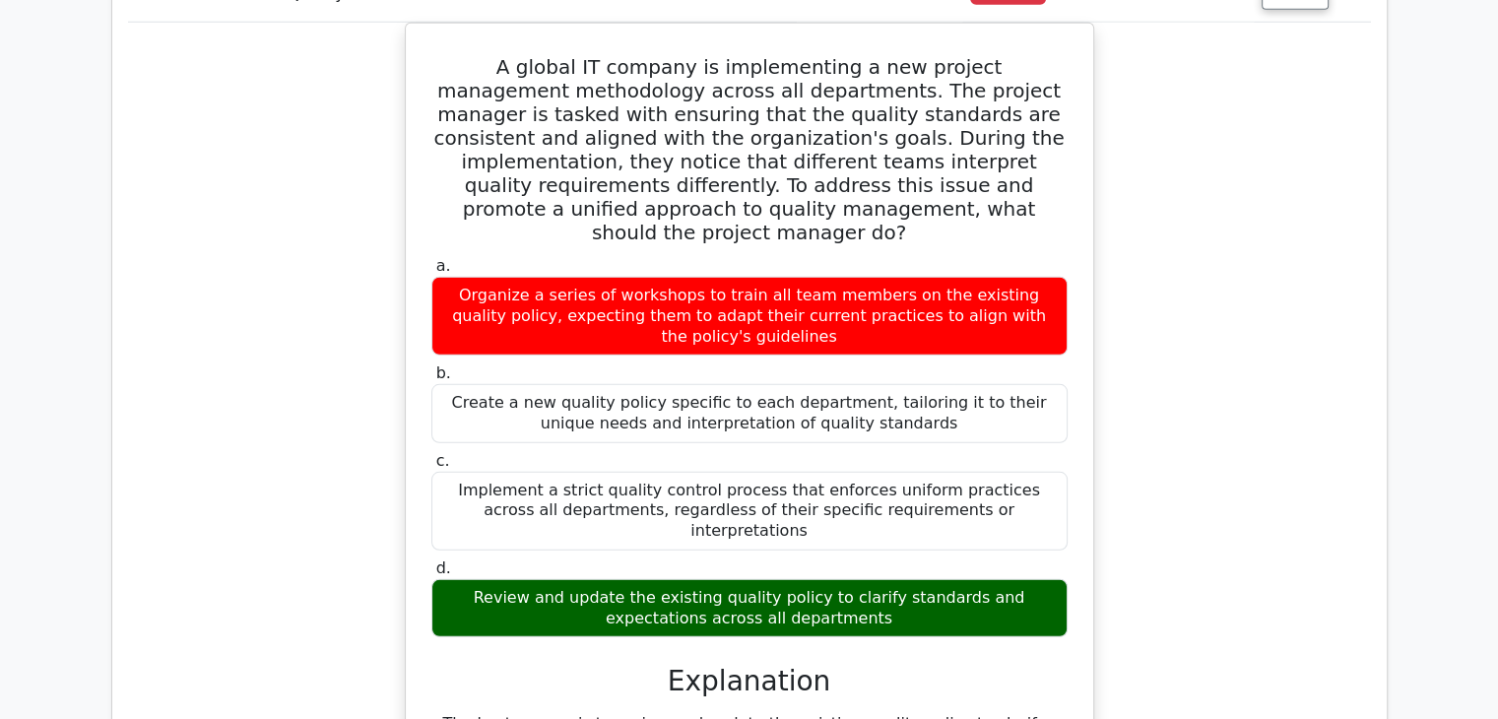
scroll to position [5503, 0]
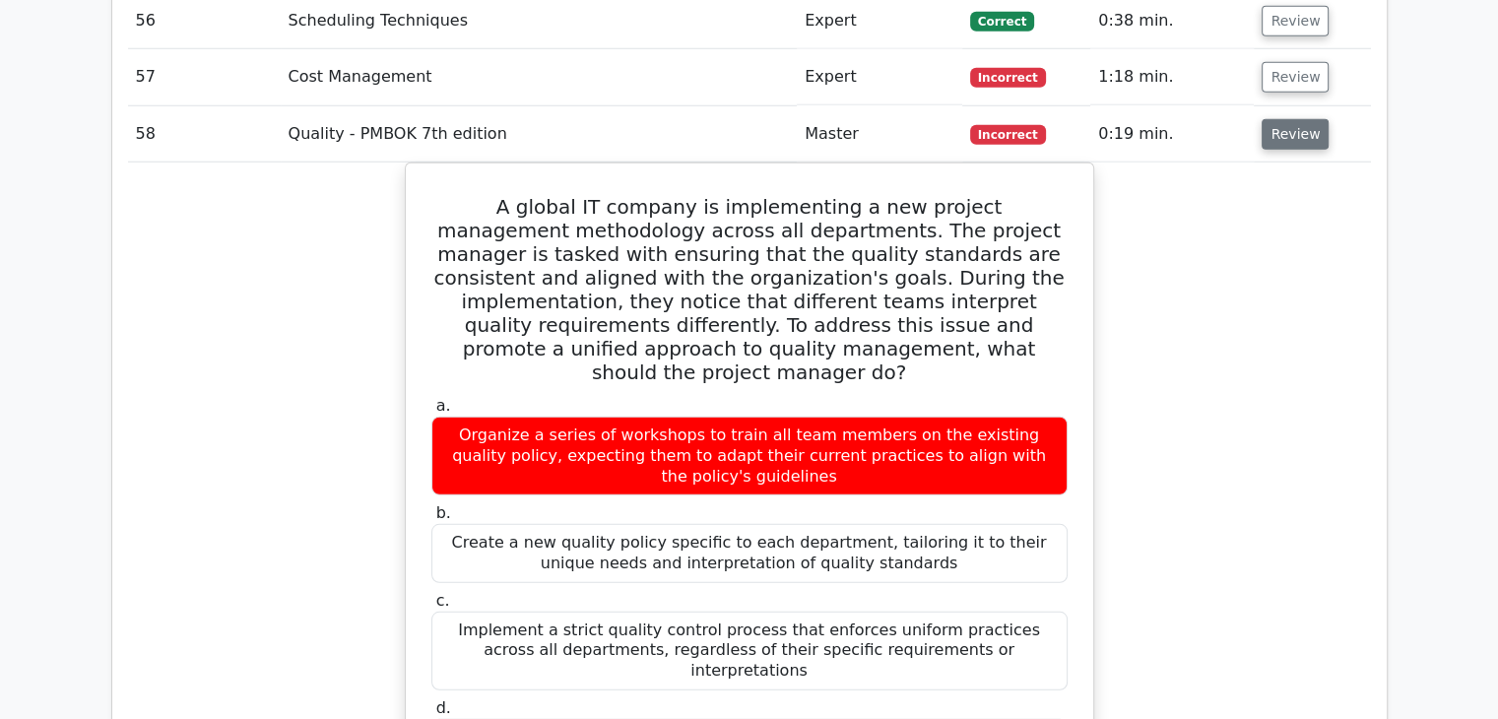
click at [1280, 127] on button "Review" at bounding box center [1294, 134] width 67 height 31
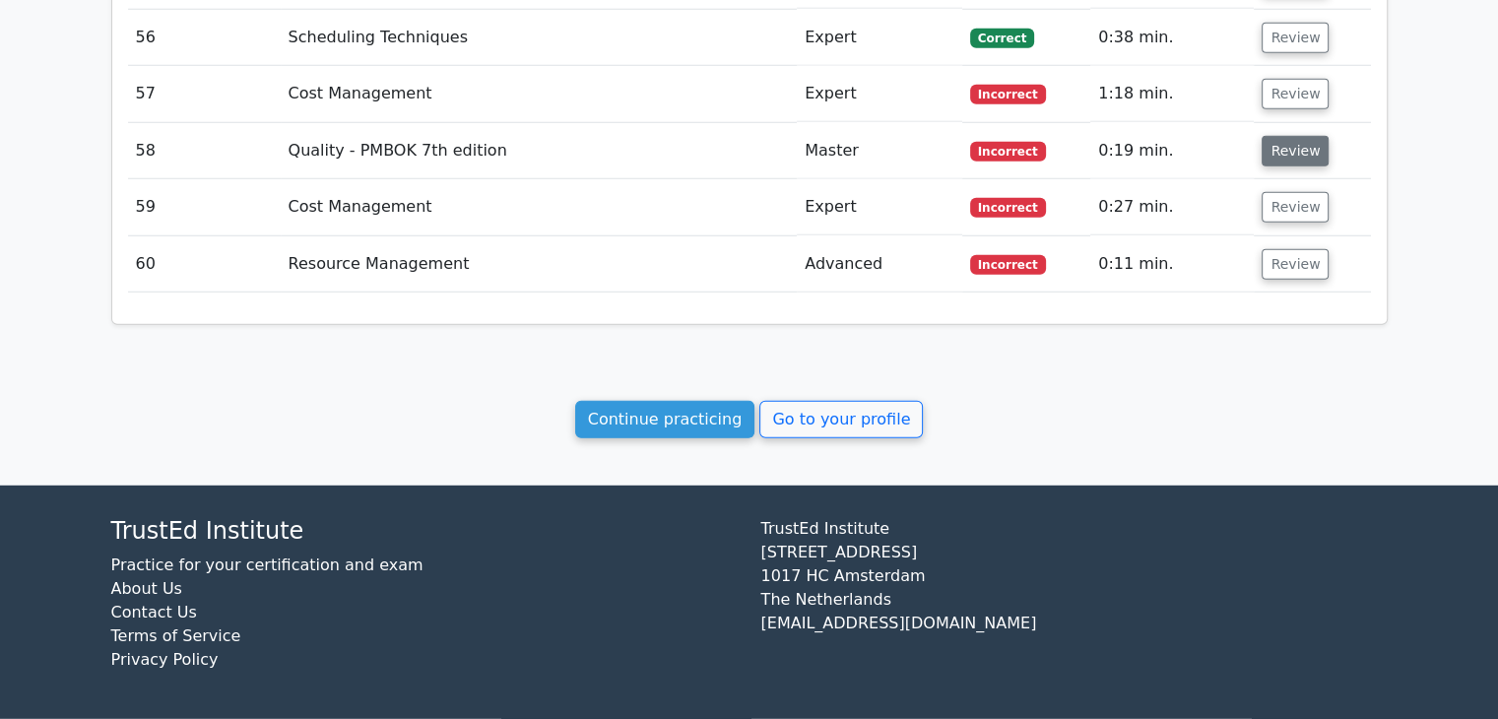
scroll to position [5466, 0]
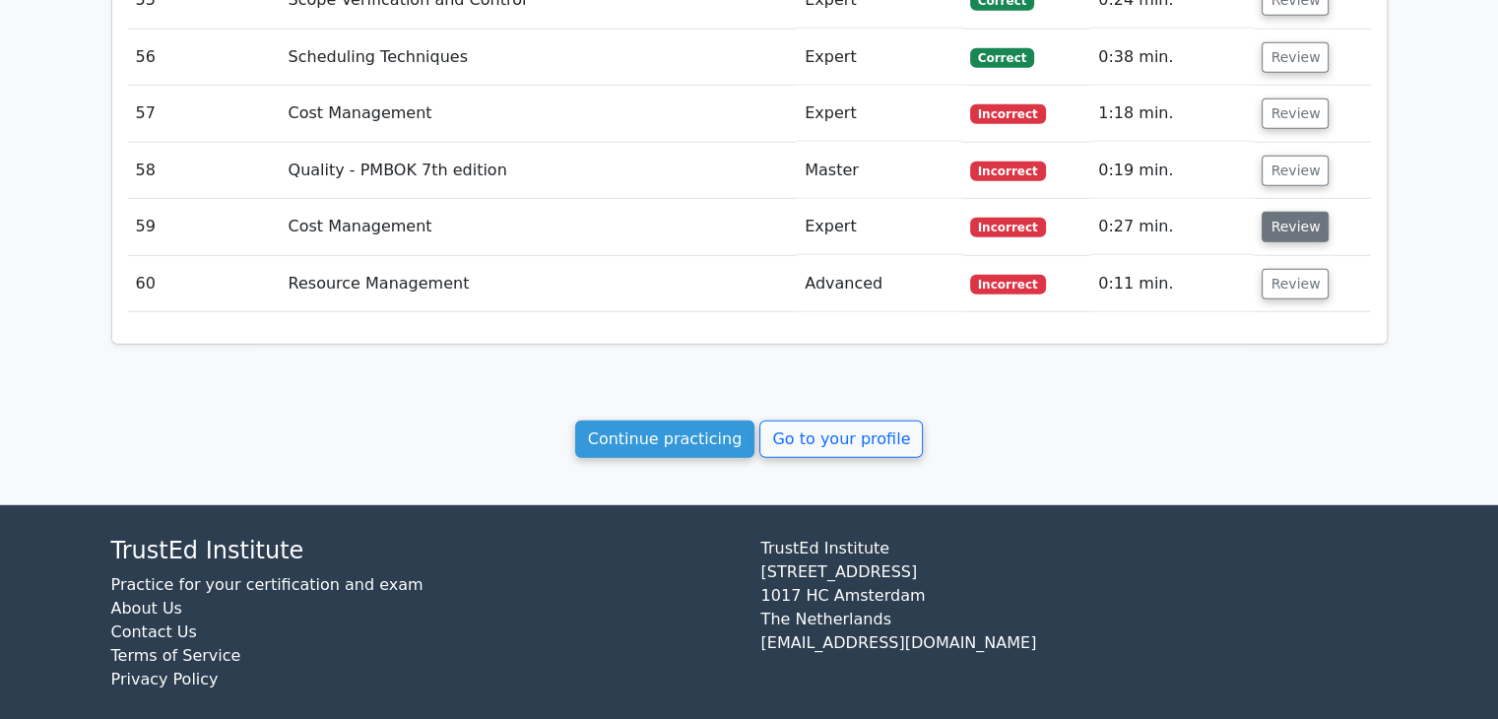
click at [1268, 214] on button "Review" at bounding box center [1294, 227] width 67 height 31
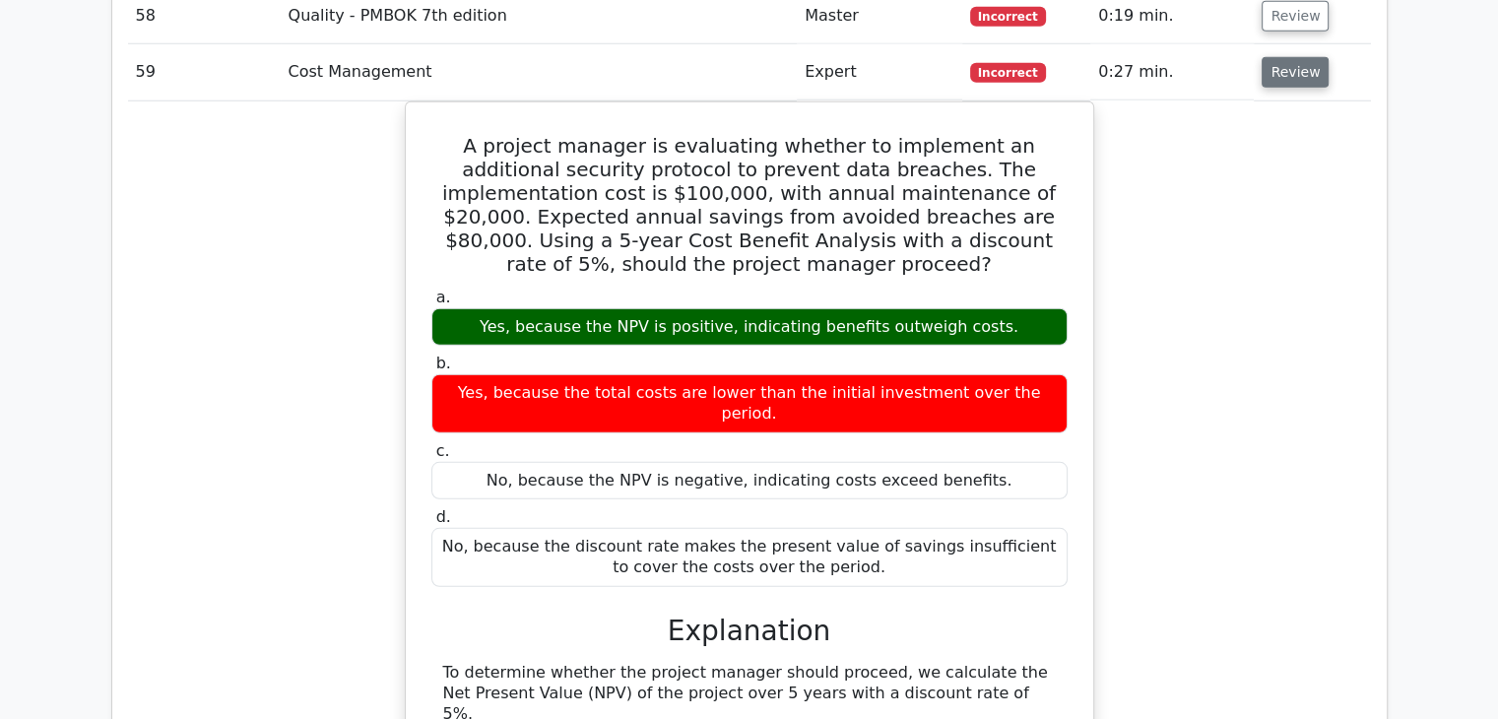
scroll to position [5620, 0]
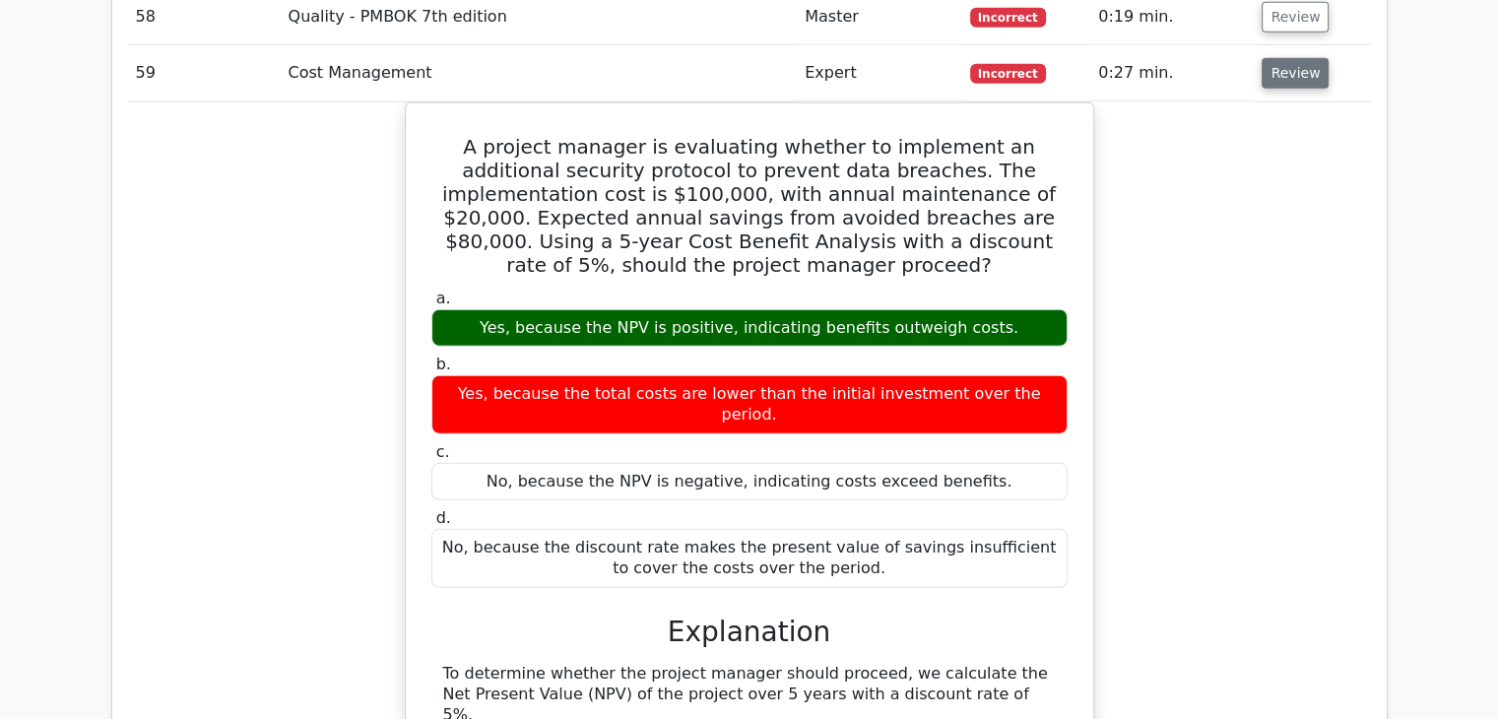
click at [1283, 60] on button "Review" at bounding box center [1294, 73] width 67 height 31
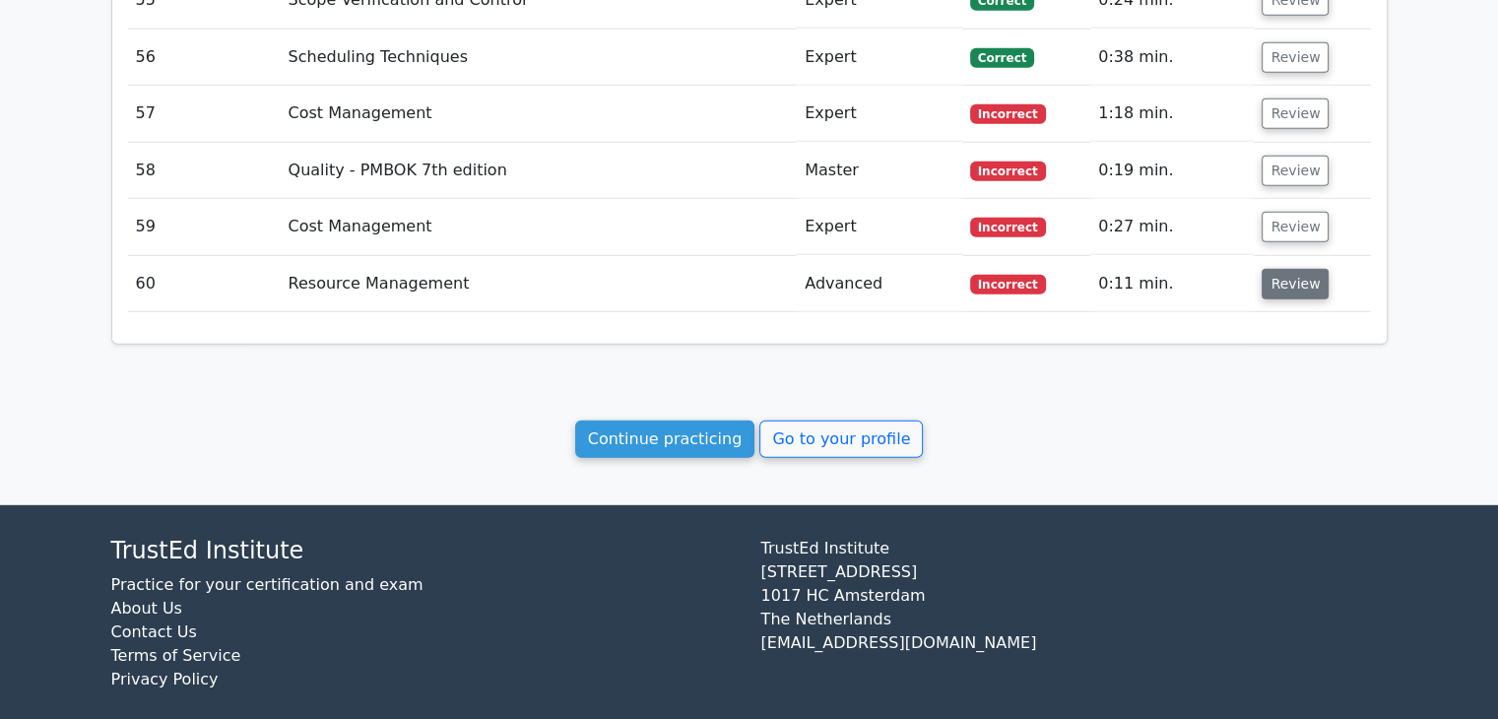
click at [1288, 274] on button "Review" at bounding box center [1294, 284] width 67 height 31
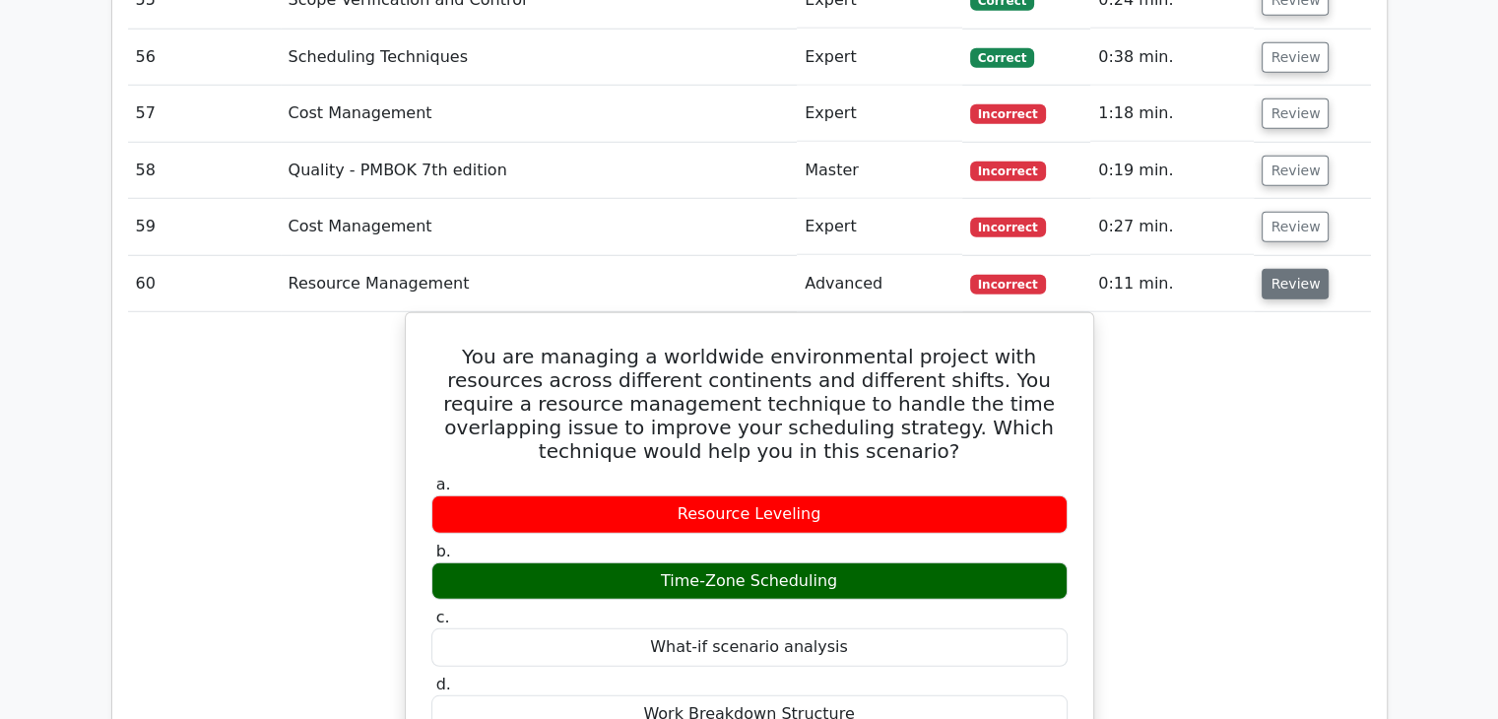
click at [1308, 275] on button "Review" at bounding box center [1294, 284] width 67 height 31
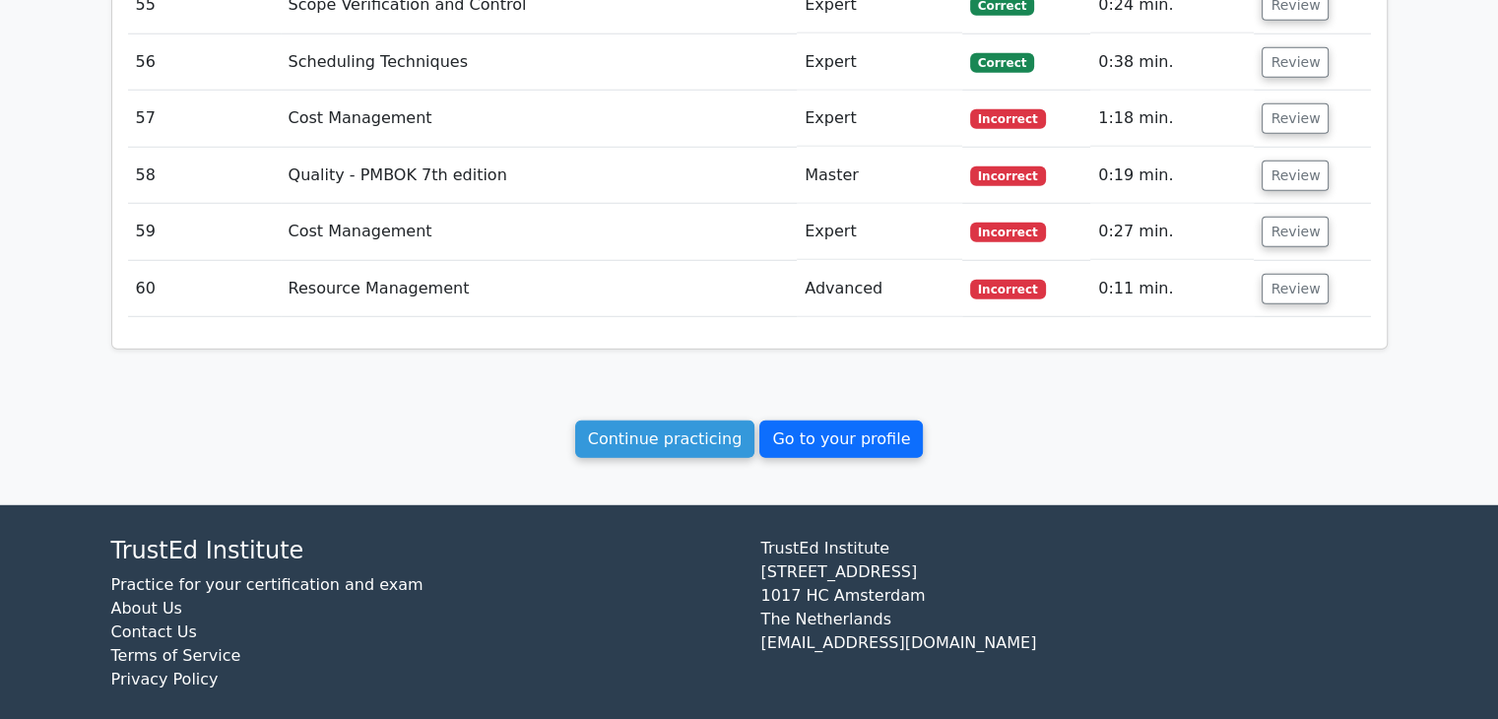
click at [871, 430] on link "Go to your profile" at bounding box center [840, 438] width 163 height 37
